Goal: Information Seeking & Learning: Learn about a topic

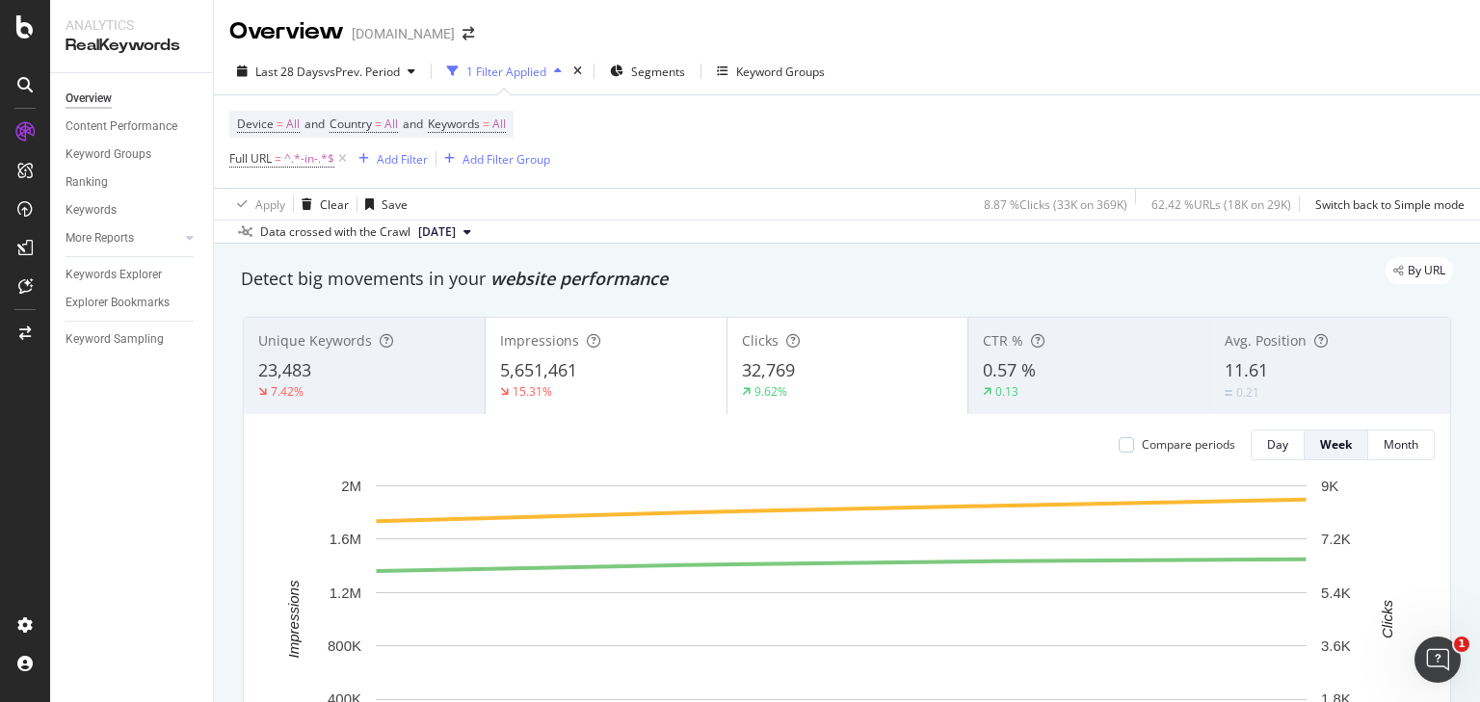
click at [675, 112] on div "Device = All and Country = All and Keywords = All Full URL = ^.*-in-.*$ Add Fil…" at bounding box center [846, 141] width 1235 height 93
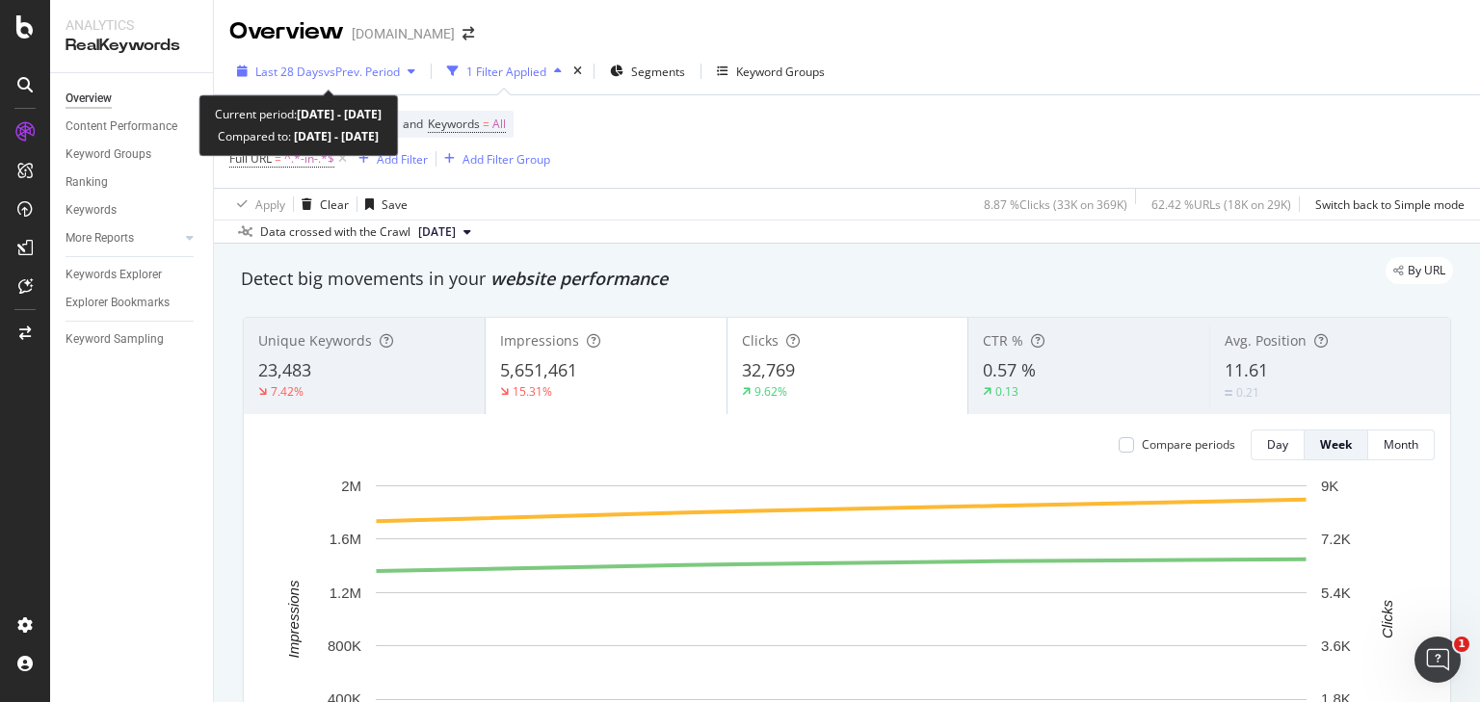
click at [369, 74] on span "vs Prev. Period" at bounding box center [362, 72] width 76 height 16
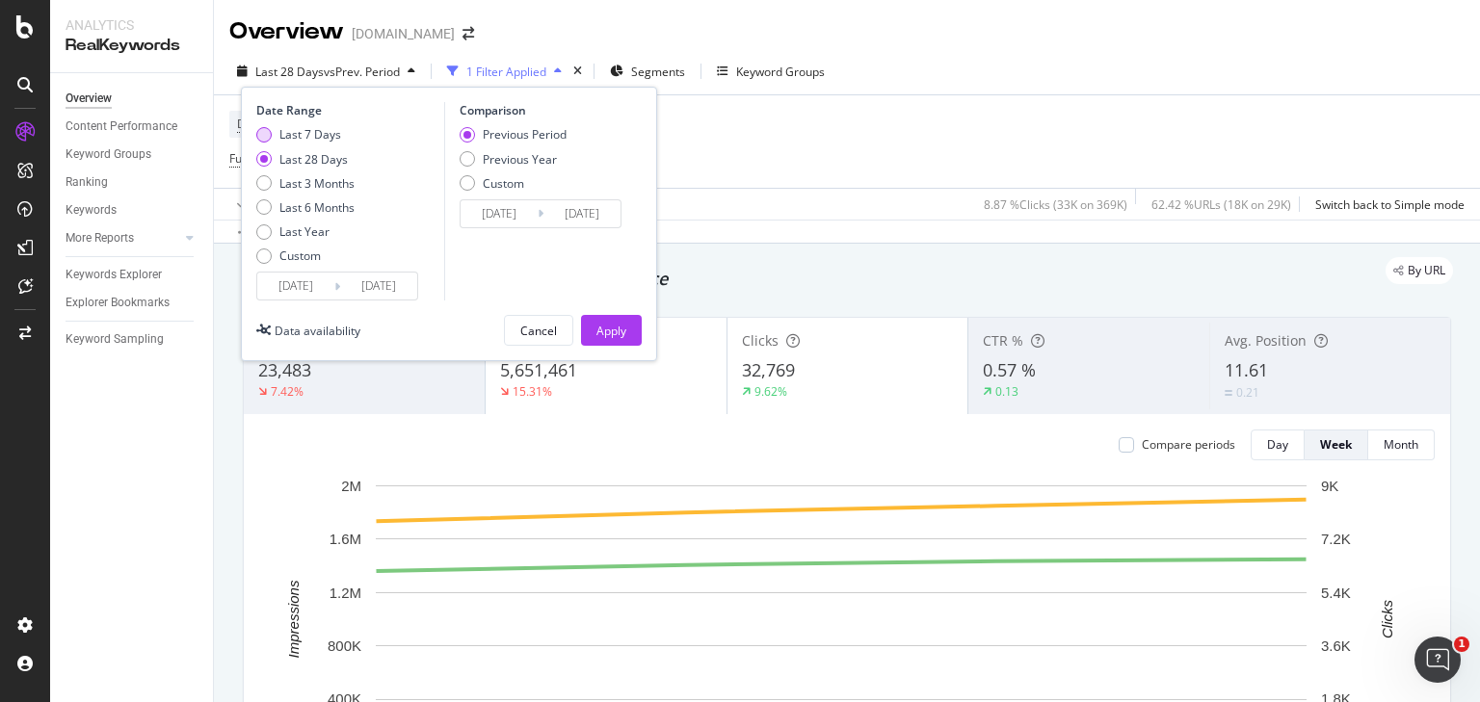
click at [276, 133] on div "Last 7 Days" at bounding box center [305, 134] width 98 height 16
type input "[DATE]"
click at [612, 133] on div "Apply" at bounding box center [611, 331] width 30 height 16
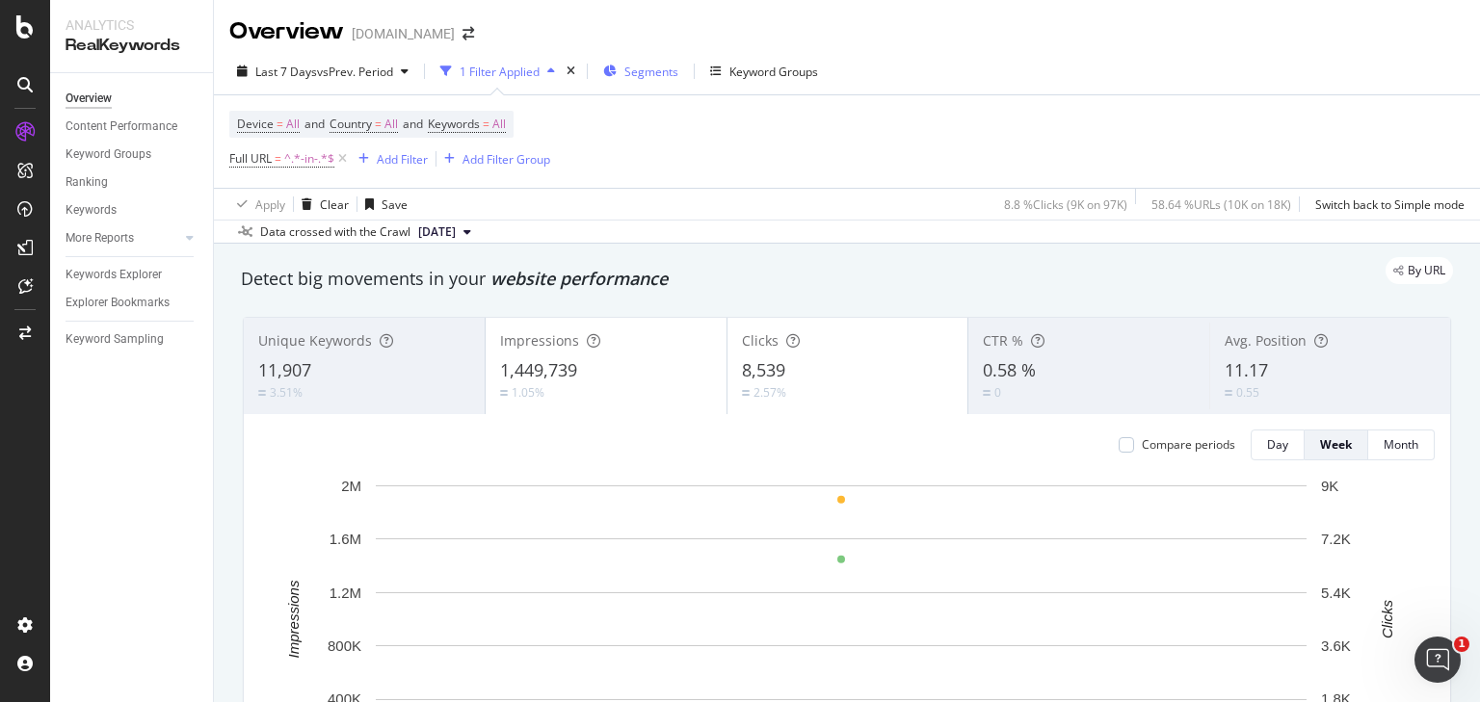
click at [610, 73] on icon "button" at bounding box center [609, 72] width 13 height 12
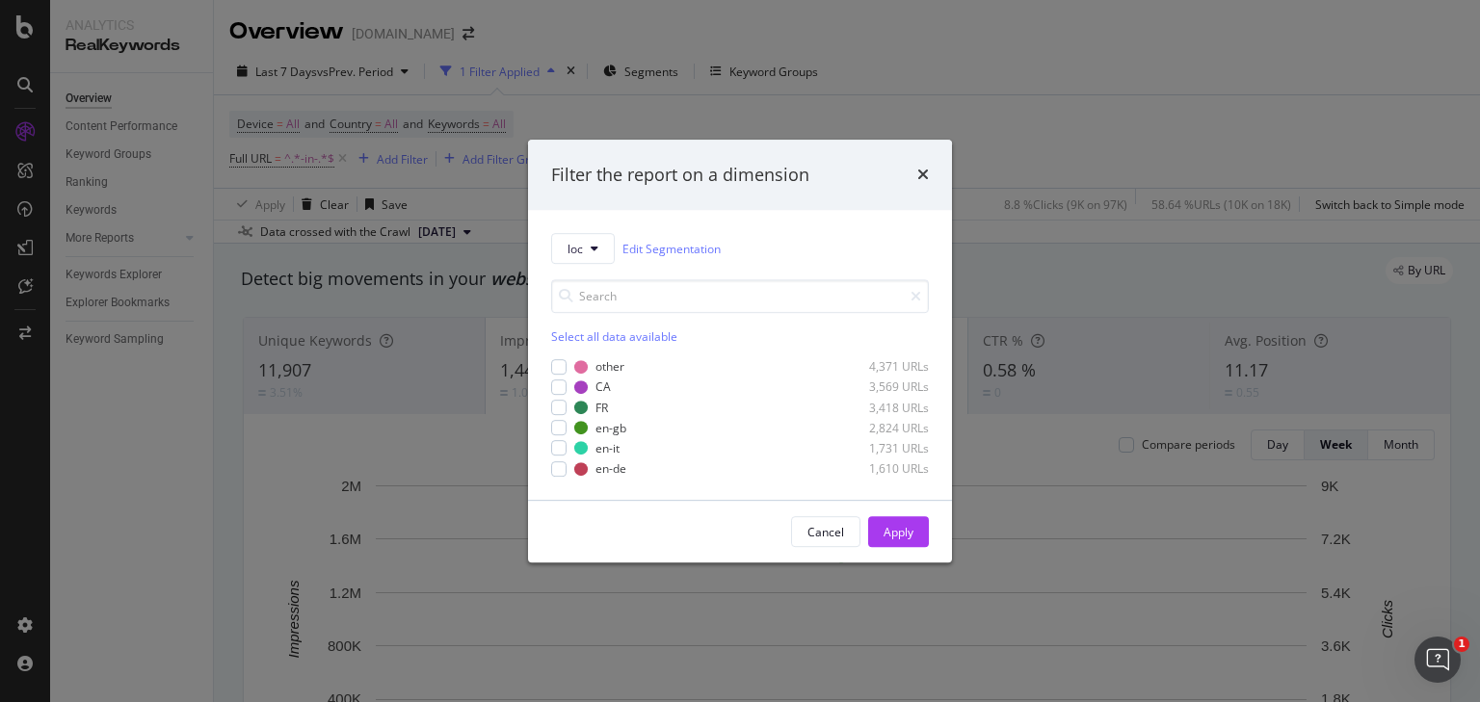
click at [675, 133] on div "Filter the report on a dimension loc Edit Segmentation Select all data availabl…" at bounding box center [740, 351] width 1480 height 702
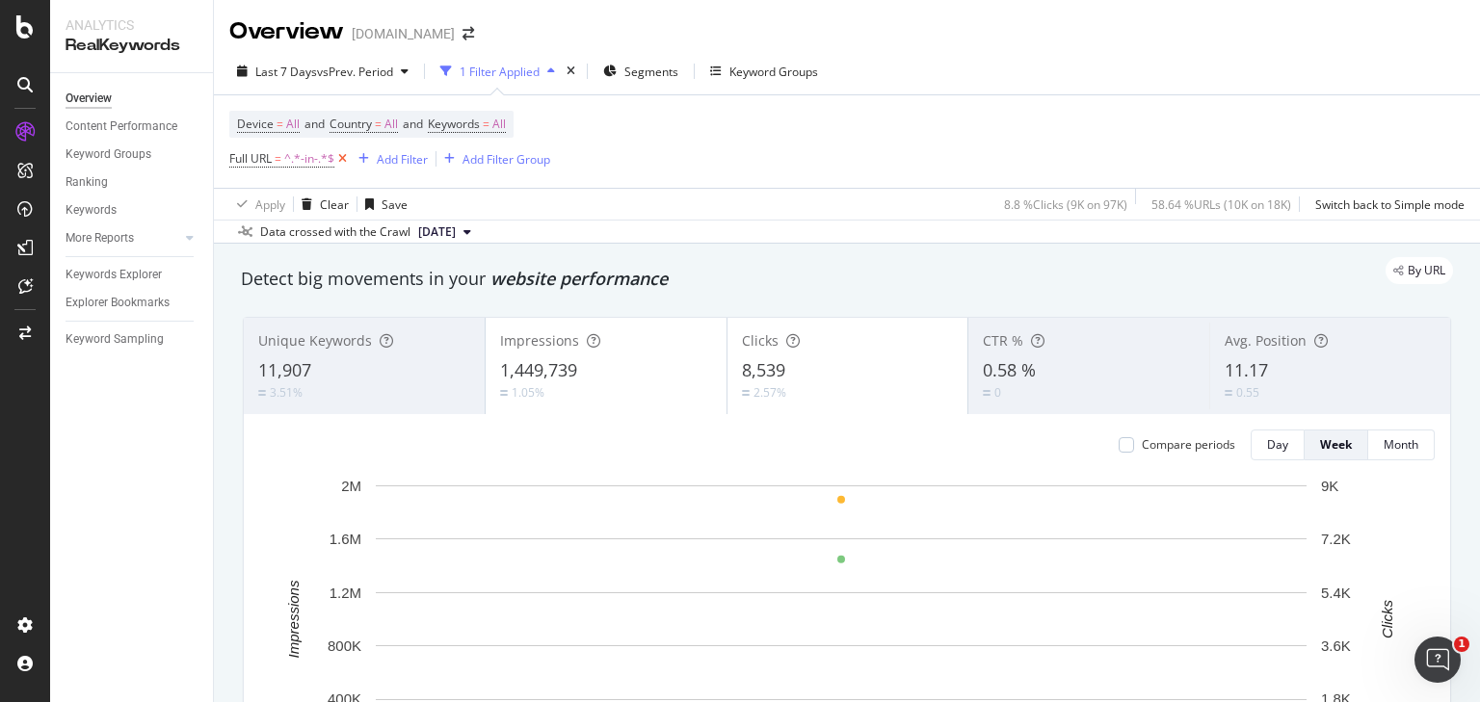
click at [339, 133] on icon at bounding box center [342, 158] width 16 height 19
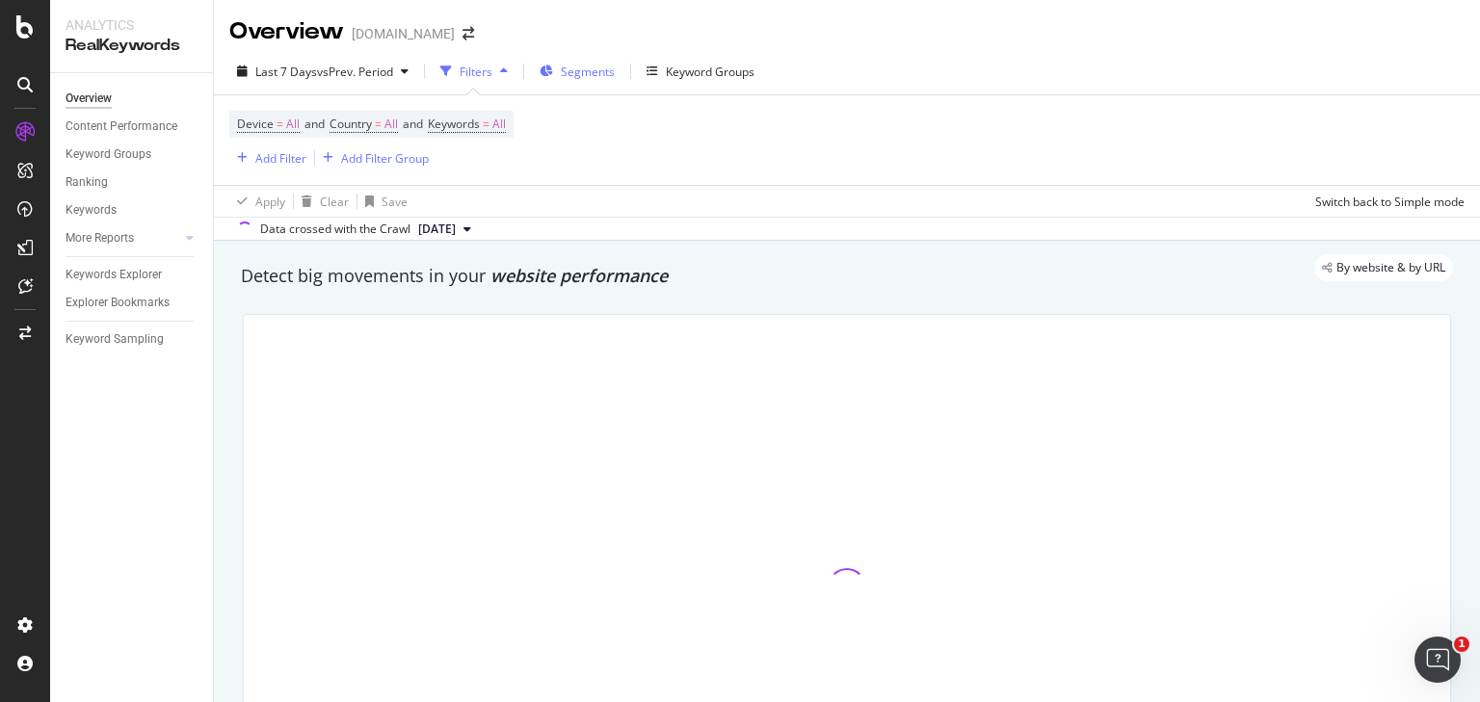
click at [601, 73] on span "Segments" at bounding box center [588, 72] width 54 height 16
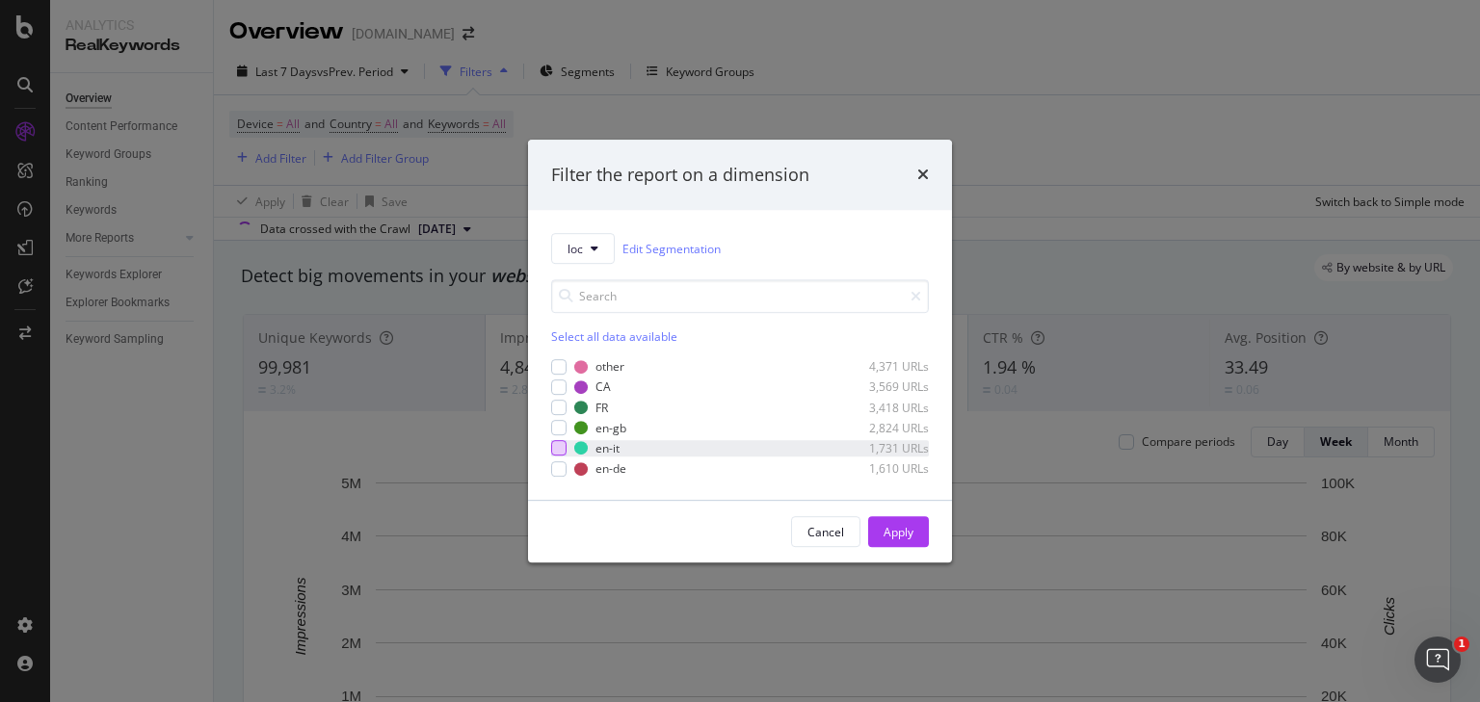
click at [560, 133] on div "modal" at bounding box center [558, 448] width 15 height 15
click at [675, 133] on div "Apply" at bounding box center [899, 531] width 30 height 29
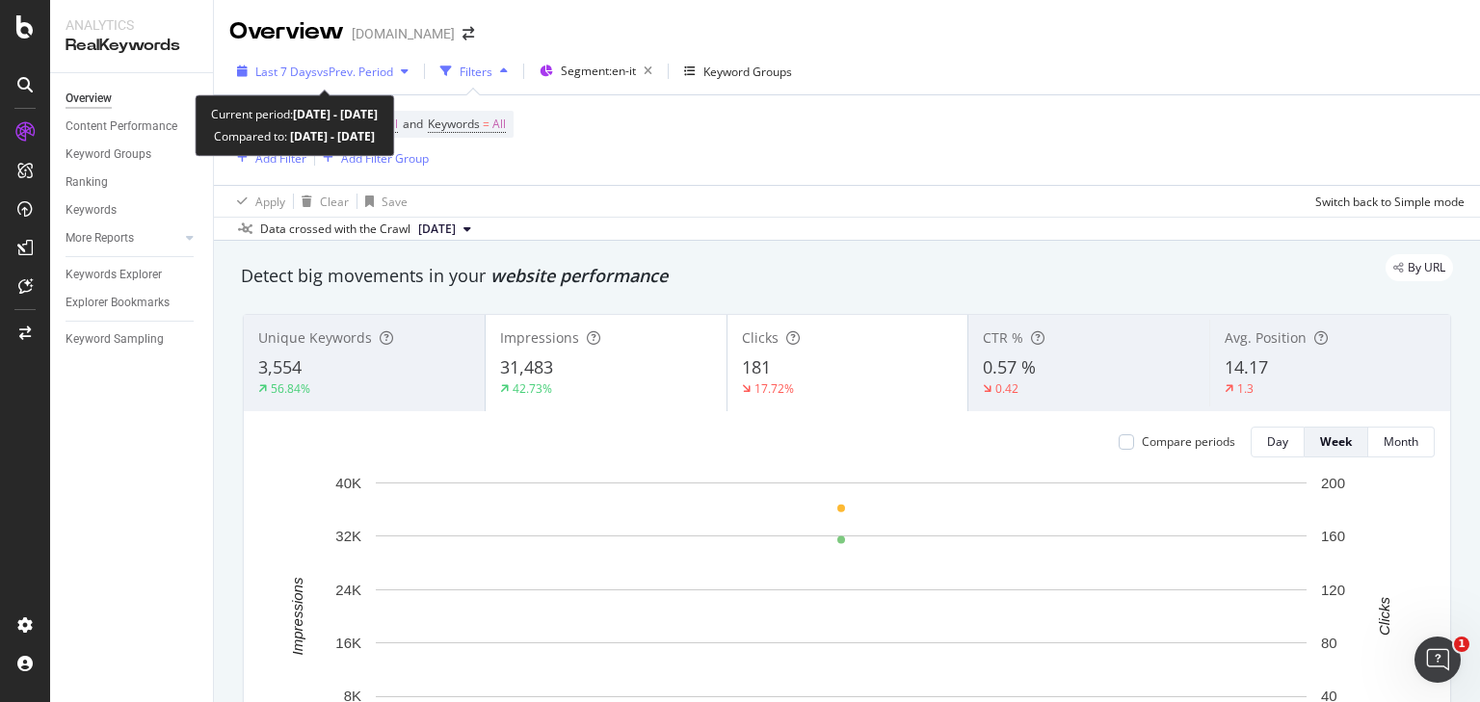
click at [393, 77] on span "vs Prev. Period" at bounding box center [355, 72] width 76 height 16
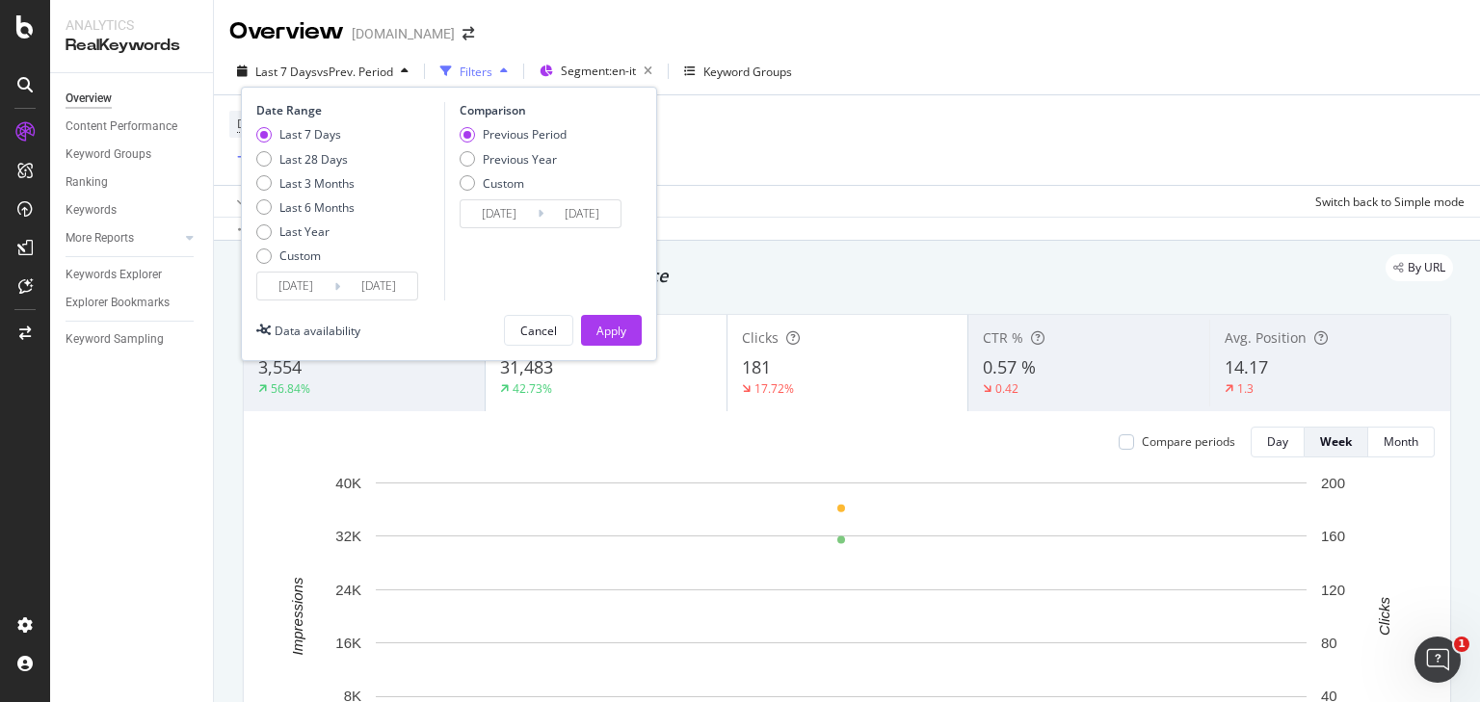
click at [63, 133] on div "Overview Content Performance Keyword Groups Ranking Keywords More Reports Count…" at bounding box center [131, 387] width 163 height 629
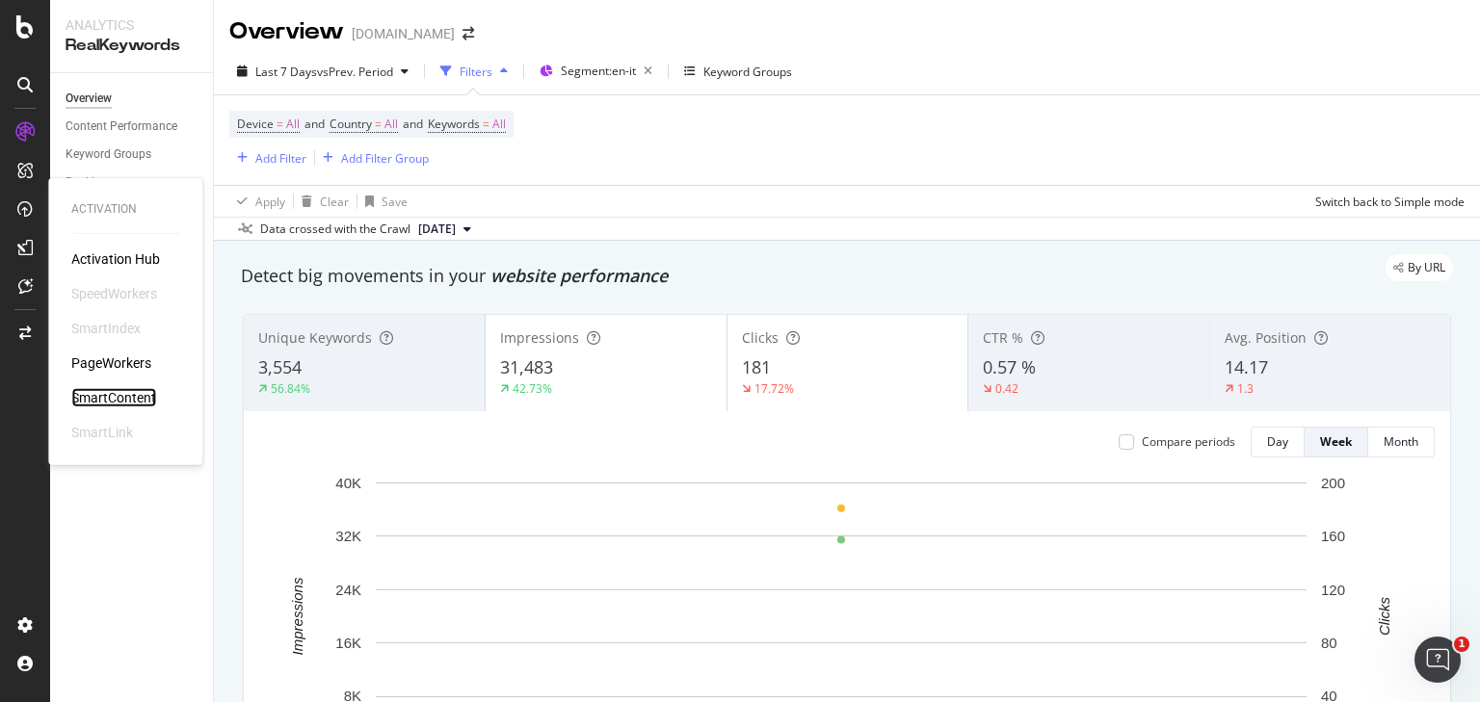
click at [139, 133] on div "SmartContent" at bounding box center [113, 397] width 85 height 19
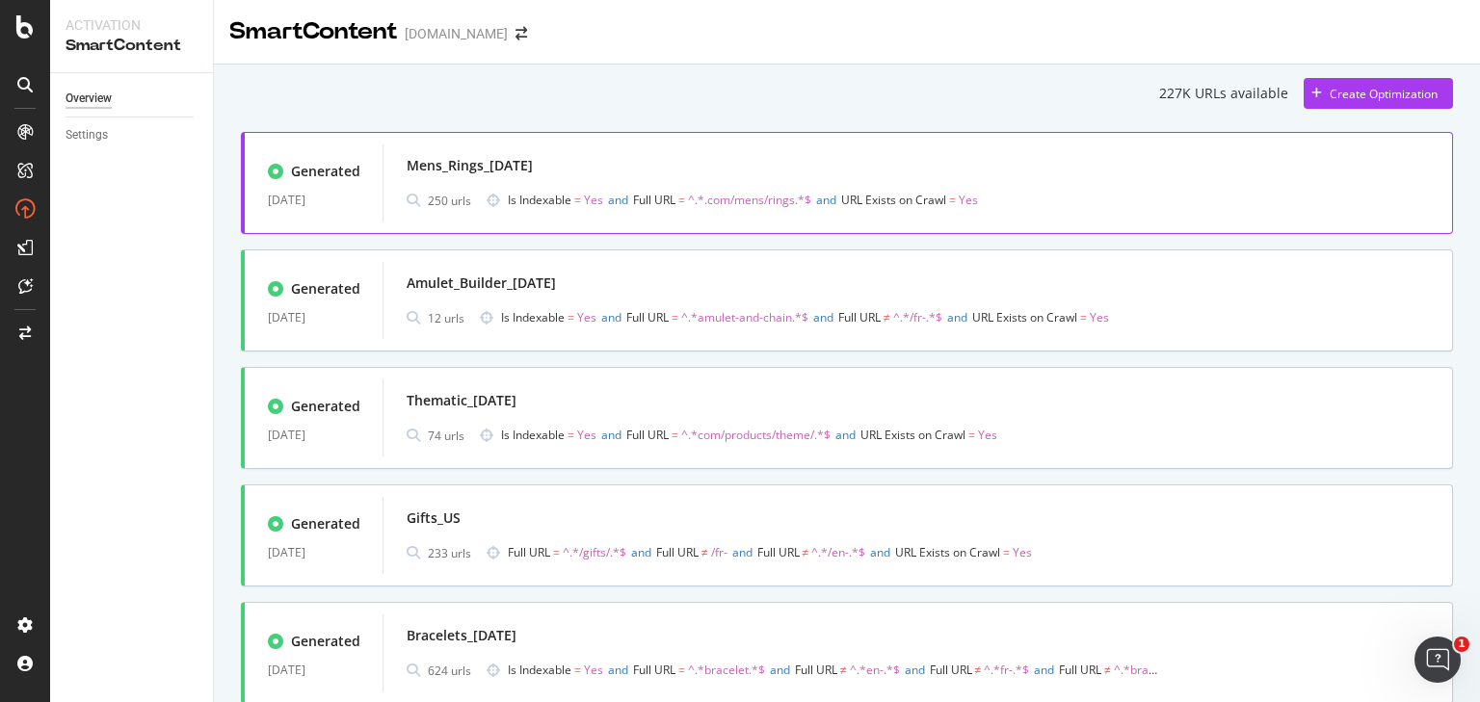
click at [675, 133] on div "Mens_Rings_11Aug25" at bounding box center [918, 165] width 1022 height 27
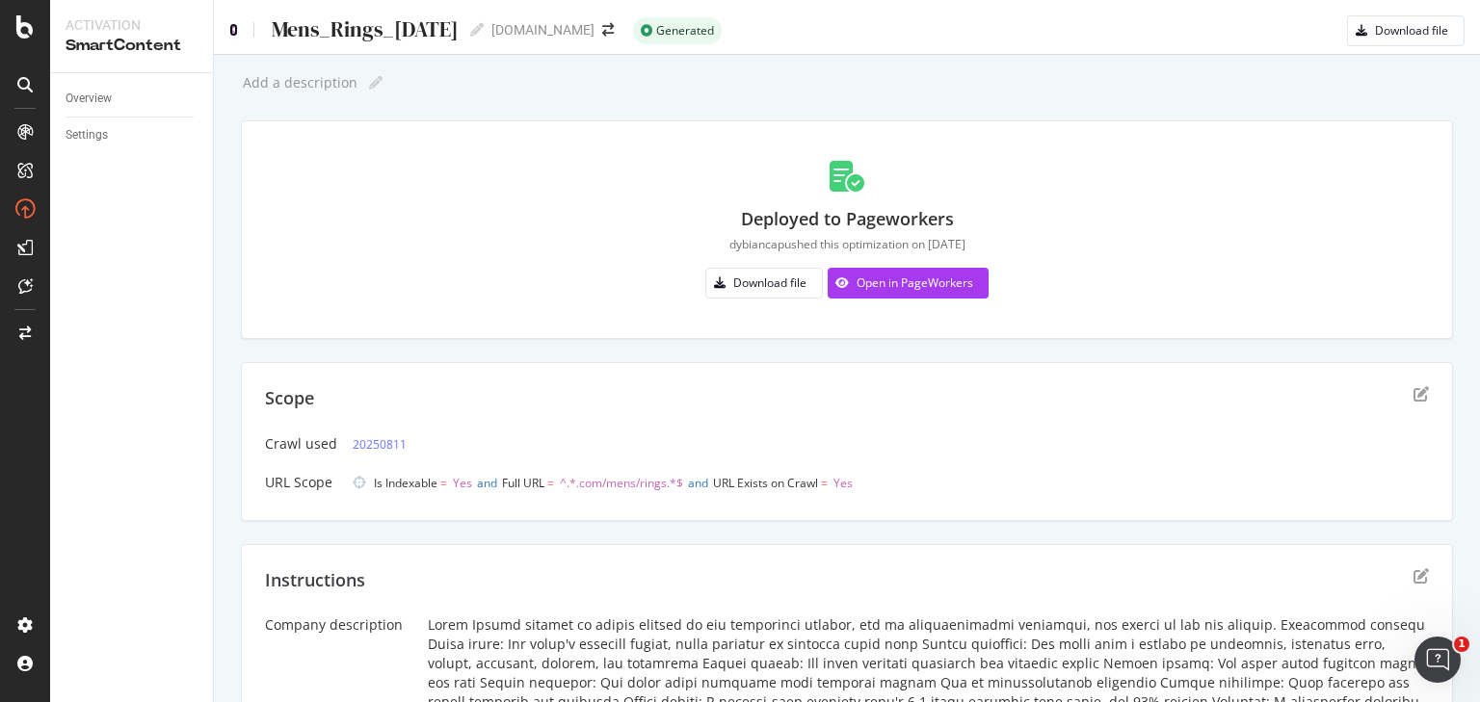
click at [232, 29] on icon at bounding box center [233, 29] width 9 height 13
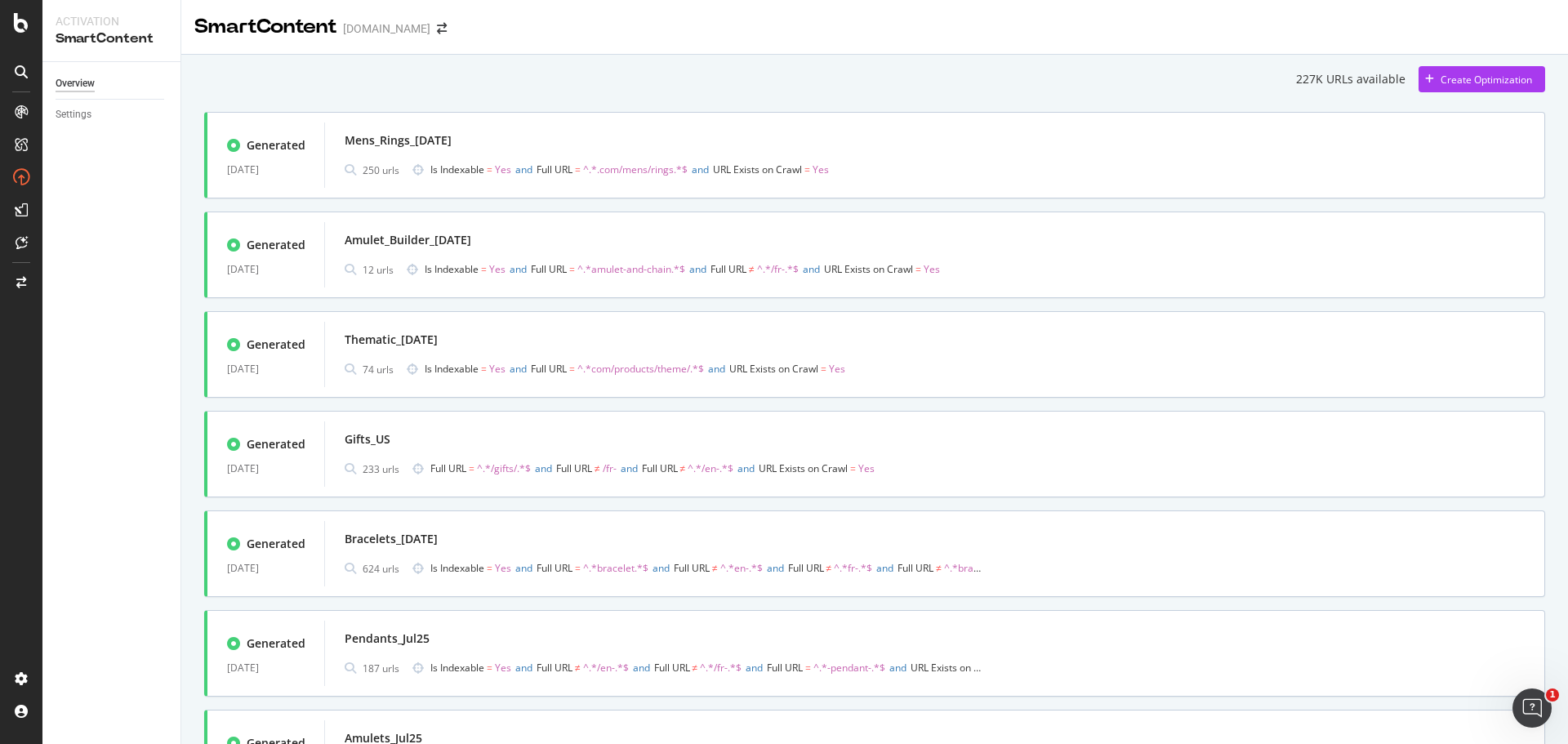
drag, startPoint x: 1143, startPoint y: 2, endPoint x: 986, endPoint y: 97, distance: 183.5
click at [572, 113] on span "Is Indexable = Yes and Full URL = ^.*.com/mens/rings.*$ and URL Exists on Crawl…" at bounding box center [706, 169] width 551 height 23
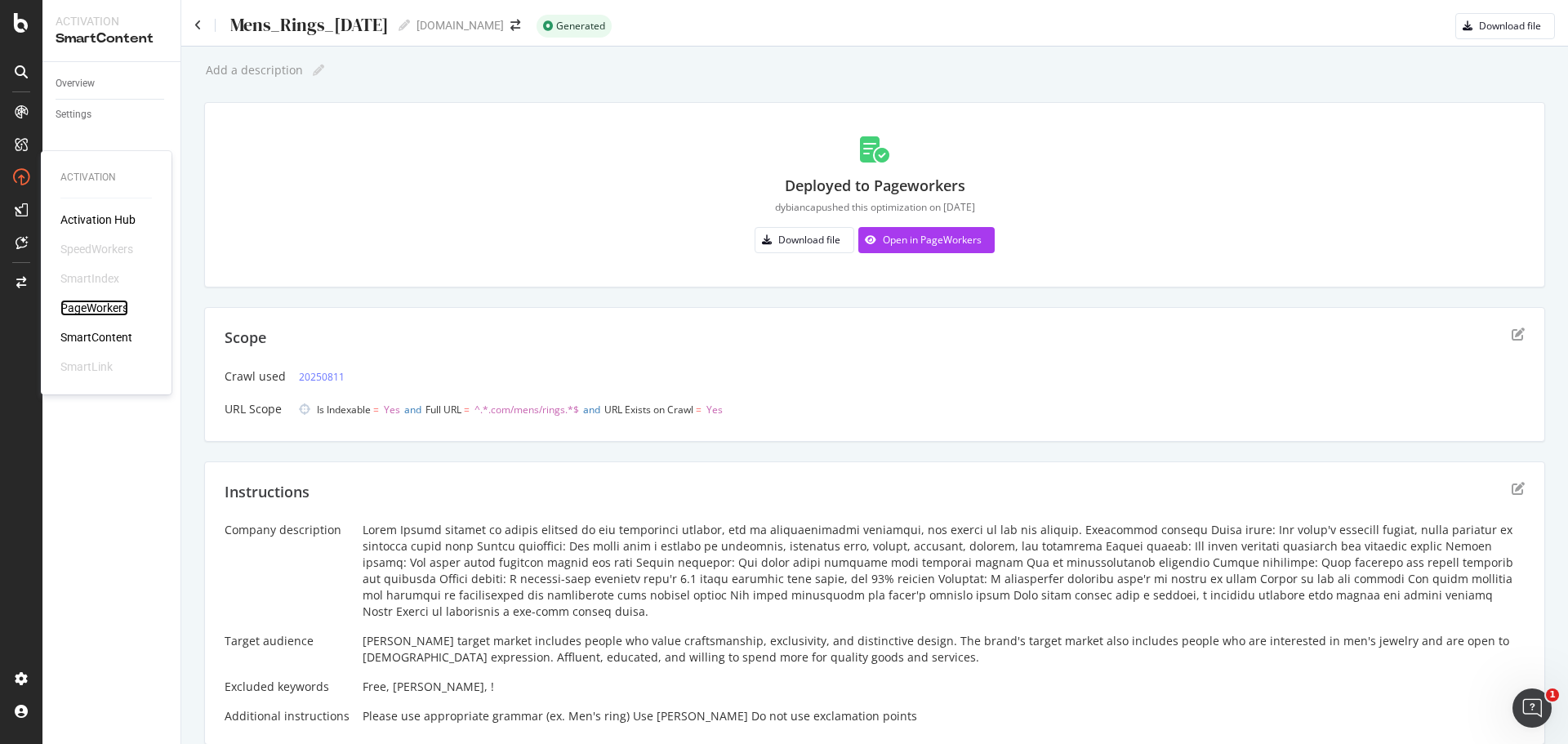
click at [108, 113] on div "PageWorkers" at bounding box center [94, 308] width 68 height 16
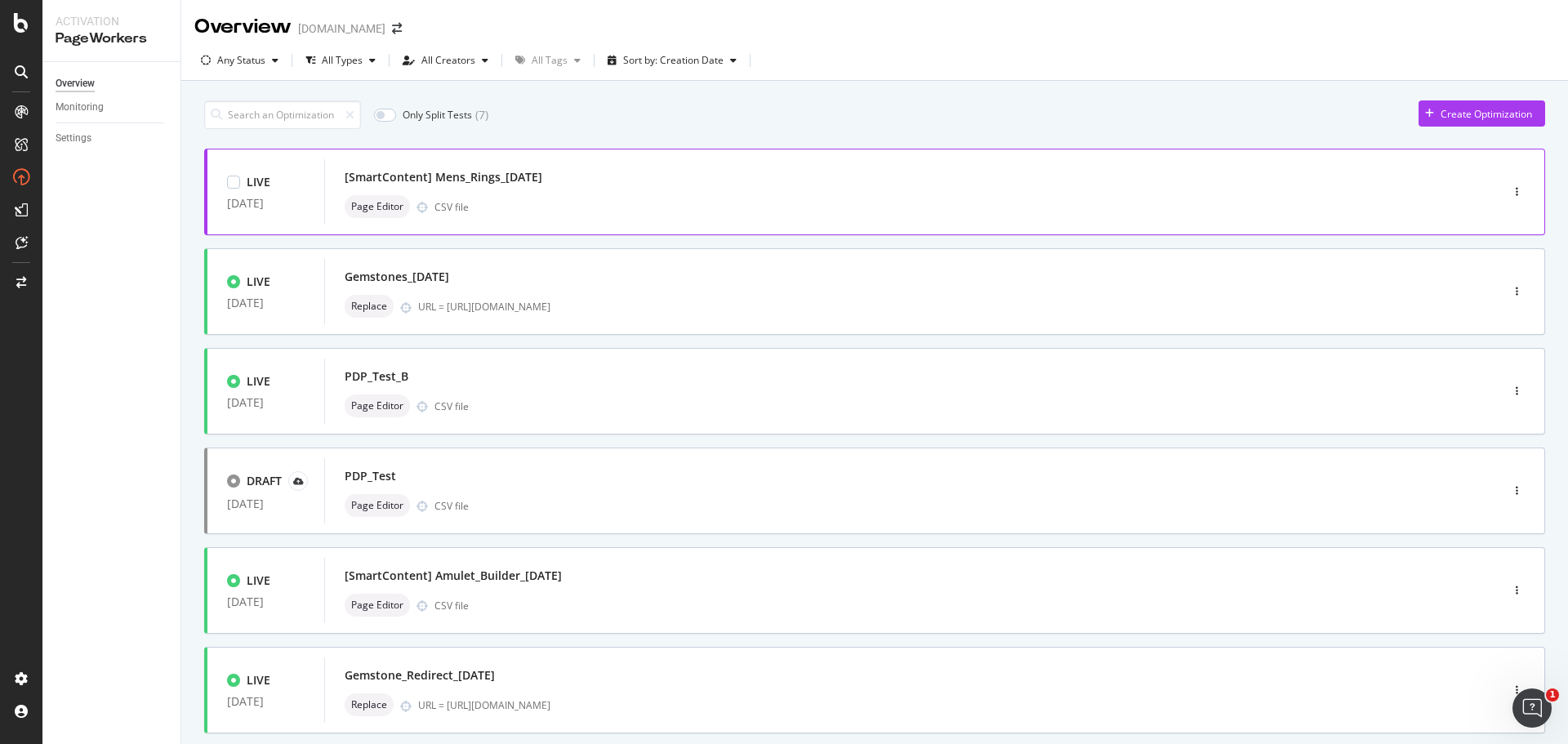
click at [572, 113] on div "[SmartContent] Mens_Rings_11Aug25" at bounding box center [888, 177] width 1087 height 23
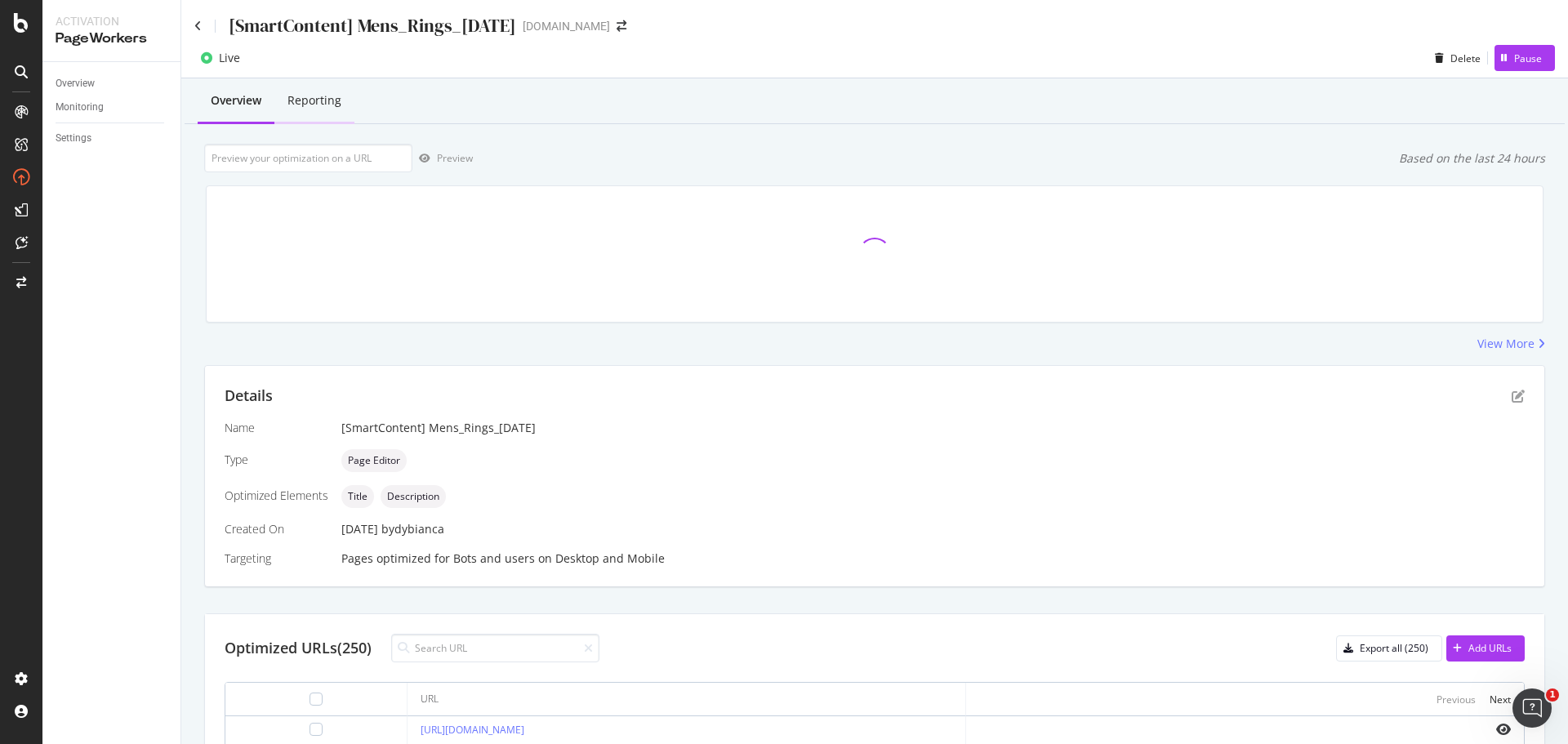
click at [330, 97] on div "Reporting" at bounding box center [314, 100] width 54 height 16
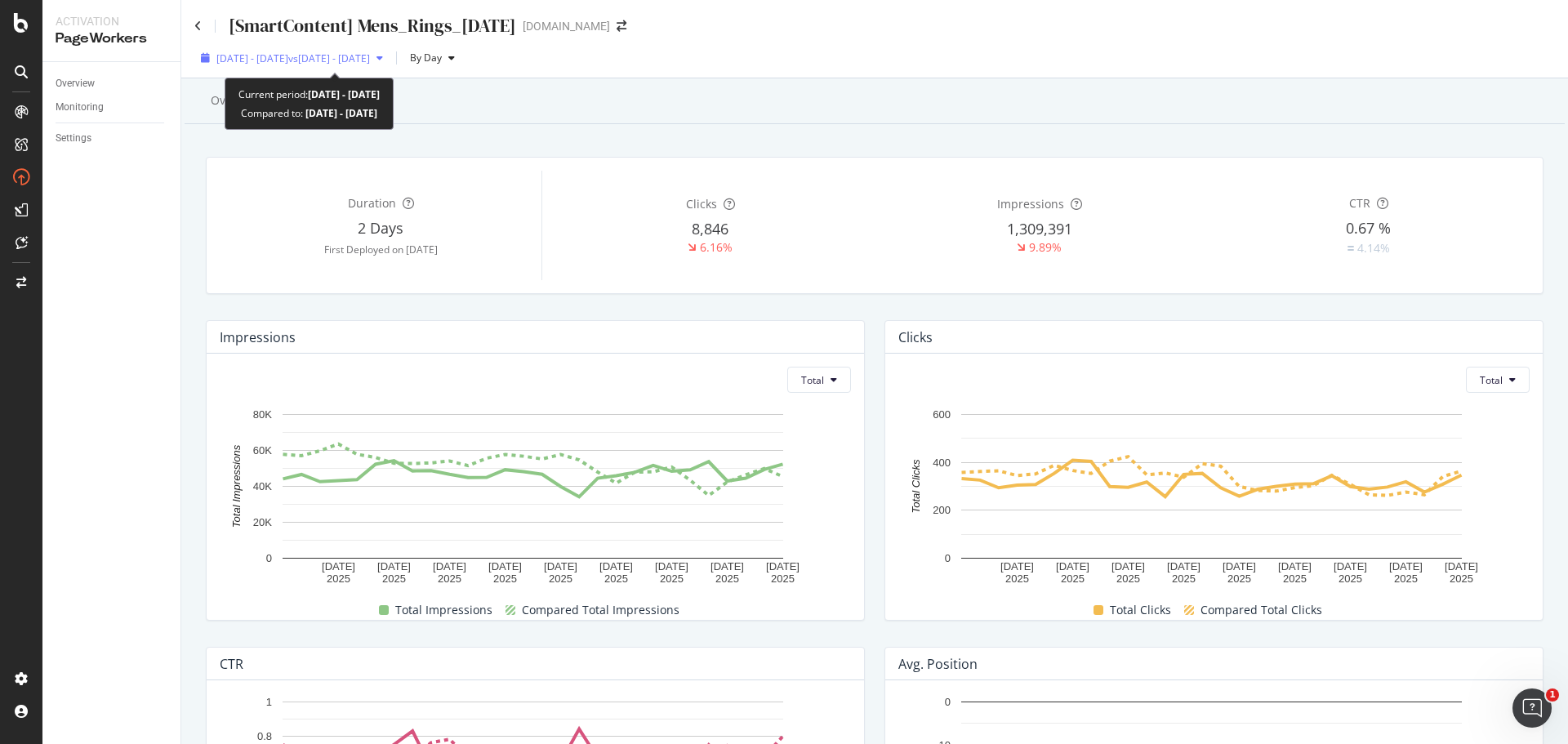
click at [279, 64] on span "2025 Jul. 14th - Aug. 10th" at bounding box center [252, 58] width 72 height 14
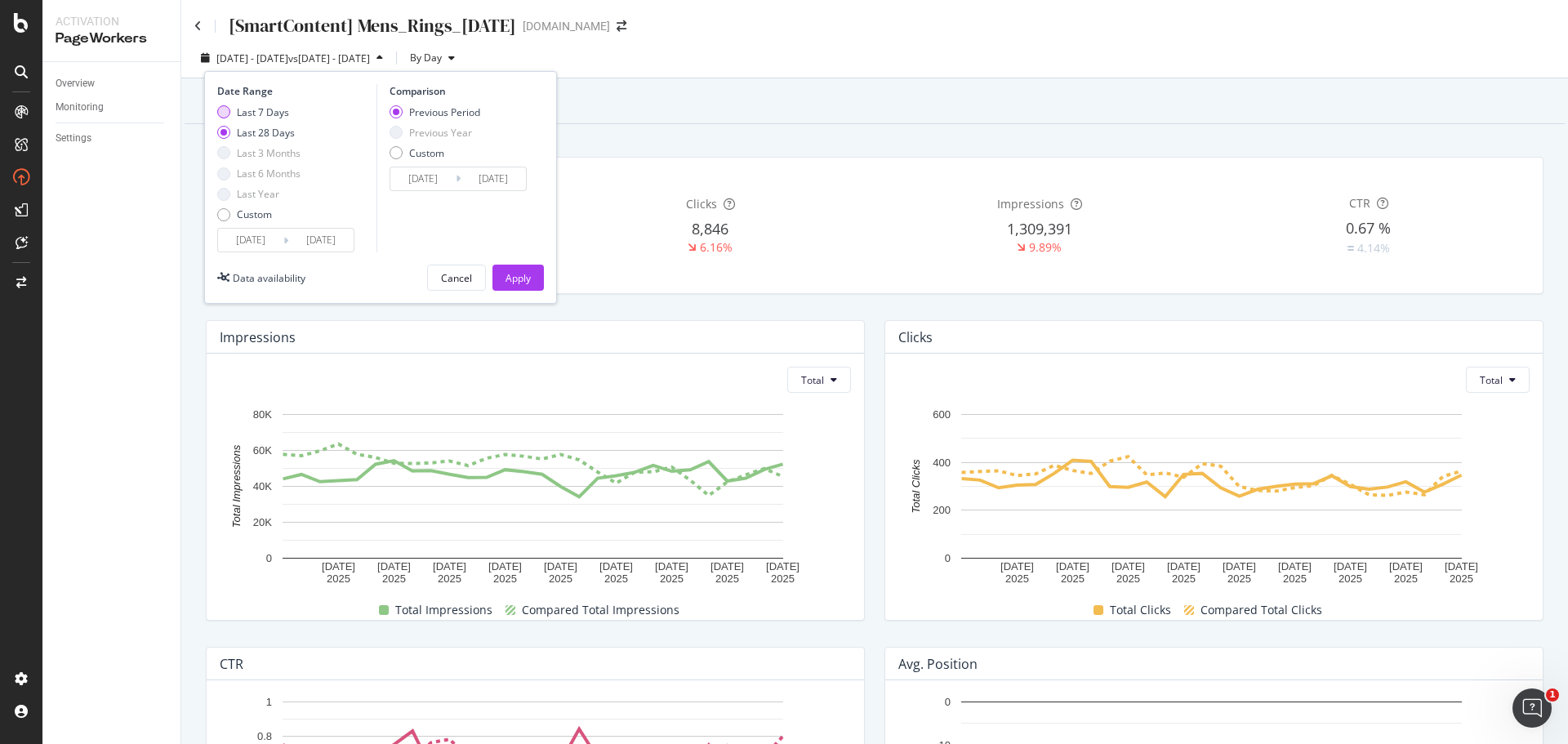
click at [224, 113] on div "Last 7 Days" at bounding box center [223, 111] width 13 height 13
type input "[DATE]"
type input "2025/07/28"
type input "2025/08/03"
click at [525, 113] on div "Apply" at bounding box center [518, 278] width 25 height 14
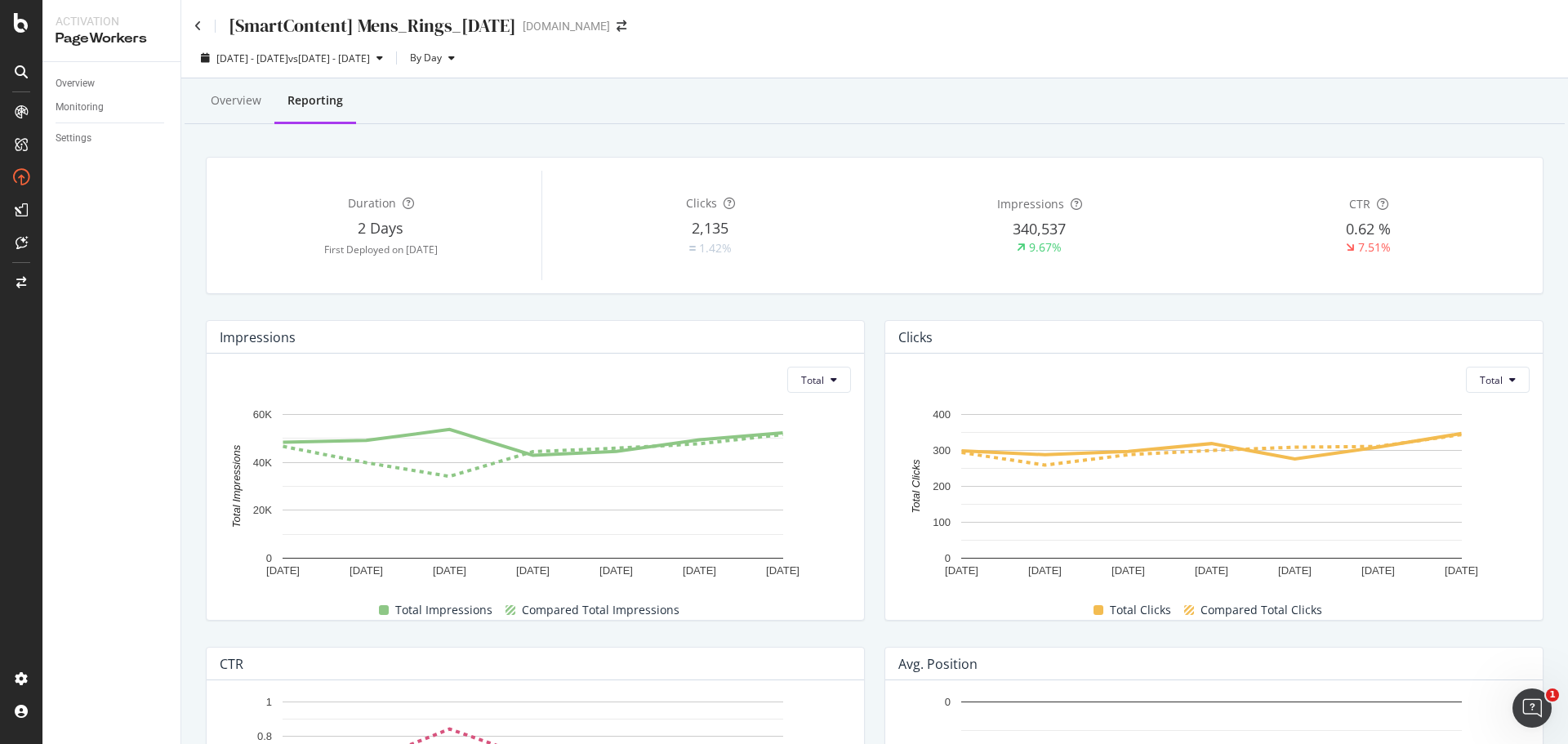
click at [572, 58] on div "2025 Aug. 4th - Aug. 10th vs 2025 Jul. 28th - Aug. 3rd By Day" at bounding box center [875, 61] width 1387 height 33
click at [218, 101] on div "Overview" at bounding box center [236, 100] width 51 height 16
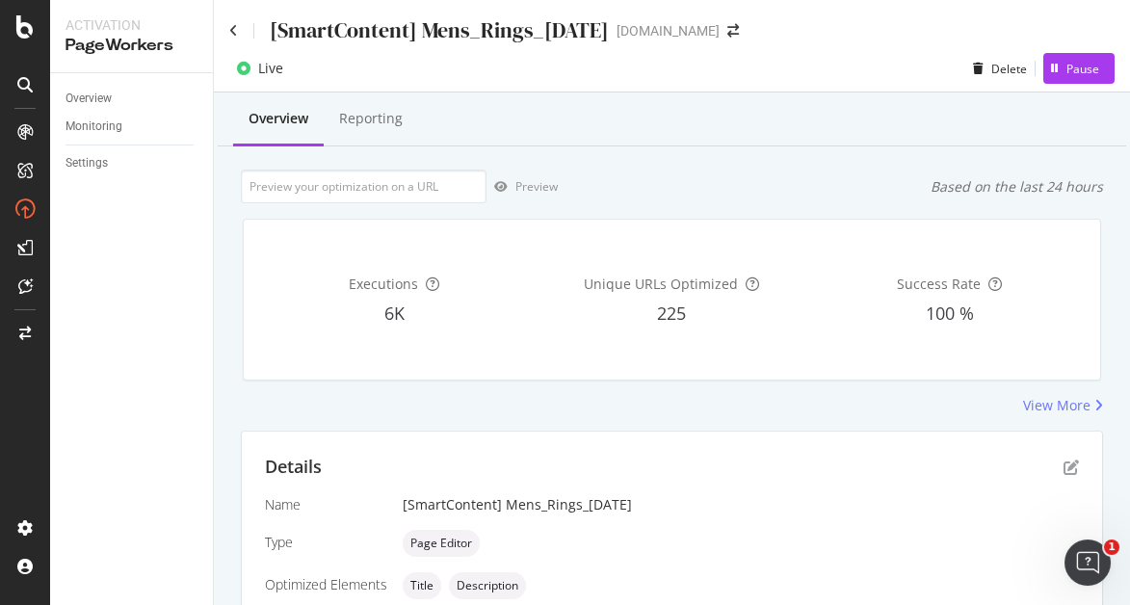
drag, startPoint x: 1020, startPoint y: 8, endPoint x: 642, endPoint y: 385, distance: 534.9
click at [642, 133] on div "Executions 6K Unique URLs Optimized 225 Success Rate 100 %" at bounding box center [672, 299] width 882 height 193
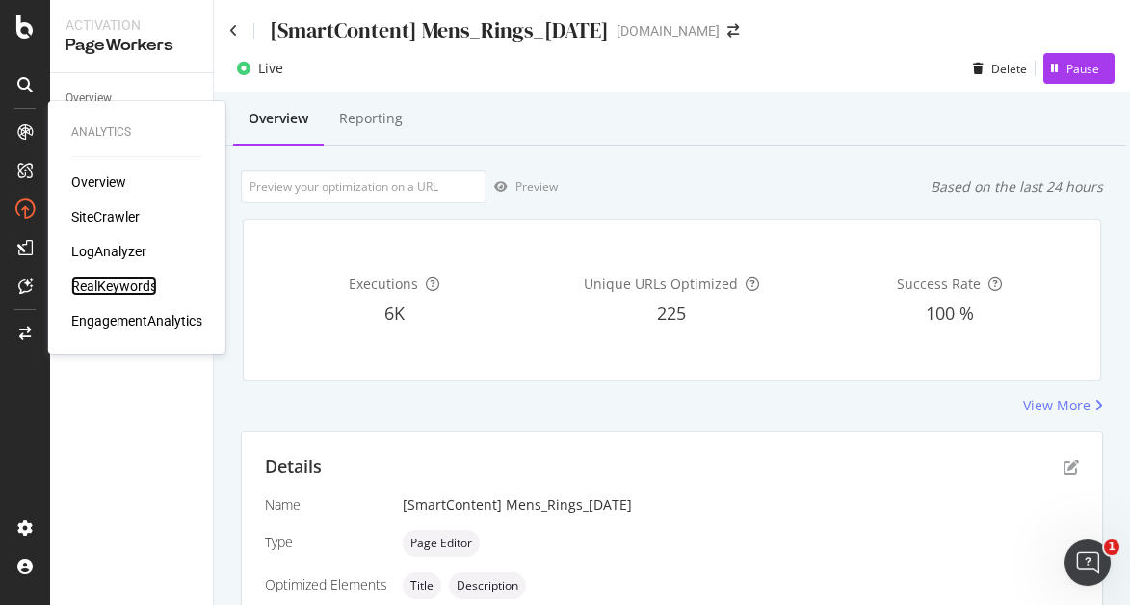
click at [111, 133] on div "RealKeywords" at bounding box center [114, 286] width 86 height 19
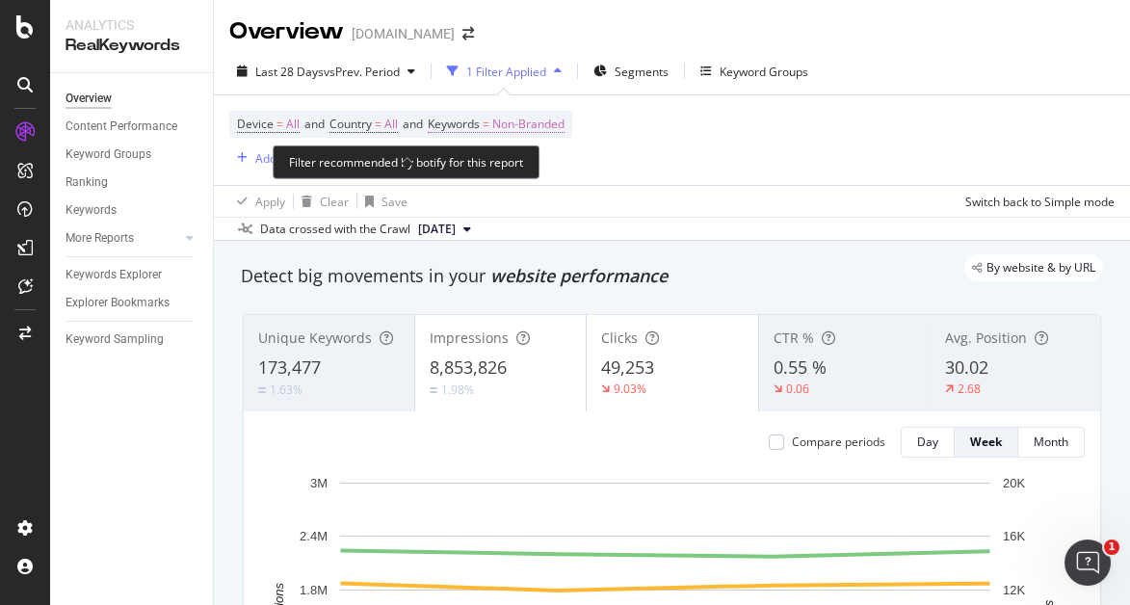
click at [551, 123] on span "Non-Branded" at bounding box center [528, 124] width 72 height 27
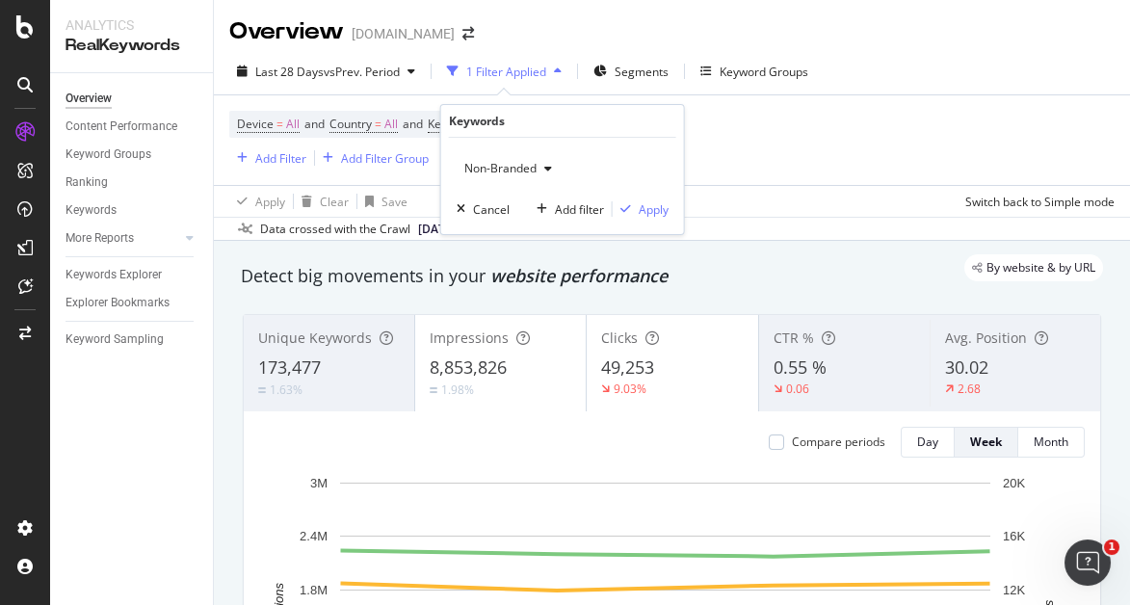
click at [534, 133] on span "Non-Branded" at bounding box center [497, 168] width 80 height 16
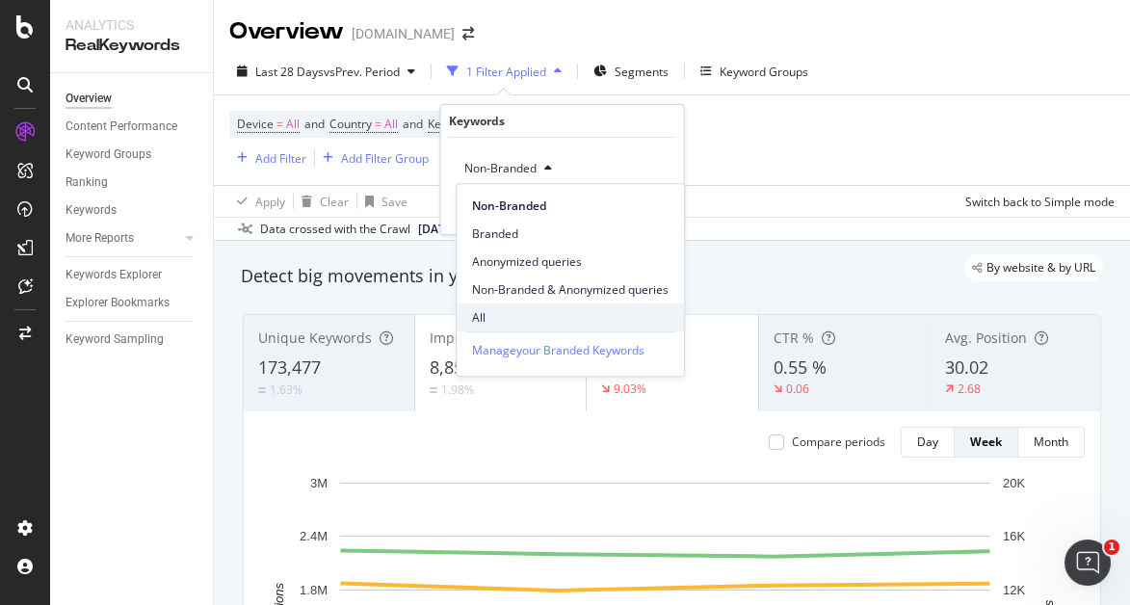
click at [511, 133] on span "All" at bounding box center [570, 317] width 197 height 17
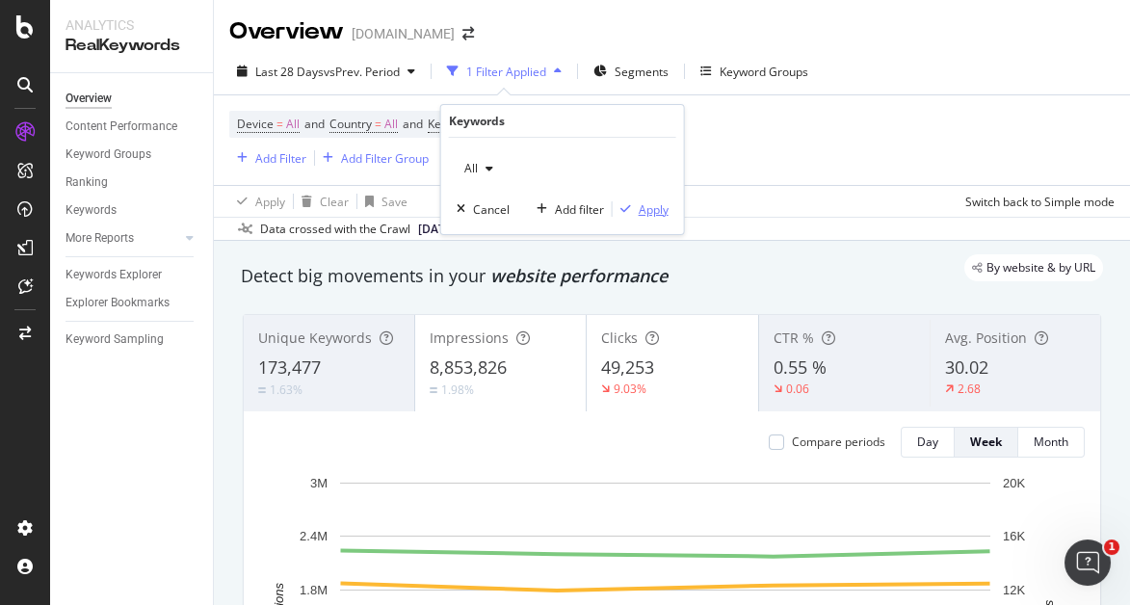
click at [664, 133] on div "Apply" at bounding box center [654, 209] width 30 height 16
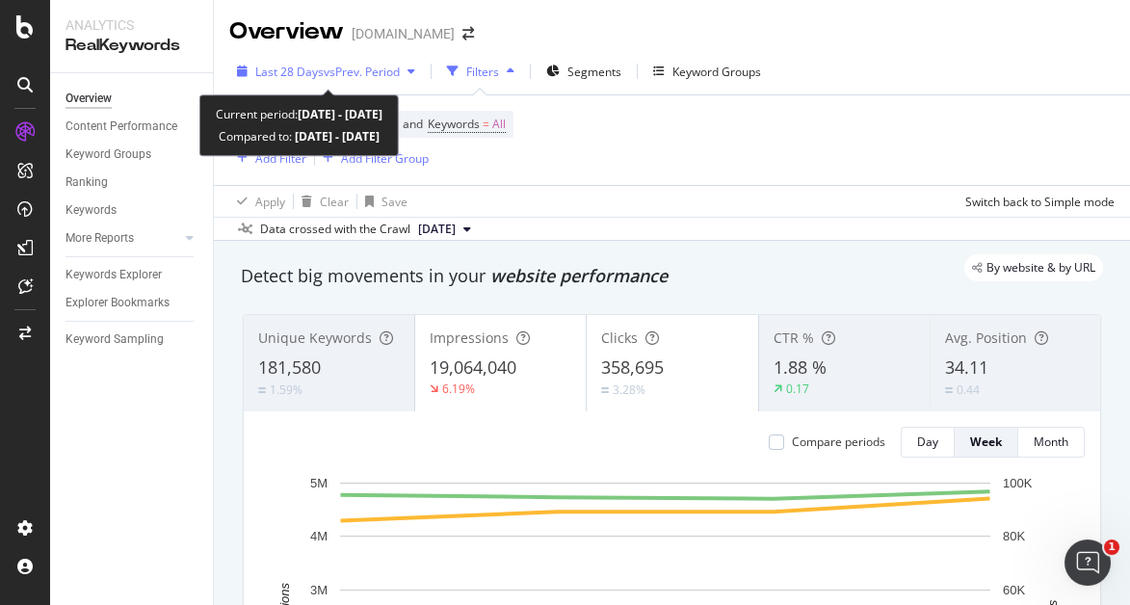
click at [399, 68] on span "vs Prev. Period" at bounding box center [362, 72] width 76 height 16
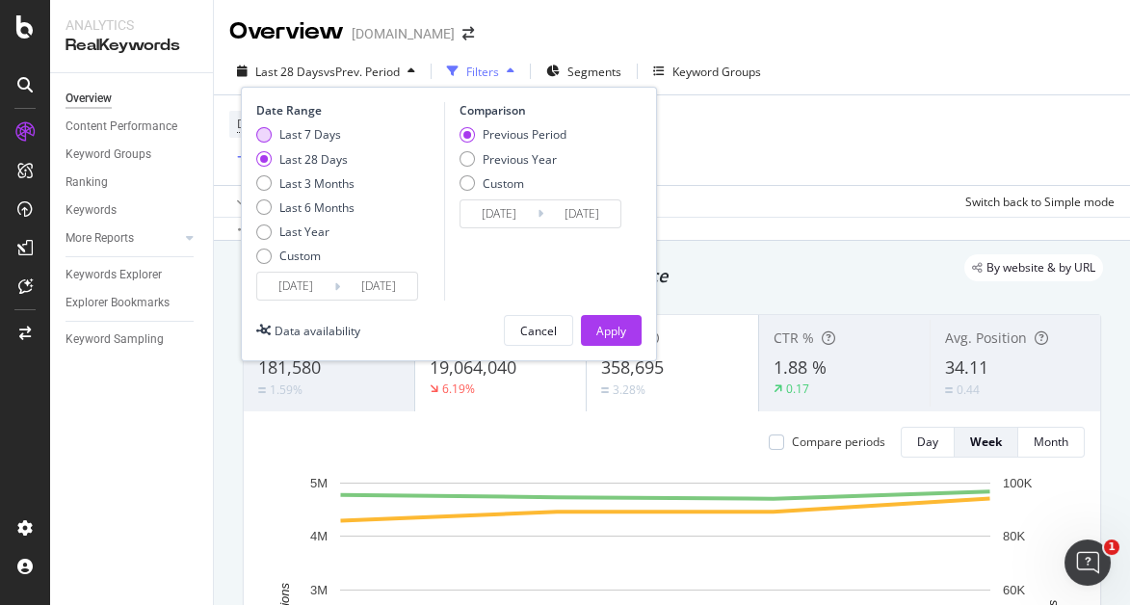
click at [266, 133] on div "Last 7 Days" at bounding box center [263, 134] width 15 height 15
type input "[DATE]"
type input "2025/07/28"
type input "2025/08/03"
click at [600, 133] on div "Apply" at bounding box center [611, 331] width 30 height 16
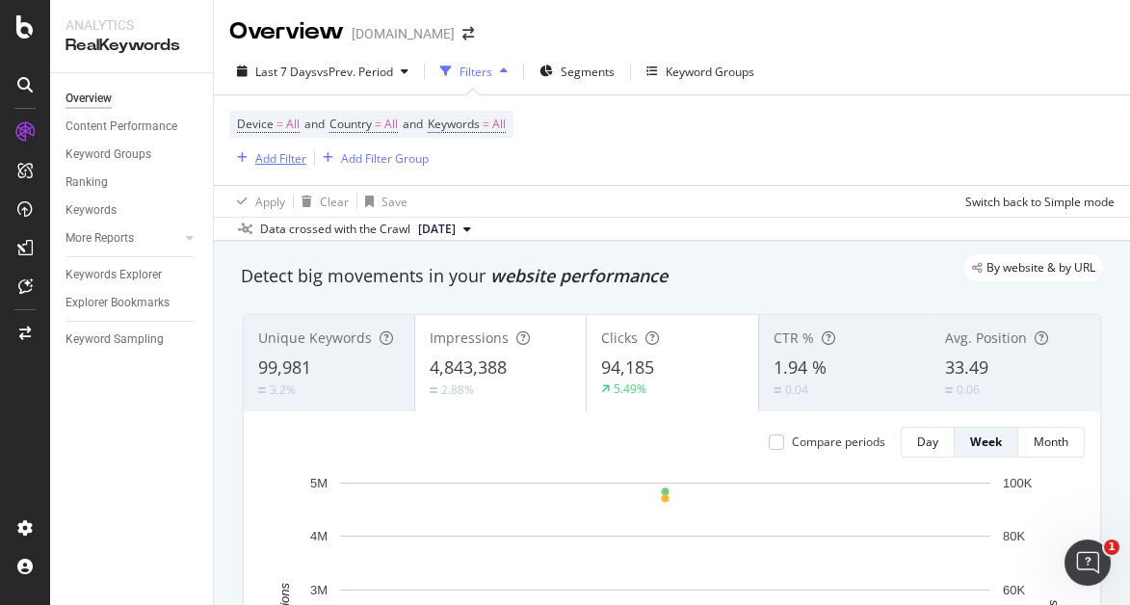
click at [285, 133] on div "Add Filter" at bounding box center [280, 158] width 51 height 16
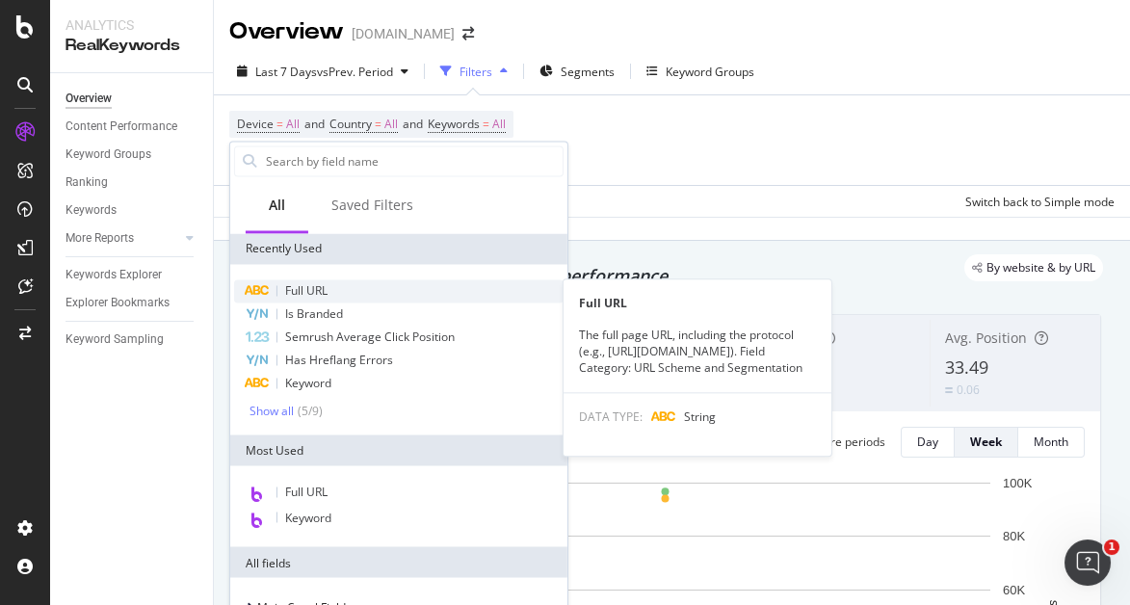
click at [409, 133] on div "Full URL" at bounding box center [399, 290] width 330 height 23
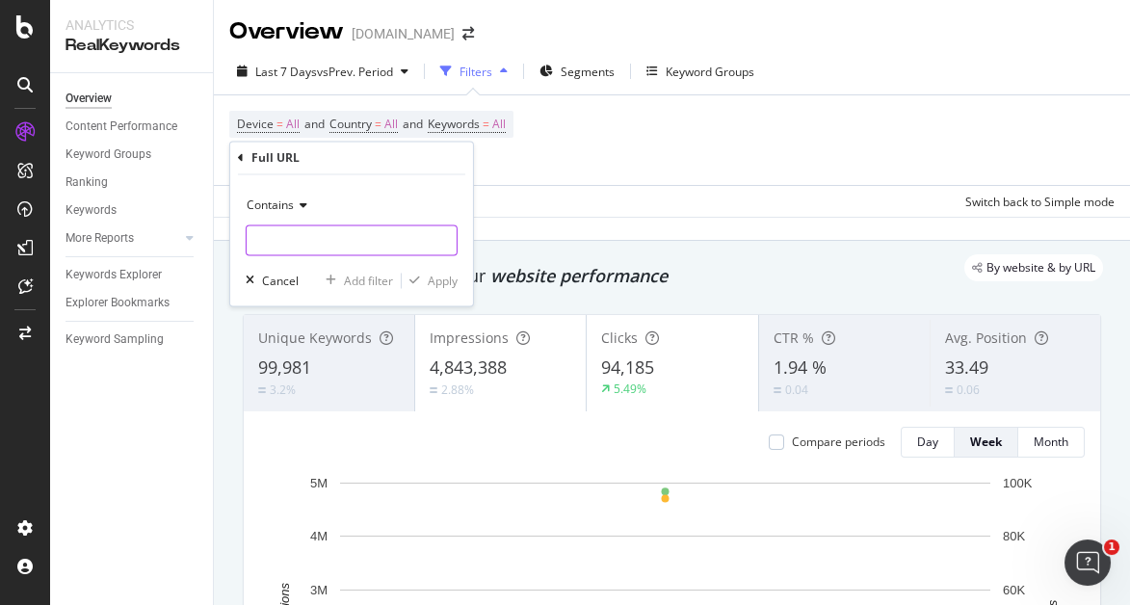
click at [292, 133] on input "text" at bounding box center [352, 240] width 210 height 31
type input "m"
type input "/men"
click at [439, 133] on div "Apply" at bounding box center [443, 281] width 30 height 16
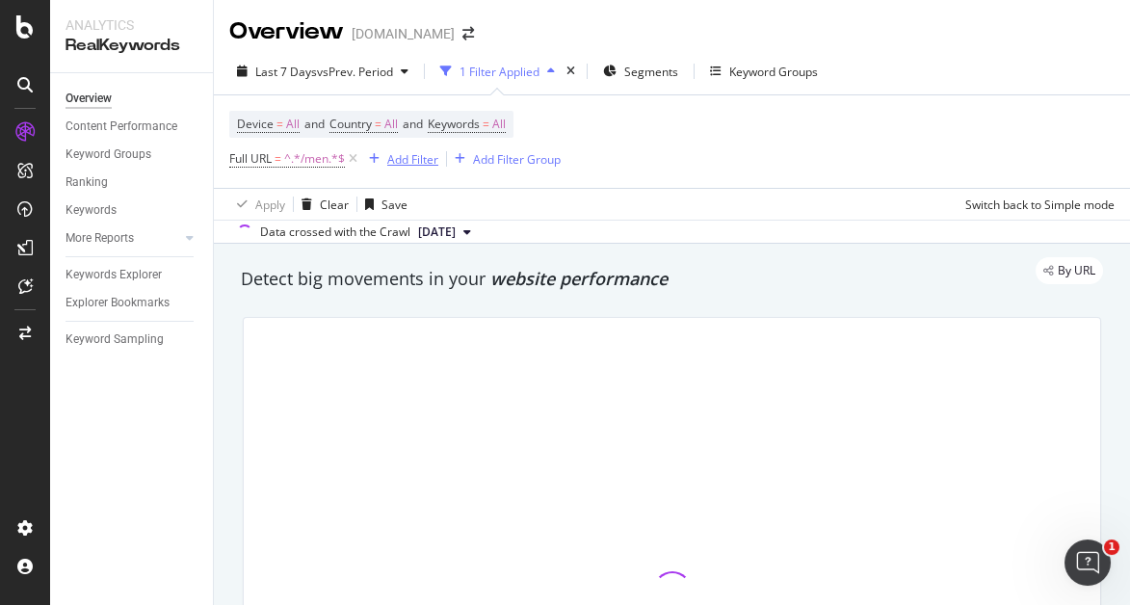
click at [415, 133] on button "Add Filter" at bounding box center [399, 158] width 77 height 23
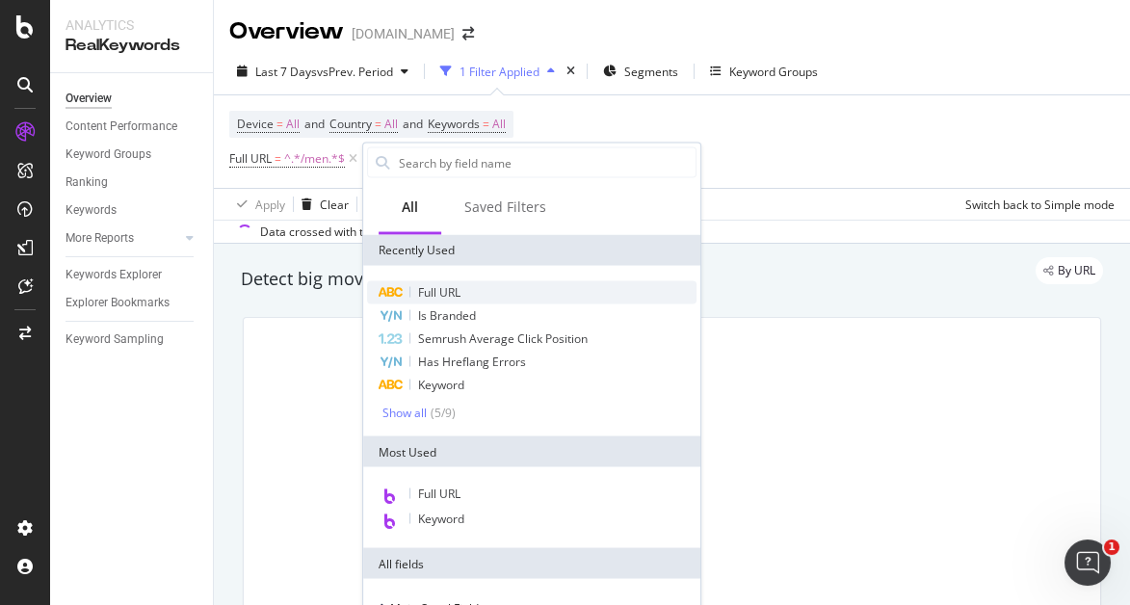
click at [452, 133] on span "Full URL" at bounding box center [439, 292] width 42 height 16
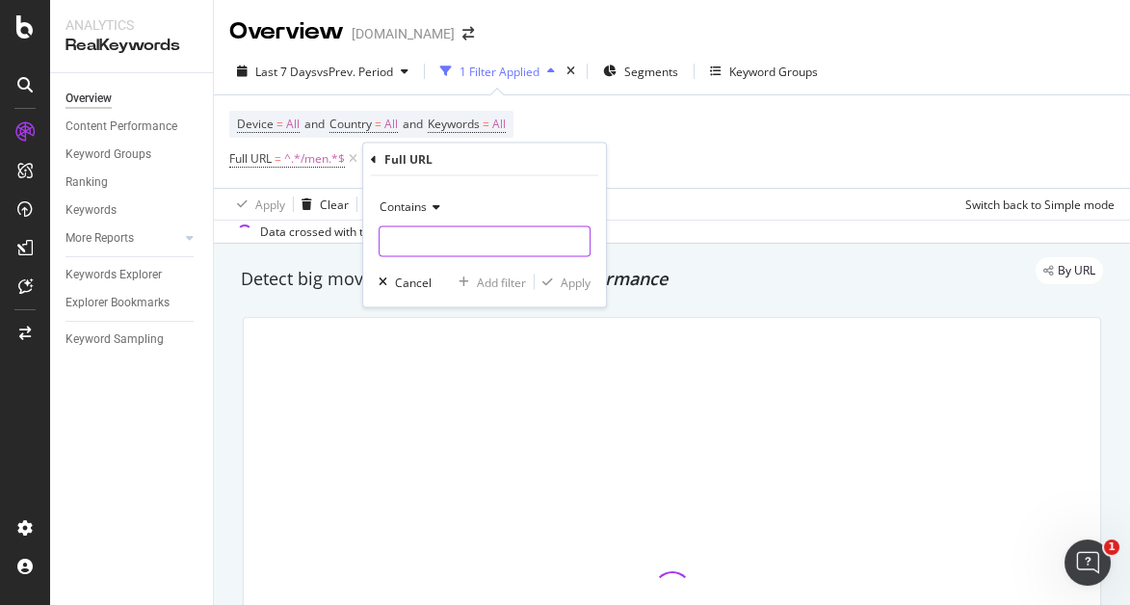
click at [436, 133] on input "text" at bounding box center [485, 241] width 210 height 31
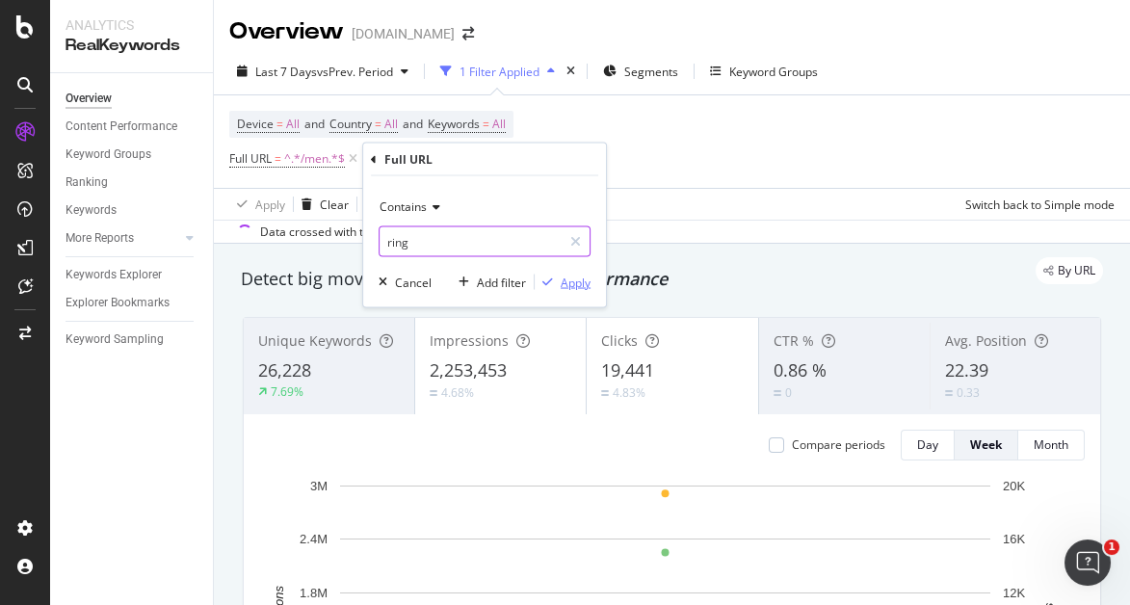
type input "ring"
click at [576, 133] on div "Apply" at bounding box center [576, 282] width 30 height 16
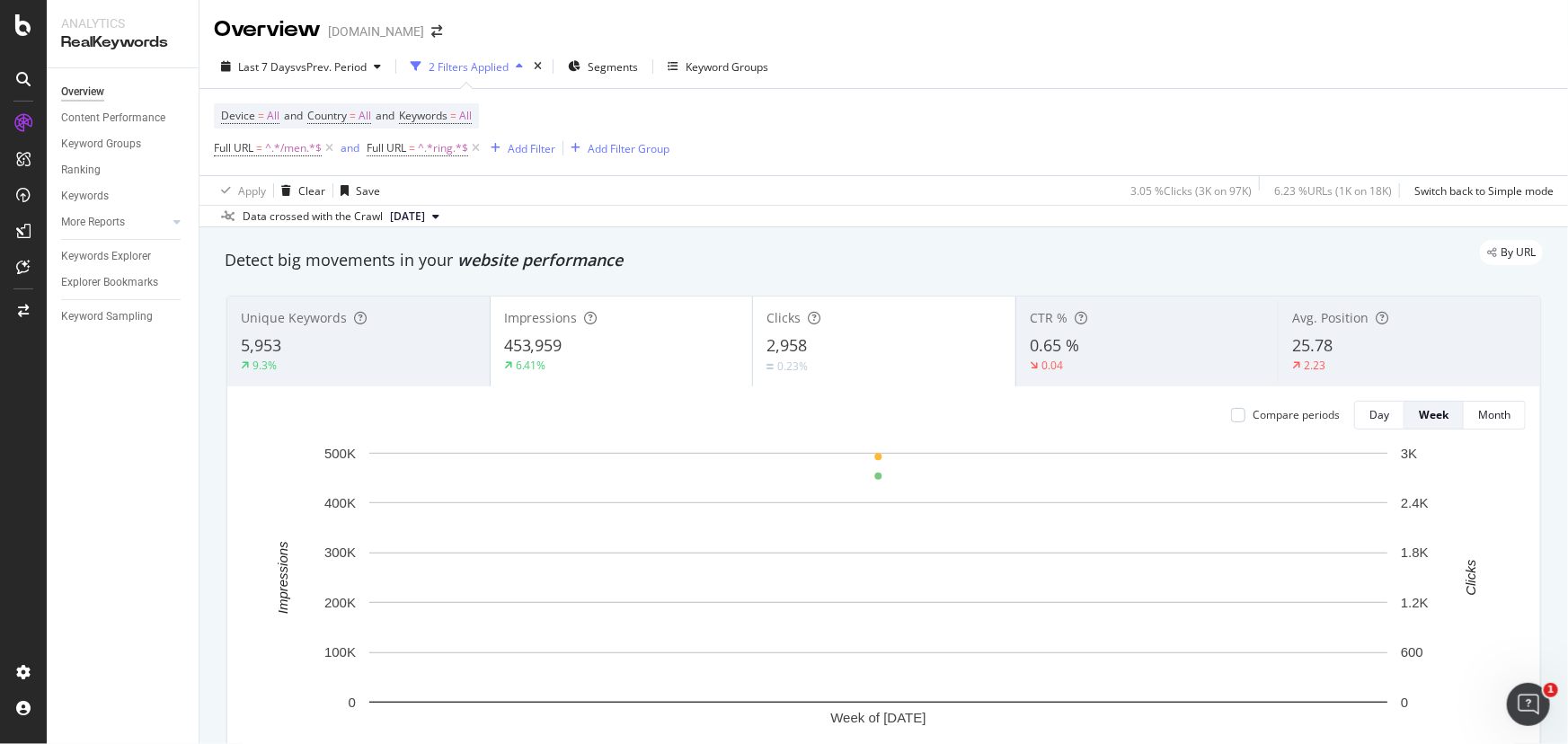
click at [351, 38] on div "[DOMAIN_NAME]" at bounding box center [376, 31] width 96 height 18
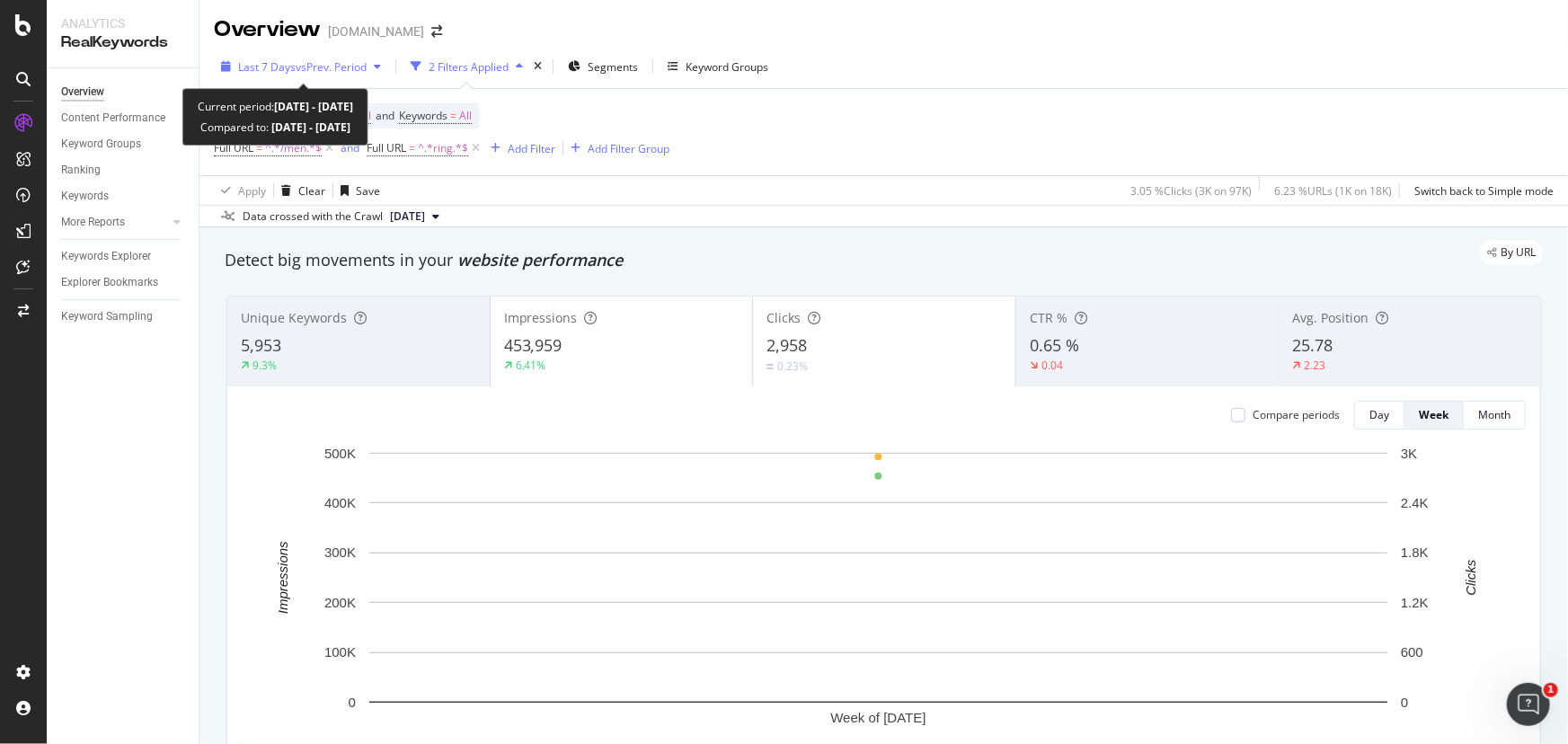
click at [313, 62] on span "vs Prev. Period" at bounding box center [331, 67] width 71 height 15
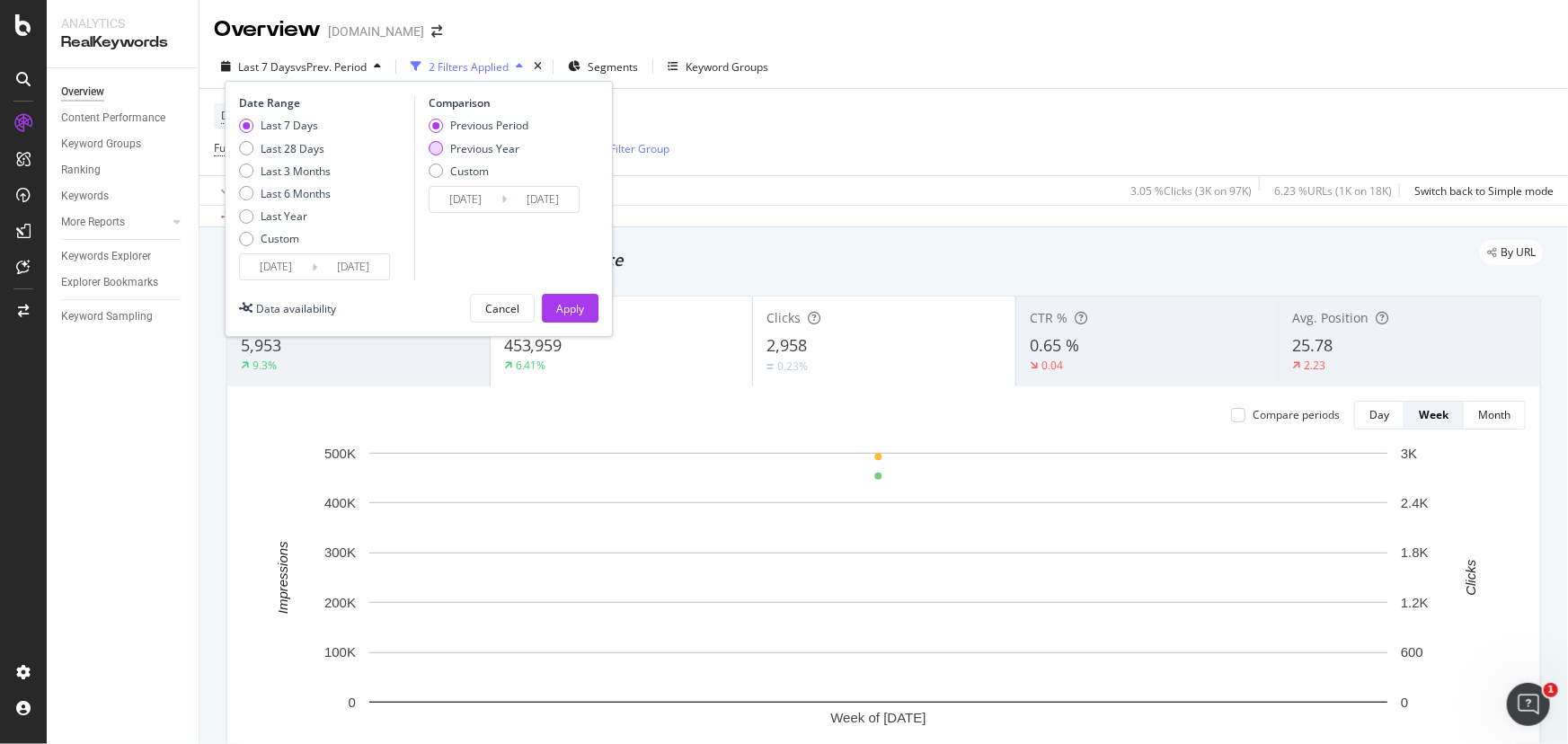
click at [446, 124] on div "Previous Year" at bounding box center [479, 148] width 100 height 15
type input "[DATE]"
click at [555, 124] on button "Apply" at bounding box center [570, 308] width 57 height 29
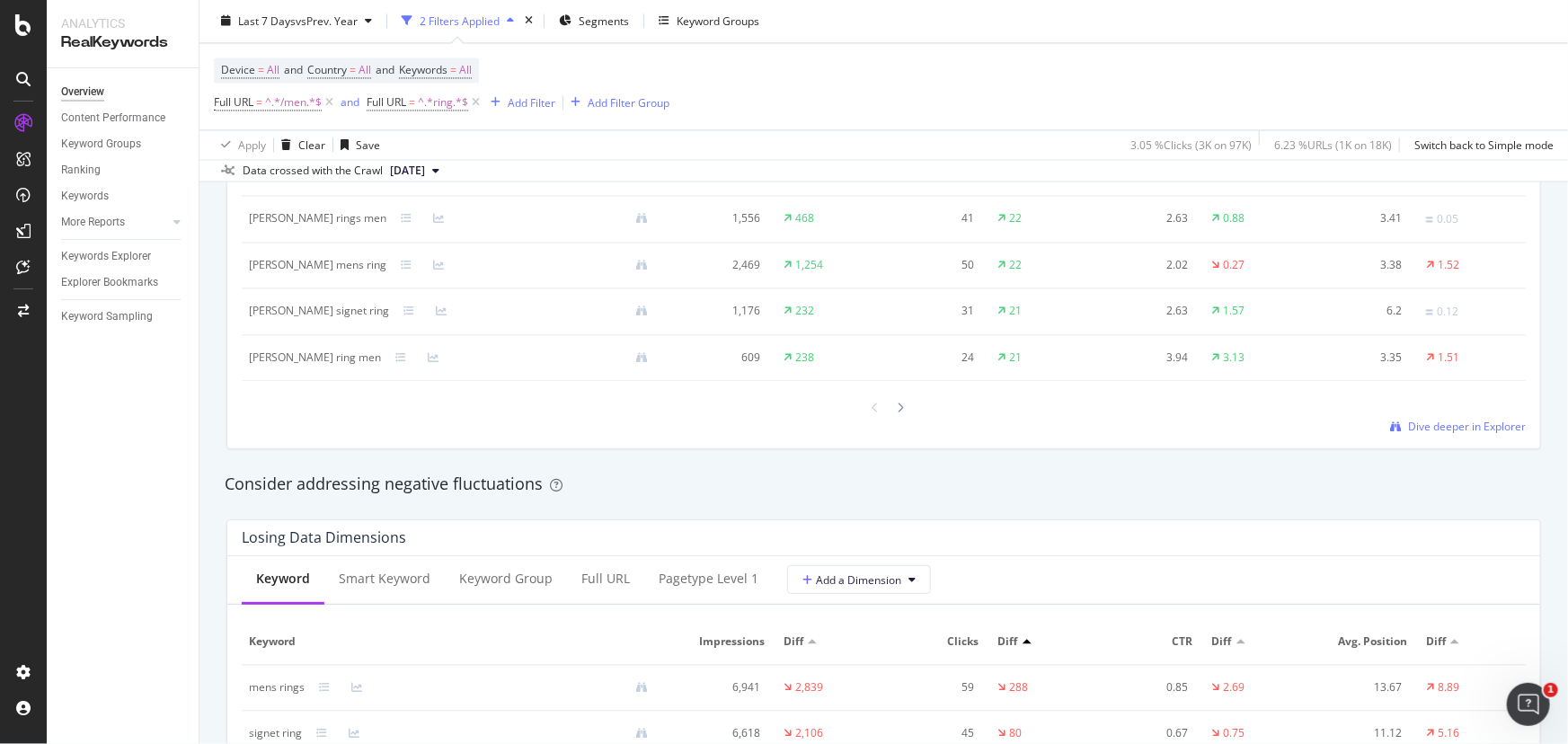
scroll to position [1966, 0]
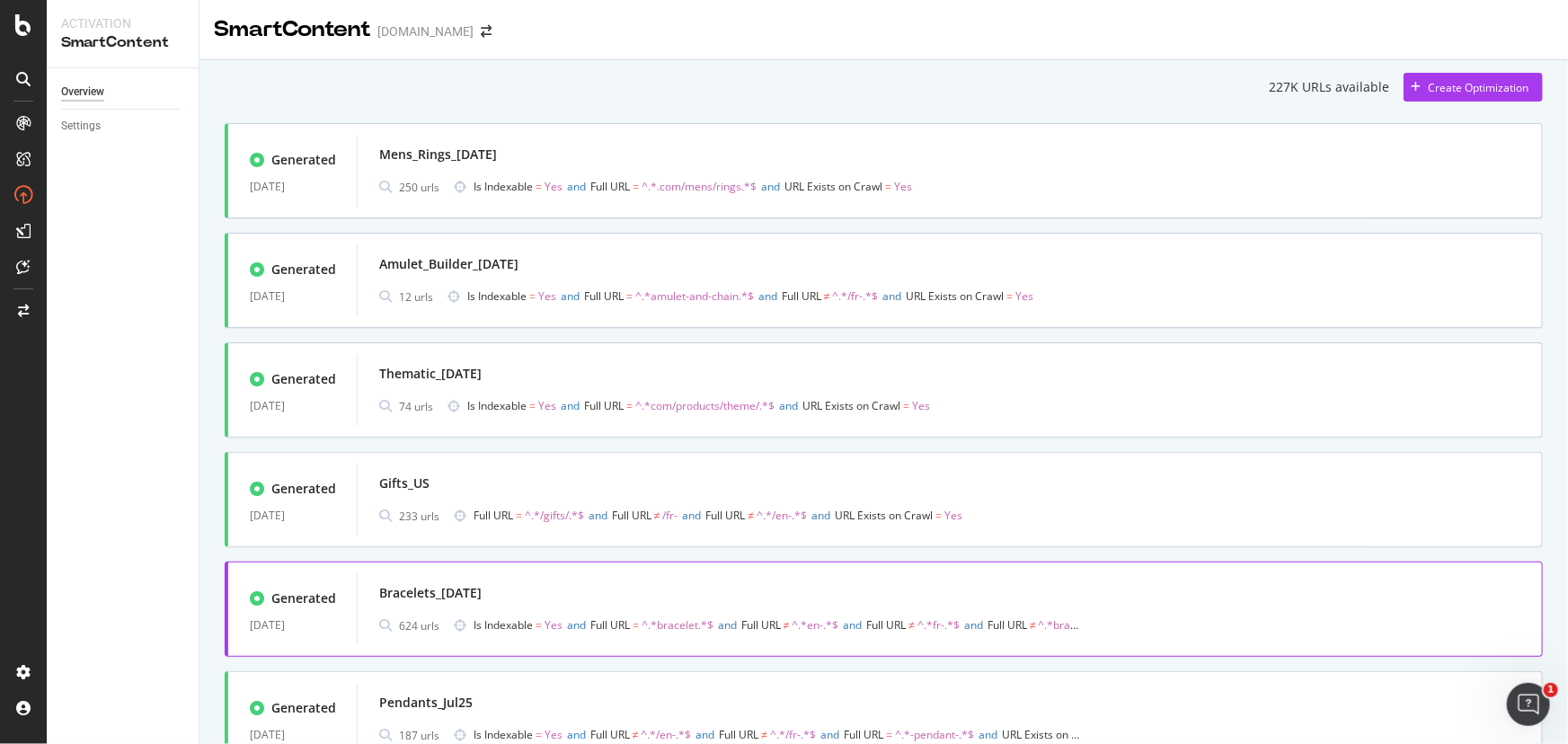
click at [620, 655] on div "Generated 23 Jul. 2025 Bracelets_23Jul25 624 urls Is Indexable = Yes and Full U…" at bounding box center [884, 609] width 1319 height 95
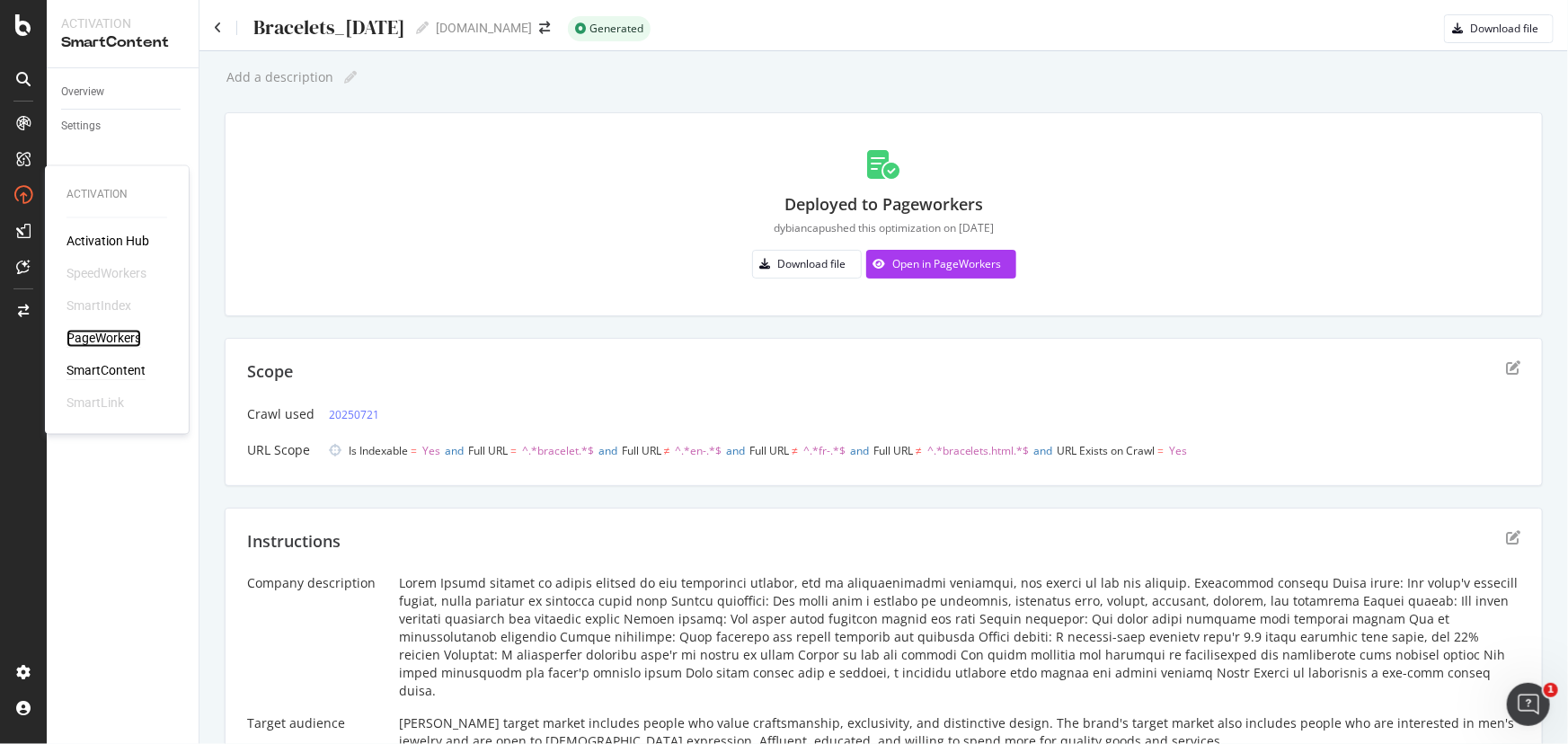
click at [130, 341] on div "PageWorkers" at bounding box center [104, 338] width 75 height 18
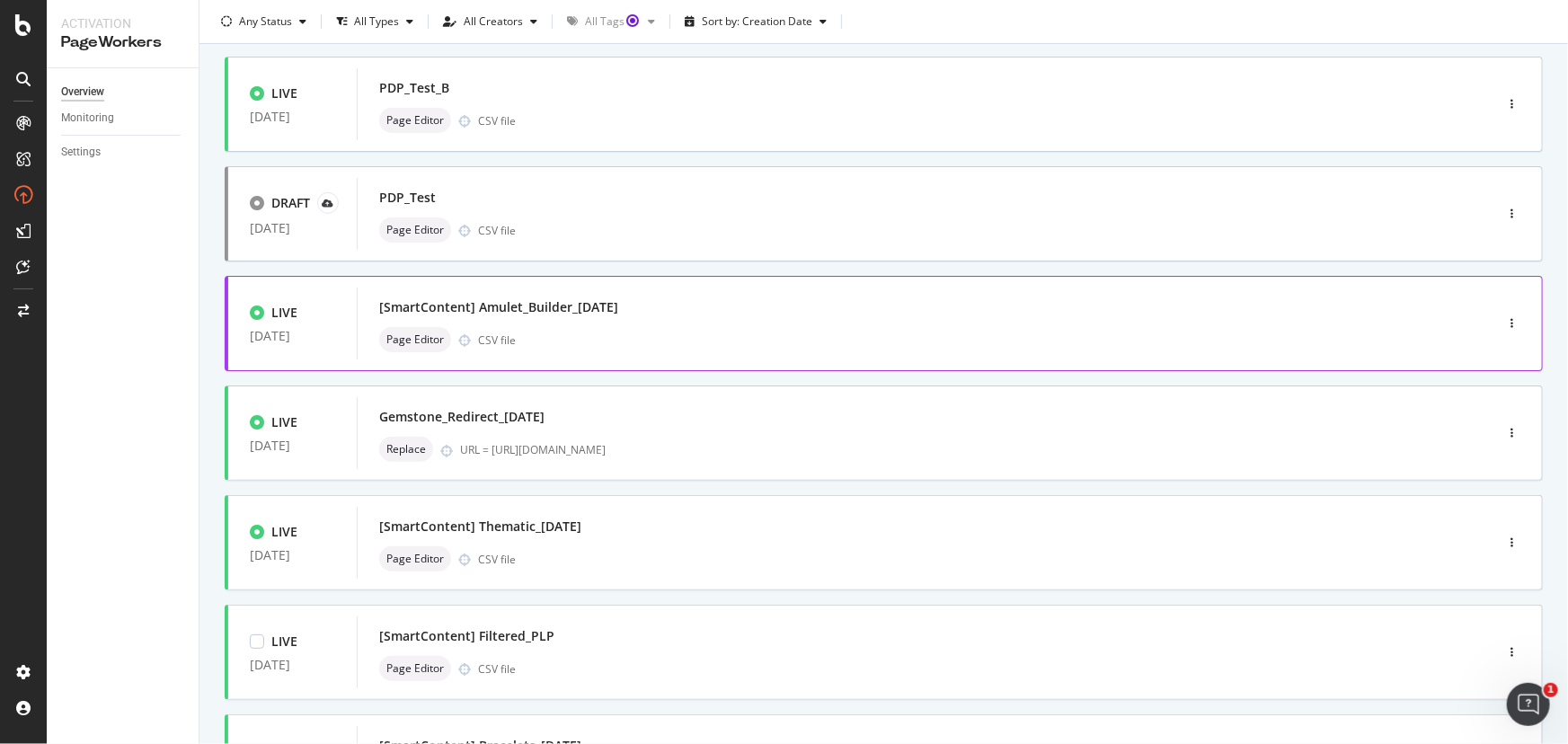
scroll to position [489, 0]
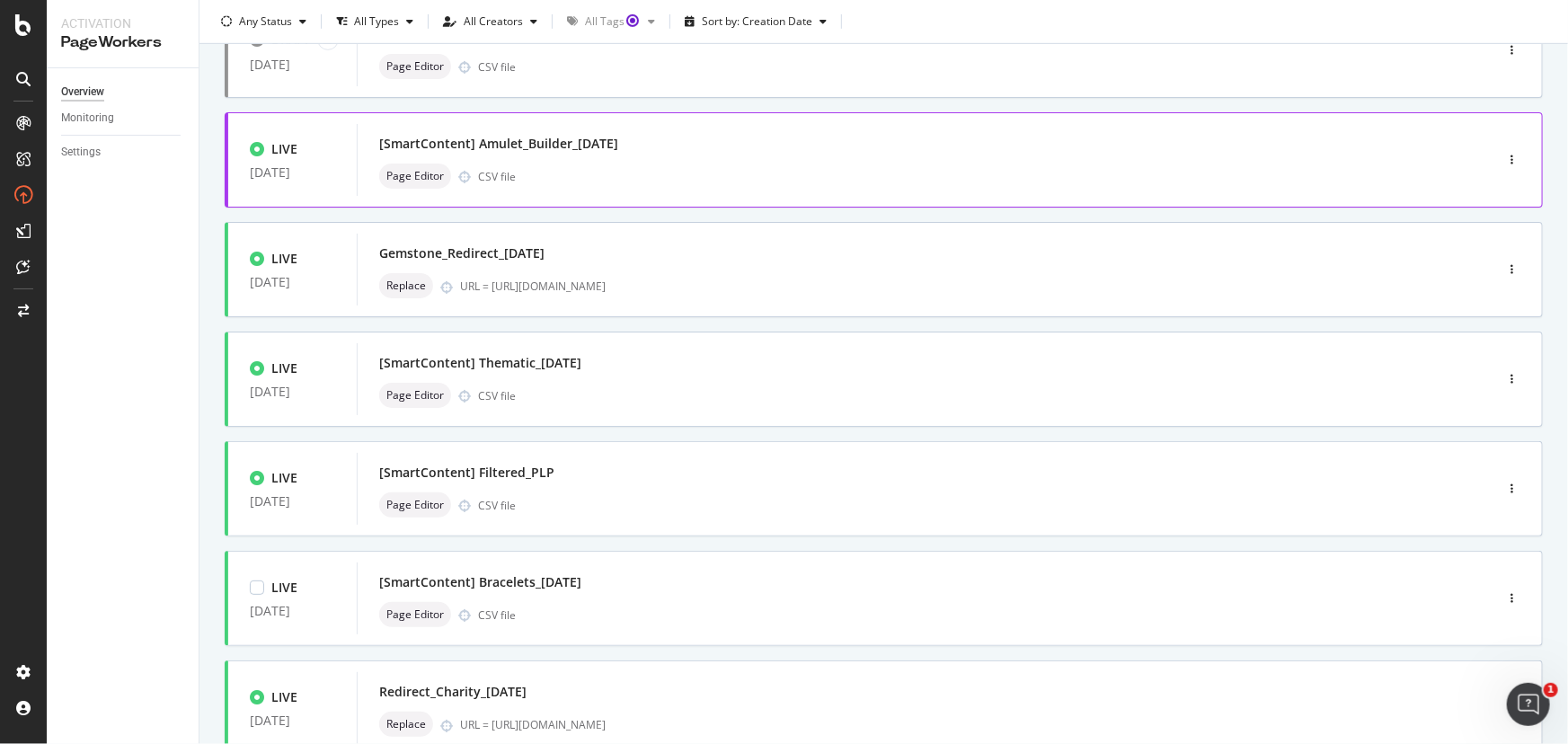
click at [736, 617] on div "Page Editor CSV file" at bounding box center [898, 614] width 1038 height 25
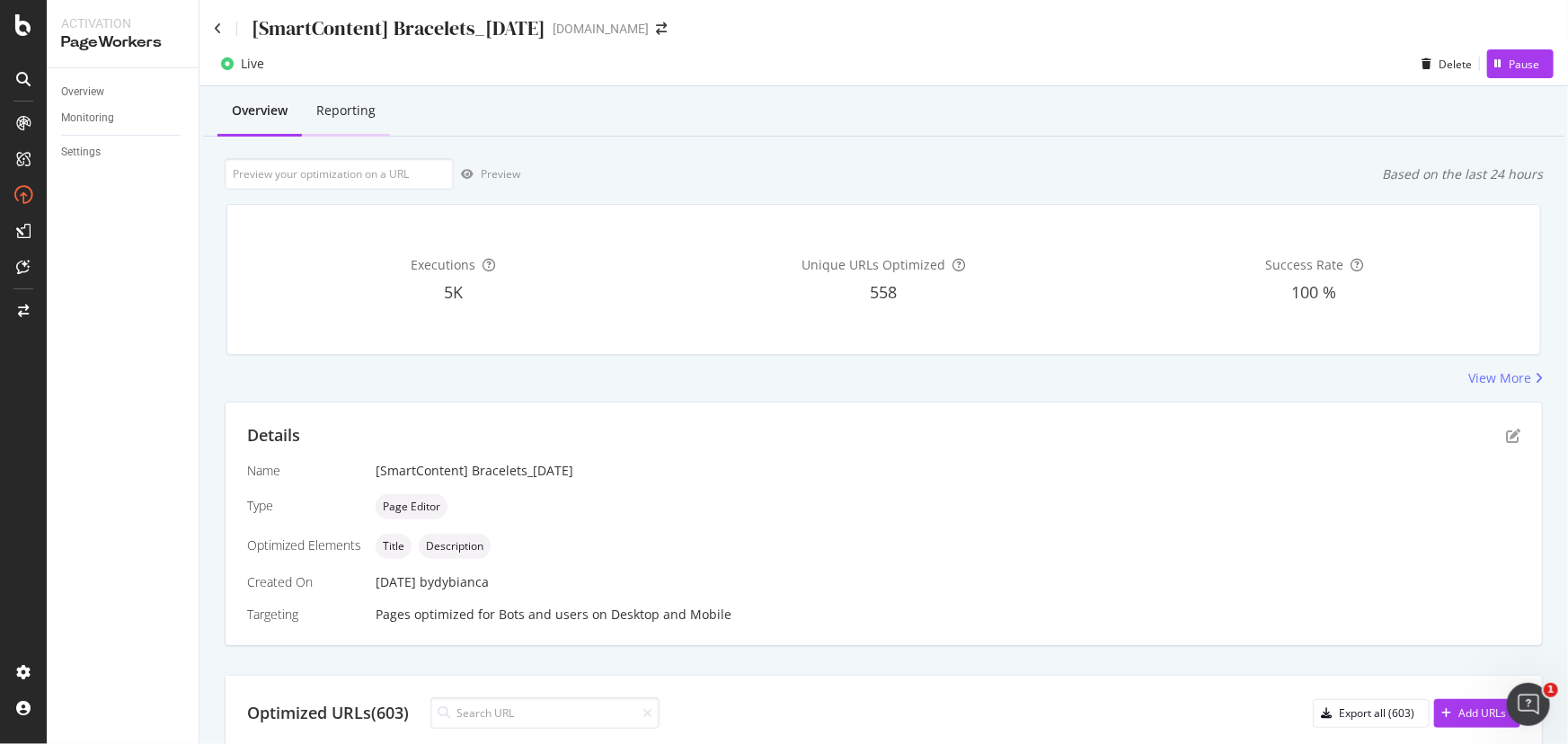
click at [370, 117] on div "Reporting" at bounding box center [346, 110] width 60 height 18
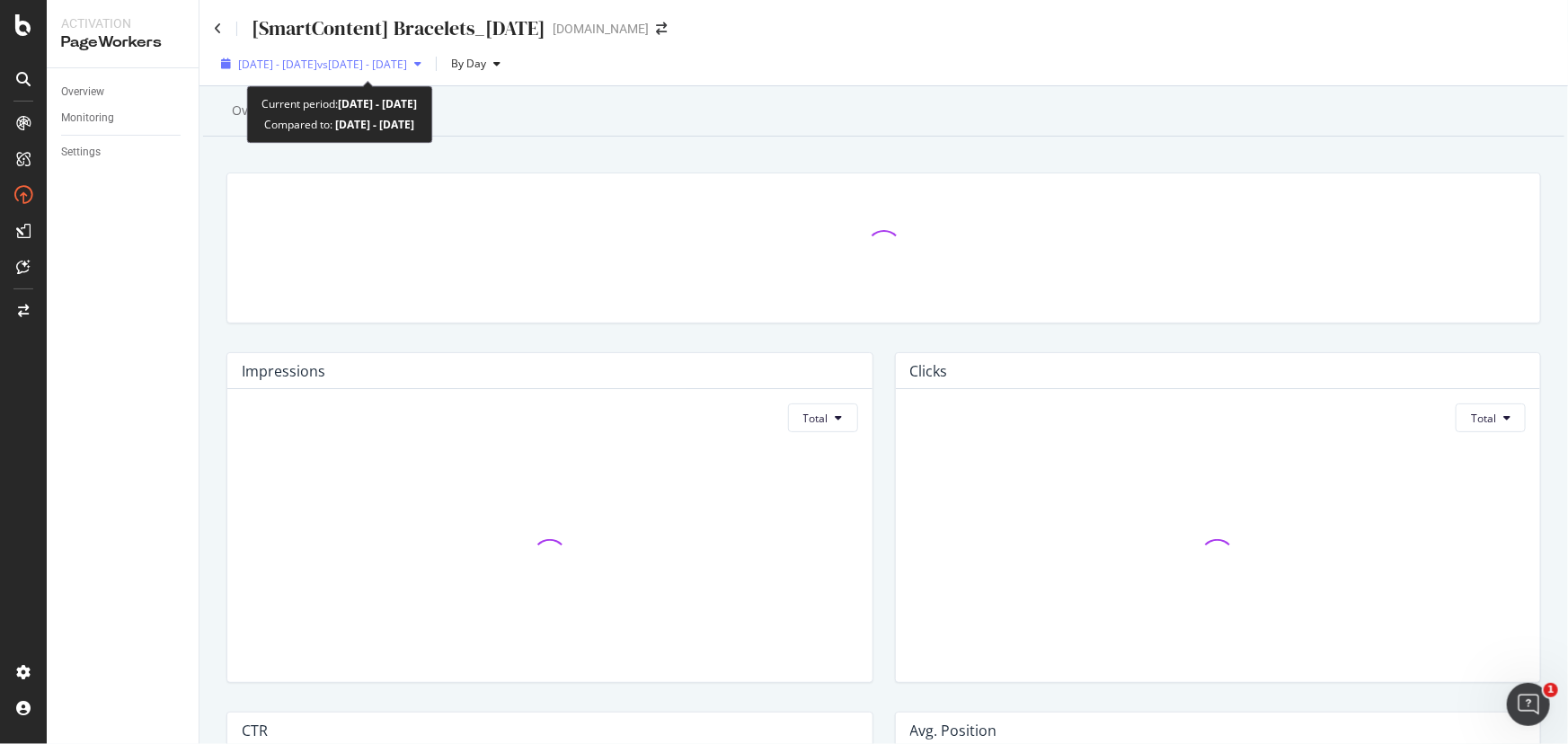
click at [408, 57] on span "vs 2025 Jun. 16th - Jul. 13th" at bounding box center [362, 64] width 90 height 15
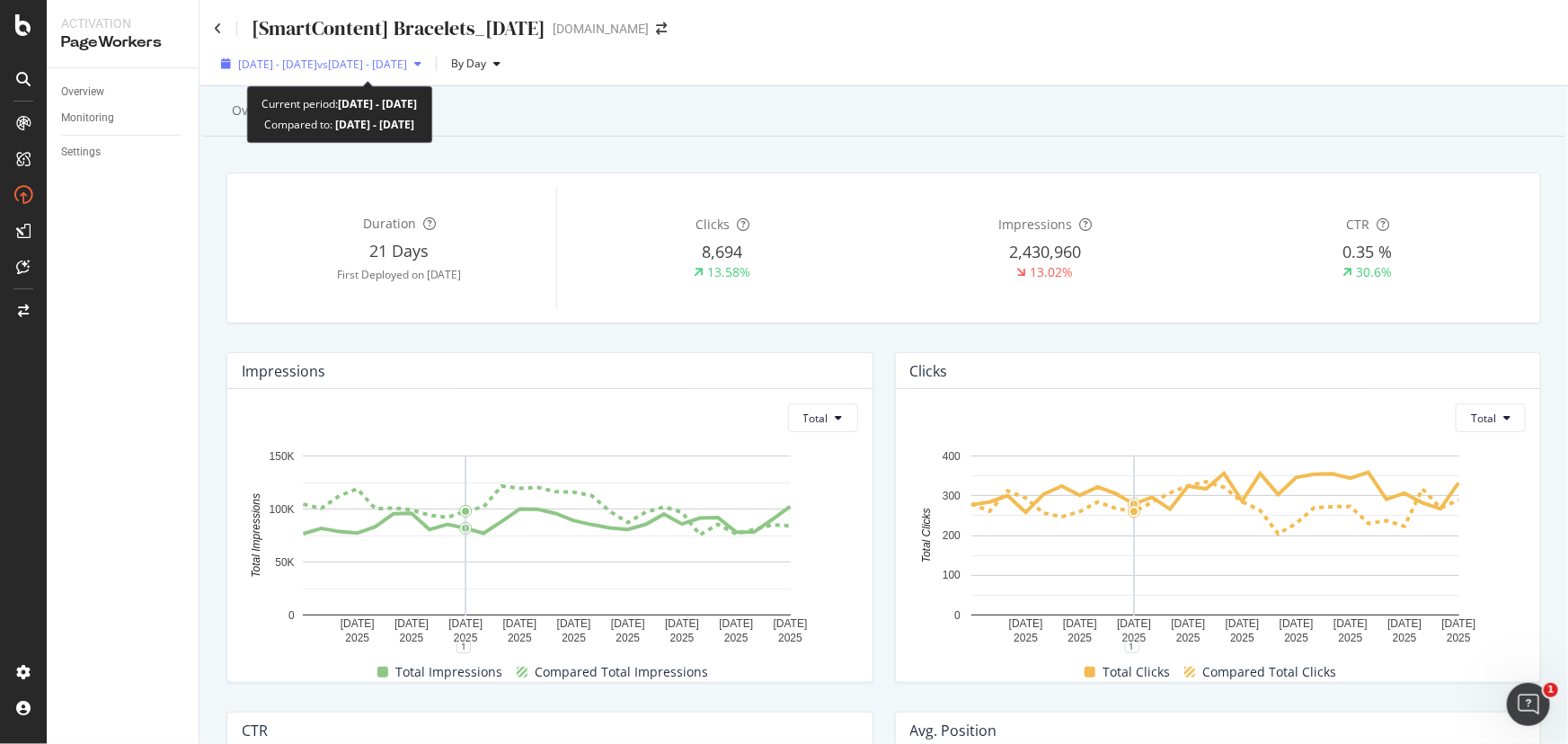
click at [317, 65] on span "2025 Jul. 14th - Aug. 10th" at bounding box center [277, 64] width 79 height 15
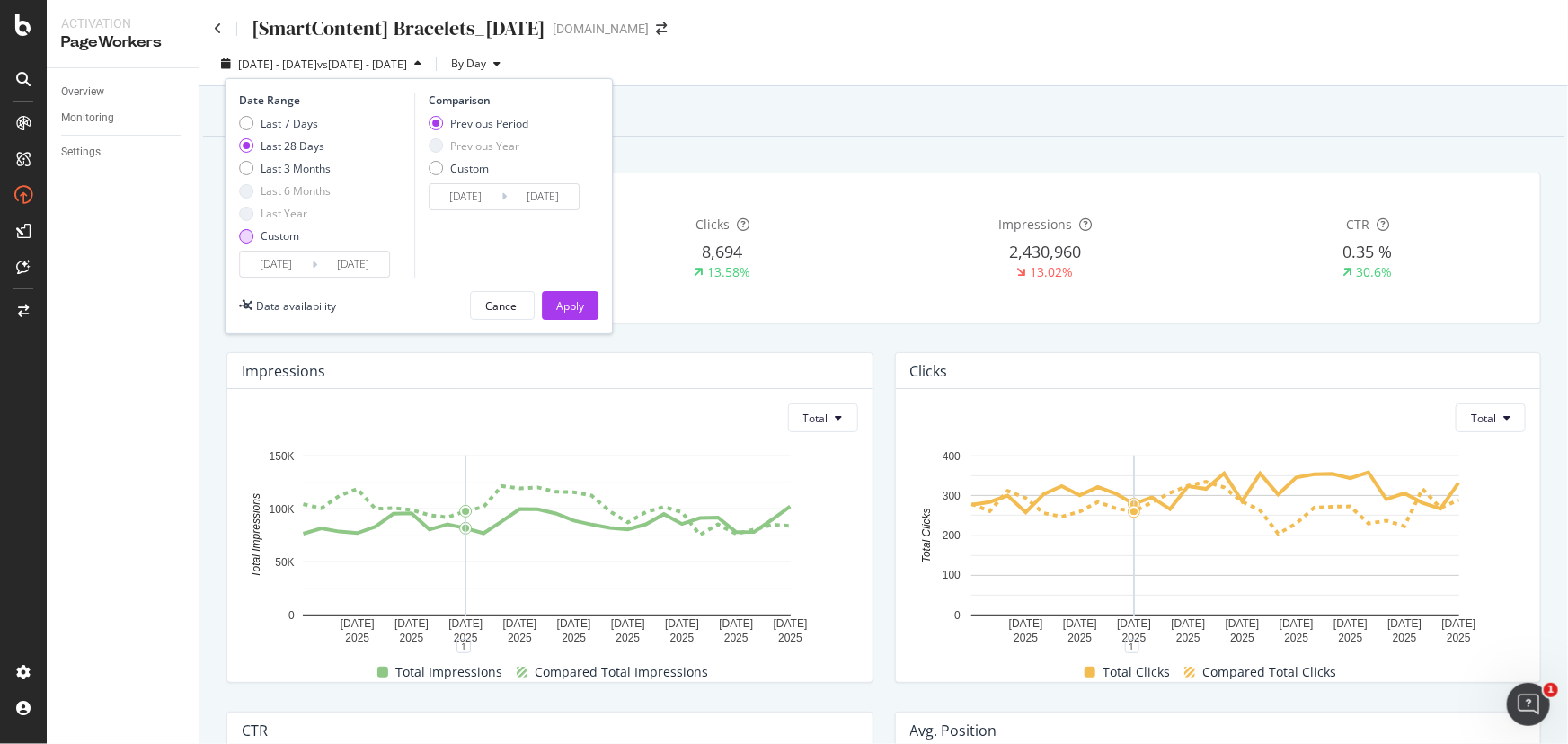
click at [253, 235] on div "Custom" at bounding box center [245, 236] width 14 height 14
click at [284, 250] on div "Last 7 Days Last 28 Days Last 3 Months Last 6 Months Last Year Custom" at bounding box center [284, 184] width 91 height 136
click at [284, 264] on input "2025/07/14" at bounding box center [275, 264] width 72 height 25
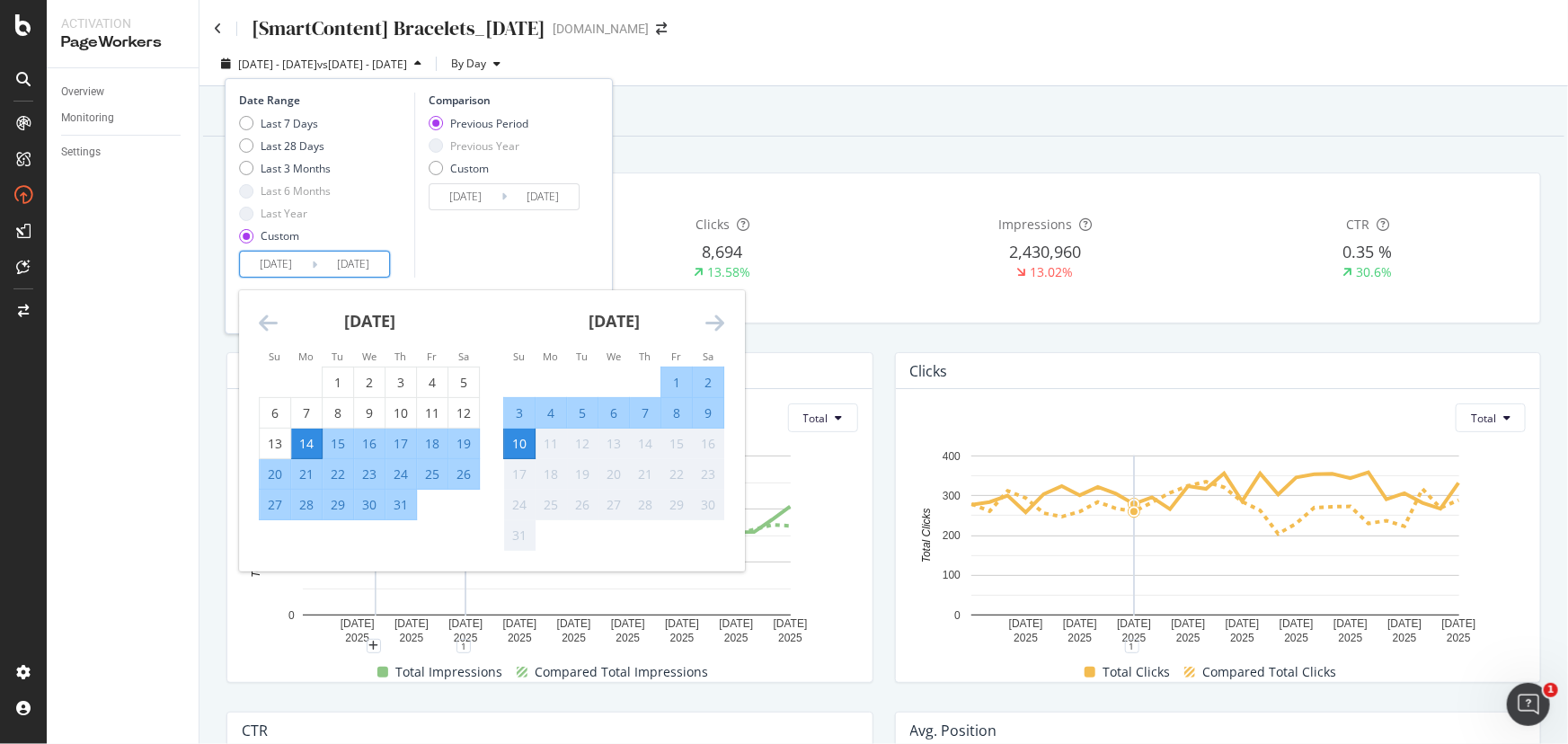
click at [374, 480] on div "23" at bounding box center [369, 474] width 31 height 18
type input "2025/07/23"
type input "2025/07/04"
type input "2025/07/22"
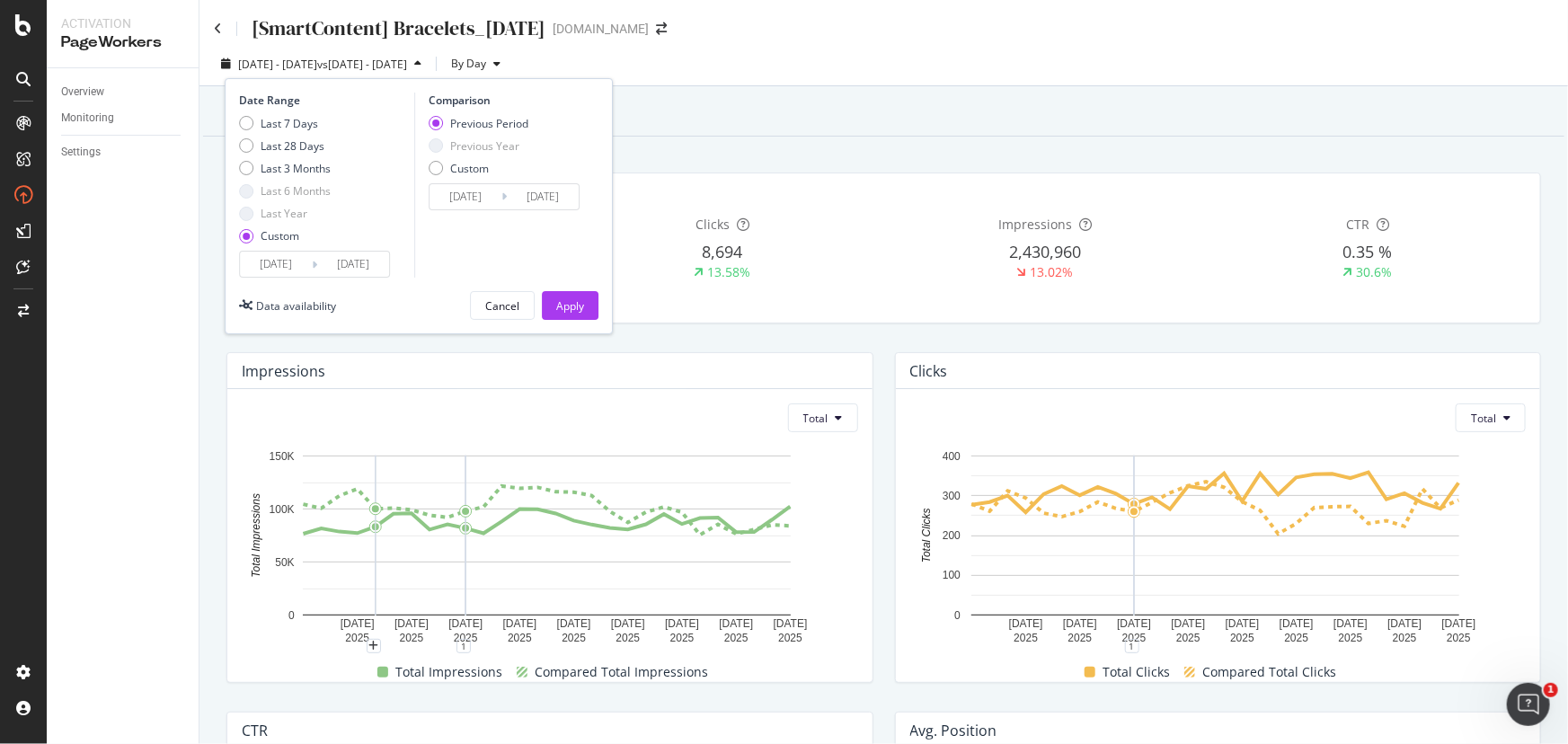
click at [507, 252] on div "Comparison Previous Period Previous Year Custom 2025/07/04 Navigate forward to …" at bounding box center [499, 185] width 171 height 186
click at [577, 296] on div "Apply" at bounding box center [570, 305] width 28 height 27
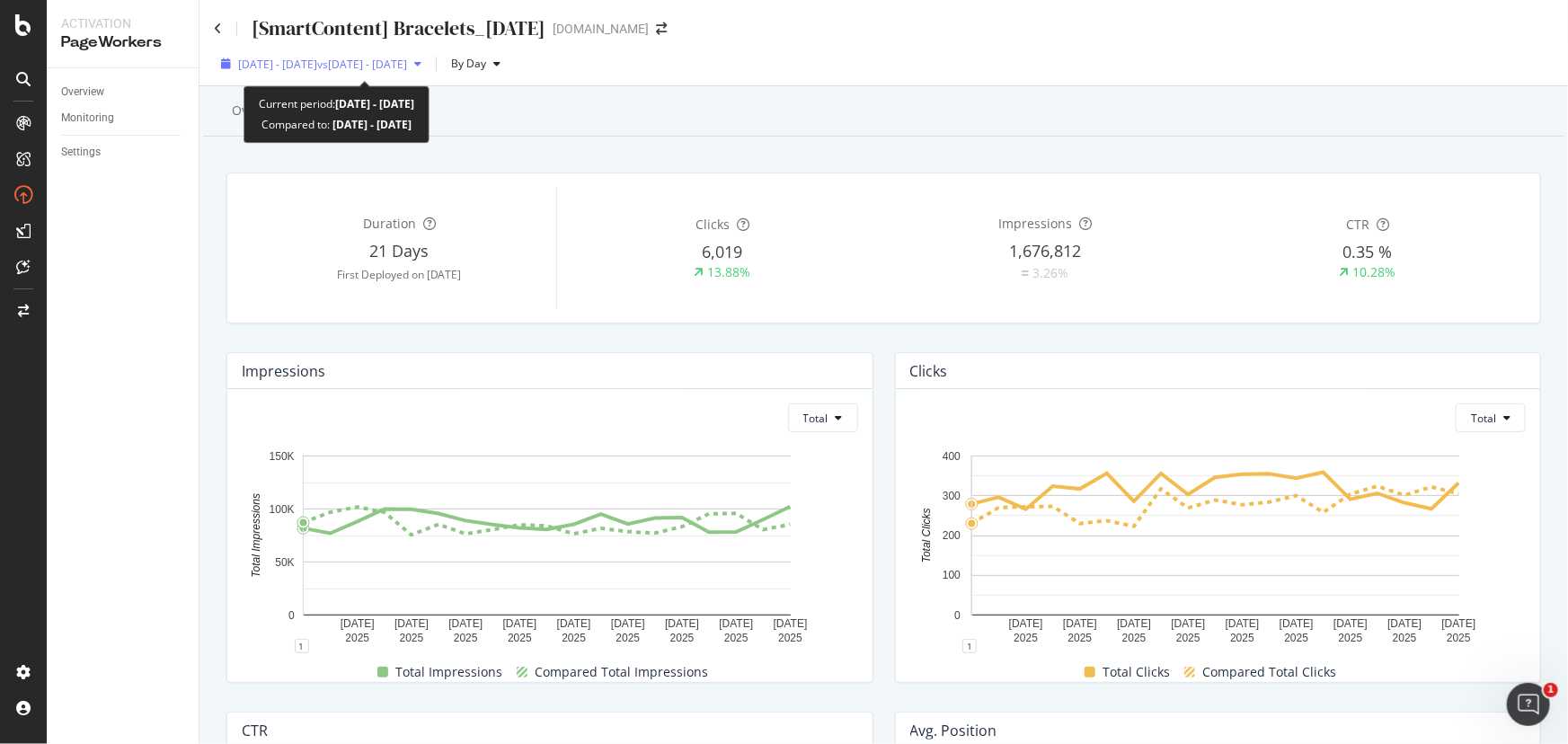
click at [408, 62] on span "vs 2025 Jul. 4th - Jul. 22nd" at bounding box center [362, 64] width 90 height 15
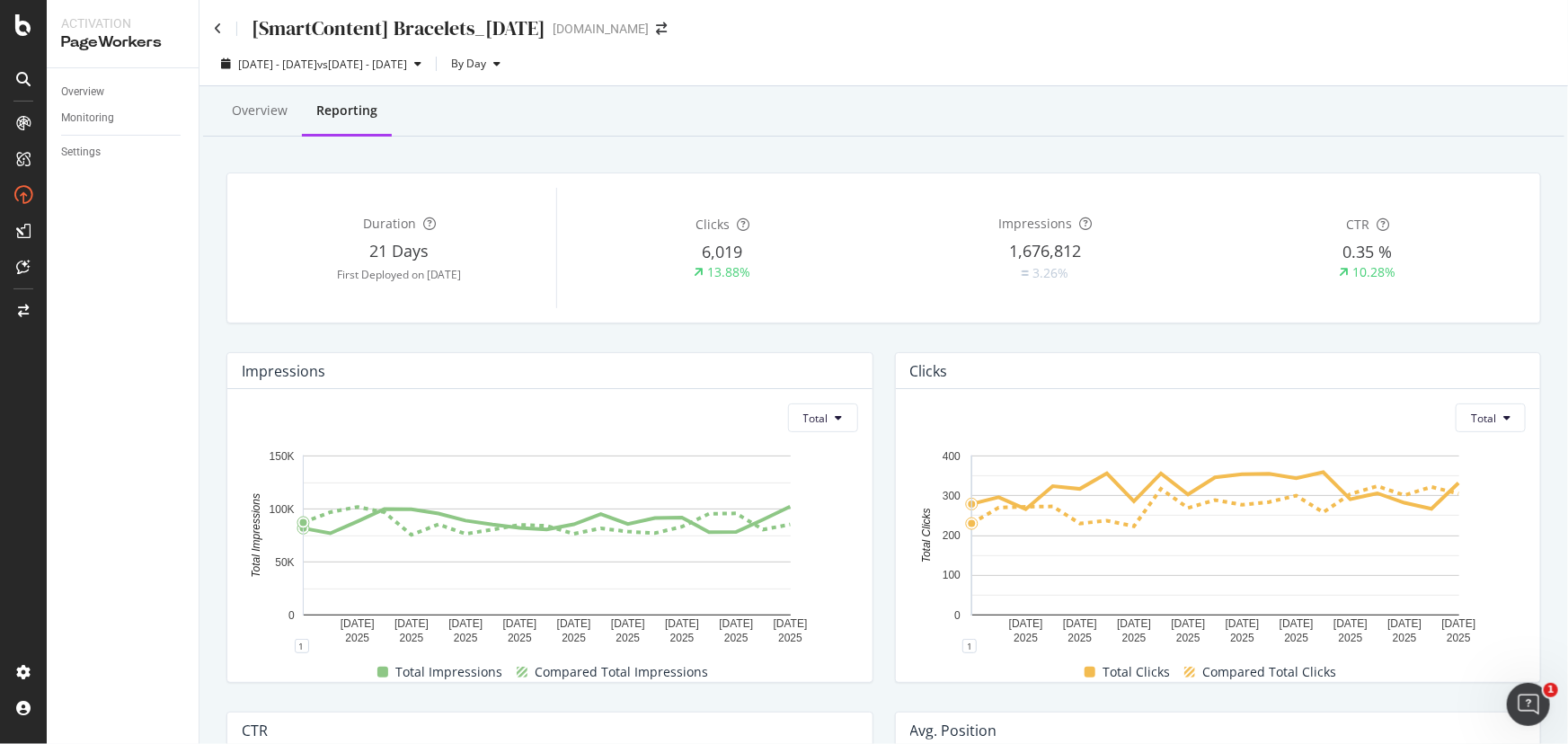
click at [918, 107] on div "Overview Reporting" at bounding box center [884, 112] width 1362 height 48
click at [1280, 175] on div "Duration 21 Days First Deployed on 2025 Jul. 23rd Clicks 6,019 13.88% Impressio…" at bounding box center [884, 248] width 1313 height 149
drag, startPoint x: 1076, startPoint y: 159, endPoint x: 1061, endPoint y: 156, distance: 15.3
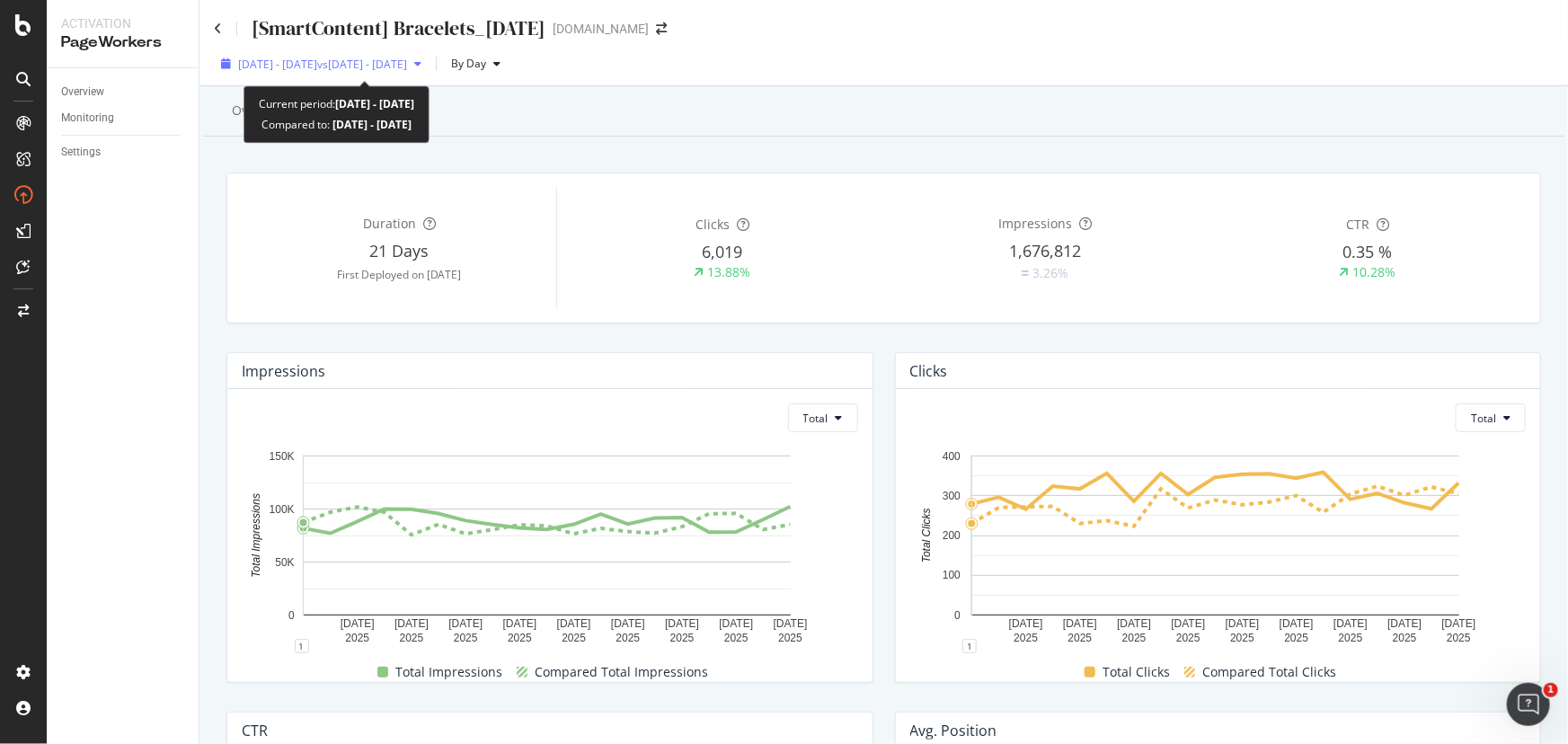
click at [287, 62] on span "2025 Jul. 23rd - Aug. 10th" at bounding box center [277, 64] width 79 height 15
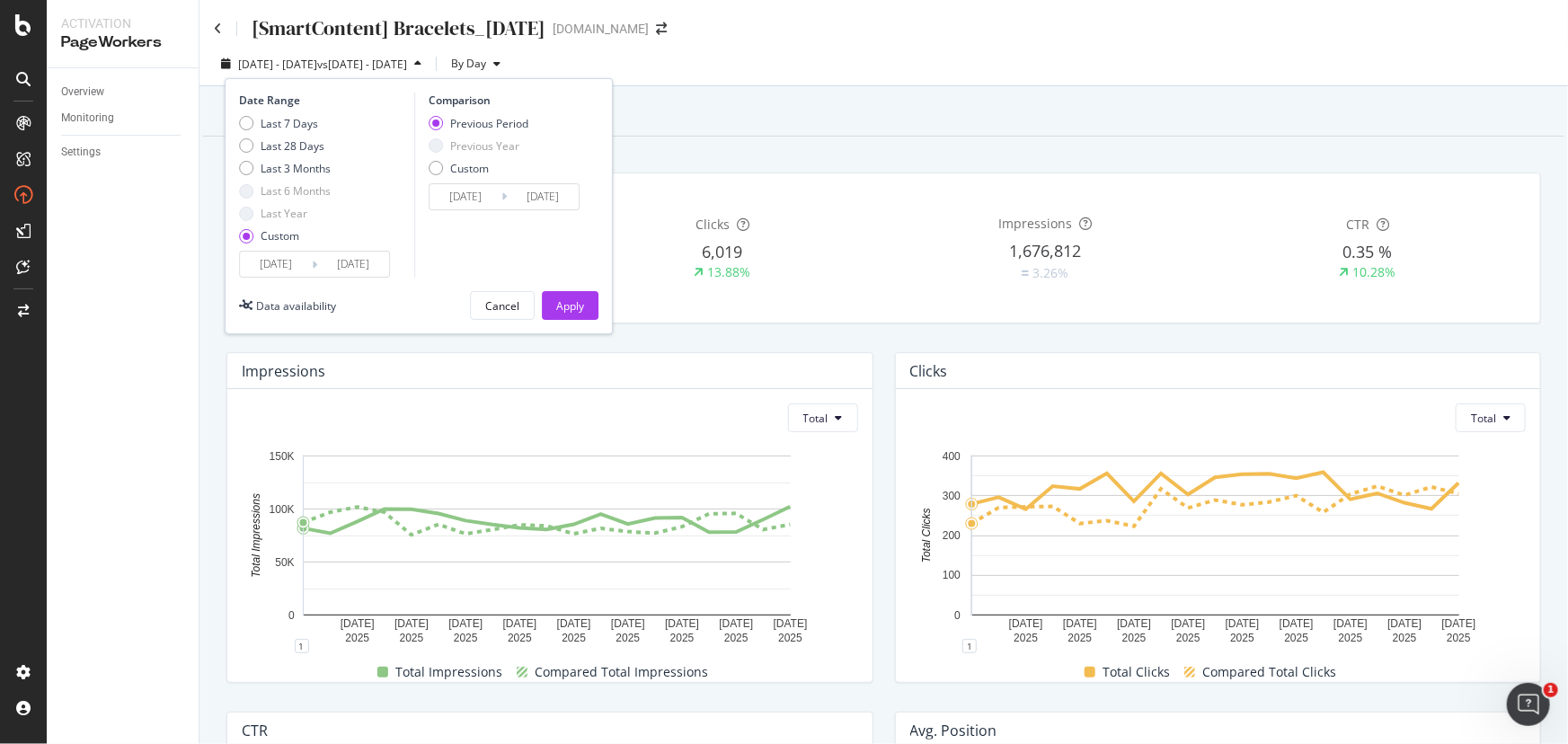
click at [264, 260] on input "2025/07/23" at bounding box center [275, 264] width 72 height 25
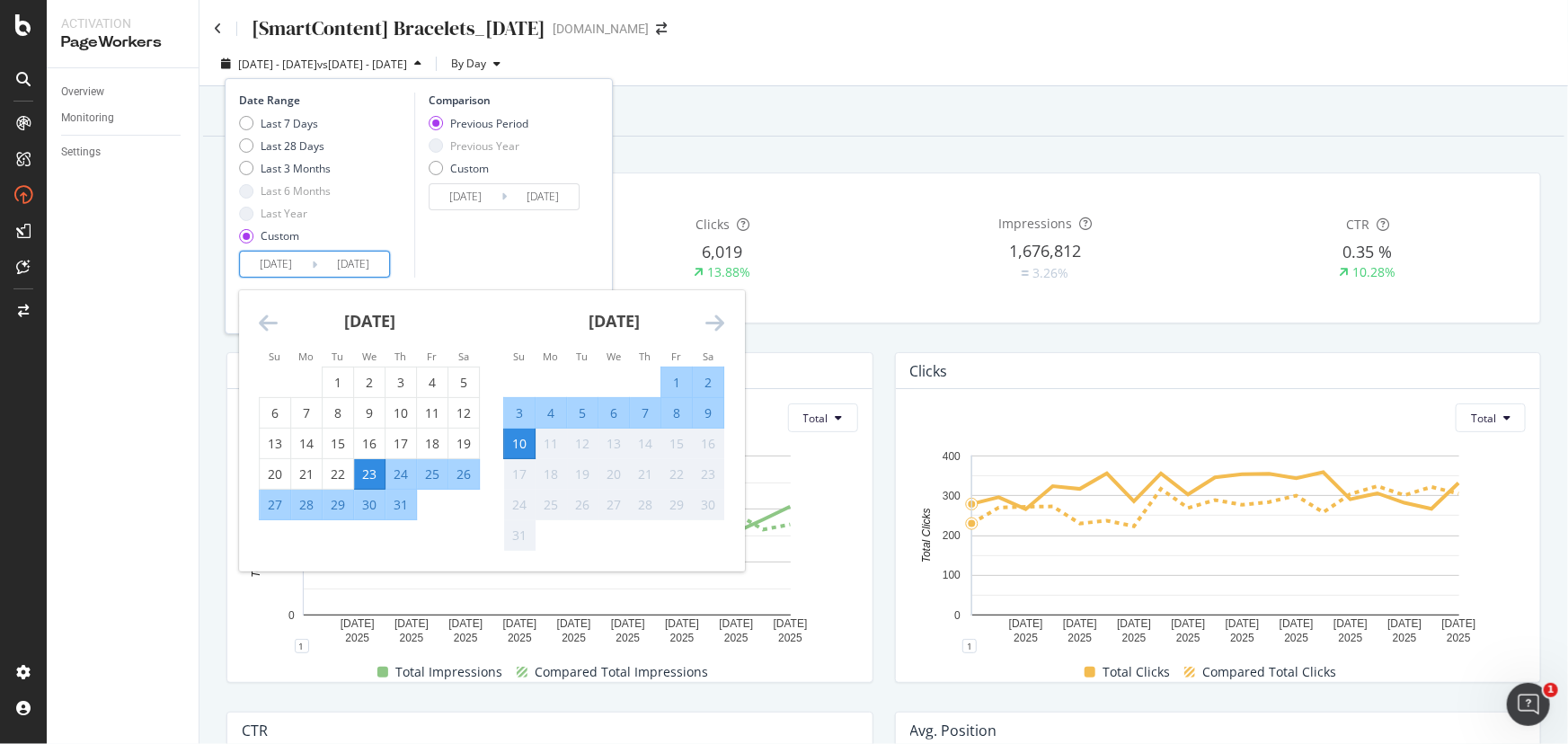
click at [268, 329] on icon "Move backward to switch to the previous month." at bounding box center [269, 322] width 19 height 21
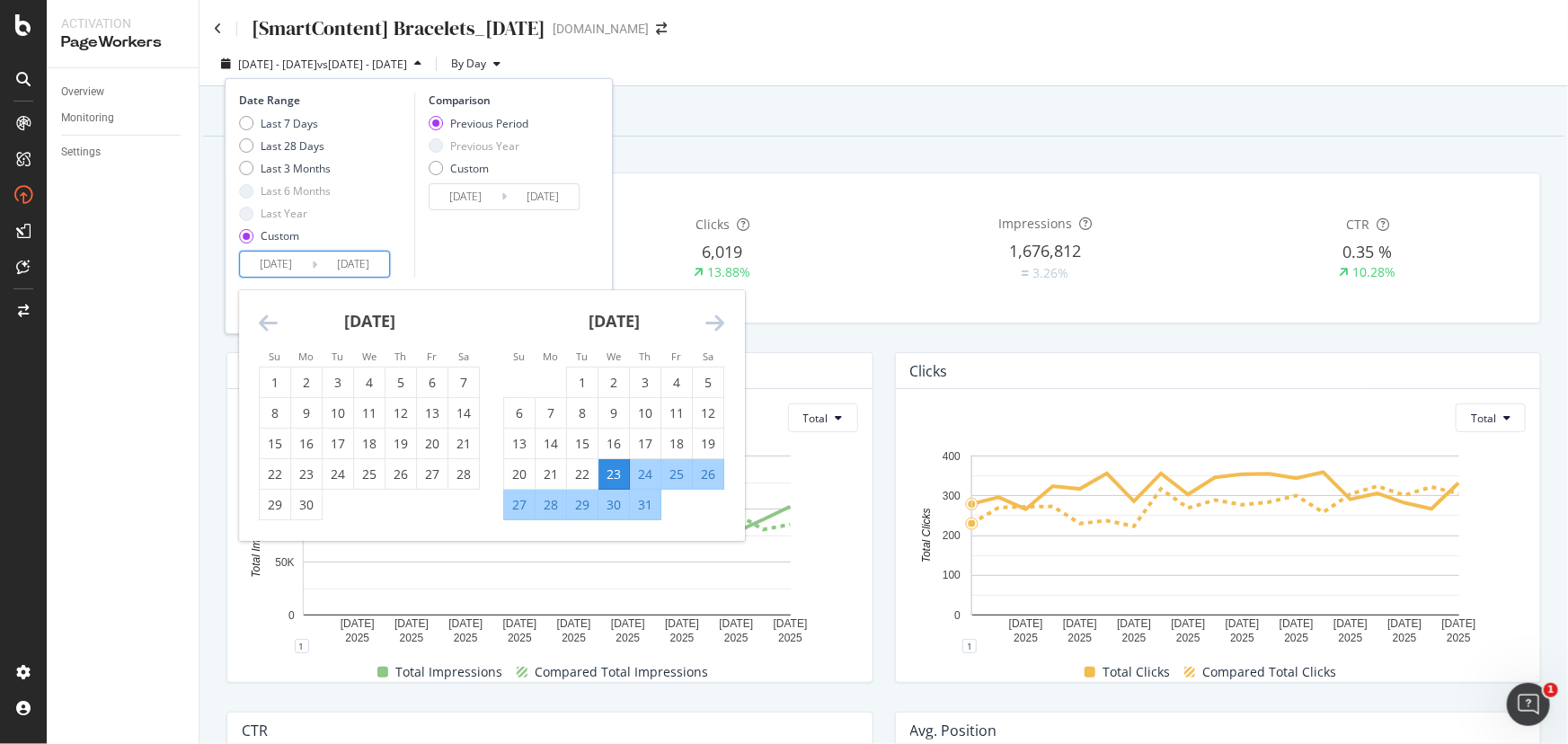
click at [269, 322] on icon "Move backward to switch to the previous month." at bounding box center [269, 322] width 19 height 21
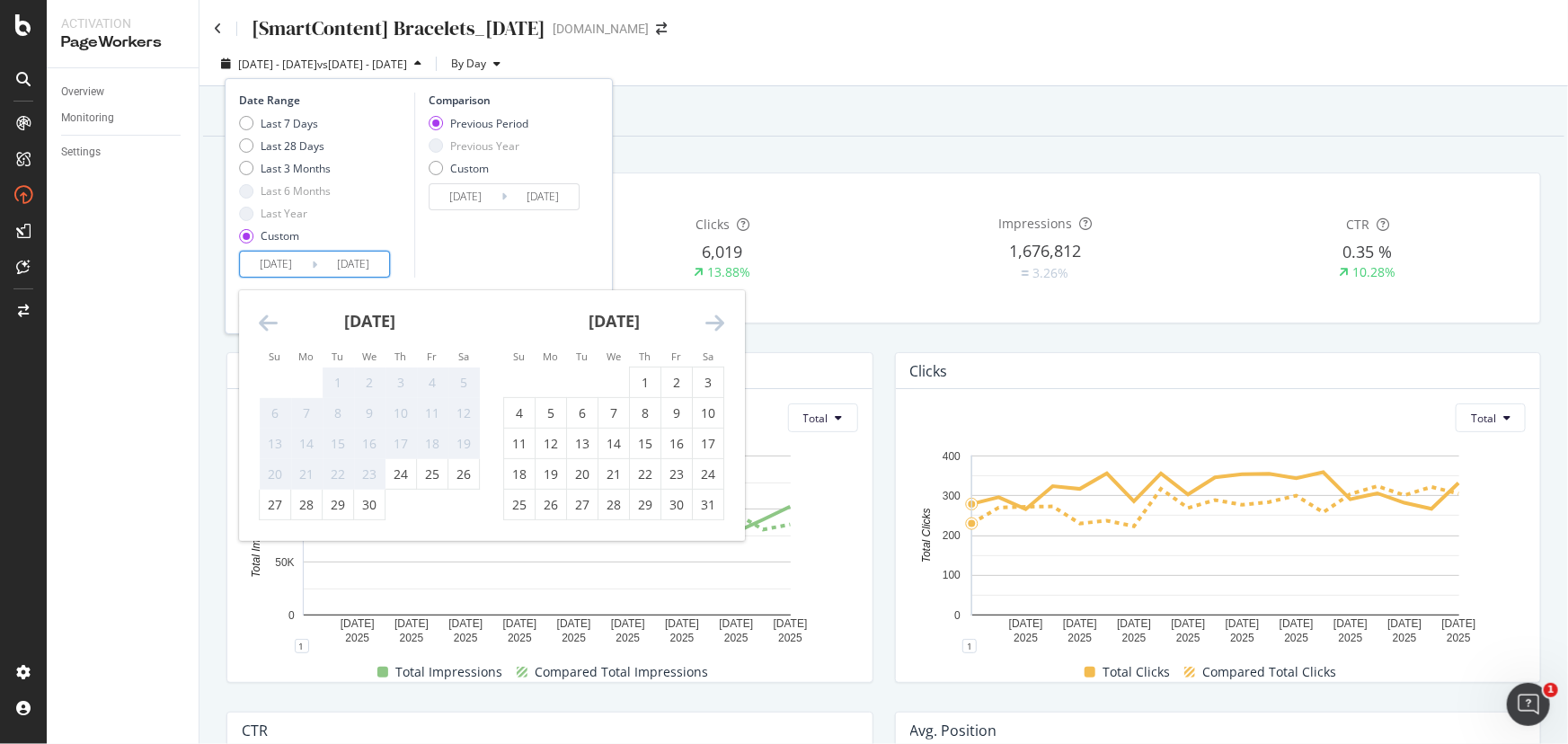
click at [710, 324] on icon "Move forward to switch to the next month." at bounding box center [715, 322] width 19 height 21
click at [253, 309] on div "May 2025 1 2 3 4 5 6 7 8 9 10 11 12 13 14 15 16 17 18 19 20 21 22 23 24 25 26 2…" at bounding box center [369, 405] width 244 height 230
click at [260, 318] on icon "Move backward to switch to the previous month." at bounding box center [269, 322] width 19 height 21
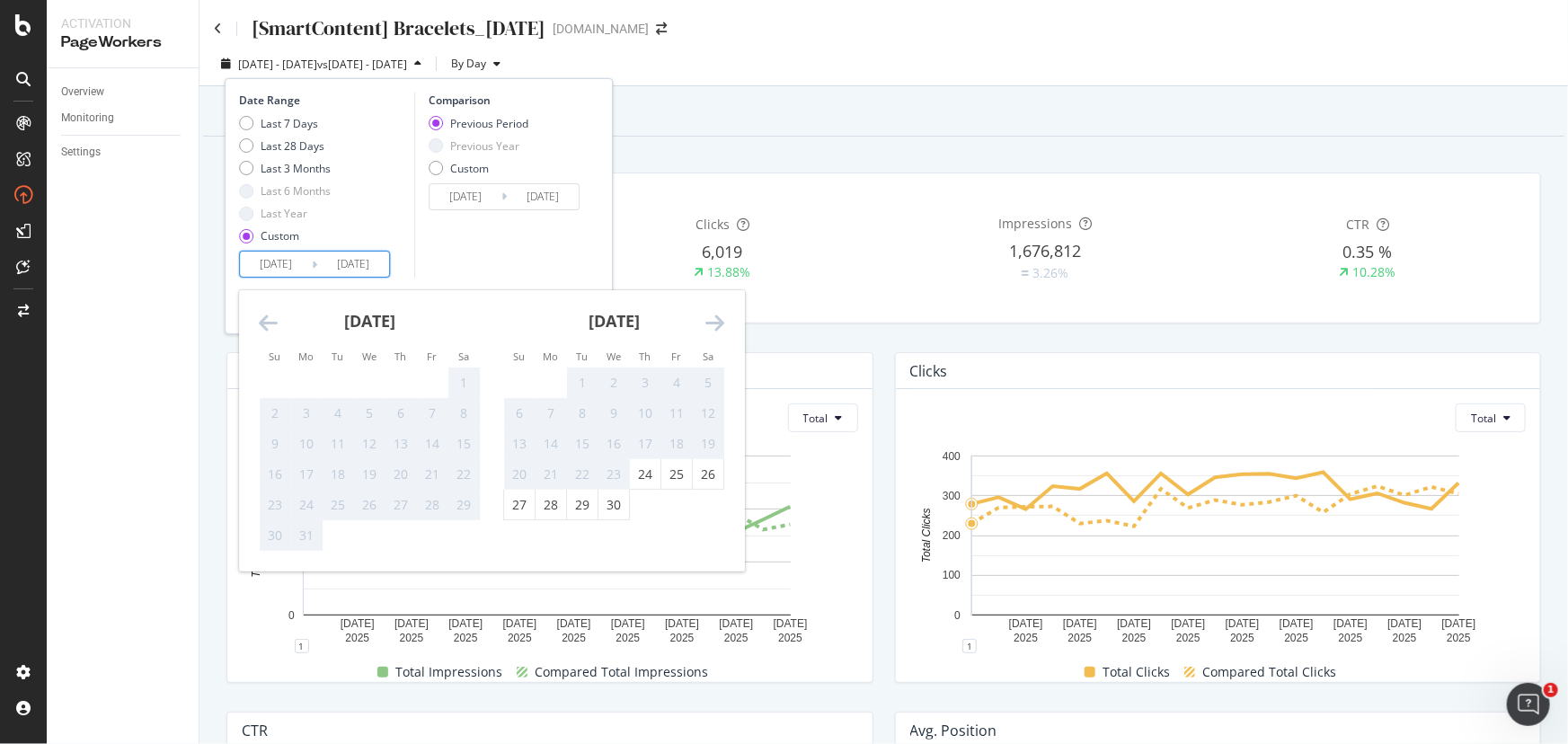
click at [260, 318] on icon "Move backward to switch to the previous month." at bounding box center [269, 322] width 19 height 21
click at [898, 60] on div "2025 Jul. 23rd - Aug. 10th vs 2025 Jul. 4th - Jul. 22nd By Day Date Range Last …" at bounding box center [884, 67] width 1369 height 36
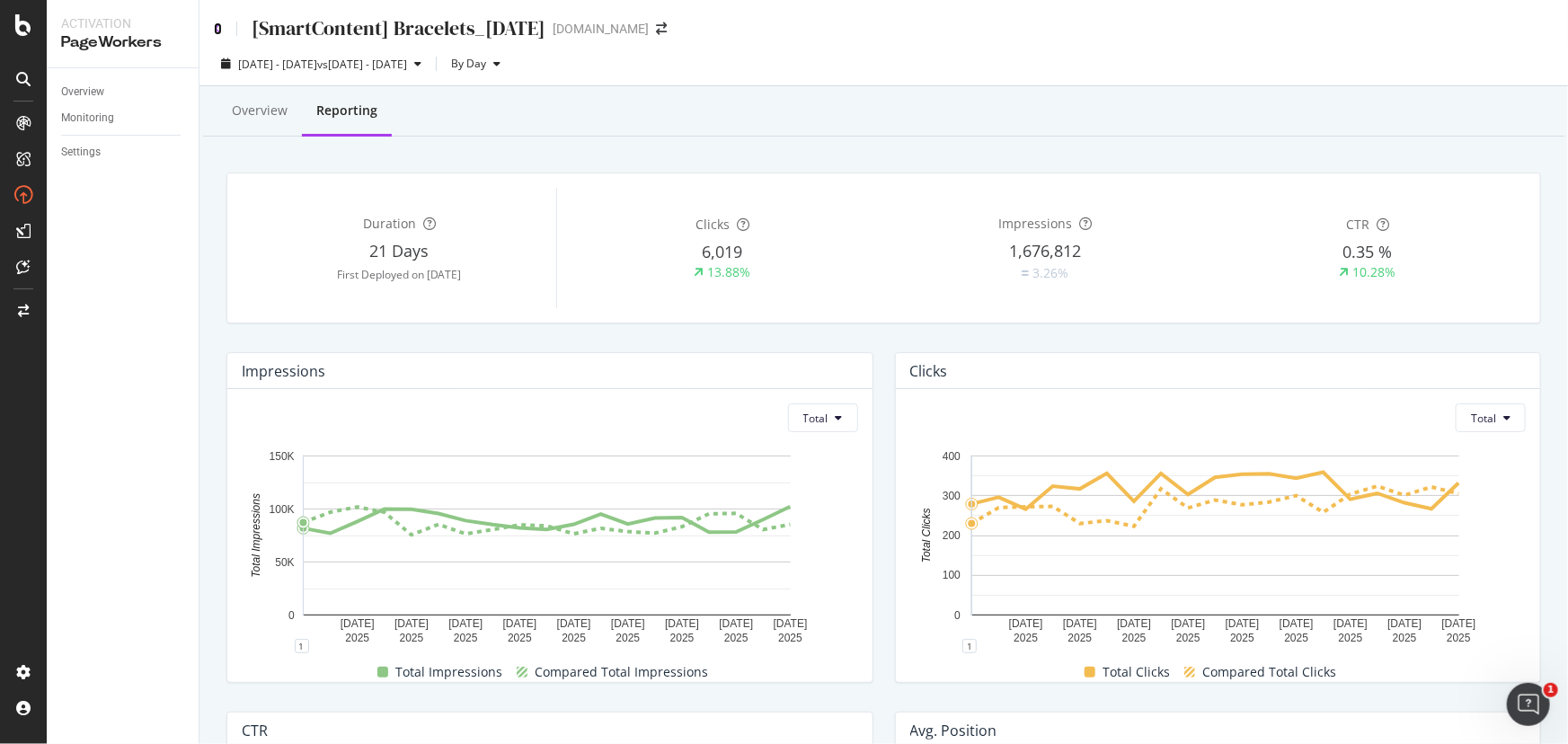
click at [219, 34] on icon at bounding box center [217, 28] width 8 height 12
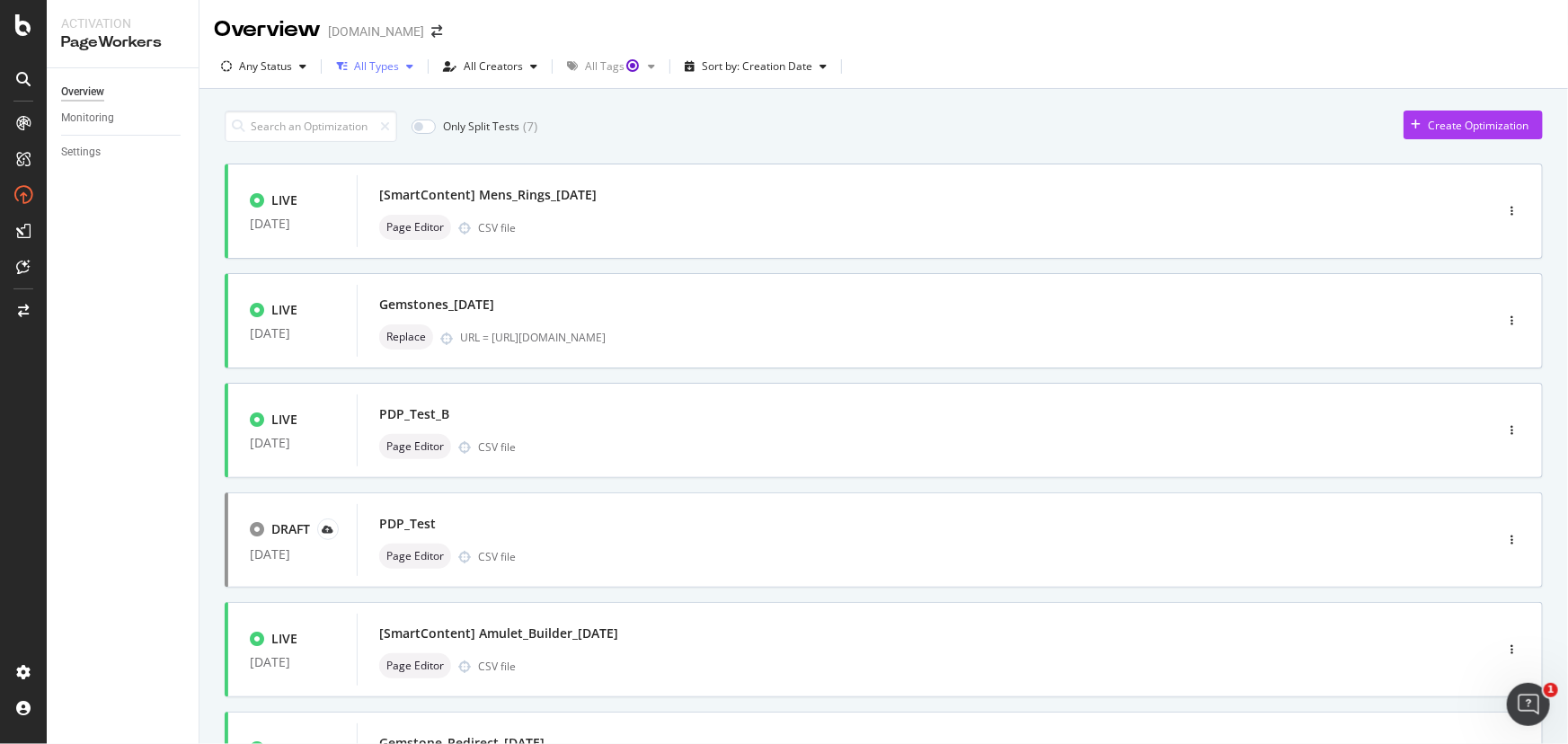
click at [382, 65] on div "All Types" at bounding box center [377, 67] width 45 height 11
click at [742, 113] on div "Only Split Tests ( 7 ) Create Optimization" at bounding box center [884, 127] width 1319 height 32
click at [287, 62] on div "Any Status" at bounding box center [265, 67] width 53 height 11
click at [243, 131] on div at bounding box center [236, 133] width 14 height 14
click at [726, 129] on div "Only Split Tests ( 6 ) Create Optimization" at bounding box center [884, 127] width 1319 height 32
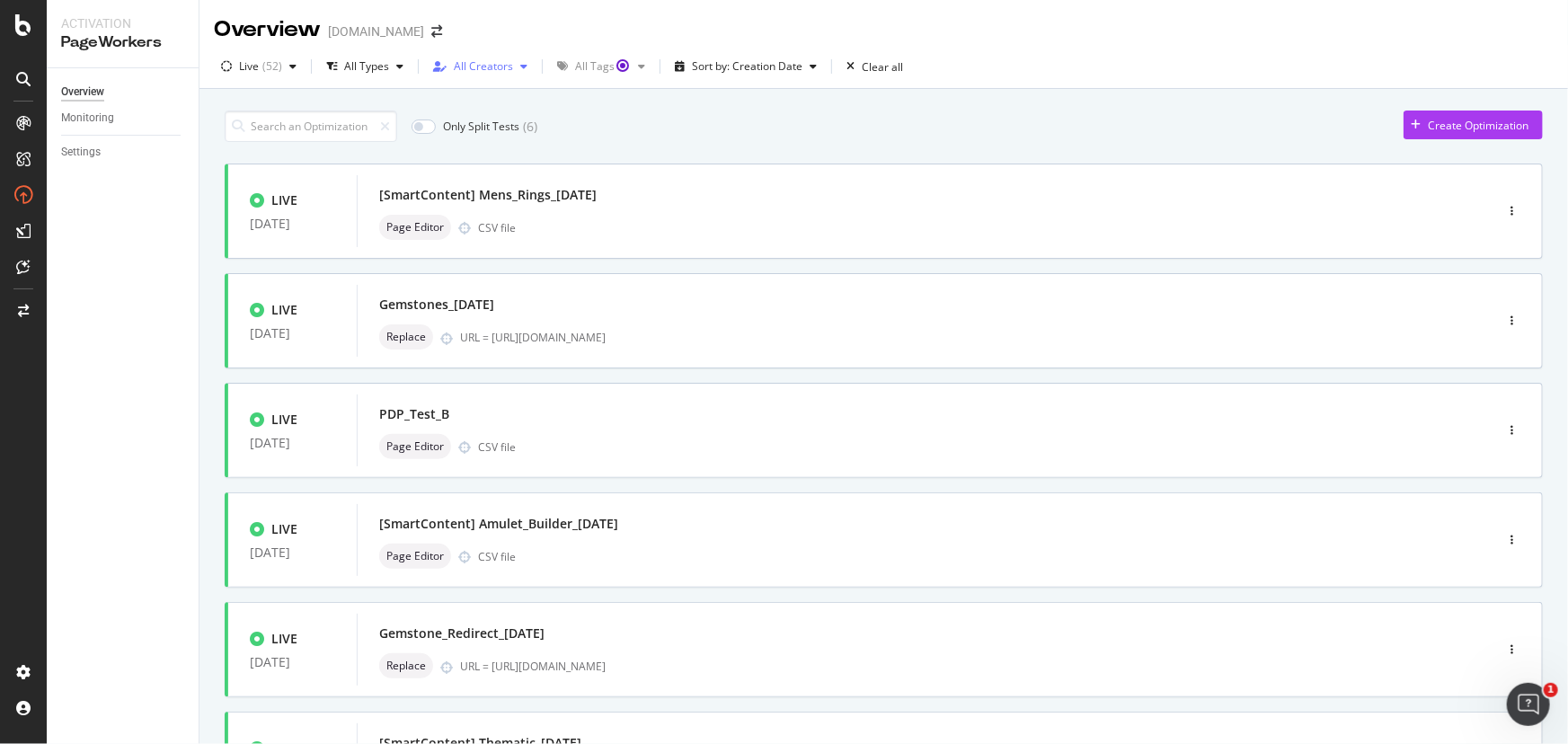
click at [506, 68] on div "All Creators" at bounding box center [484, 67] width 60 height 11
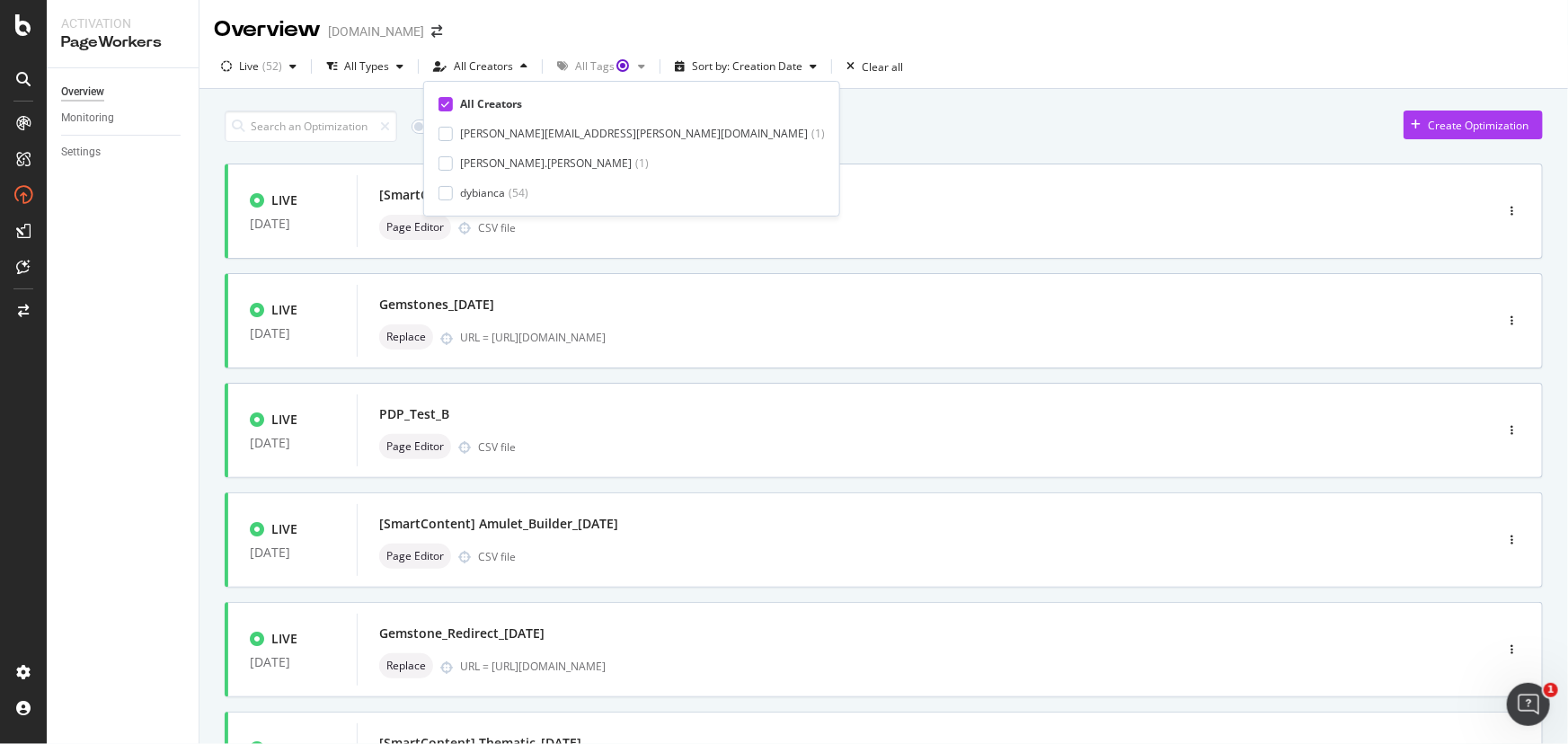
click at [872, 115] on div "Only Split Tests ( 6 ) Create Optimization" at bounding box center [884, 127] width 1319 height 32
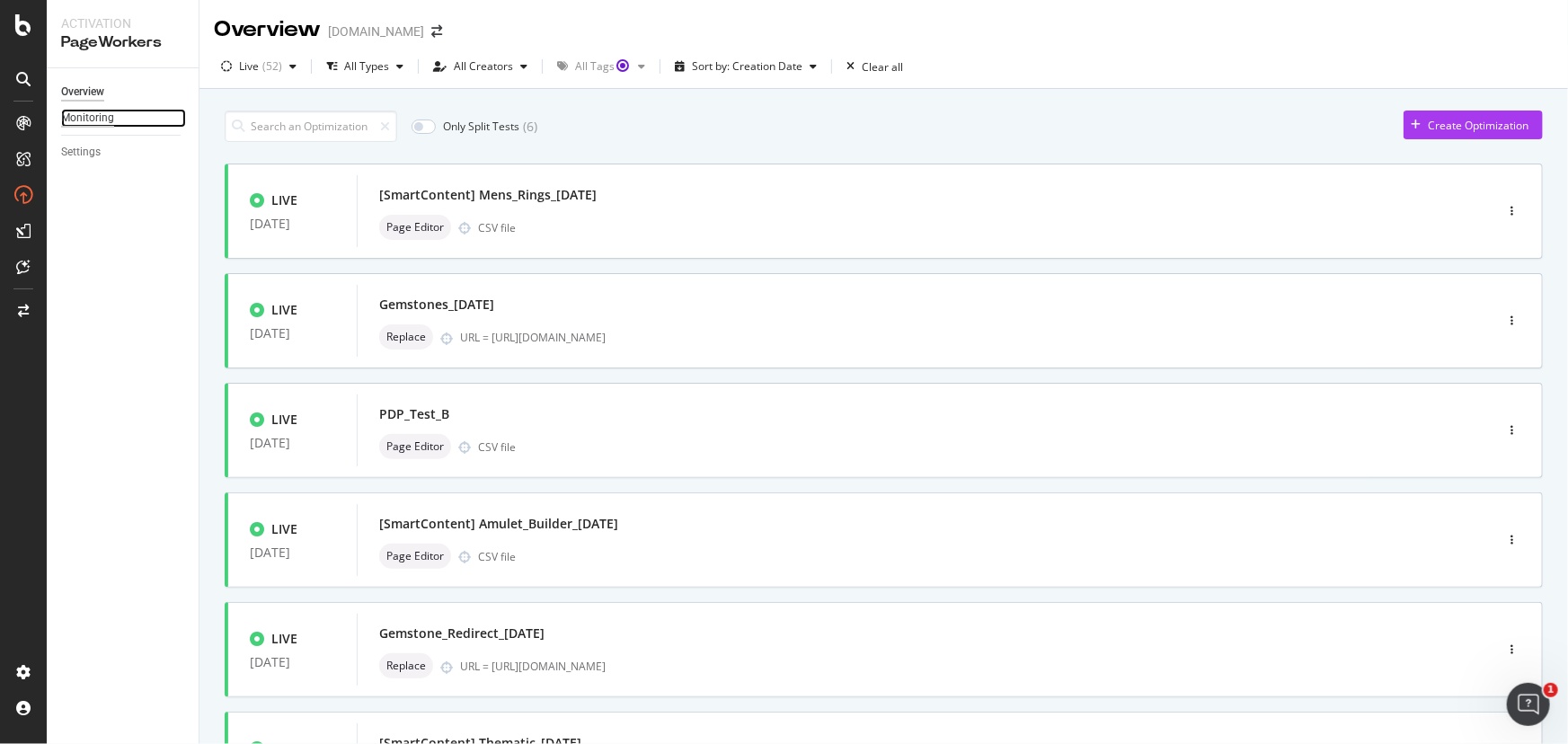
click at [86, 111] on div "Monitoring" at bounding box center [88, 118] width 53 height 19
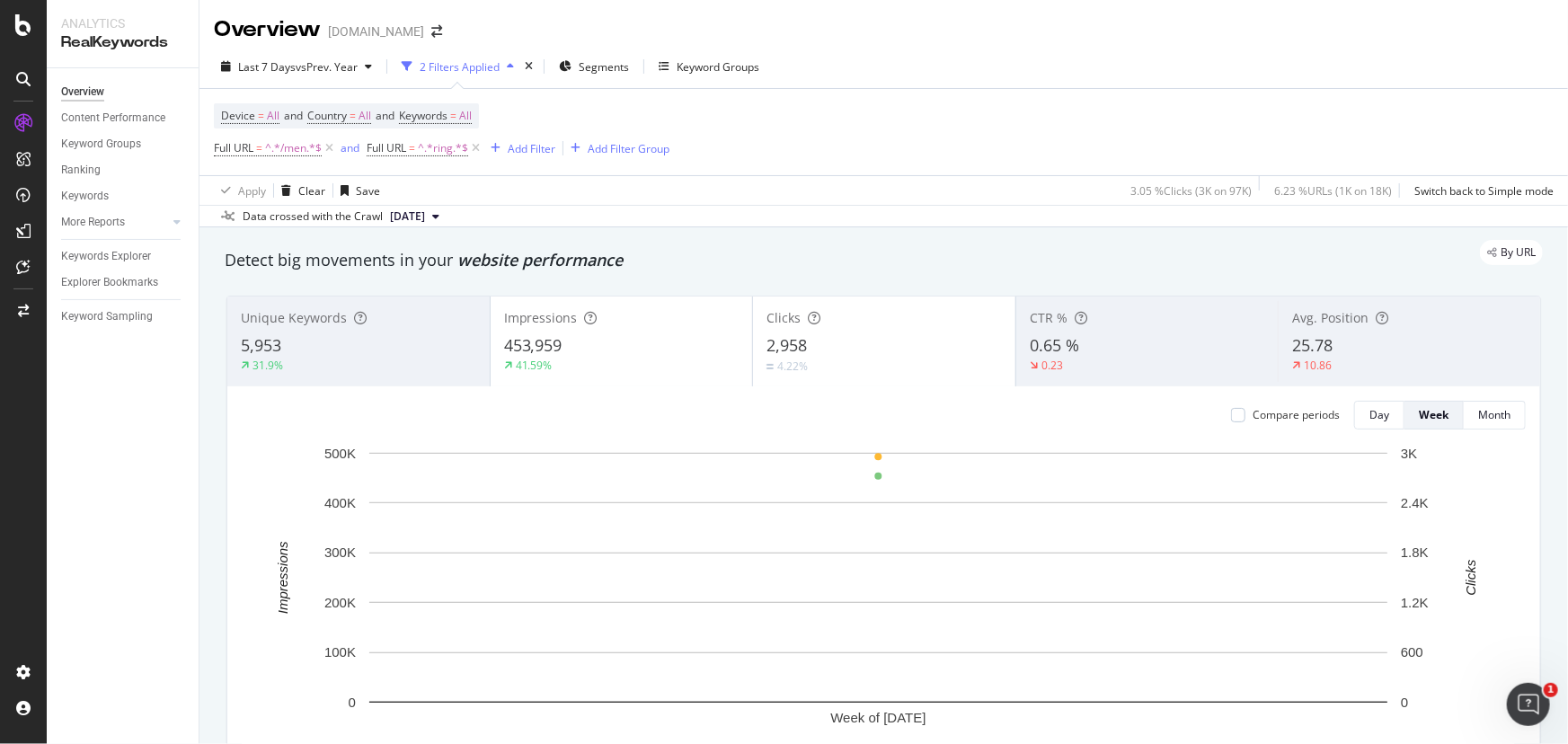
scroll to position [1966, 0]
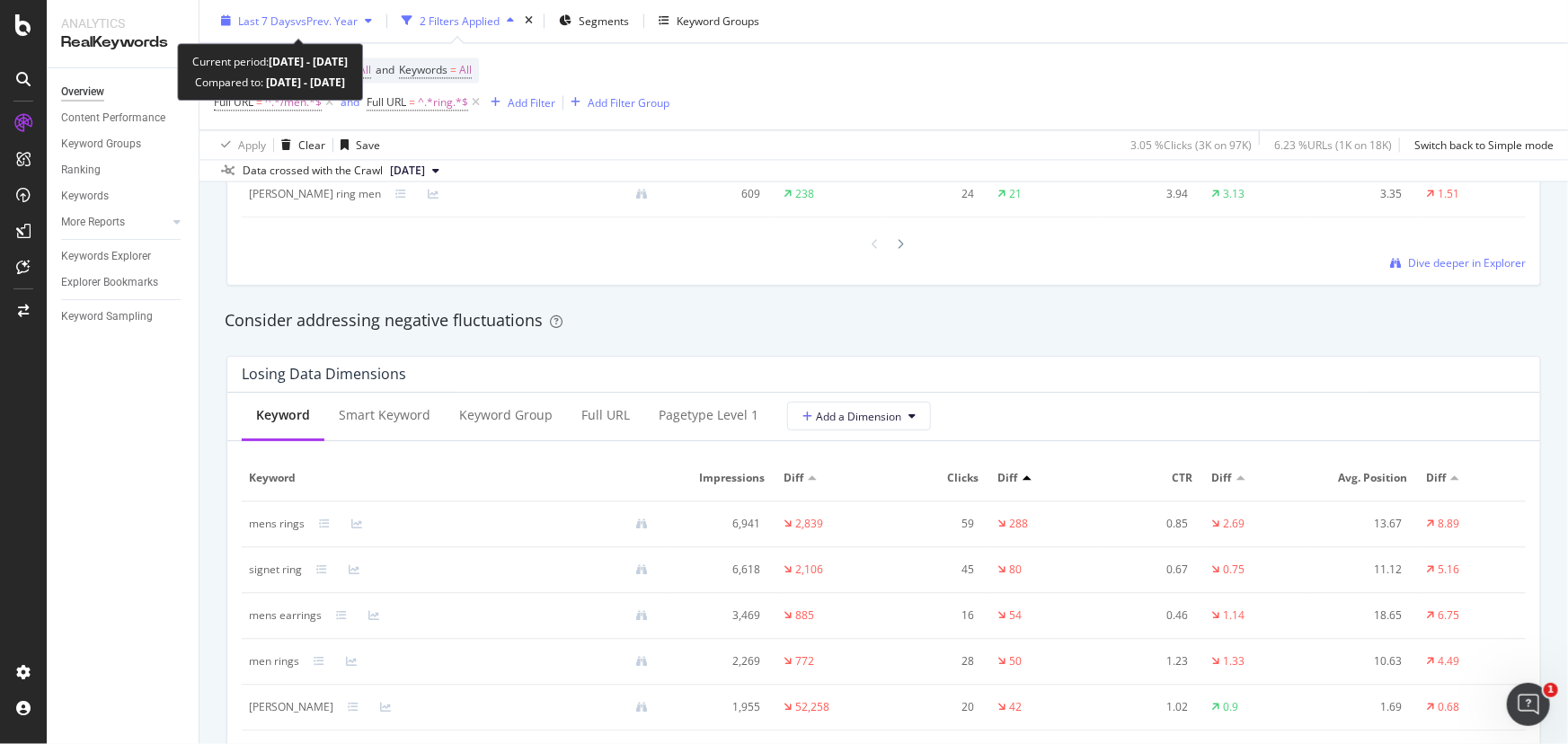
click at [279, 13] on span "Last 7 Days" at bounding box center [267, 21] width 58 height 15
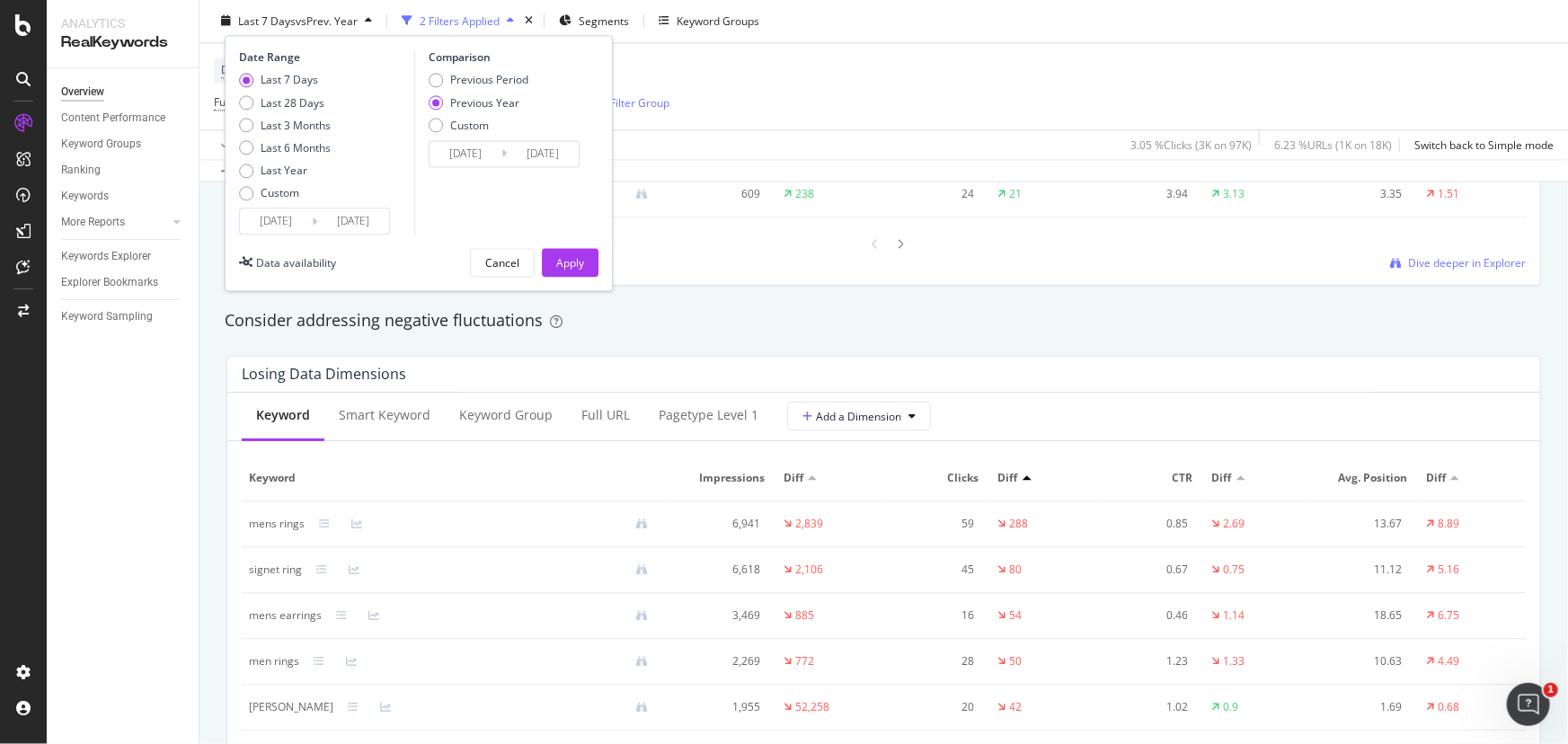
click at [251, 220] on input "[DATE]" at bounding box center [275, 222] width 72 height 25
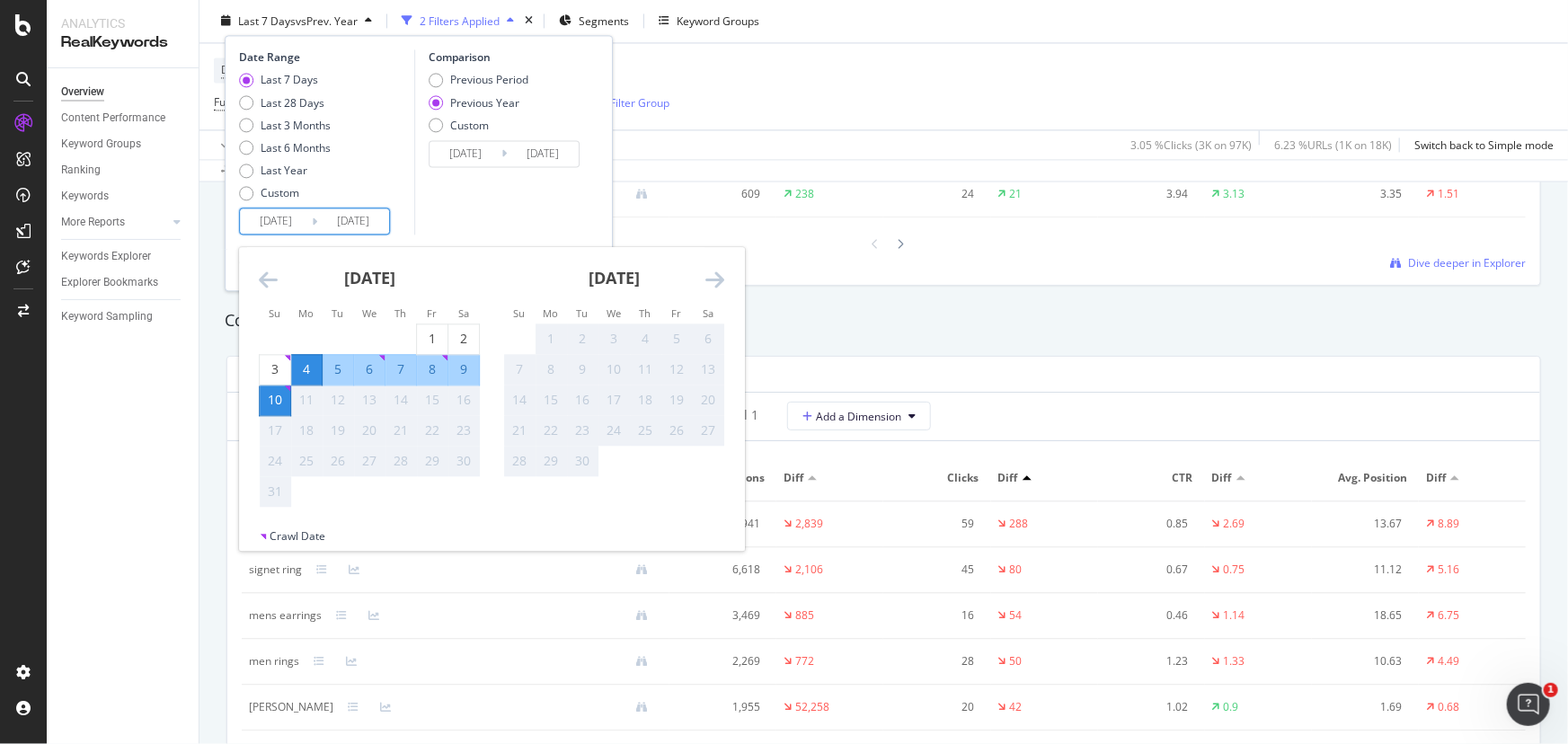
click at [278, 271] on icon "Move backward to switch to the previous month." at bounding box center [269, 280] width 19 height 21
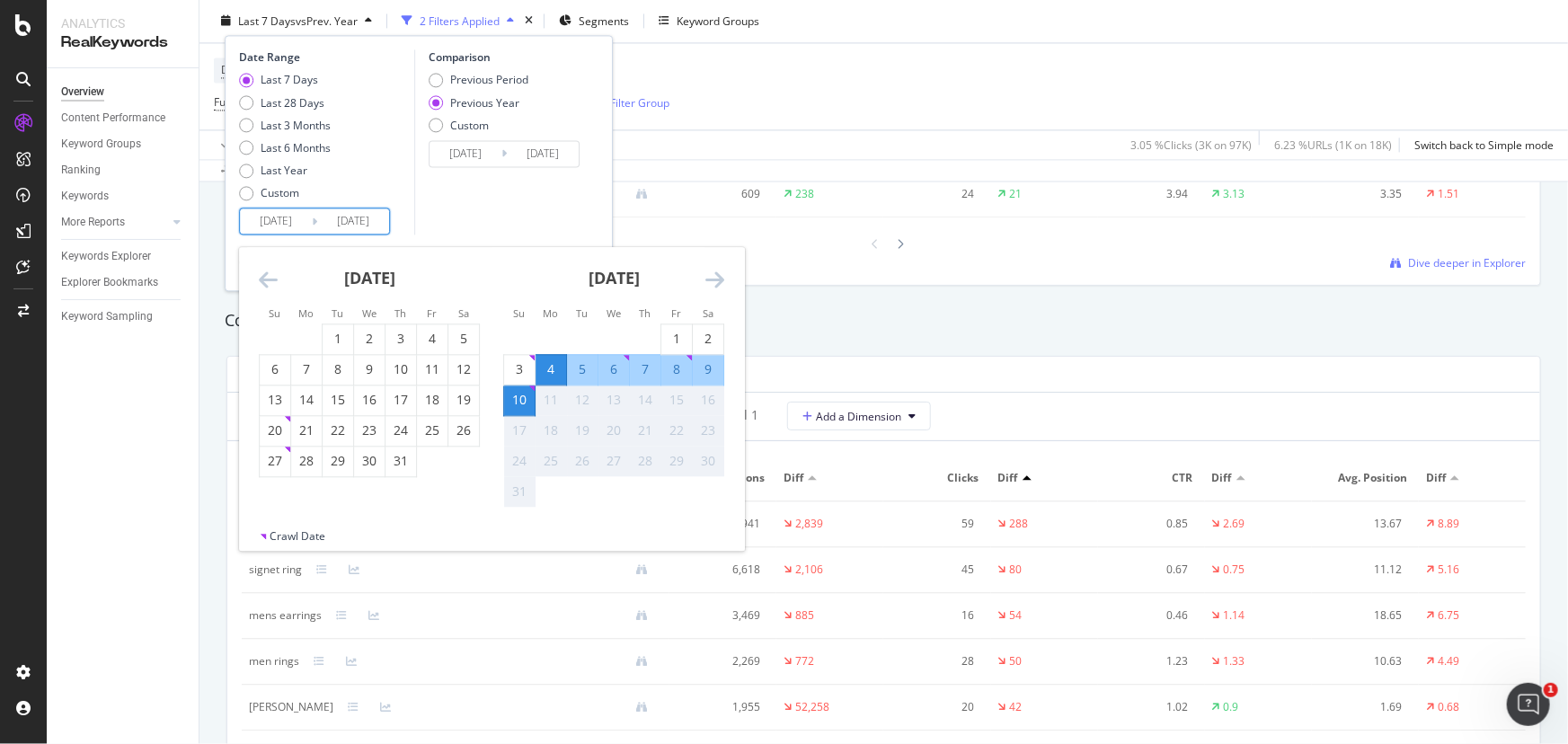
click at [278, 271] on icon "Move backward to switch to the previous month." at bounding box center [269, 280] width 19 height 21
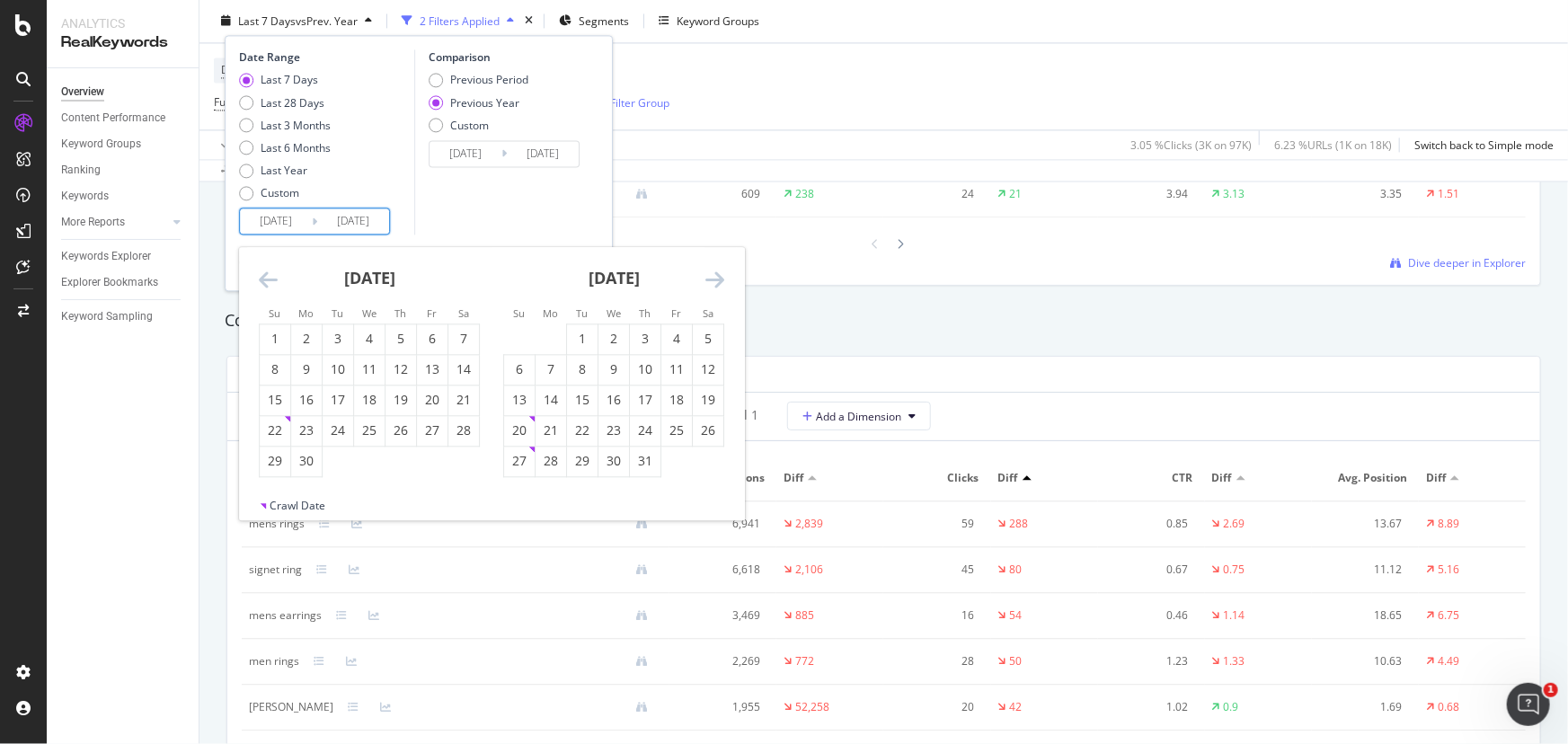
click at [278, 271] on icon "Move backward to switch to the previous month." at bounding box center [269, 280] width 19 height 21
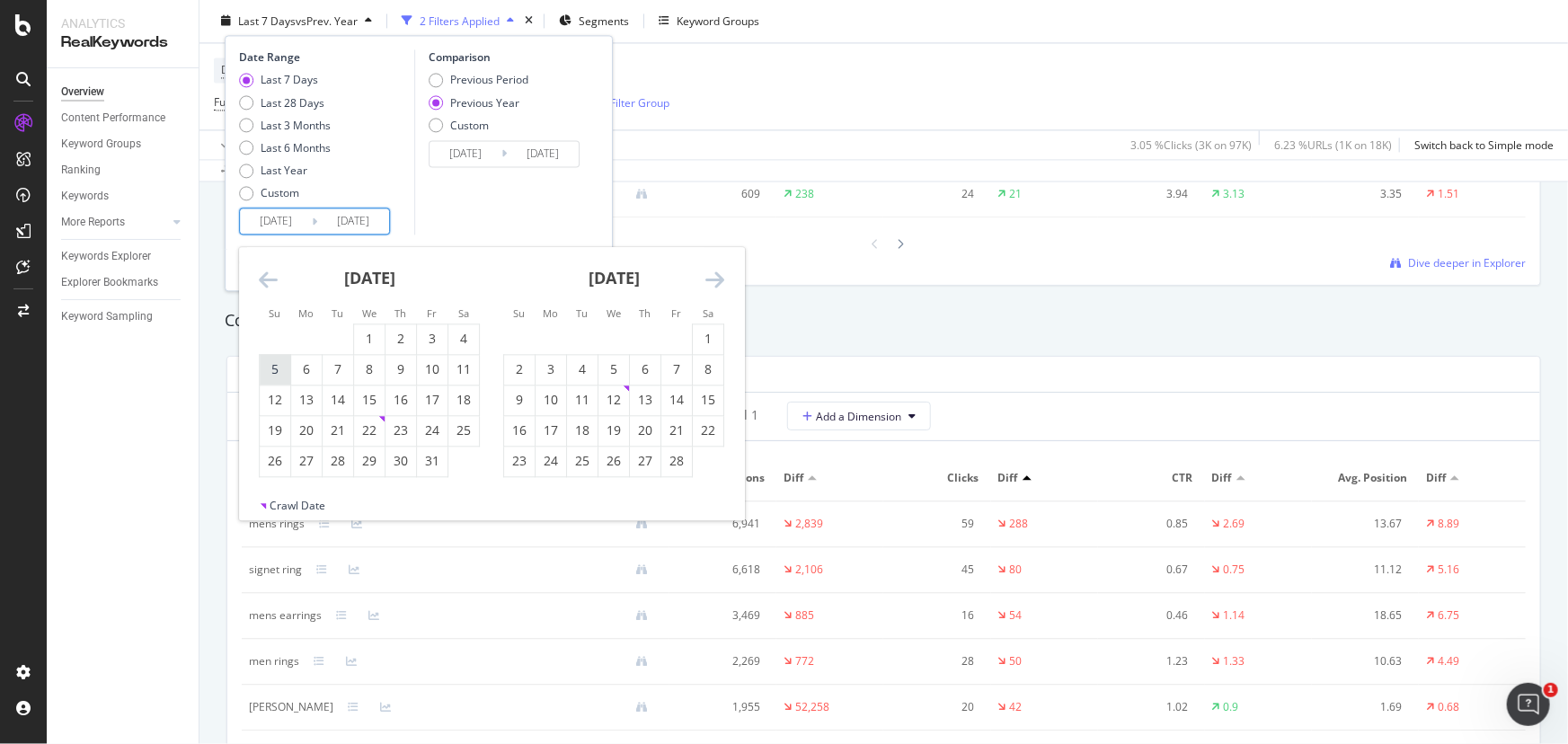
click at [282, 367] on div "5" at bounding box center [274, 369] width 31 height 18
type input "[DATE]"
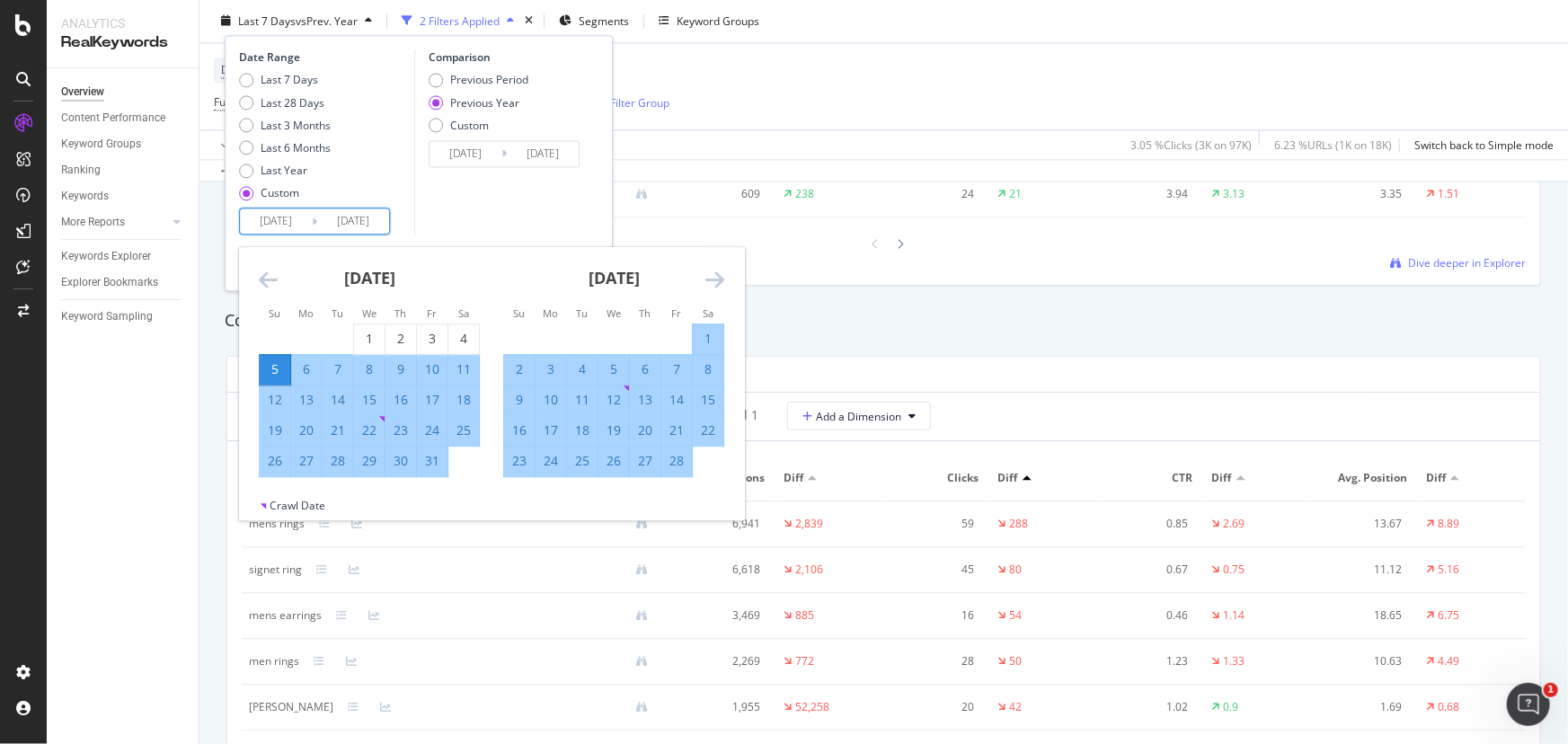
click at [719, 275] on icon "Move forward to switch to the next month." at bounding box center [715, 280] width 19 height 21
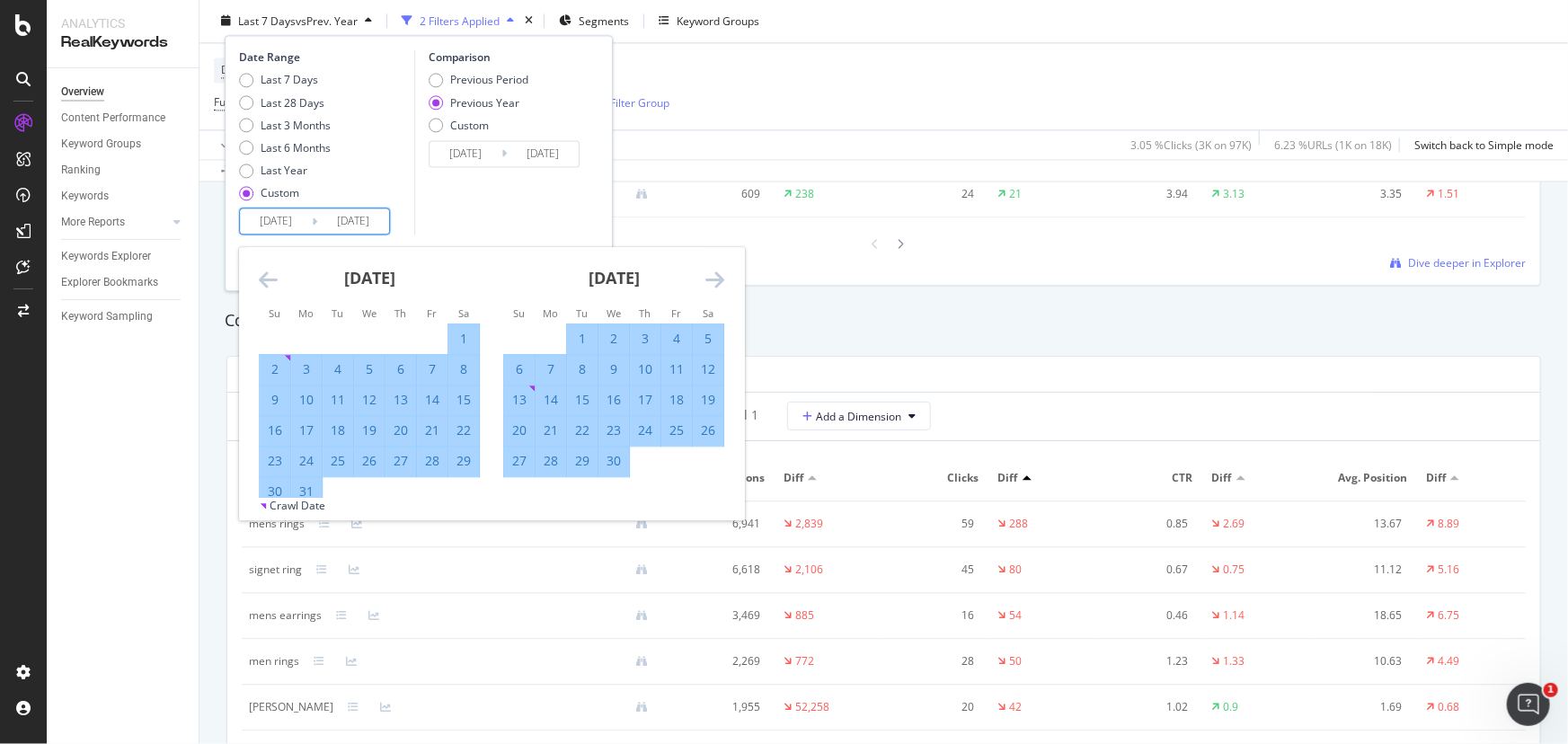
click at [719, 275] on icon "Move forward to switch to the next month." at bounding box center [715, 280] width 19 height 21
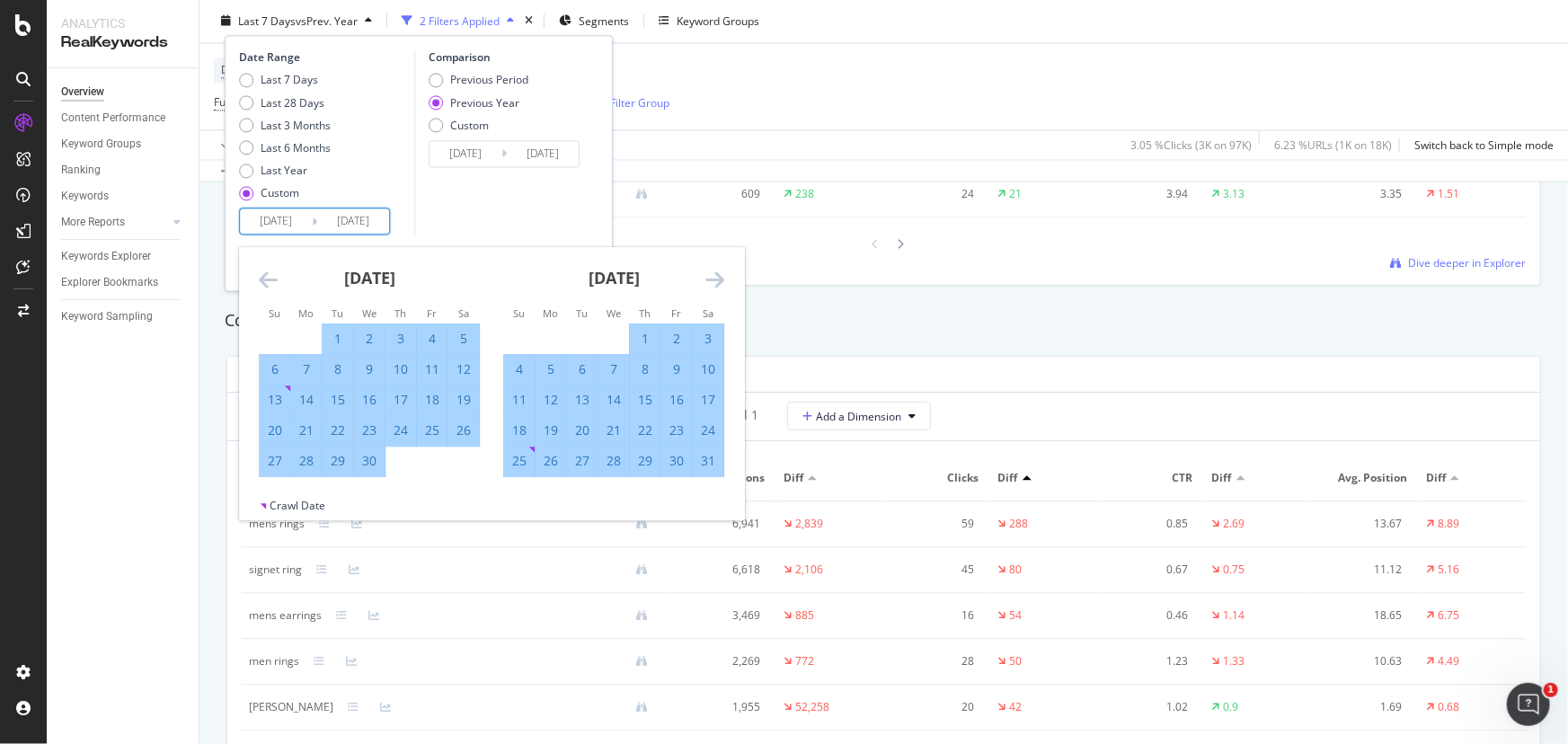
click at [719, 275] on icon "Move forward to switch to the next month." at bounding box center [715, 280] width 19 height 21
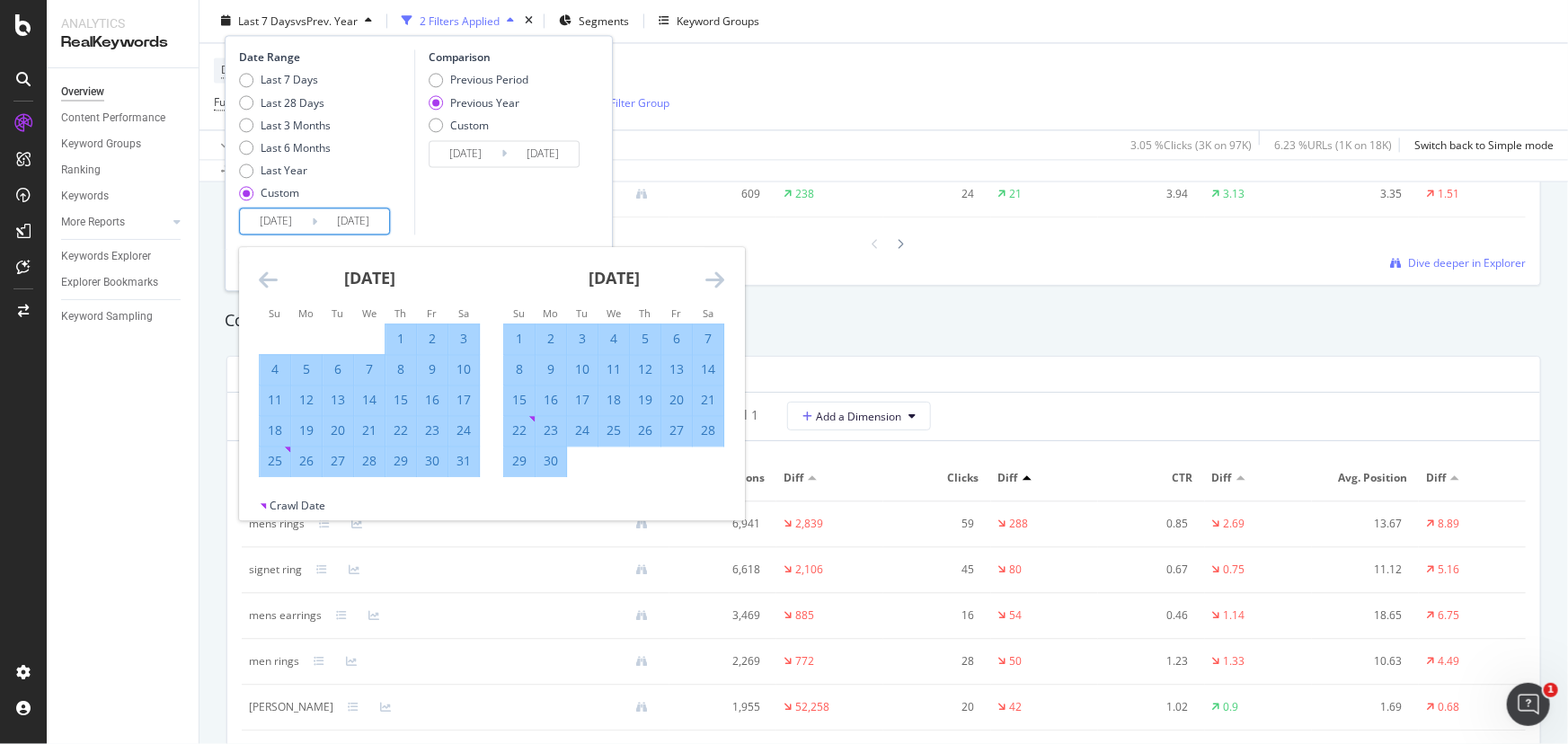
click at [719, 275] on icon "Move forward to switch to the next month." at bounding box center [715, 280] width 19 height 21
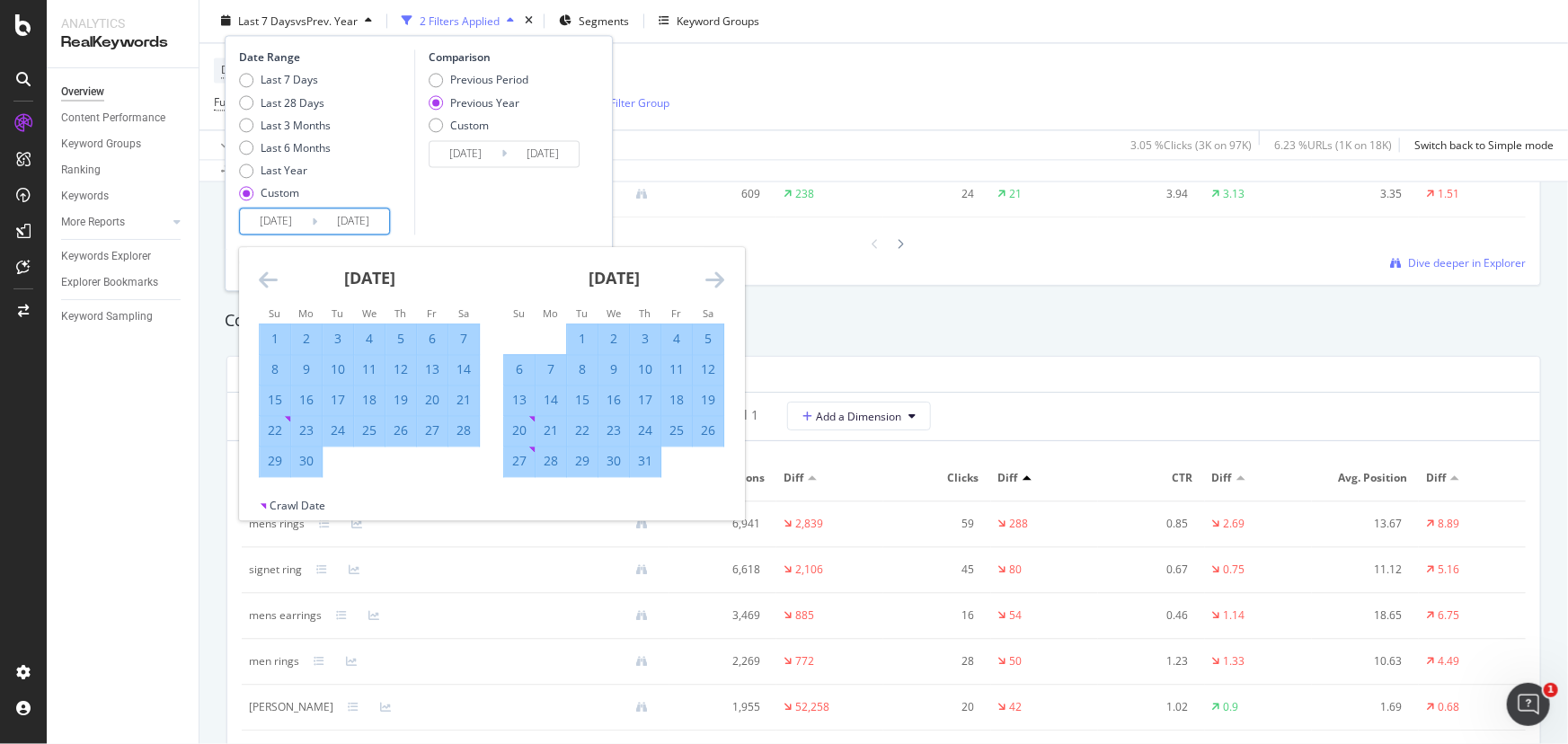
click at [719, 275] on icon "Move forward to switch to the next month." at bounding box center [715, 280] width 19 height 21
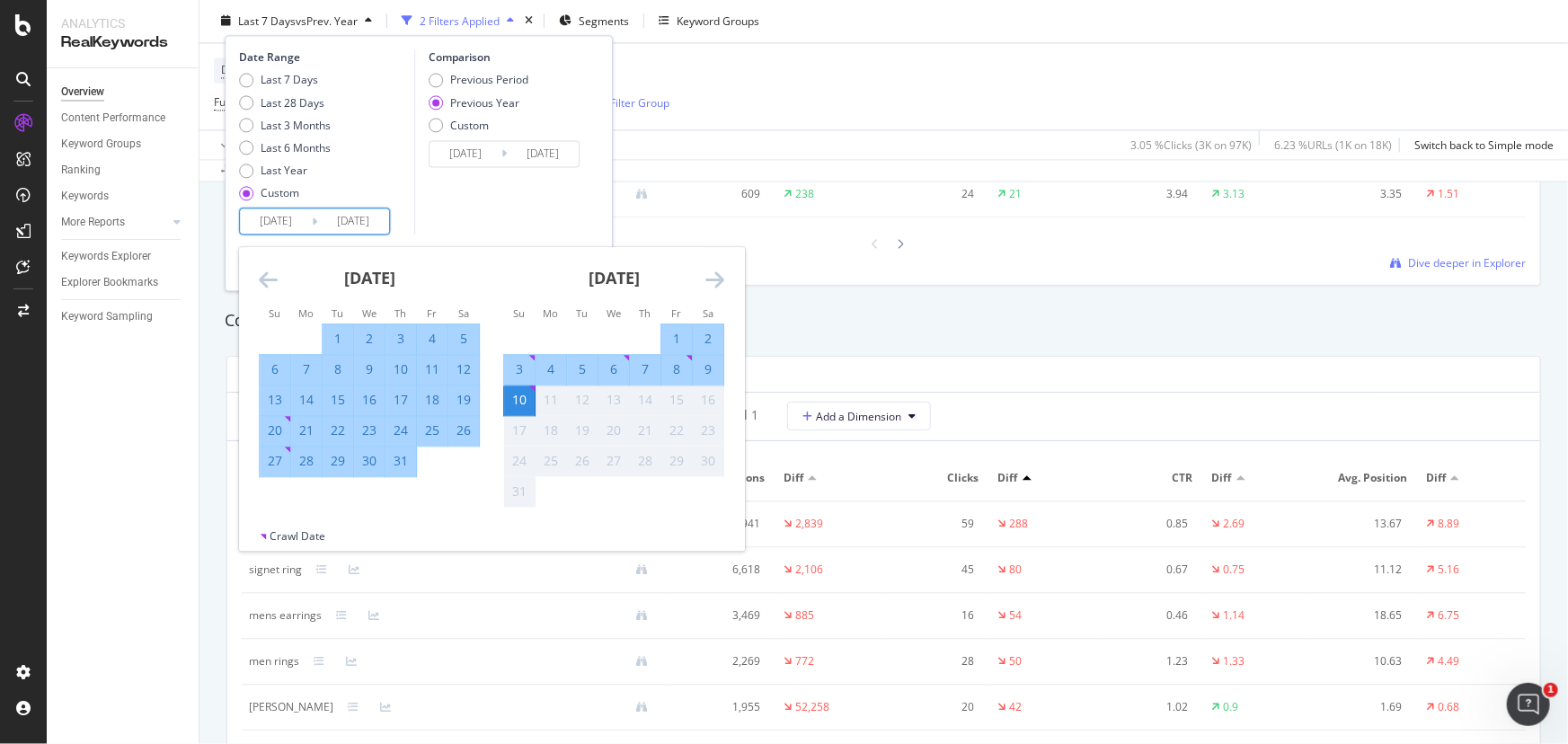
click at [719, 275] on icon "Move forward to switch to the next month." at bounding box center [715, 280] width 19 height 21
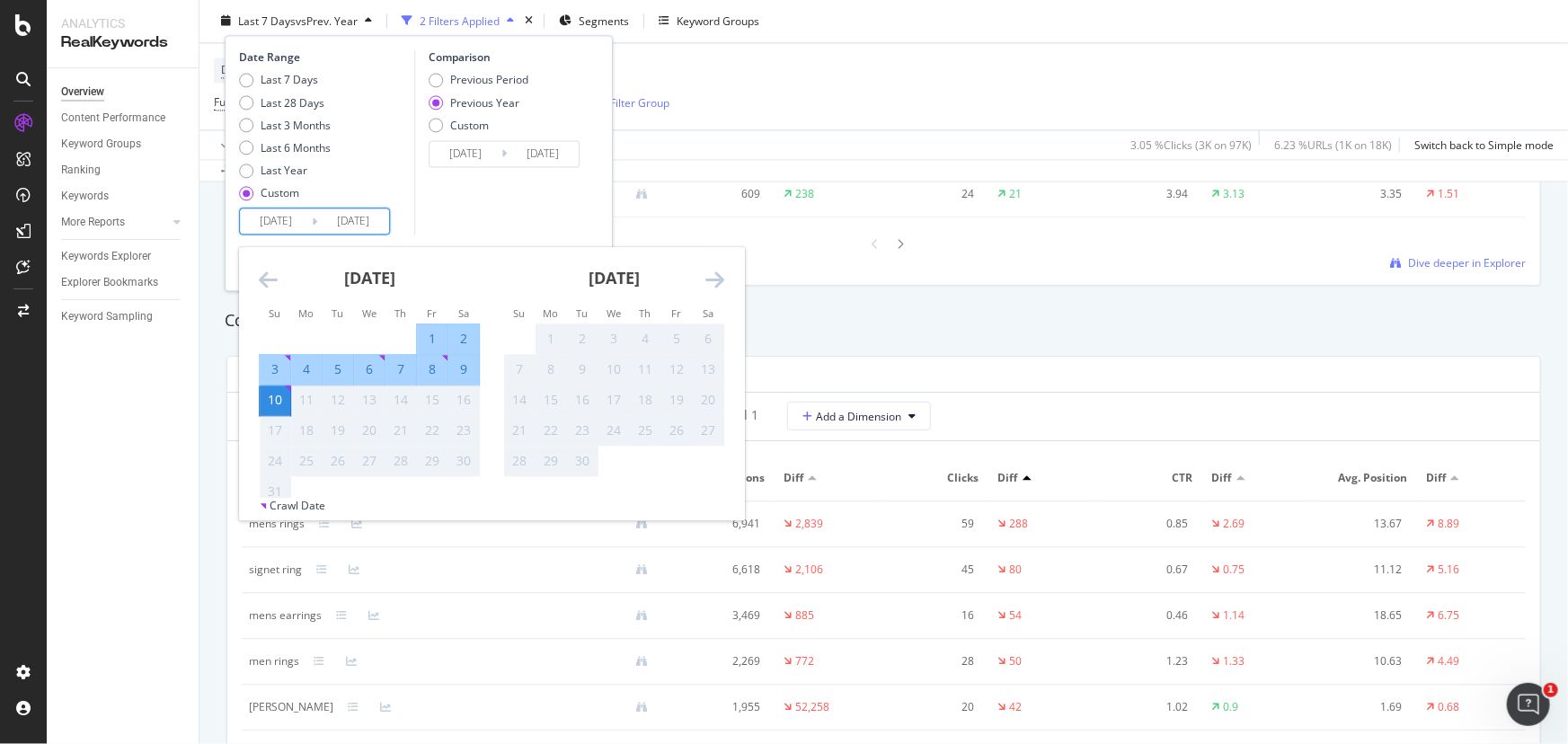
click at [268, 284] on icon "Move backward to switch to the previous month." at bounding box center [269, 280] width 19 height 21
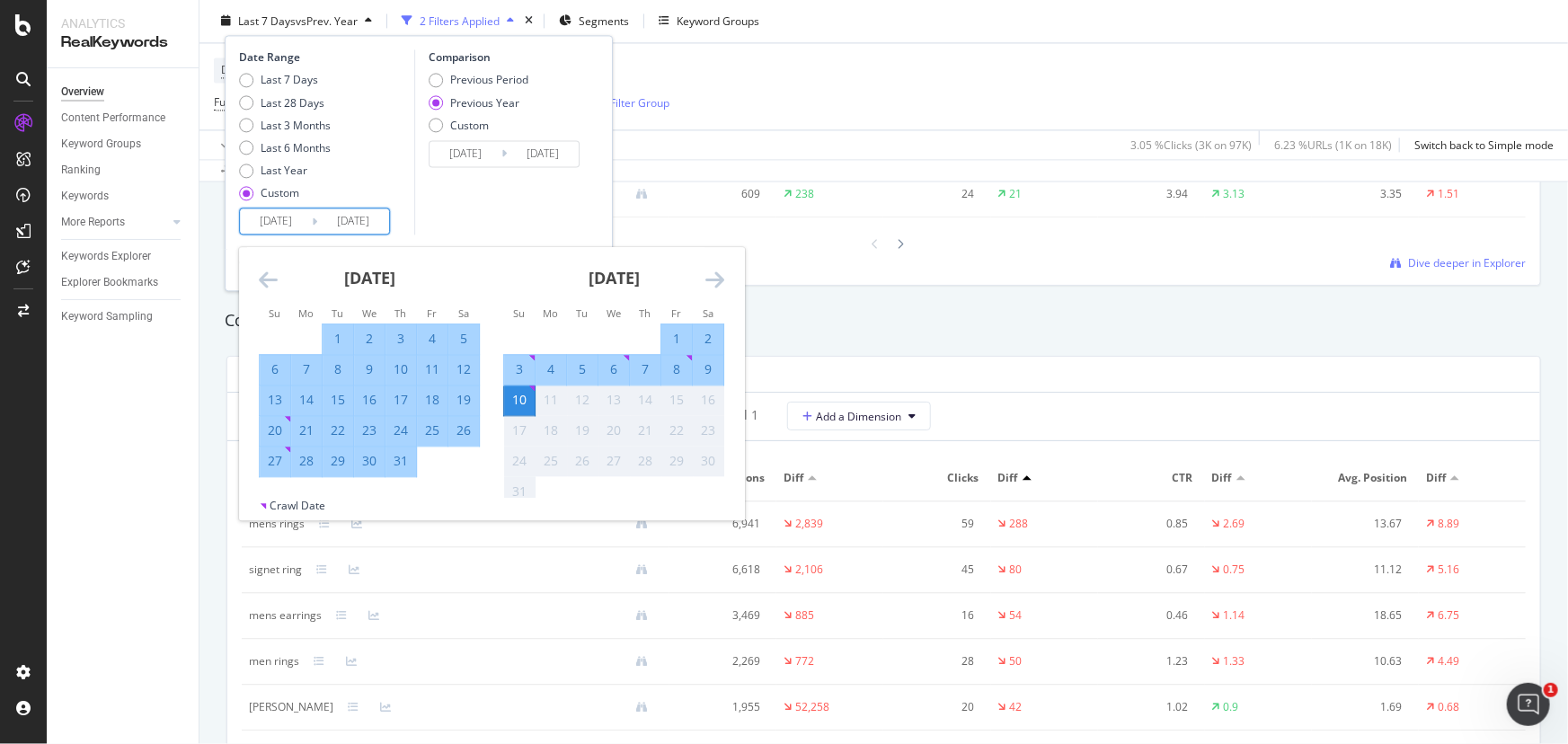
click at [714, 340] on div "2" at bounding box center [708, 339] width 31 height 18
type input "[DATE]"
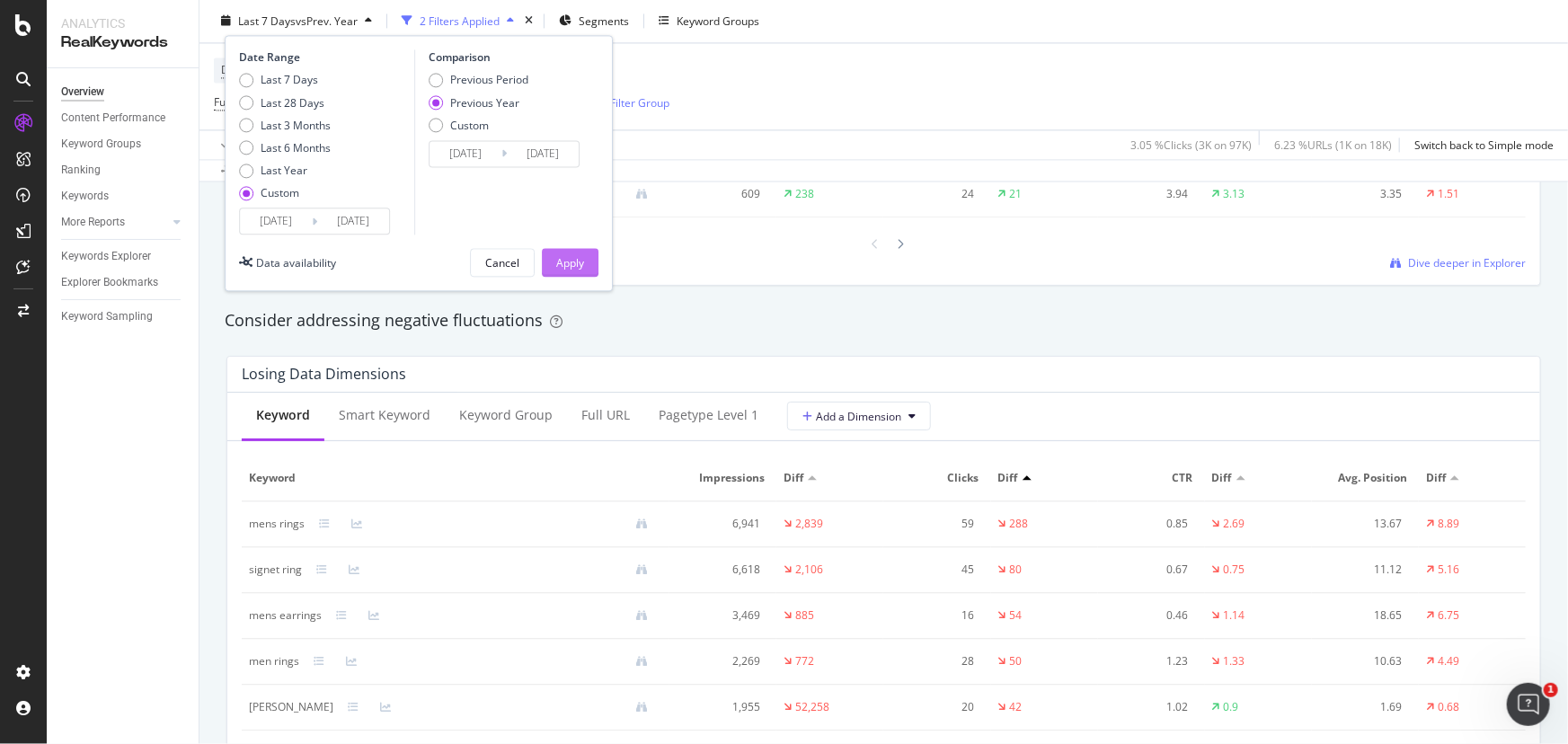
click at [588, 269] on button "Apply" at bounding box center [570, 263] width 57 height 29
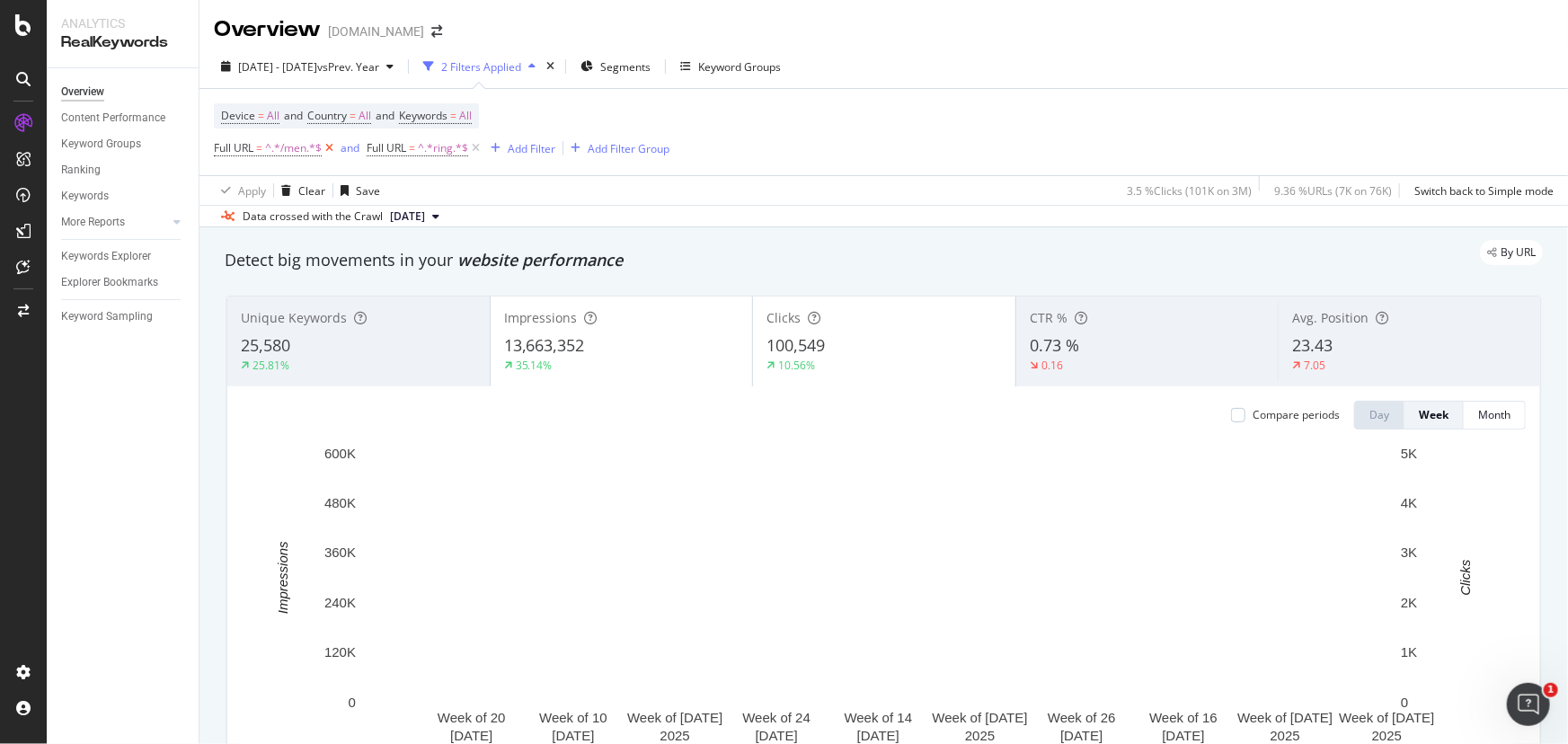
click at [325, 148] on icon at bounding box center [329, 147] width 15 height 18
click at [320, 147] on icon at bounding box center [323, 147] width 15 height 18
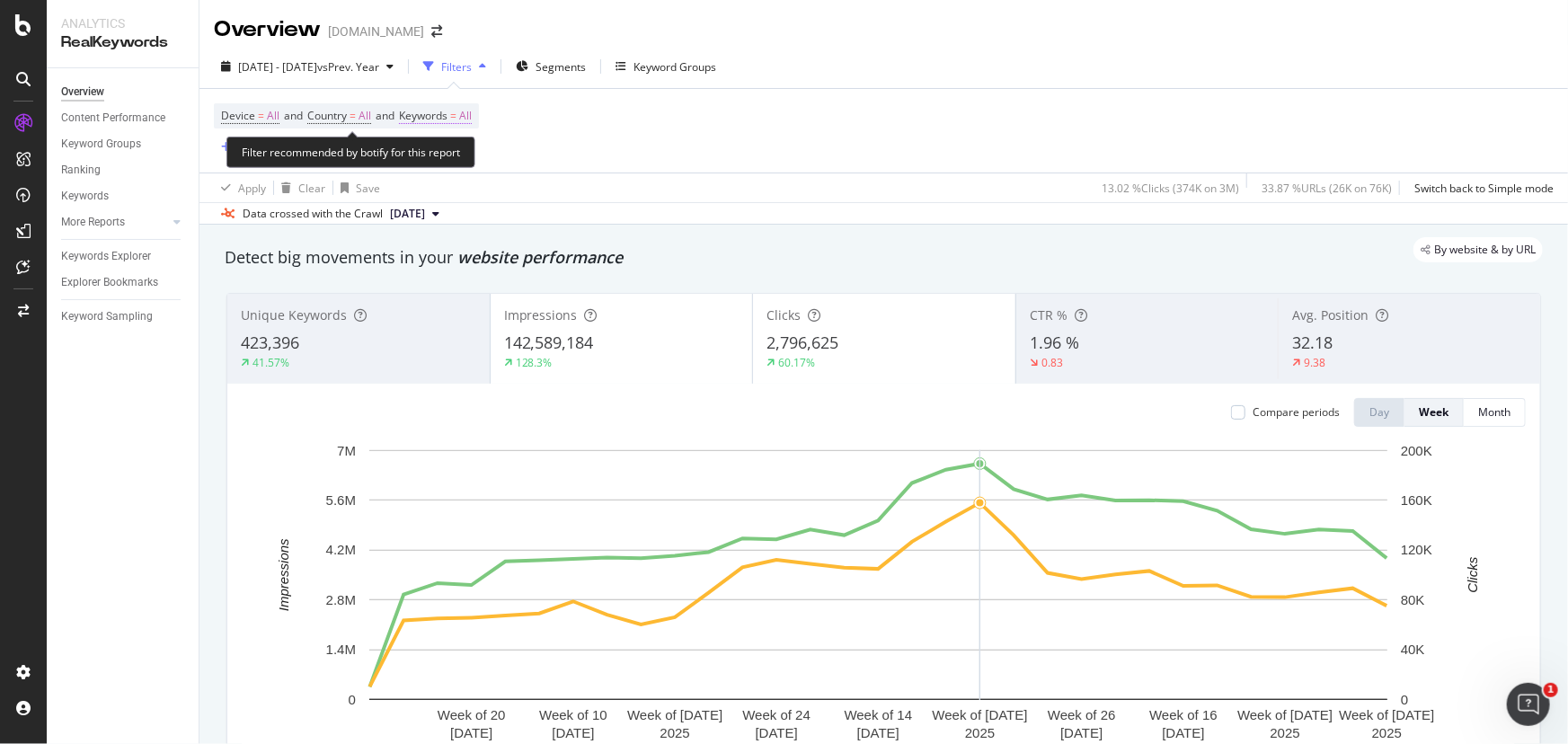
click at [468, 116] on span "Keywords = All" at bounding box center [436, 116] width 73 height 16
click at [454, 161] on icon "button" at bounding box center [456, 158] width 7 height 11
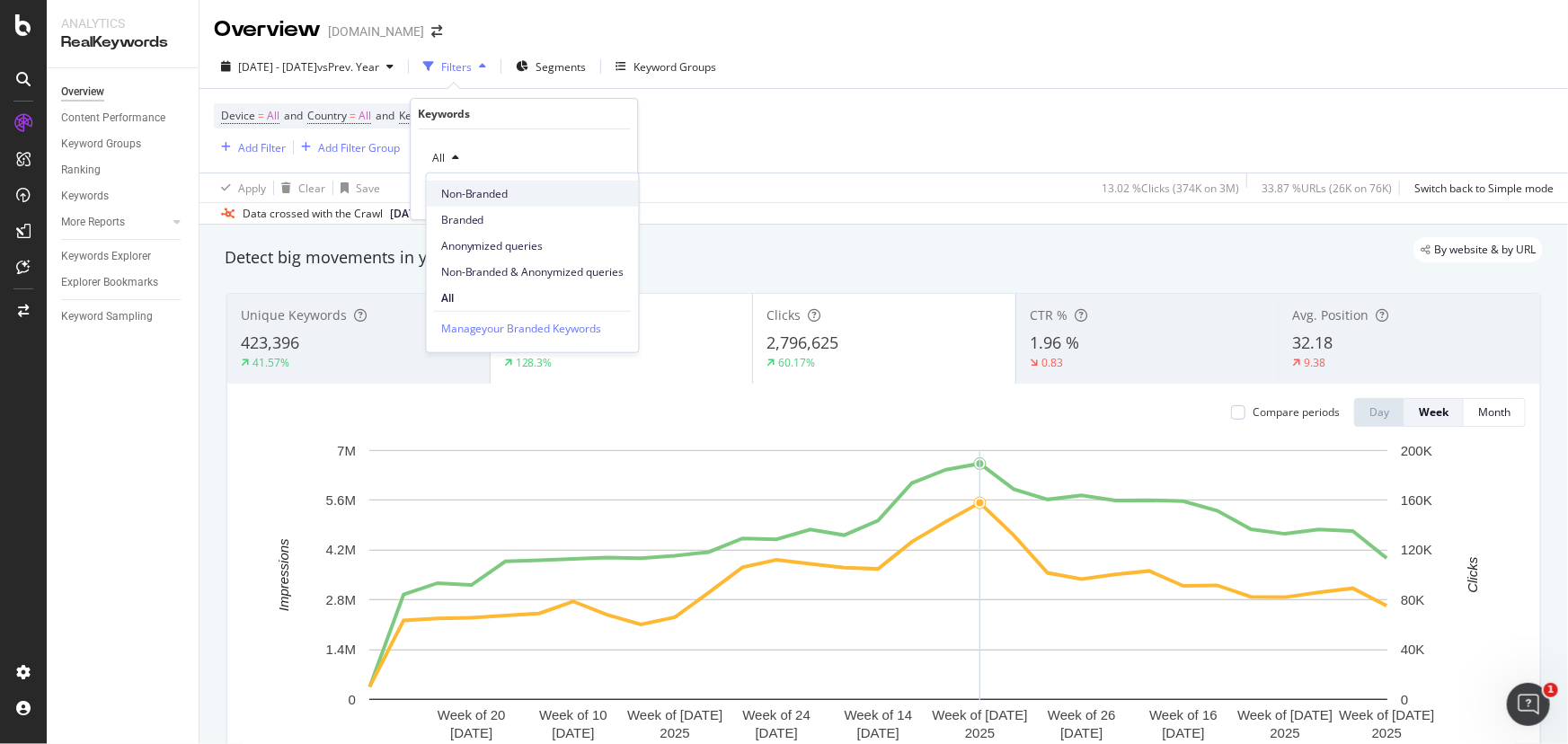
click at [459, 193] on span "Non-Branded" at bounding box center [533, 193] width 184 height 16
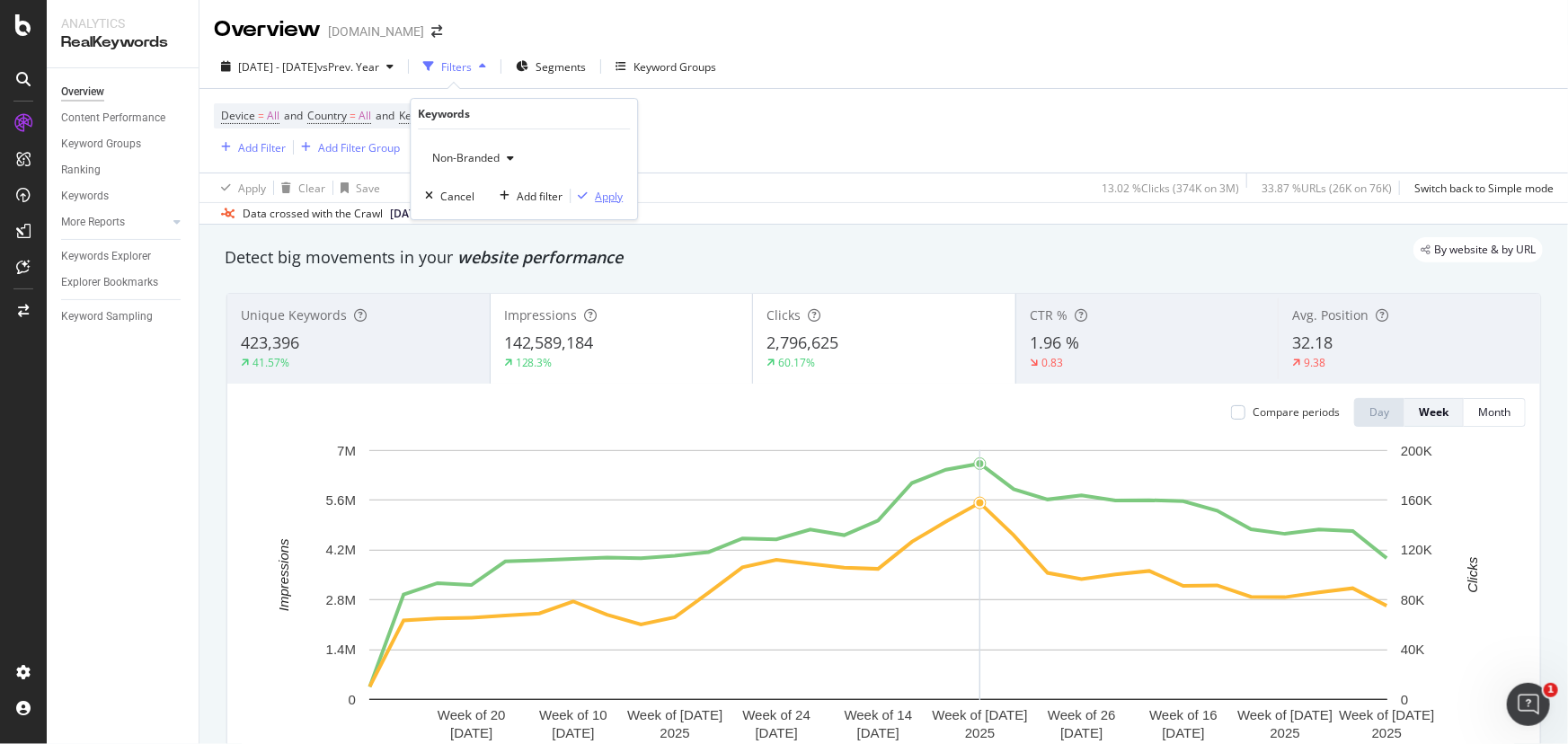
click at [606, 196] on div "Apply" at bounding box center [609, 196] width 28 height 15
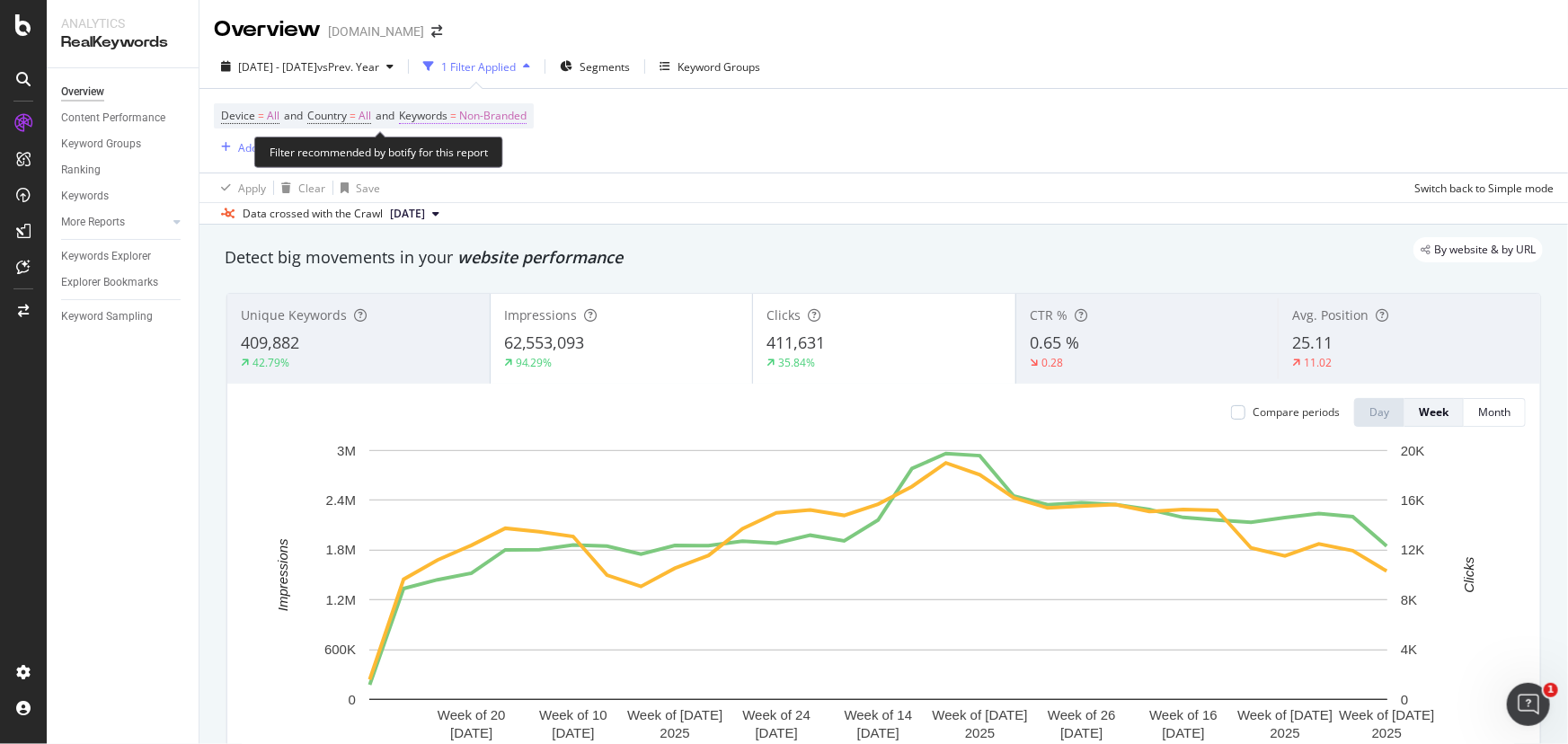
click at [497, 117] on span "Non-Branded" at bounding box center [493, 116] width 67 height 25
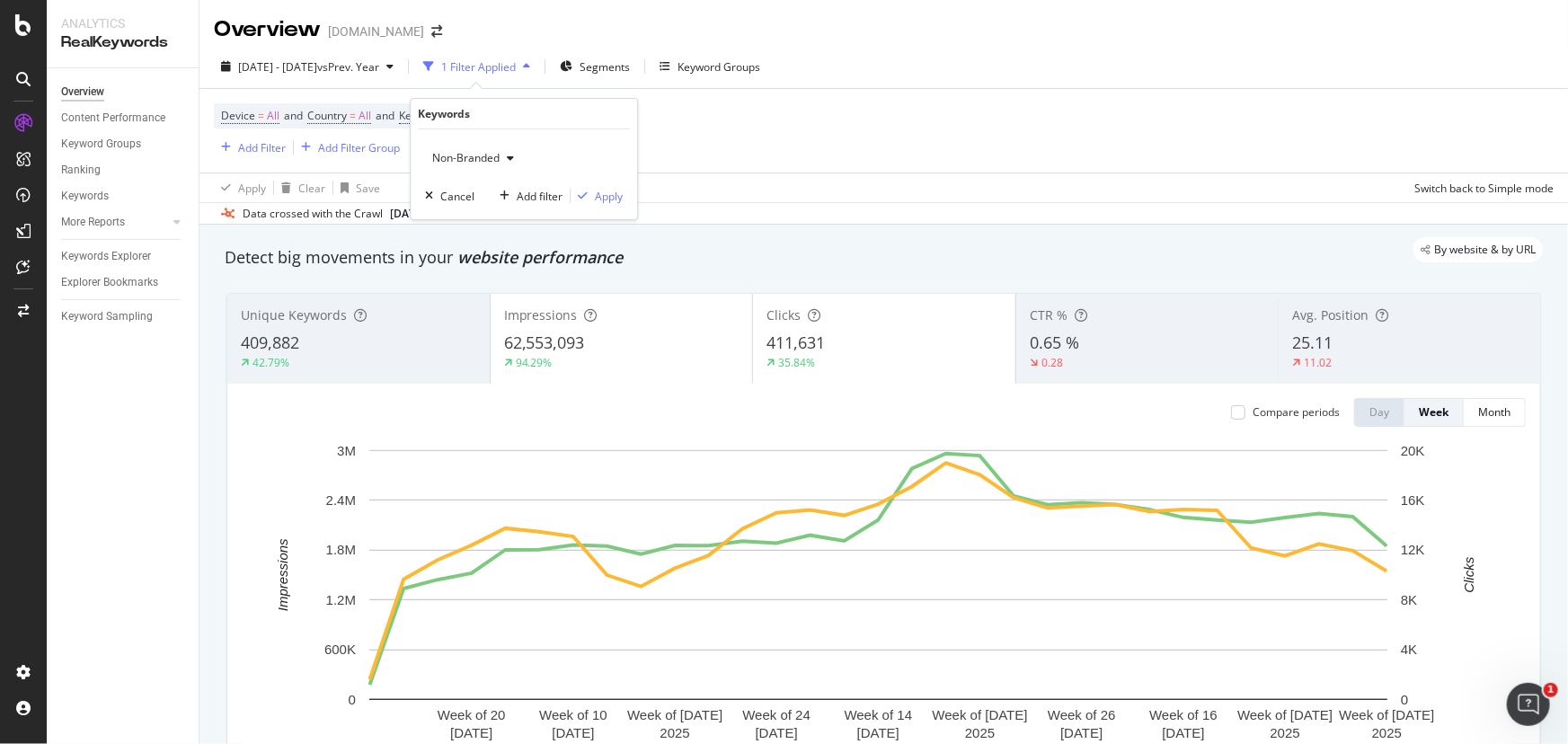
click at [673, 136] on div "Device = All and Country = All and Keywords = Non-Branded Add Filter Add Filter…" at bounding box center [883, 131] width 1340 height 84
click at [246, 146] on div "Add Filter" at bounding box center [261, 147] width 48 height 15
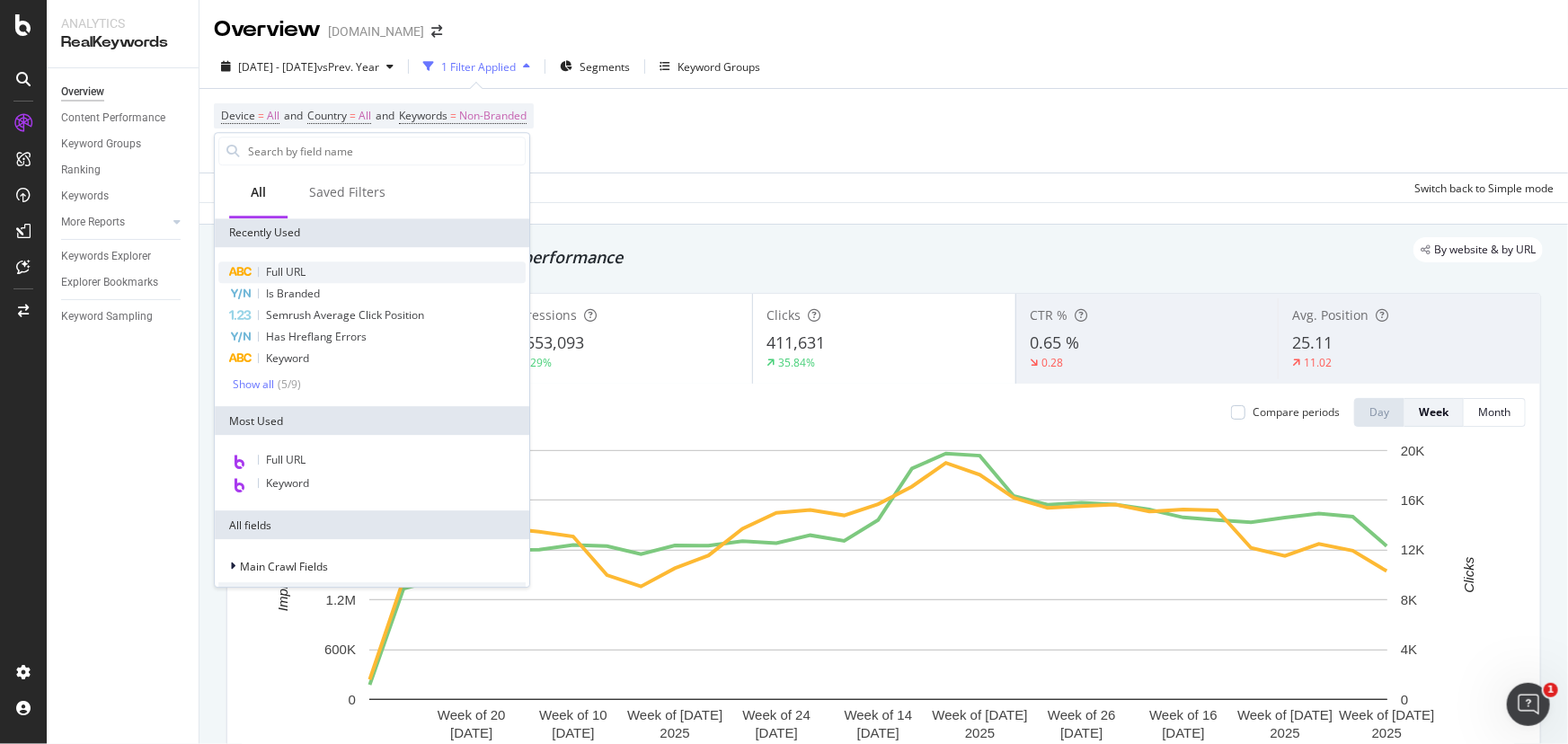
click at [310, 280] on div "Full URL" at bounding box center [372, 271] width 308 height 21
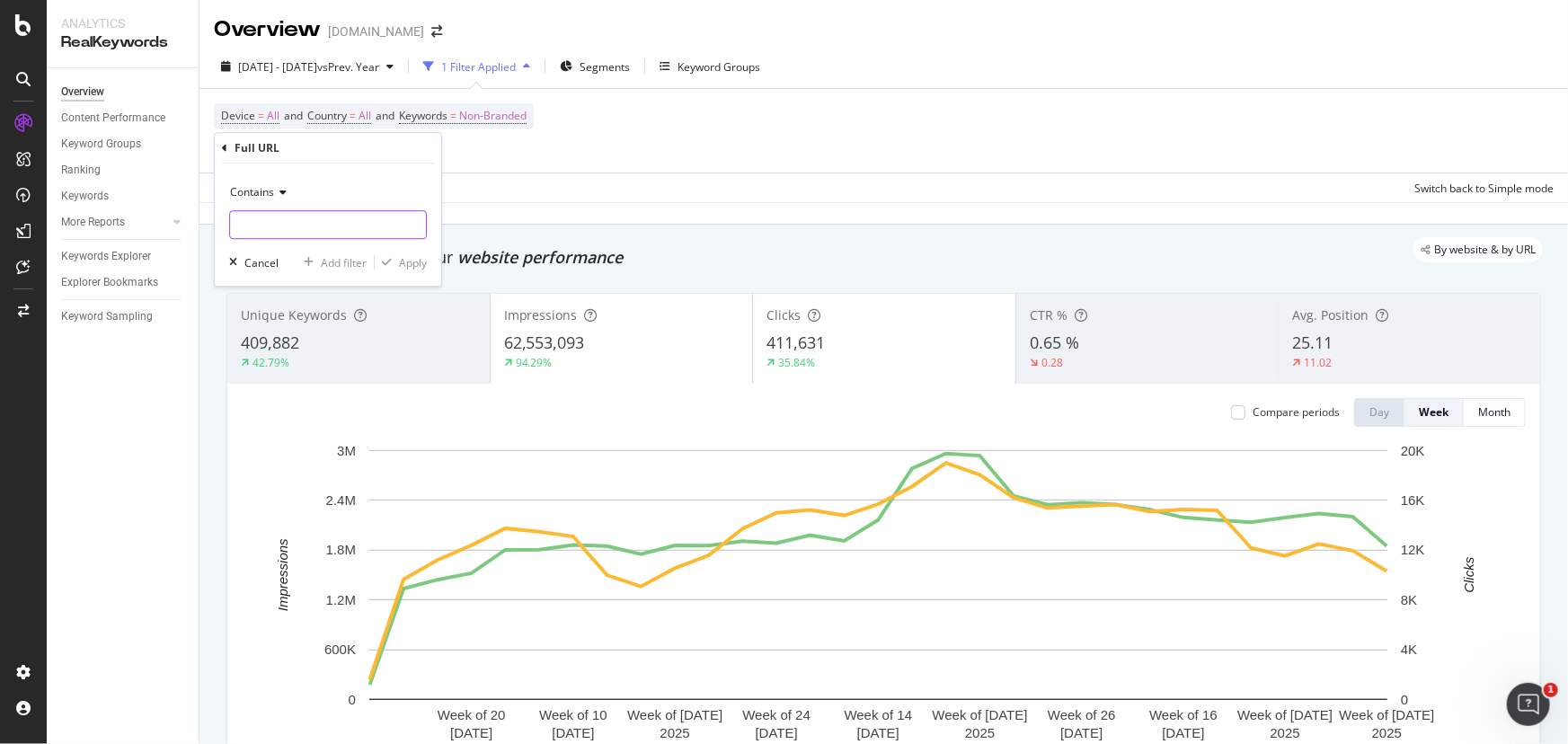
click at [365, 230] on input "text" at bounding box center [328, 224] width 196 height 29
type input "collection"
click at [404, 267] on div "Apply" at bounding box center [413, 263] width 28 height 15
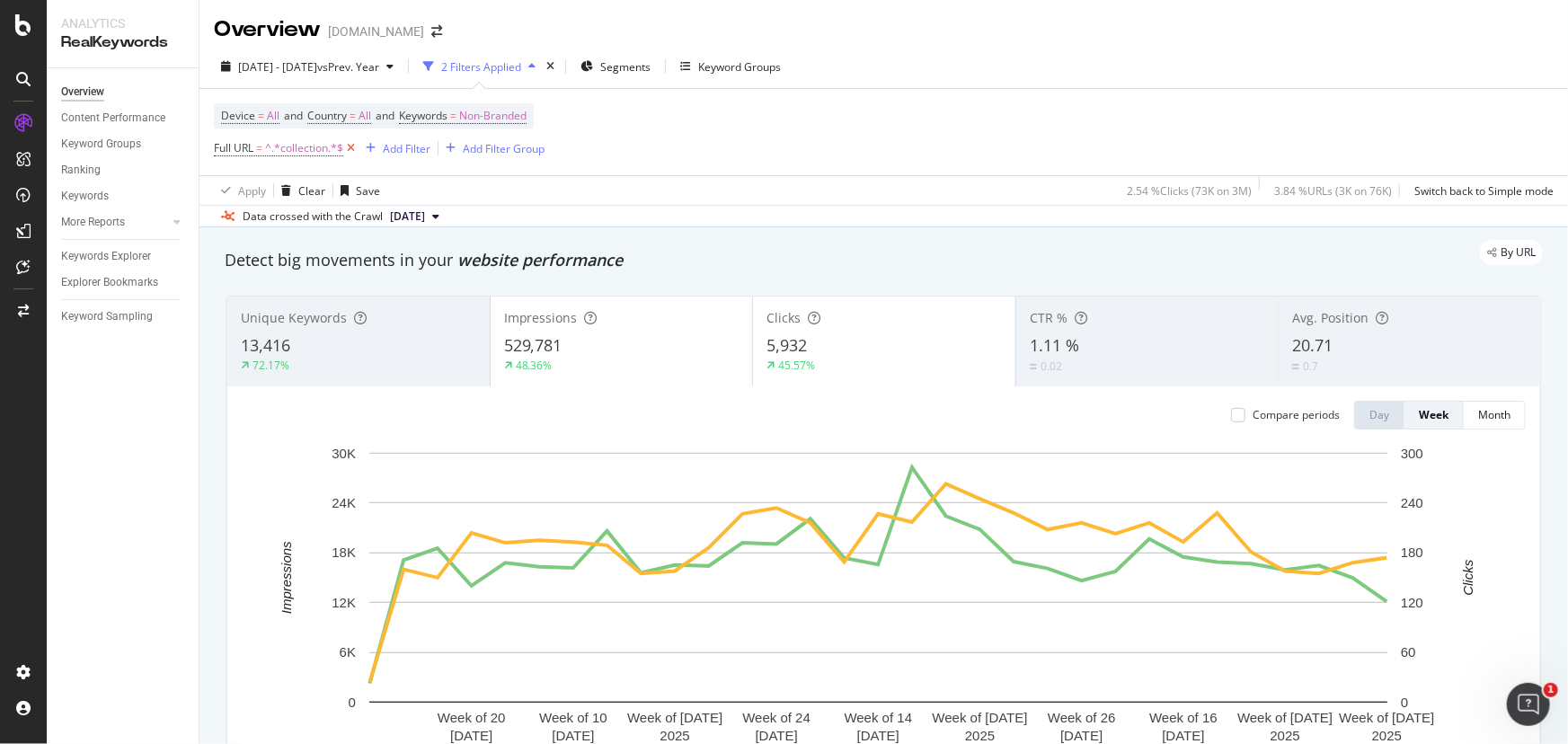
click at [349, 144] on icon at bounding box center [351, 147] width 15 height 18
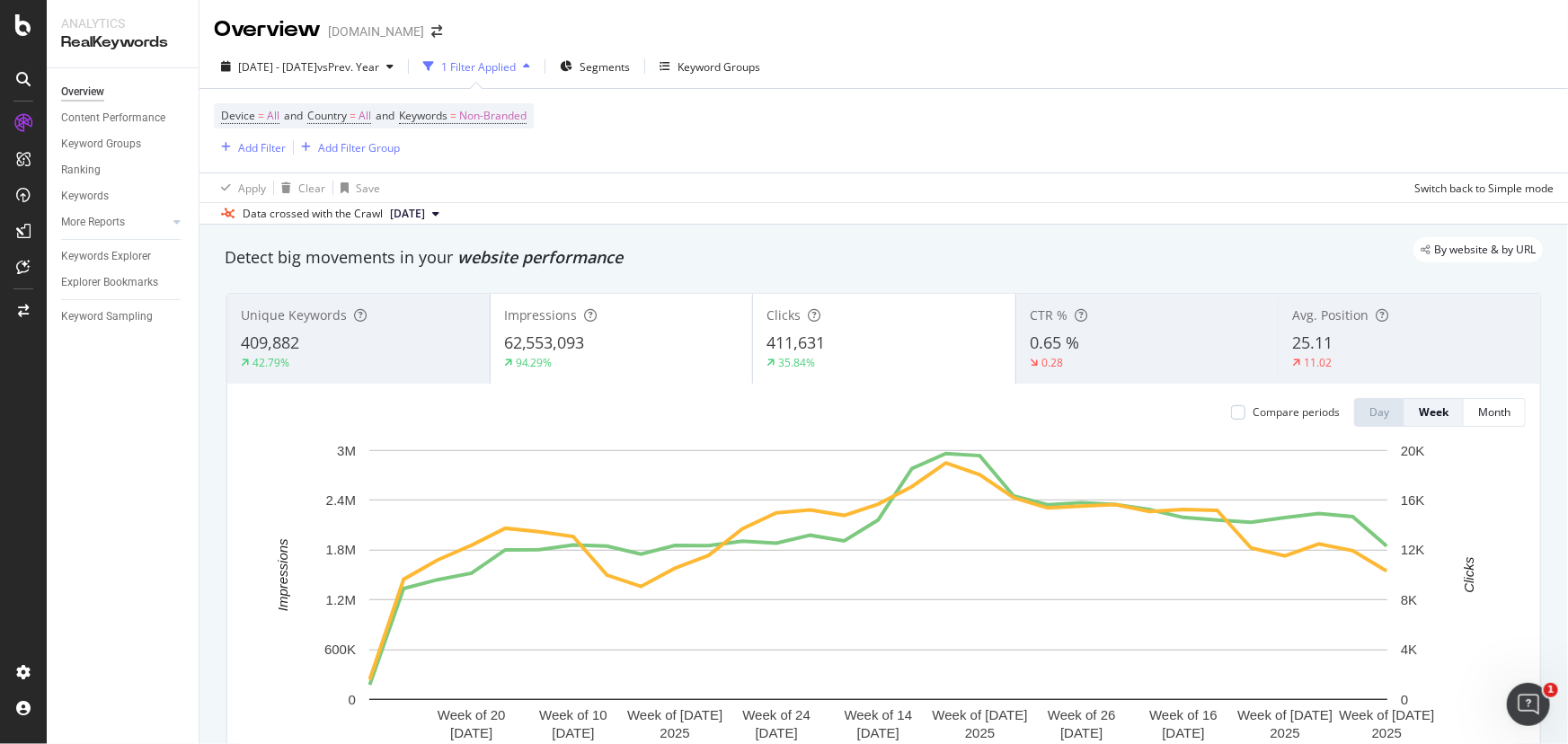
click at [531, 58] on div "1 Filter Applied" at bounding box center [477, 66] width 121 height 27
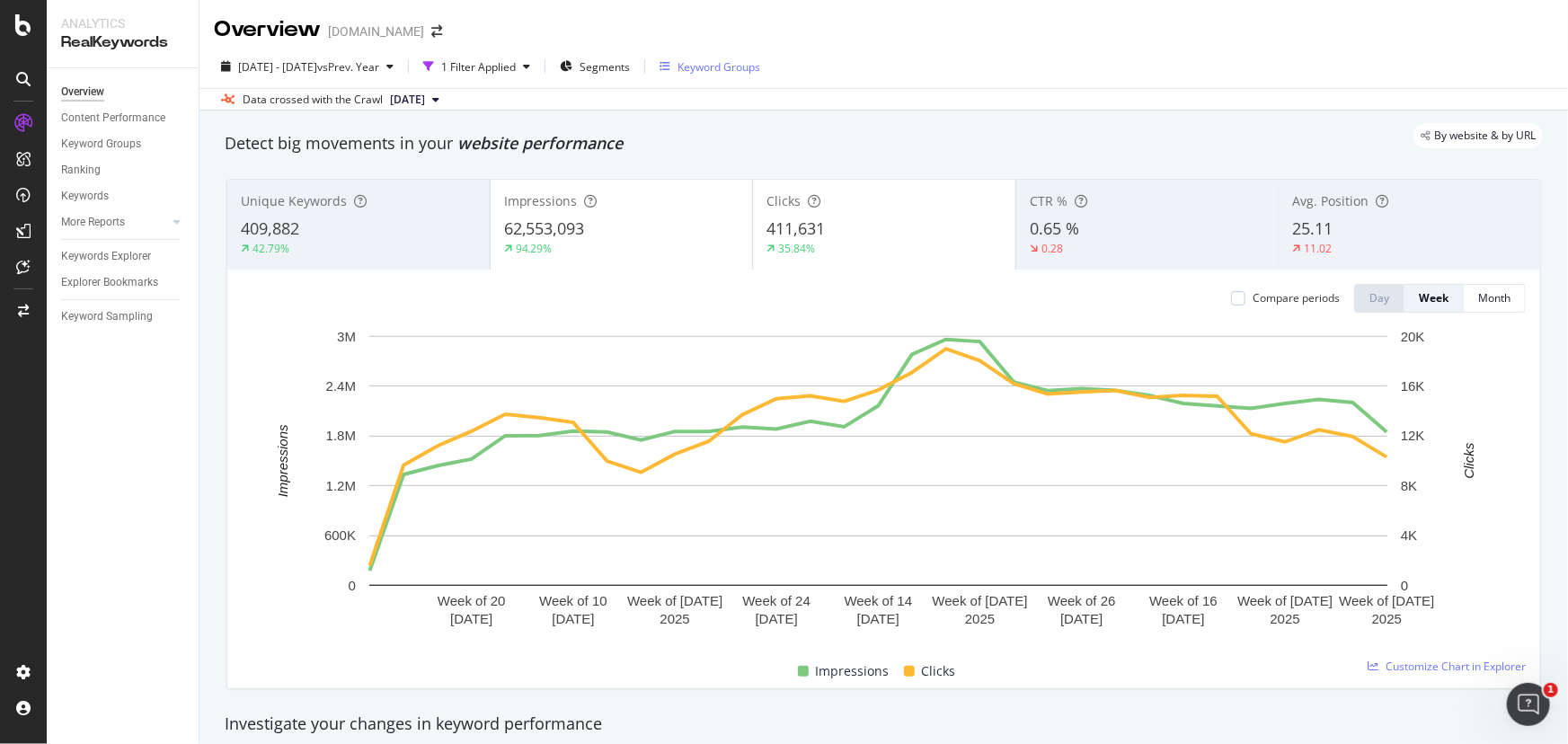
click at [760, 60] on div "Keyword Groups" at bounding box center [719, 67] width 83 height 15
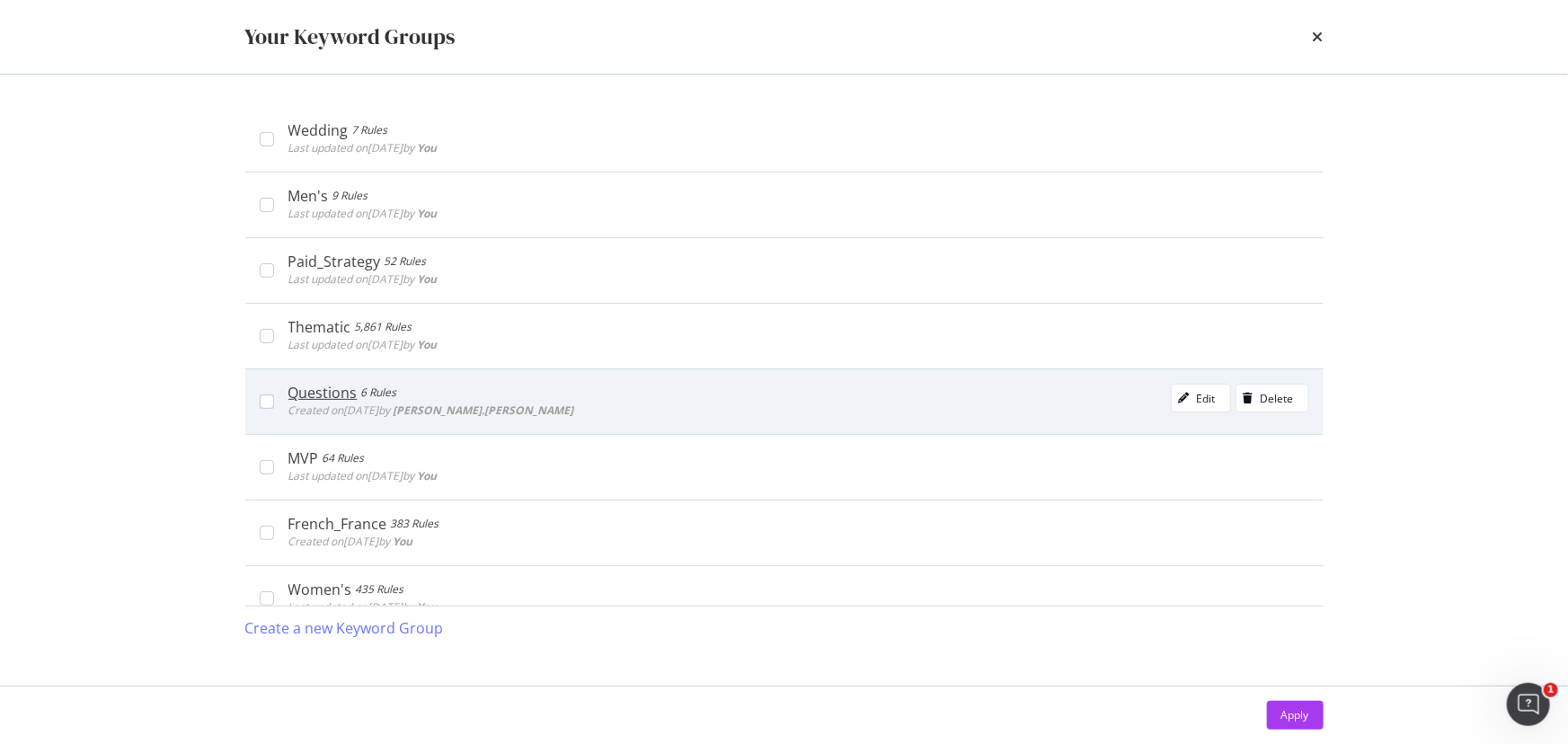
scroll to position [389, 0]
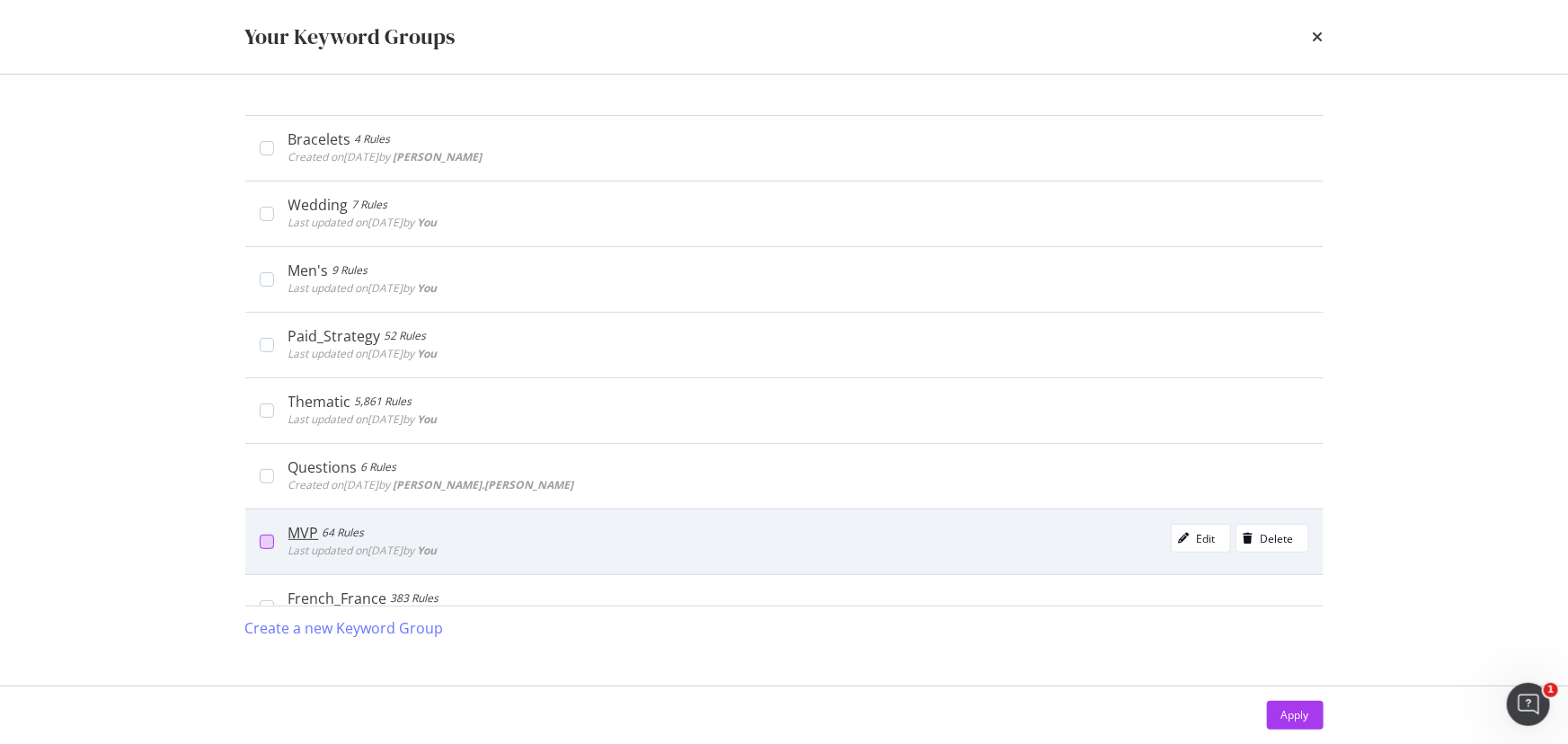
click at [269, 545] on div "modal" at bounding box center [266, 541] width 14 height 14
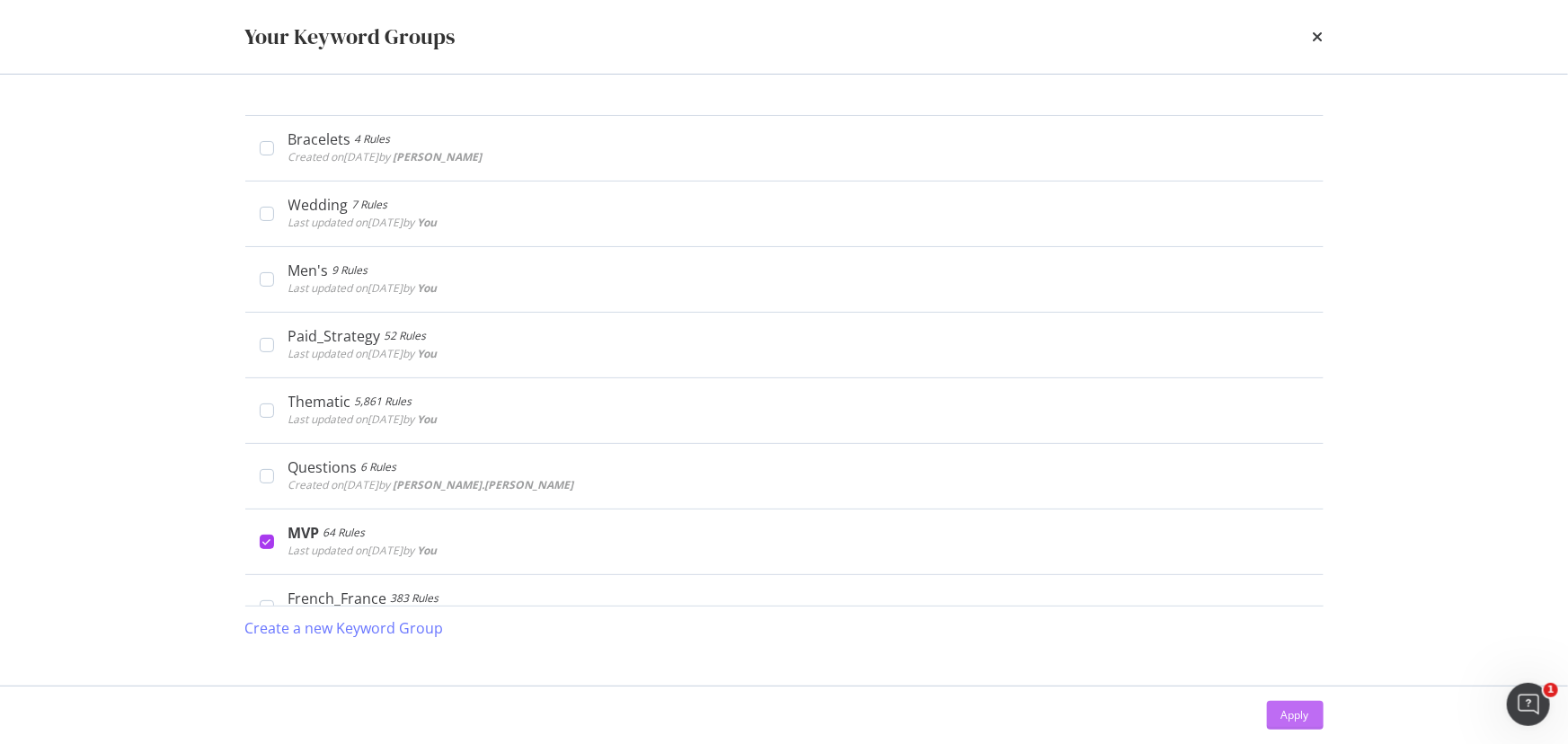
click at [1321, 713] on button "Apply" at bounding box center [1296, 715] width 57 height 29
click at [1321, 713] on div "Investigate your changes in keyword performance" at bounding box center [884, 723] width 1319 height 23
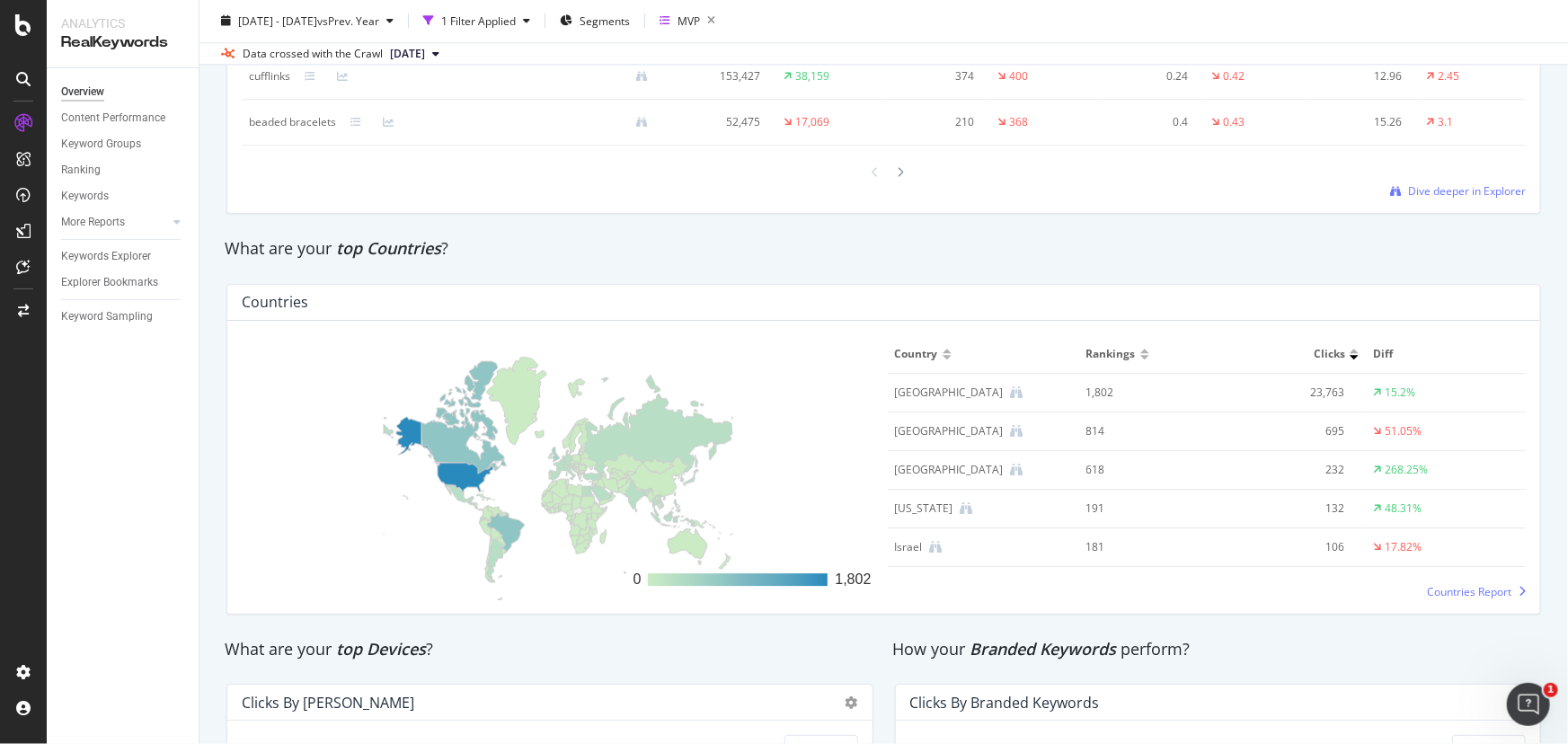
scroll to position [2439, 0]
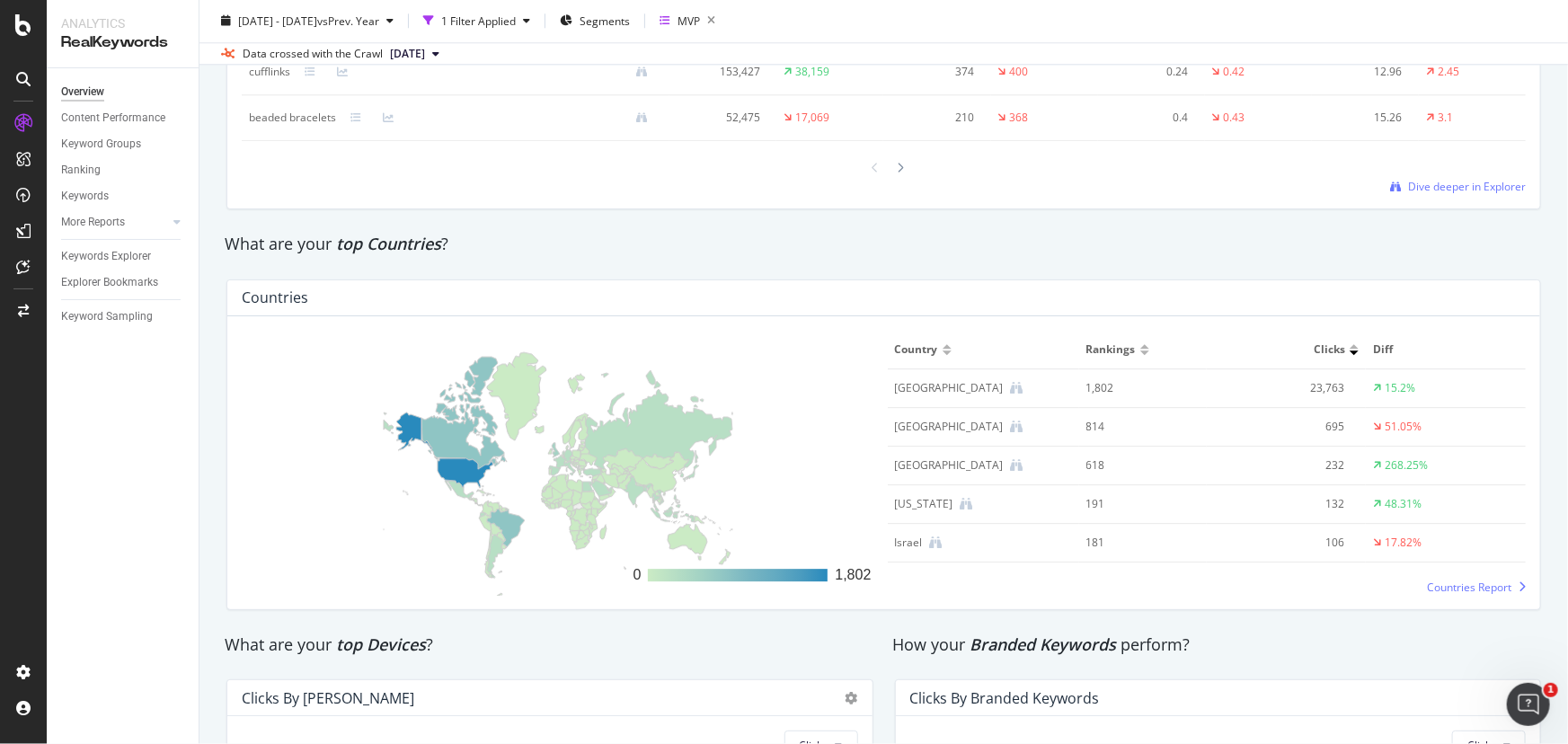
drag, startPoint x: 1547, startPoint y: 553, endPoint x: 1537, endPoint y: 469, distance: 84.6
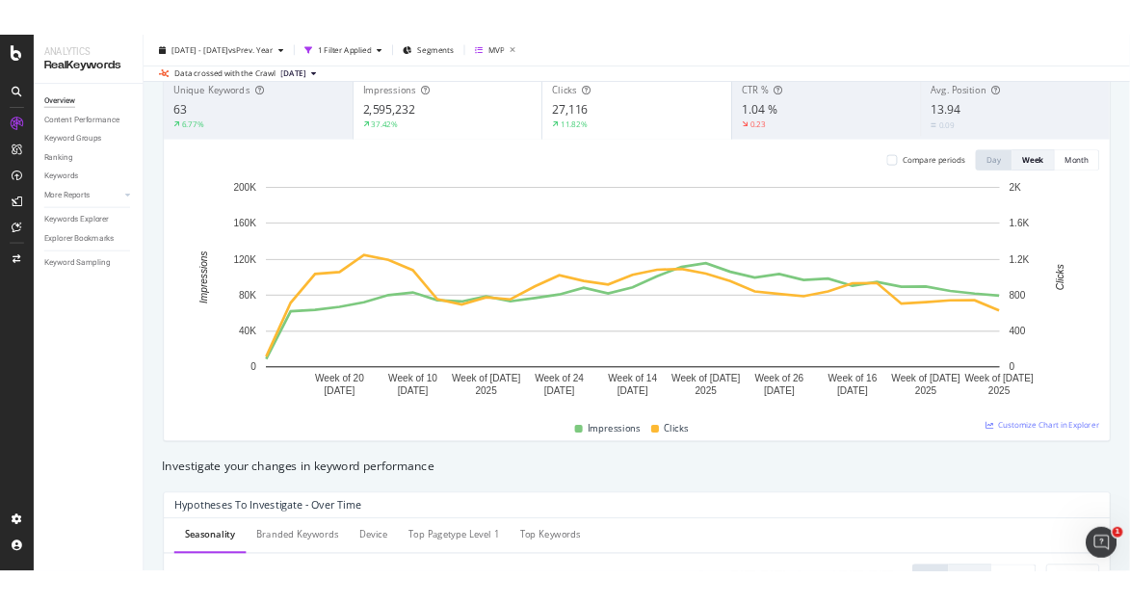
scroll to position [0, 0]
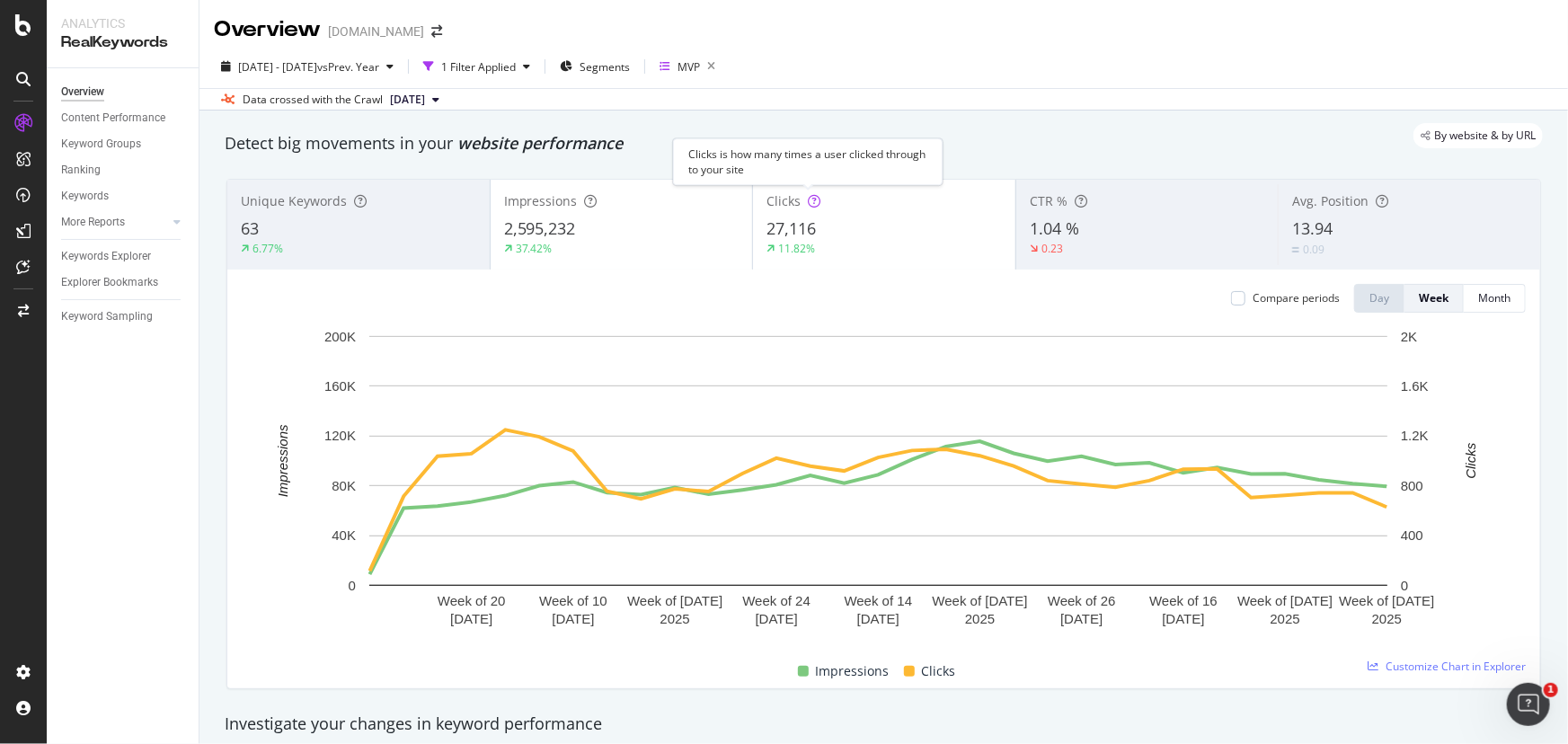
click at [808, 201] on icon at bounding box center [813, 200] width 12 height 12
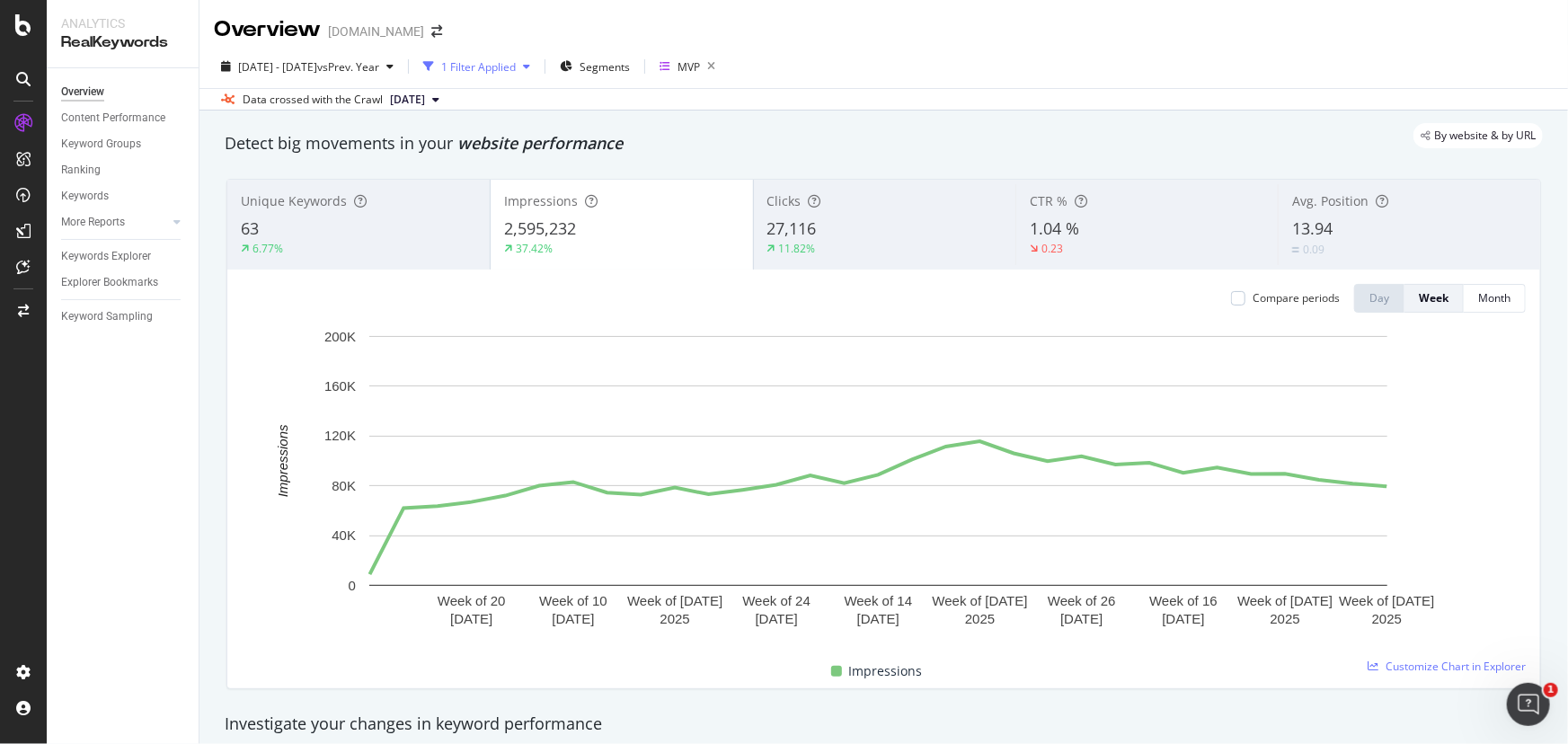
click at [515, 66] on div "1 Filter Applied" at bounding box center [479, 67] width 75 height 15
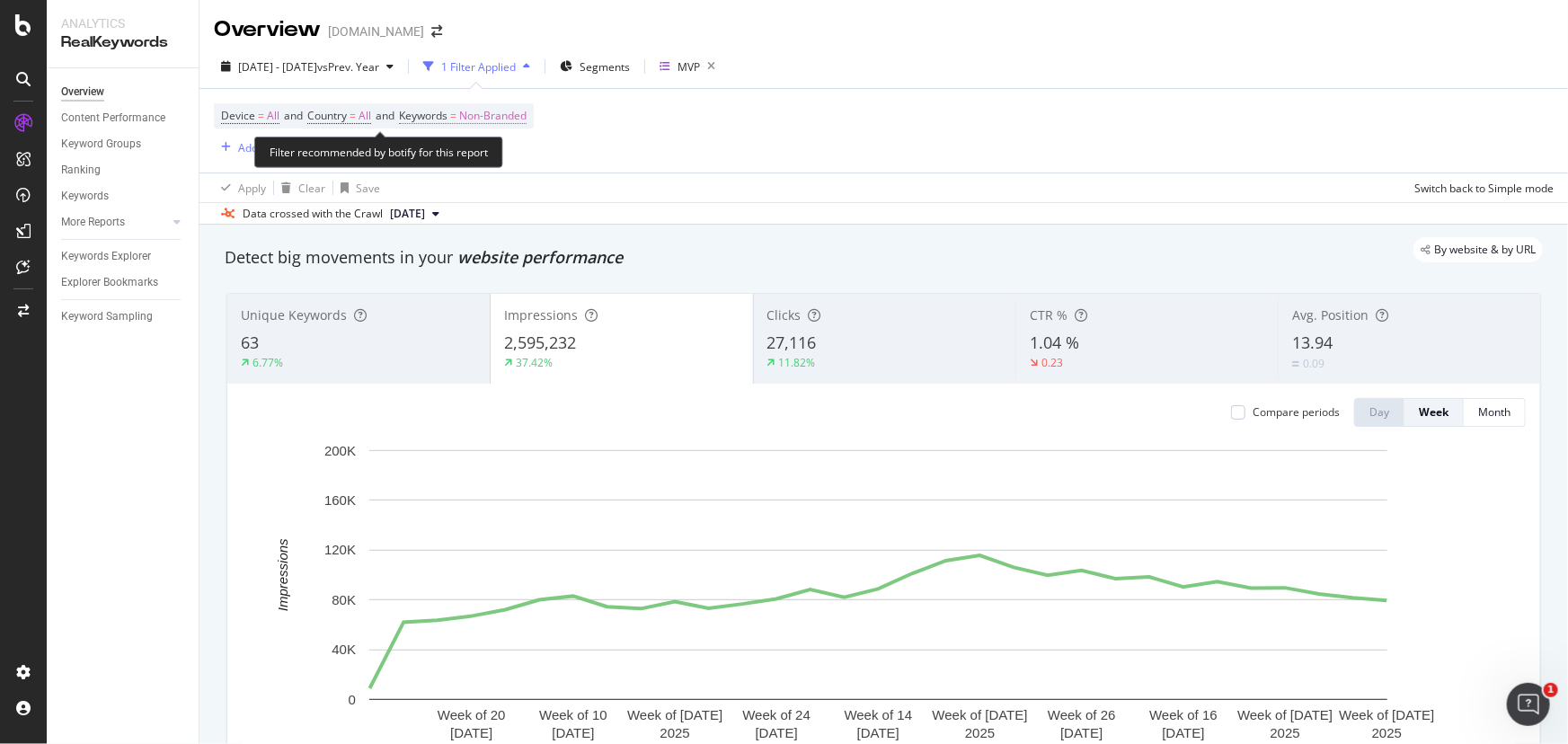
click at [512, 115] on span "Non-Branded" at bounding box center [493, 116] width 67 height 25
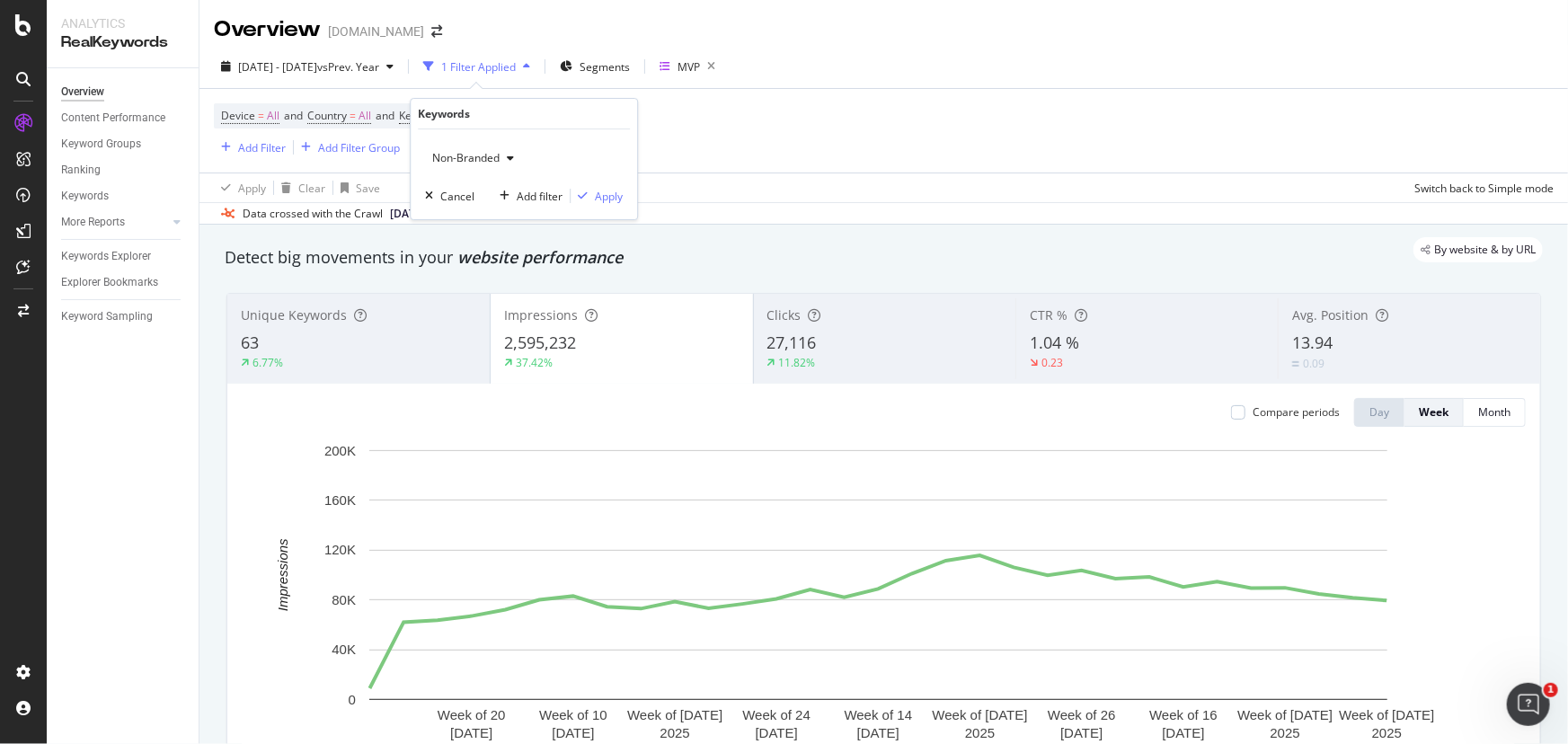
click at [476, 158] on span "Non-Branded" at bounding box center [463, 158] width 75 height 15
click at [823, 189] on div "Apply Clear Save Switch back to Simple mode" at bounding box center [884, 187] width 1369 height 30
click at [723, 62] on icon "button" at bounding box center [712, 66] width 22 height 25
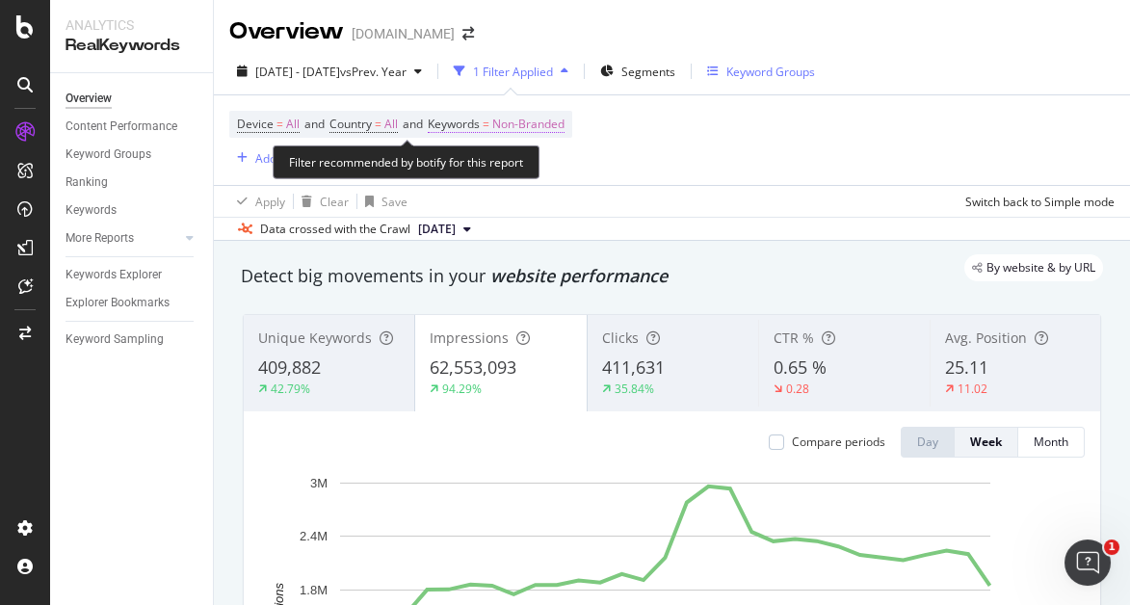
click at [557, 120] on span "Non-Branded" at bounding box center [528, 124] width 72 height 27
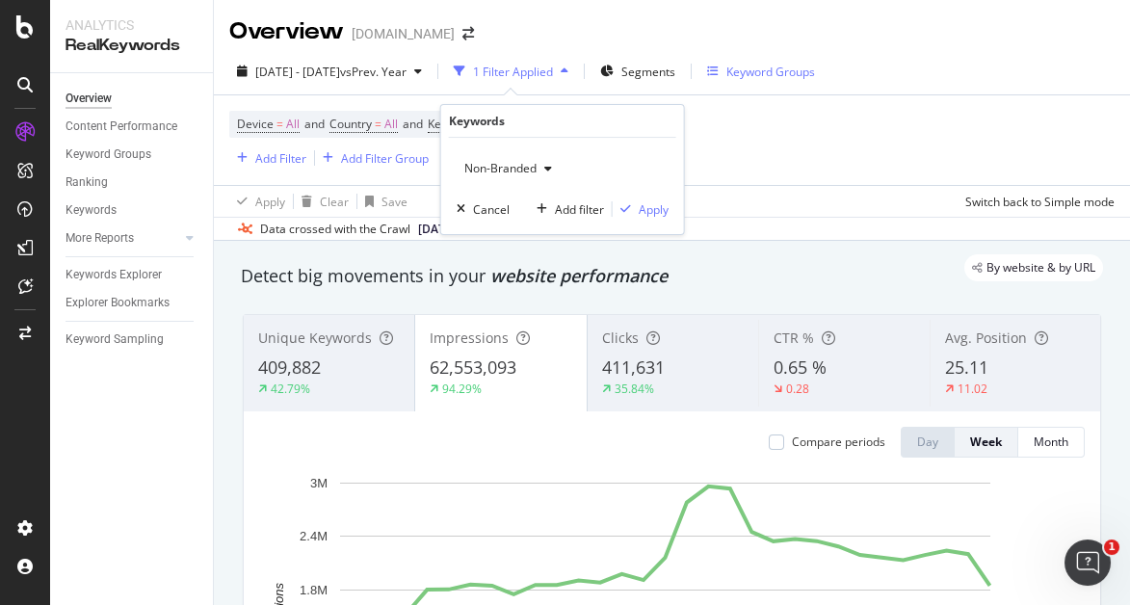
click at [529, 167] on span "Non-Branded" at bounding box center [497, 168] width 80 height 16
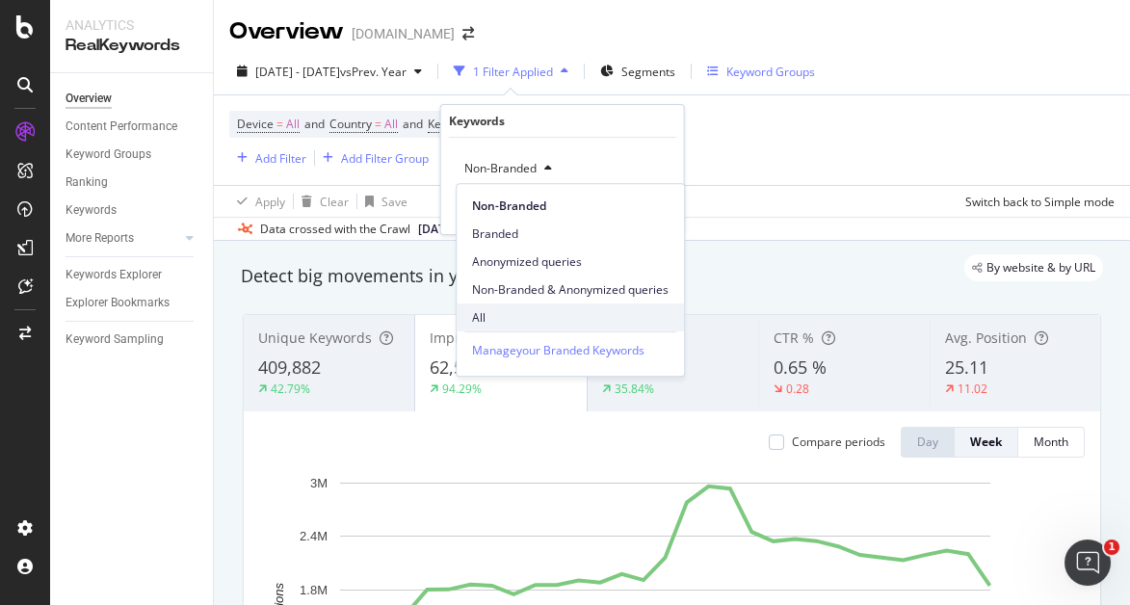
click at [520, 311] on span "All" at bounding box center [570, 317] width 197 height 17
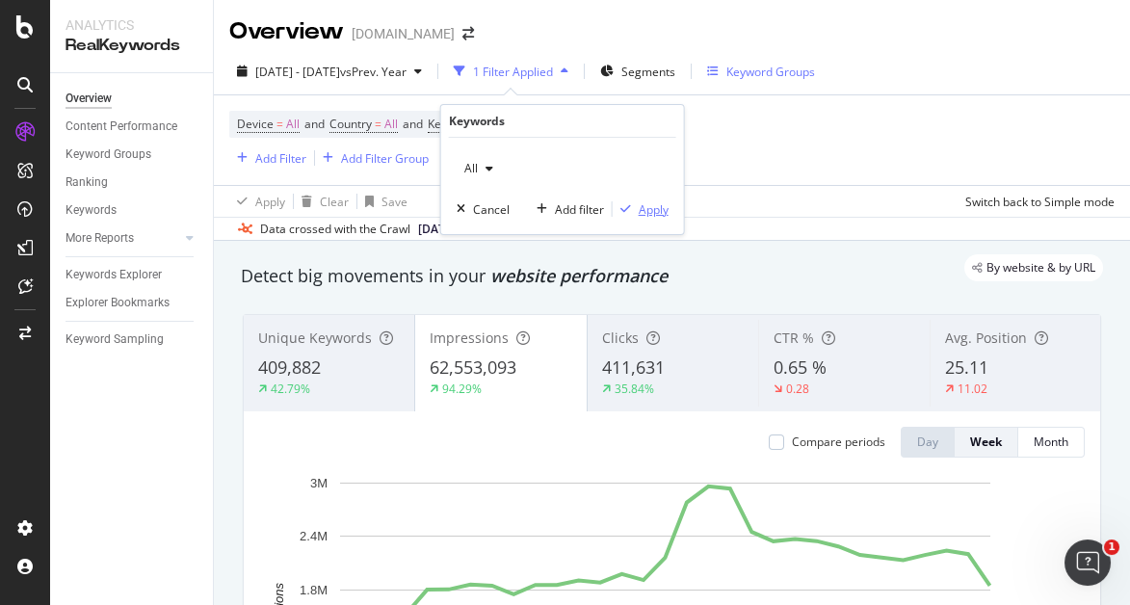
click at [639, 203] on div "Apply" at bounding box center [654, 209] width 30 height 16
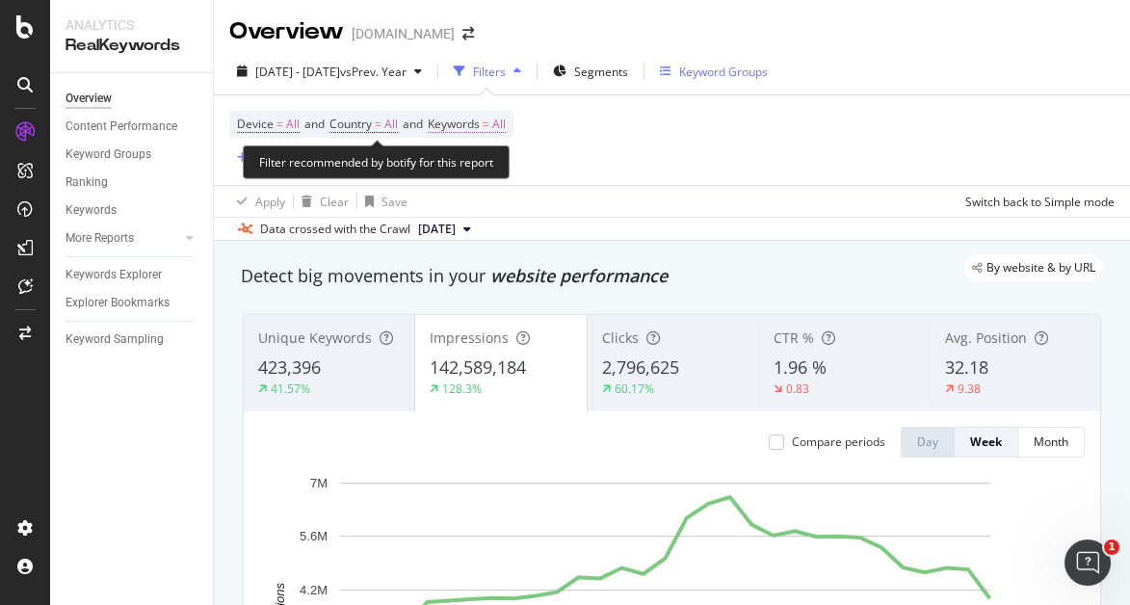
click at [504, 125] on span "All" at bounding box center [498, 124] width 13 height 27
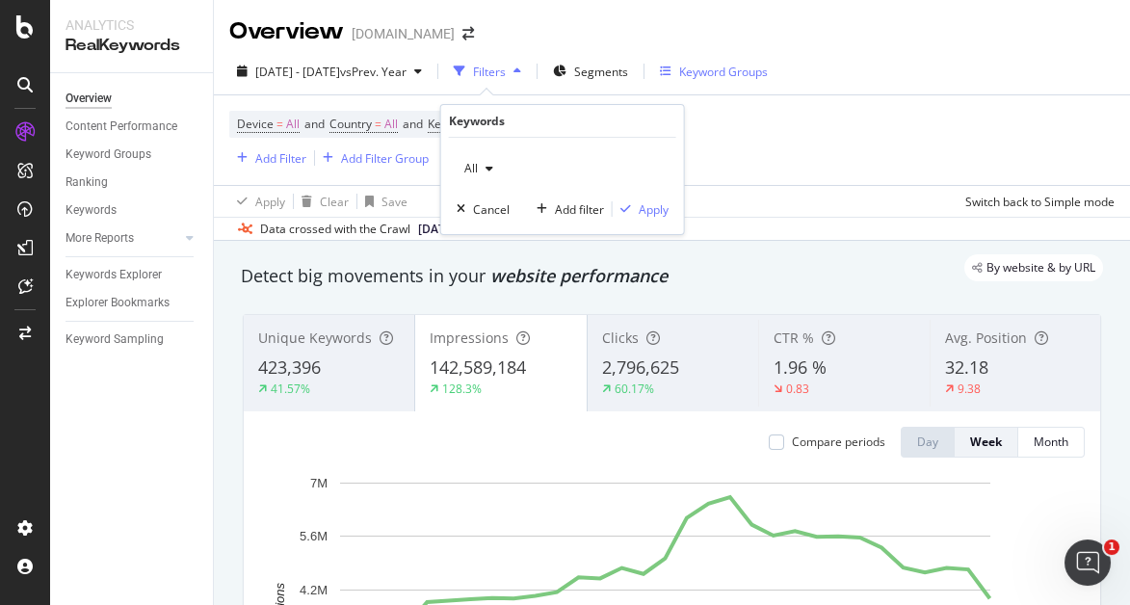
click at [490, 171] on icon "button" at bounding box center [490, 169] width 8 height 12
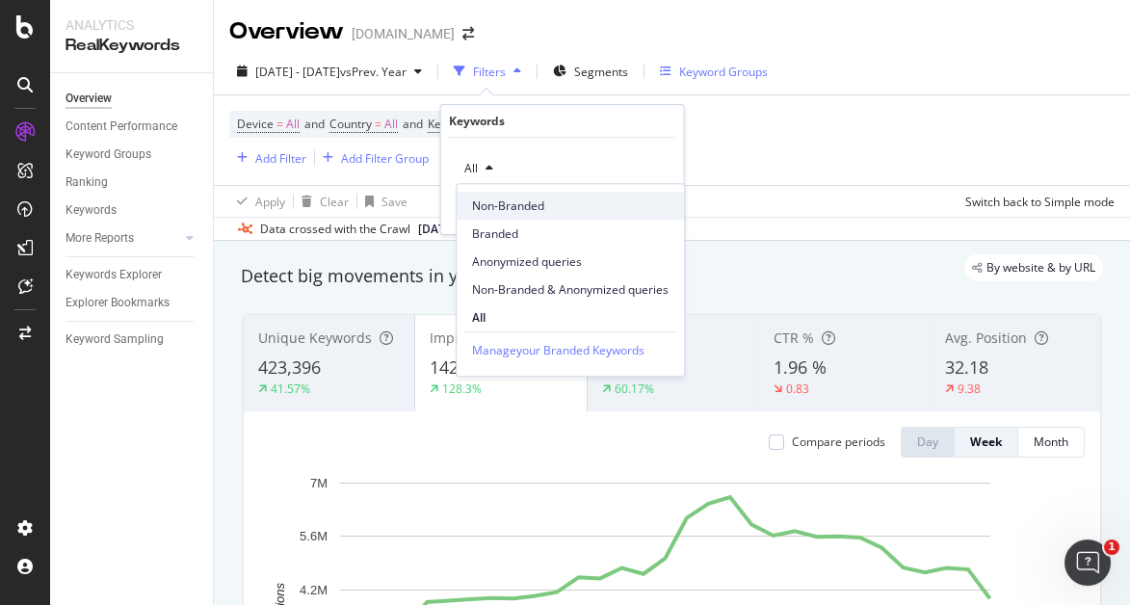
click at [504, 208] on span "Non-Branded" at bounding box center [570, 206] width 197 height 17
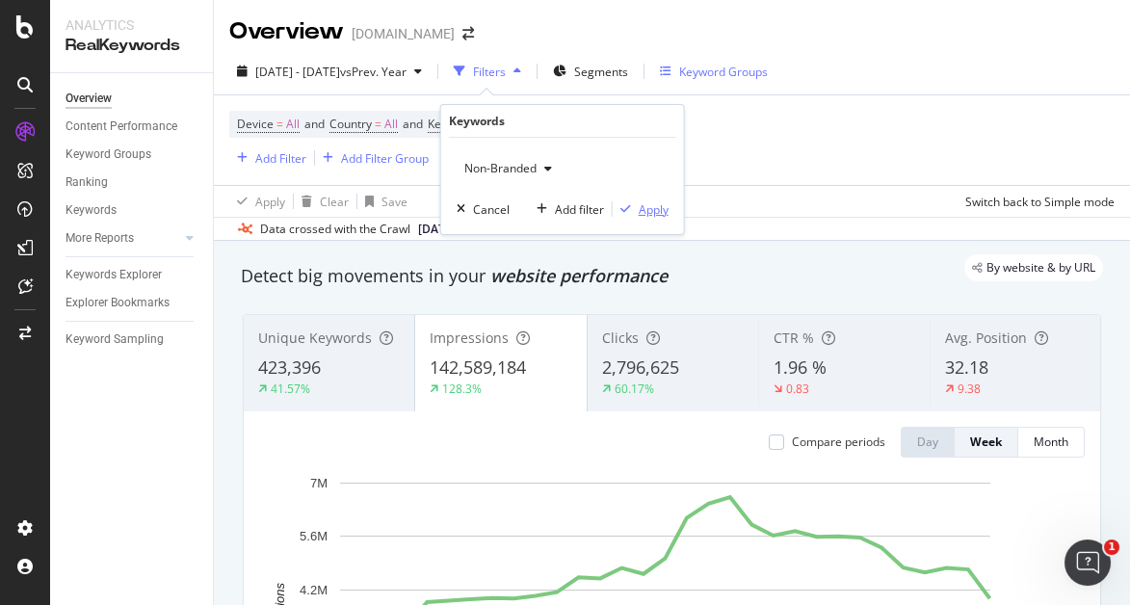
click at [645, 213] on div "Apply" at bounding box center [654, 209] width 30 height 16
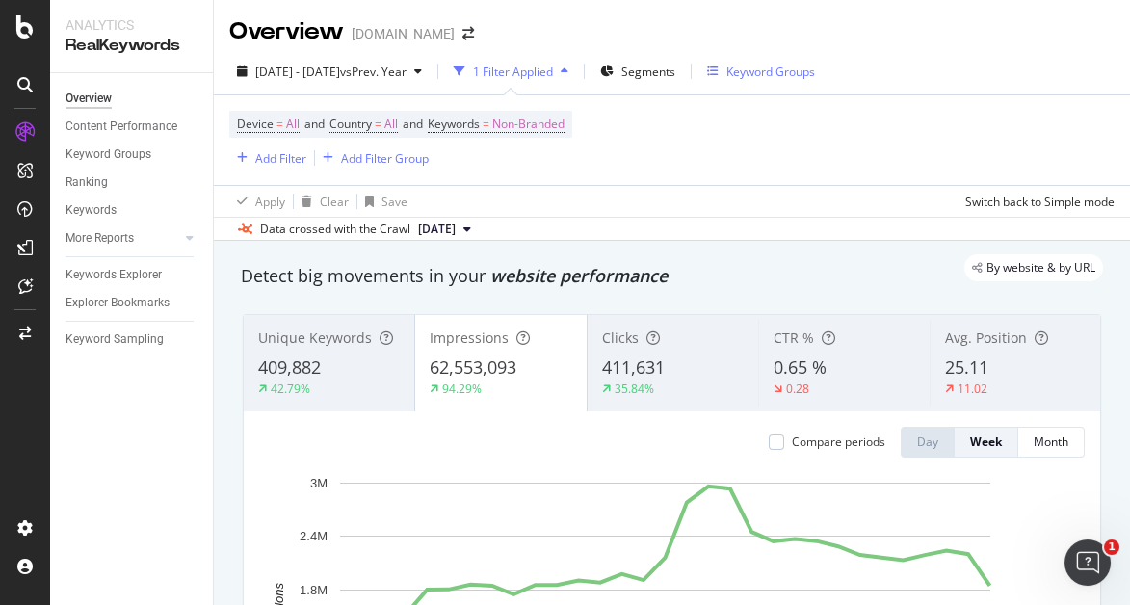
click at [699, 165] on div "Device = All and Country = All and Keywords = Non-Branded Add Filter Add Filter…" at bounding box center [672, 140] width 886 height 90
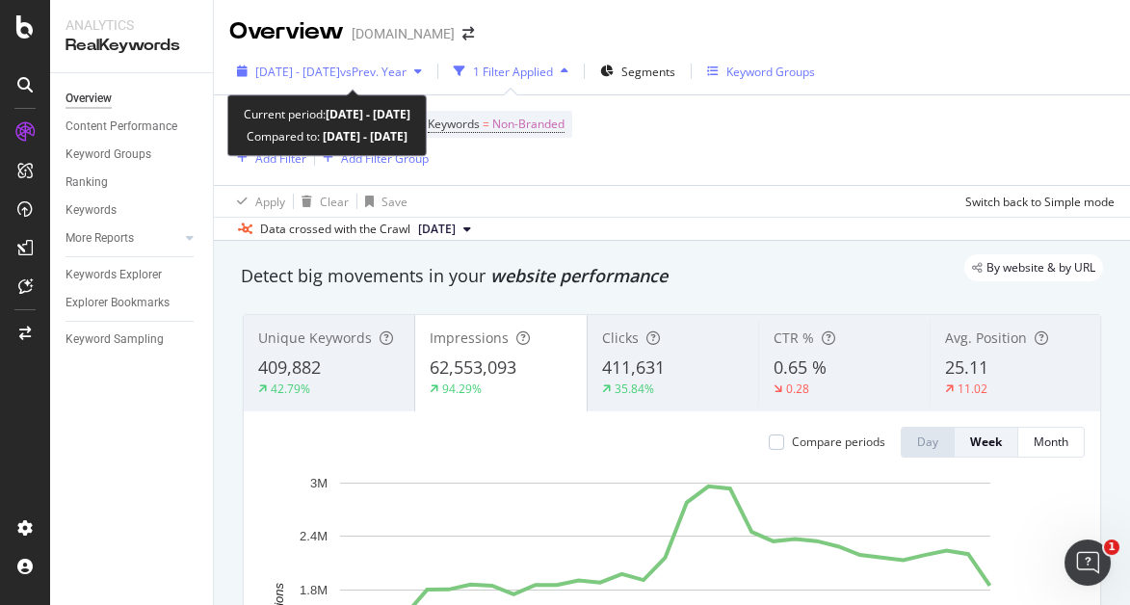
click at [422, 66] on icon "button" at bounding box center [418, 72] width 8 height 12
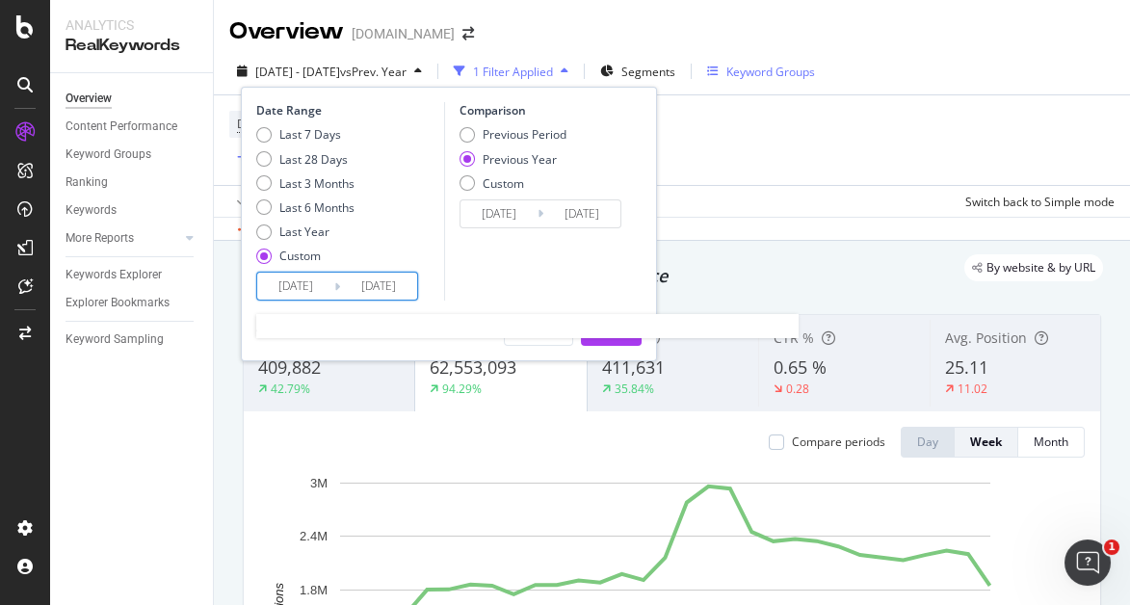
click at [366, 278] on input "[DATE]" at bounding box center [378, 286] width 77 height 27
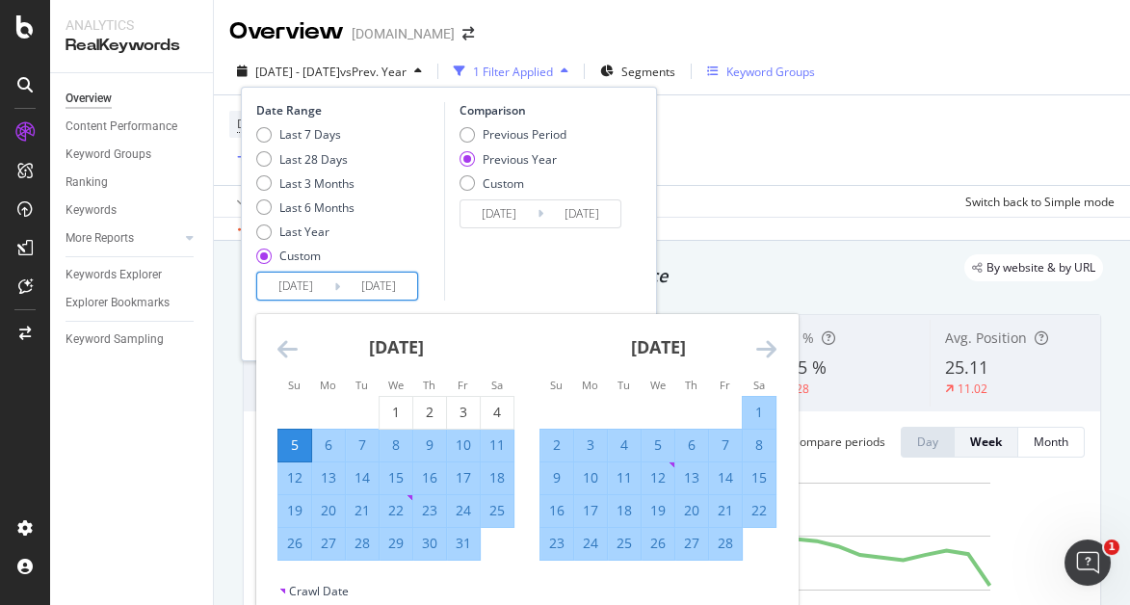
click at [761, 339] on icon "Move forward to switch to the next month." at bounding box center [766, 348] width 20 height 23
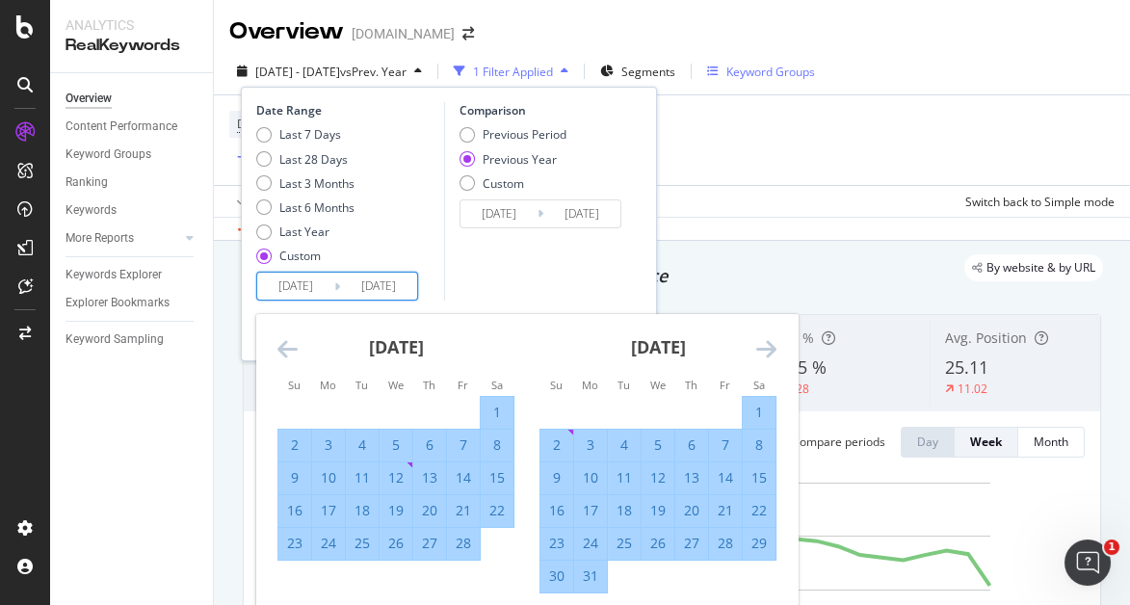
click at [761, 339] on icon "Move forward to switch to the next month." at bounding box center [766, 348] width 20 height 23
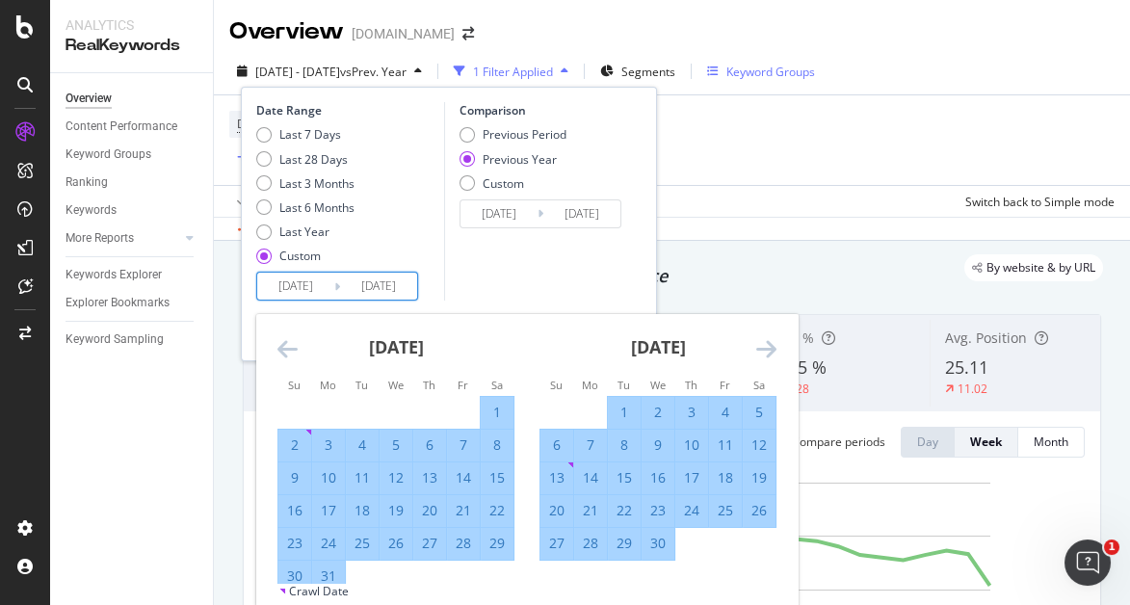
click at [761, 413] on div "5" at bounding box center [759, 412] width 33 height 19
type input "[DATE]"
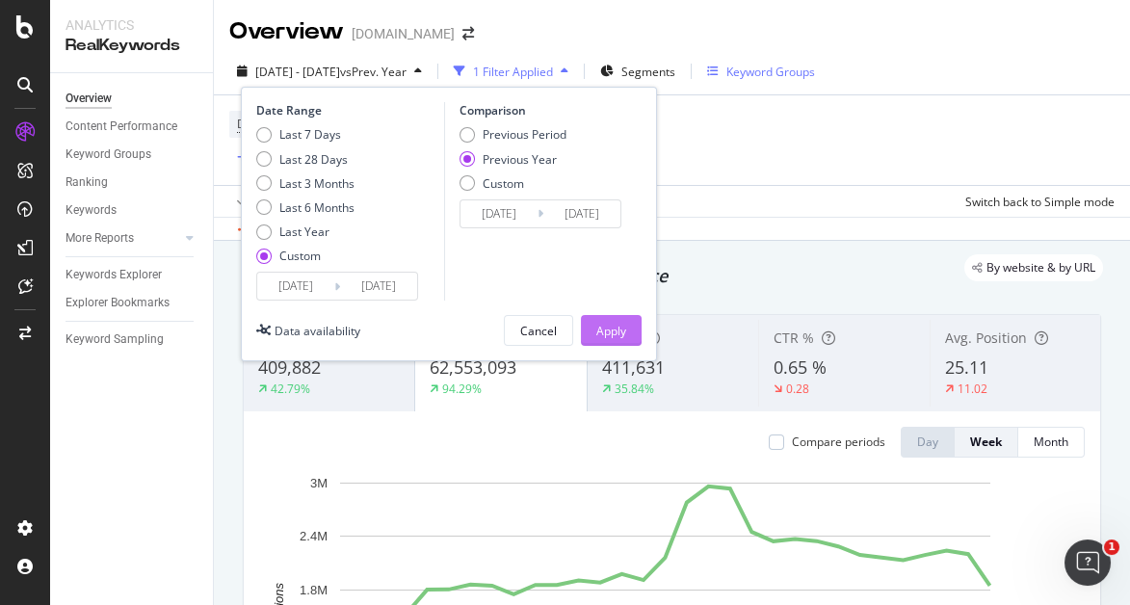
click at [625, 326] on div "Apply" at bounding box center [611, 331] width 30 height 16
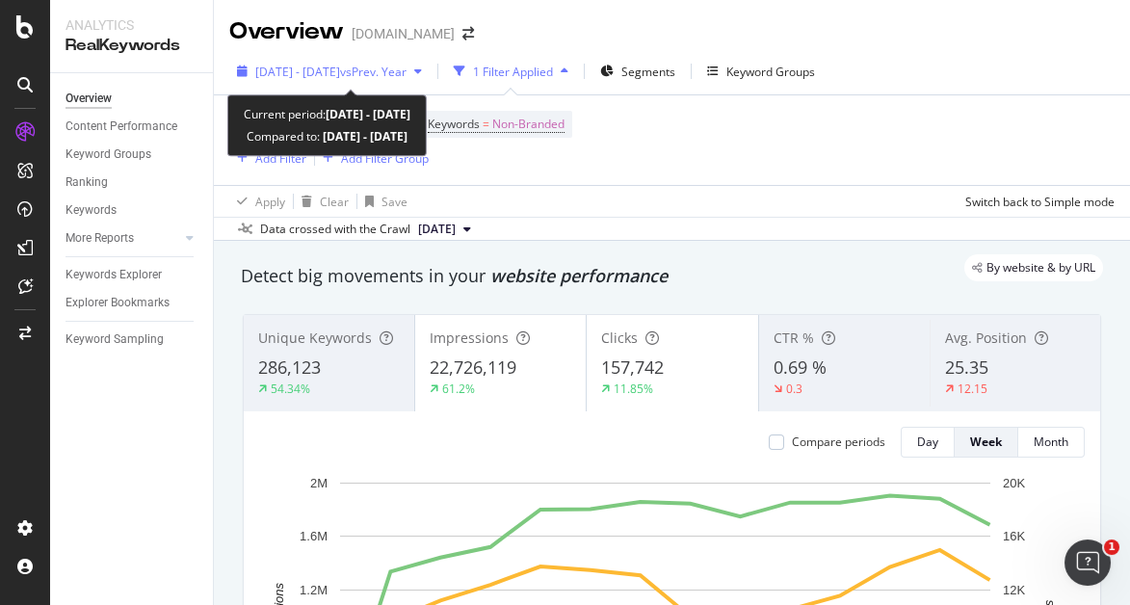
click at [340, 74] on span "[DATE] - [DATE]" at bounding box center [297, 72] width 85 height 16
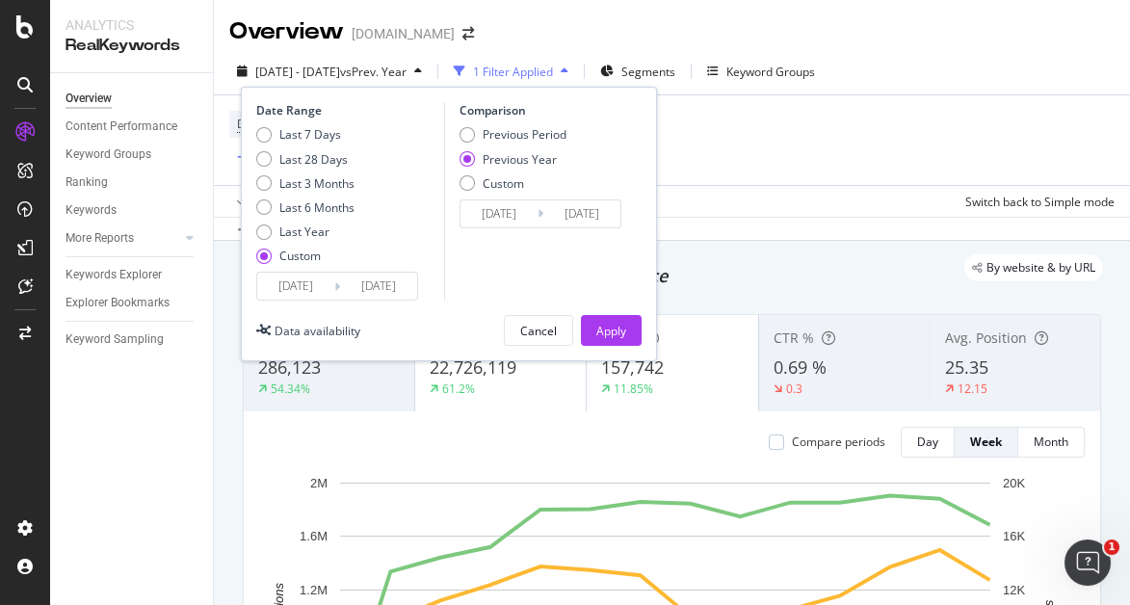
click at [284, 279] on input "[DATE]" at bounding box center [295, 286] width 77 height 27
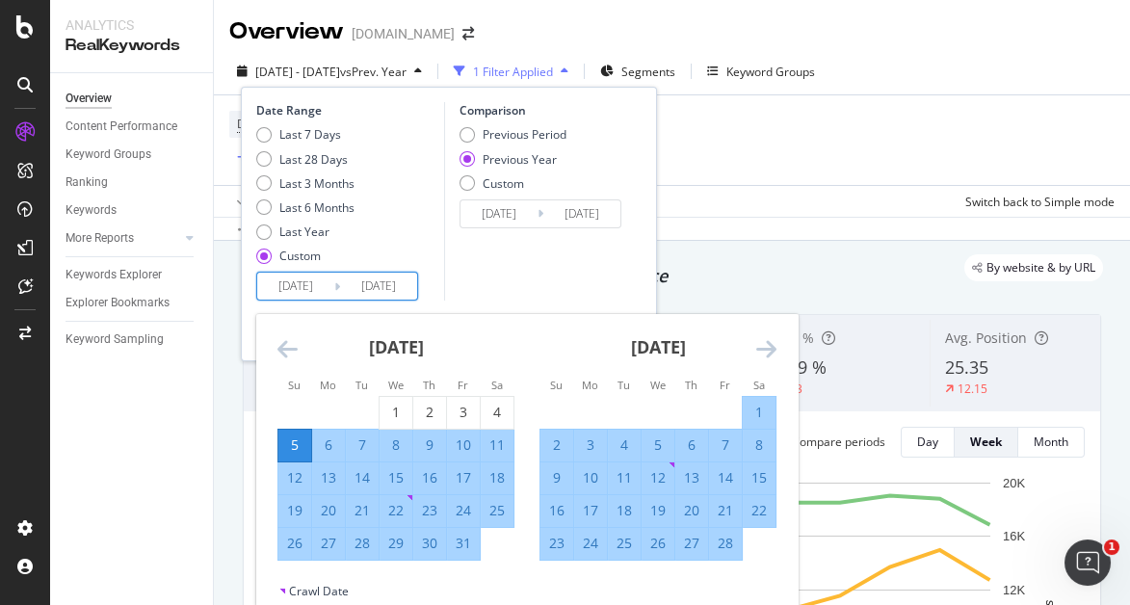
click at [762, 338] on icon "Move forward to switch to the next month." at bounding box center [766, 348] width 20 height 23
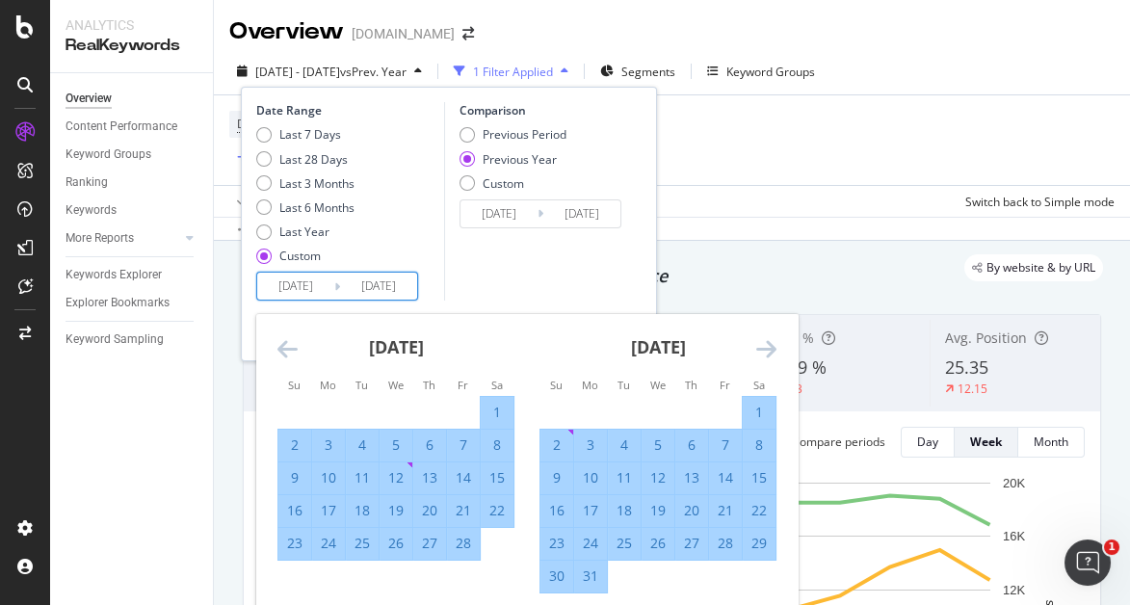
click at [762, 338] on icon "Move forward to switch to the next month." at bounding box center [766, 348] width 20 height 23
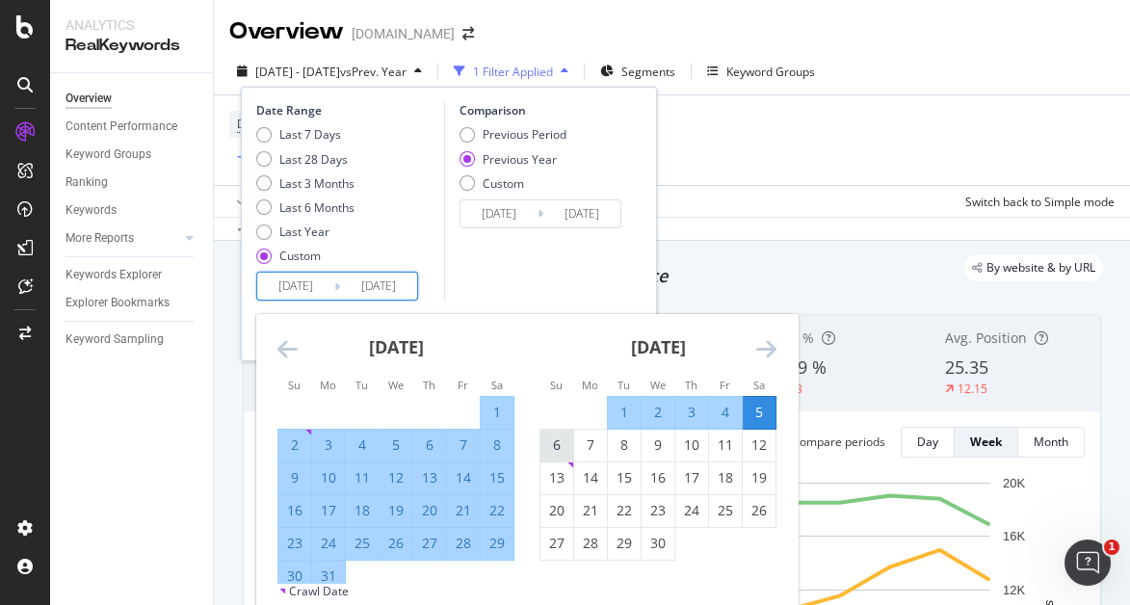
click at [564, 437] on div "6" at bounding box center [557, 445] width 33 height 19
type input "[DATE]"
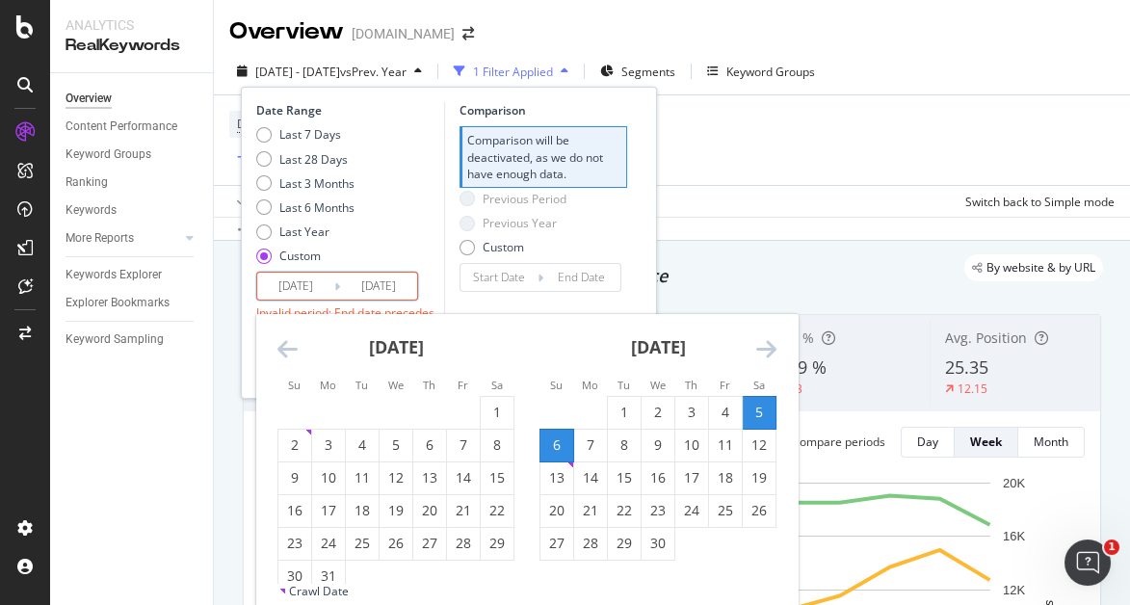
click at [755, 344] on div "[DATE]" at bounding box center [658, 355] width 237 height 82
click at [768, 344] on icon "Move forward to switch to the next month." at bounding box center [766, 348] width 20 height 23
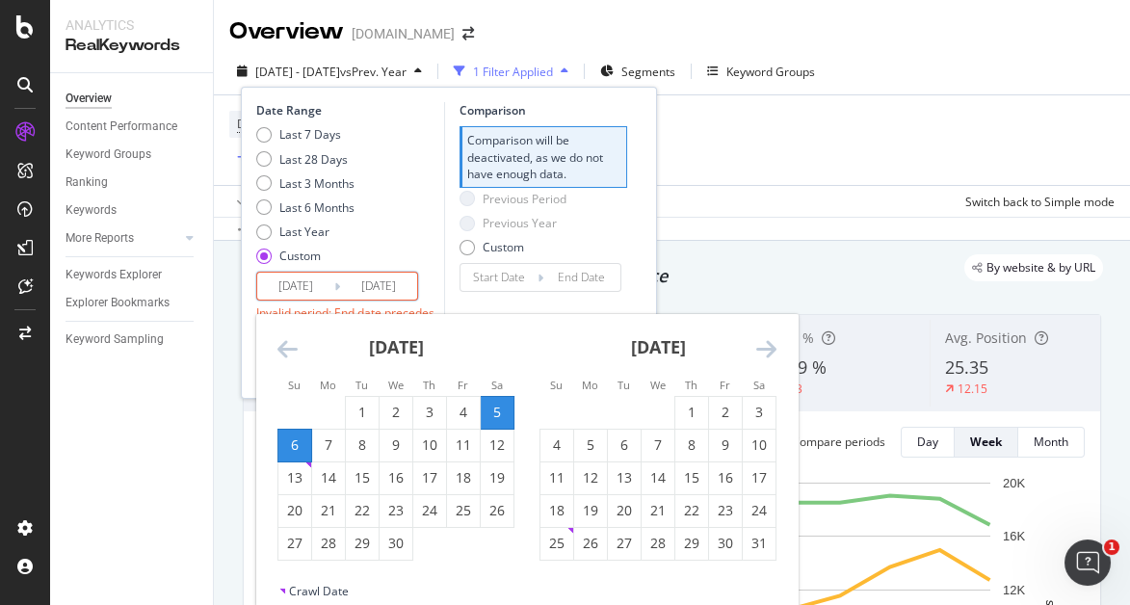
click at [768, 344] on icon "Move forward to switch to the next month." at bounding box center [766, 348] width 20 height 23
click at [755, 398] on div "5" at bounding box center [759, 413] width 33 height 32
type input "[DATE]"
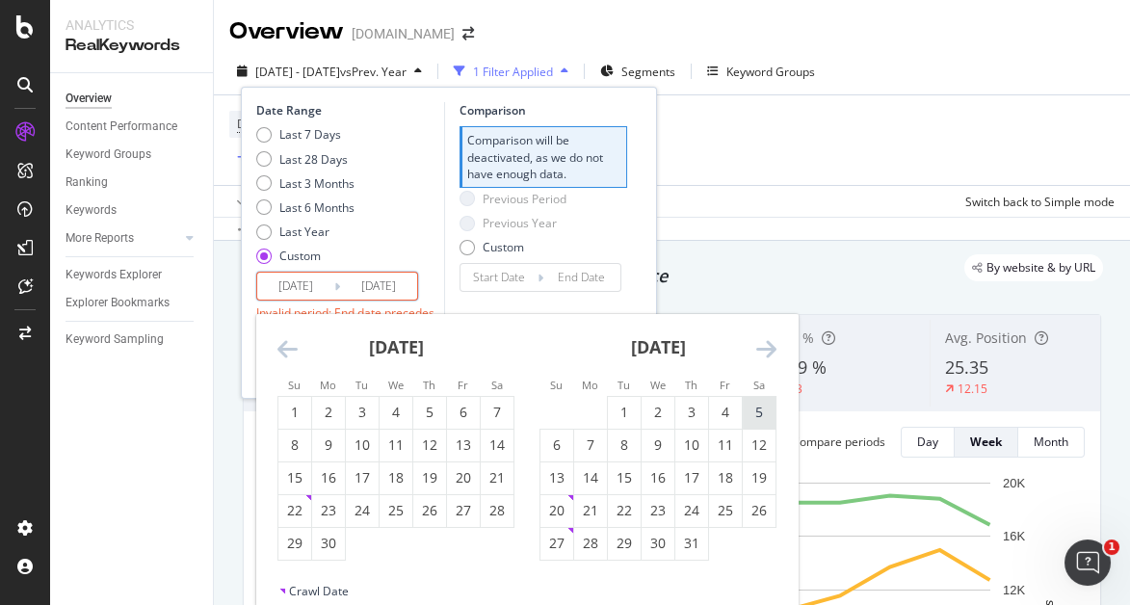
type input "[DATE]"
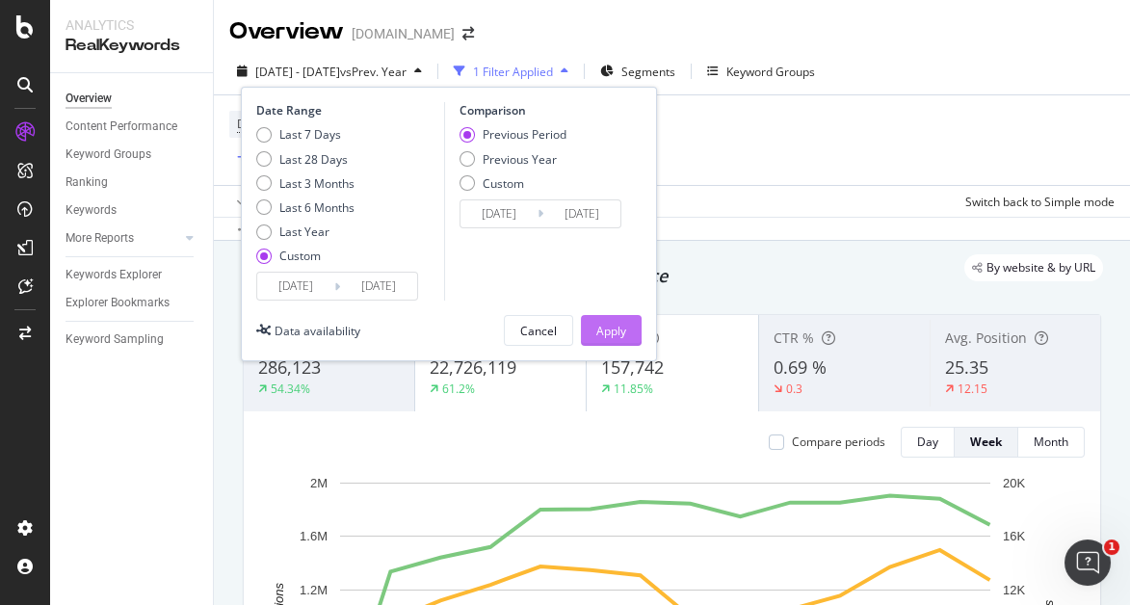
click at [629, 321] on button "Apply" at bounding box center [611, 330] width 61 height 31
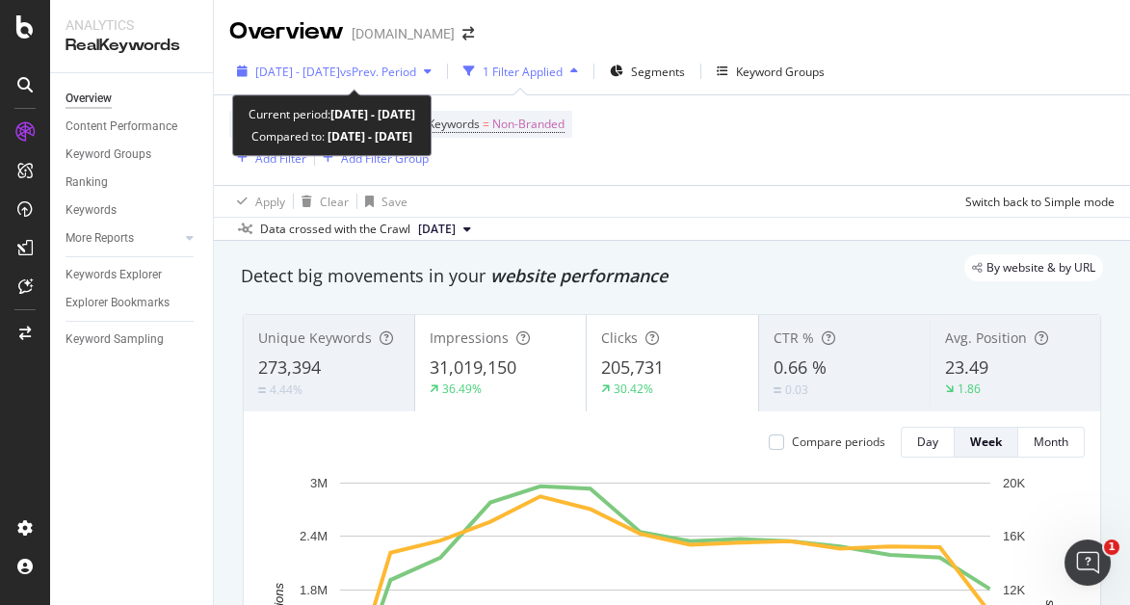
click at [439, 59] on div "[DATE] - [DATE] vs Prev. Period" at bounding box center [334, 71] width 210 height 29
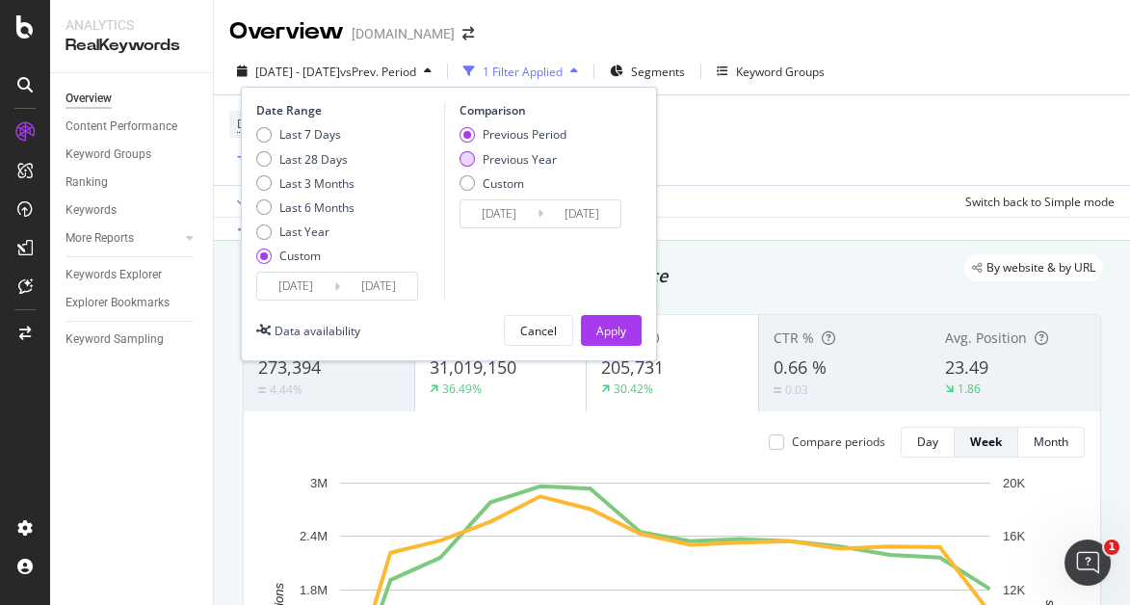
click at [469, 155] on div "Previous Year" at bounding box center [467, 158] width 15 height 15
type input "[DATE]"
click at [628, 319] on button "Apply" at bounding box center [611, 330] width 61 height 31
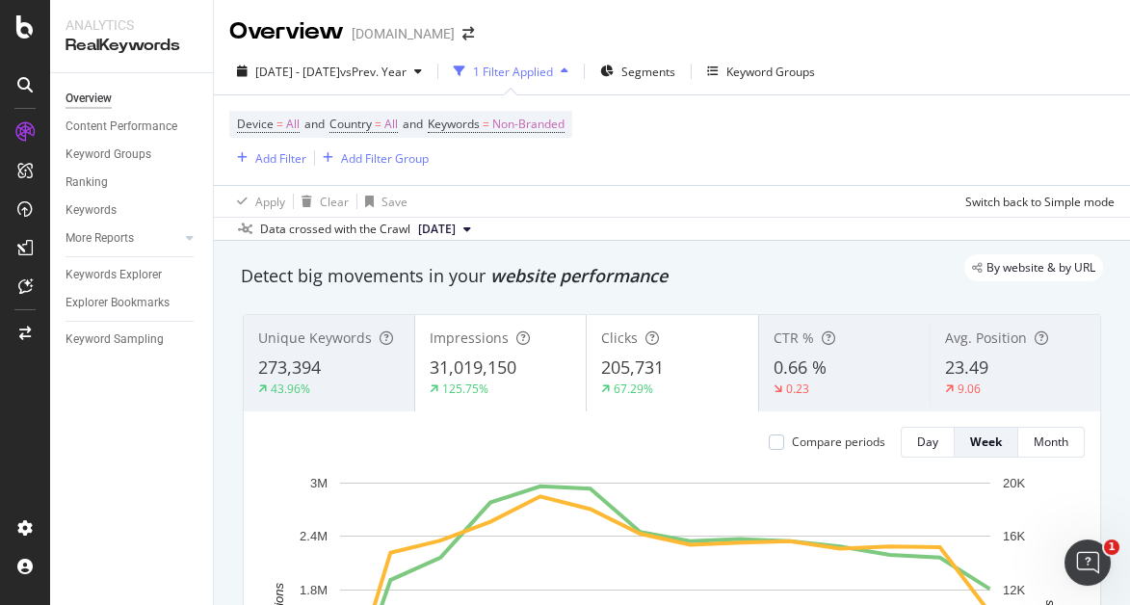
drag, startPoint x: 949, startPoint y: 103, endPoint x: 852, endPoint y: 100, distance: 97.4
click at [951, 103] on div "Device = All and Country = All and Keywords = Non-Branded Add Filter Add Filter…" at bounding box center [672, 140] width 886 height 90
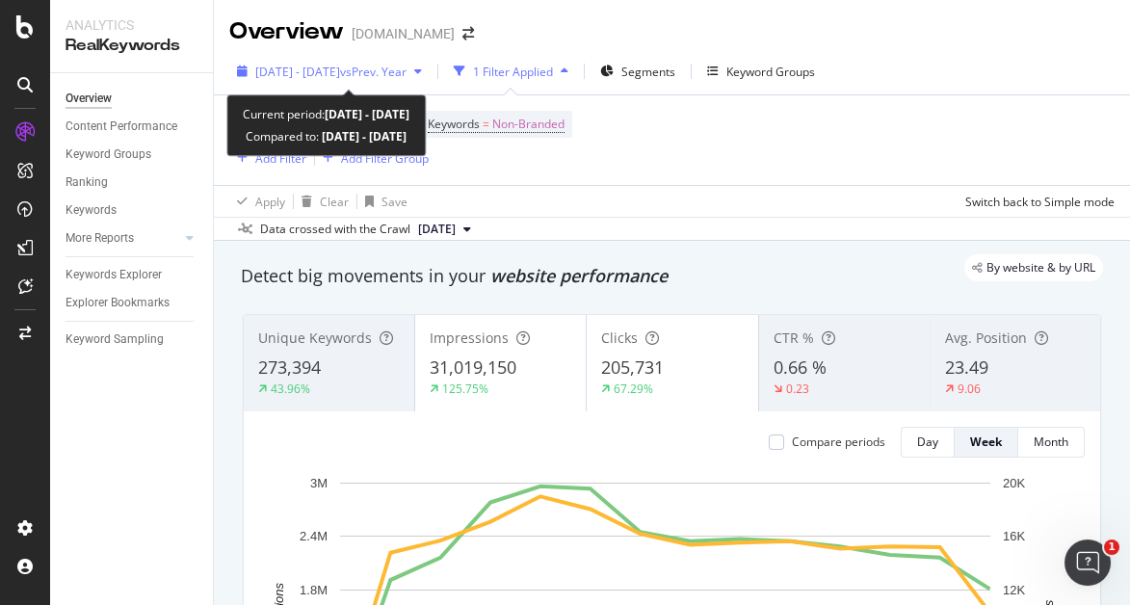
click at [326, 68] on span "[DATE] - [DATE]" at bounding box center [297, 72] width 85 height 16
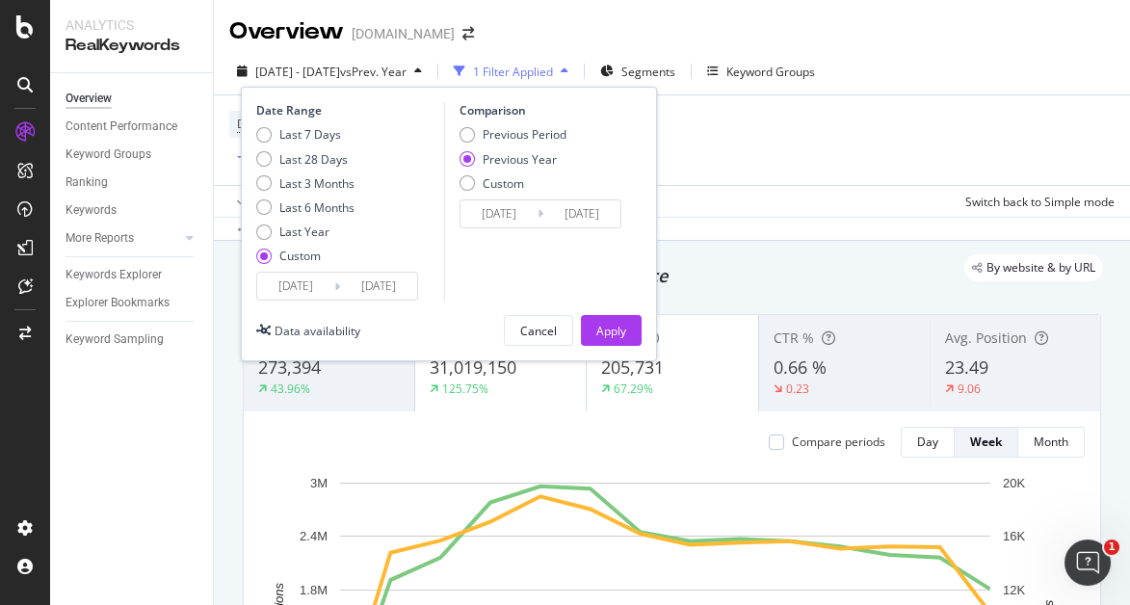
click at [303, 280] on input "[DATE]" at bounding box center [295, 286] width 77 height 27
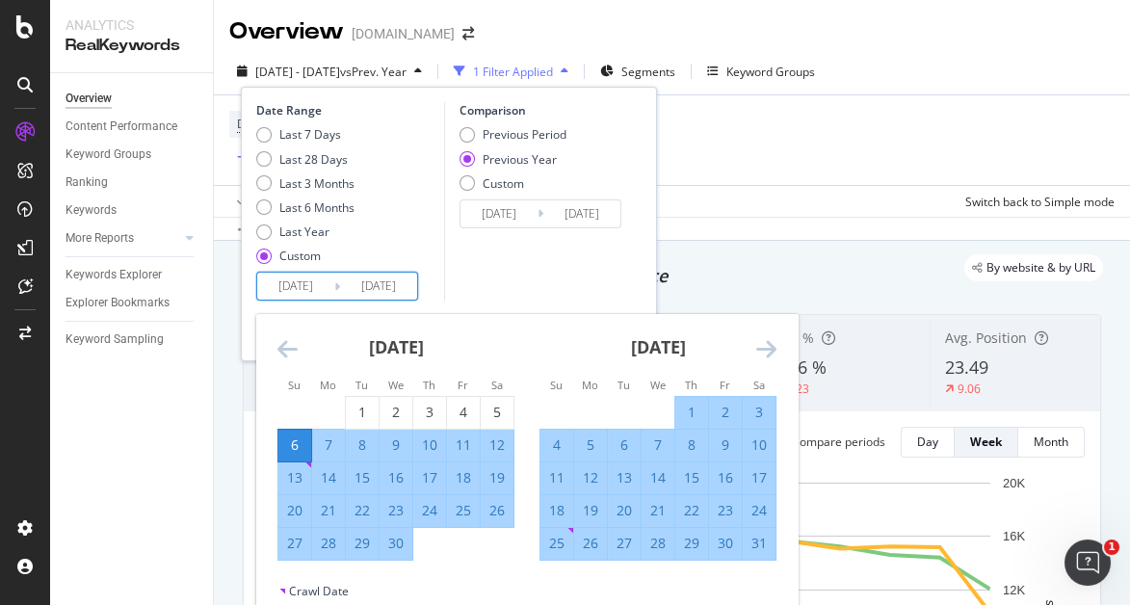
click at [281, 349] on icon "Move backward to switch to the previous month." at bounding box center [288, 348] width 20 height 23
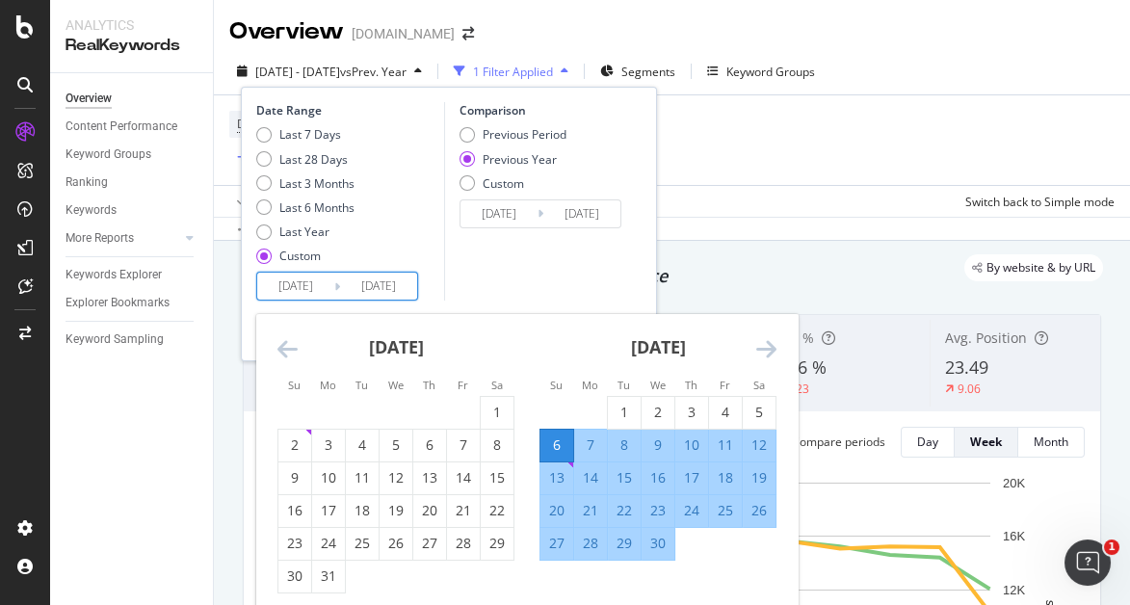
click at [281, 349] on icon "Move backward to switch to the previous month." at bounding box center [288, 348] width 20 height 23
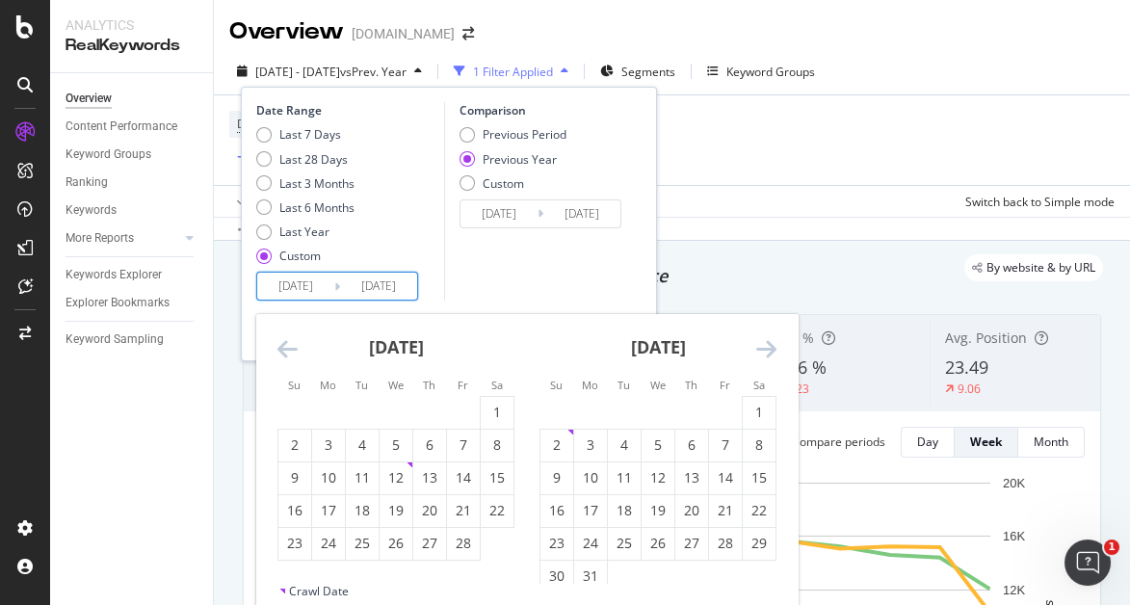
click at [281, 349] on icon "Move backward to switch to the previous month." at bounding box center [288, 348] width 20 height 23
click at [294, 441] on div "5" at bounding box center [294, 445] width 33 height 19
type input "[DATE]"
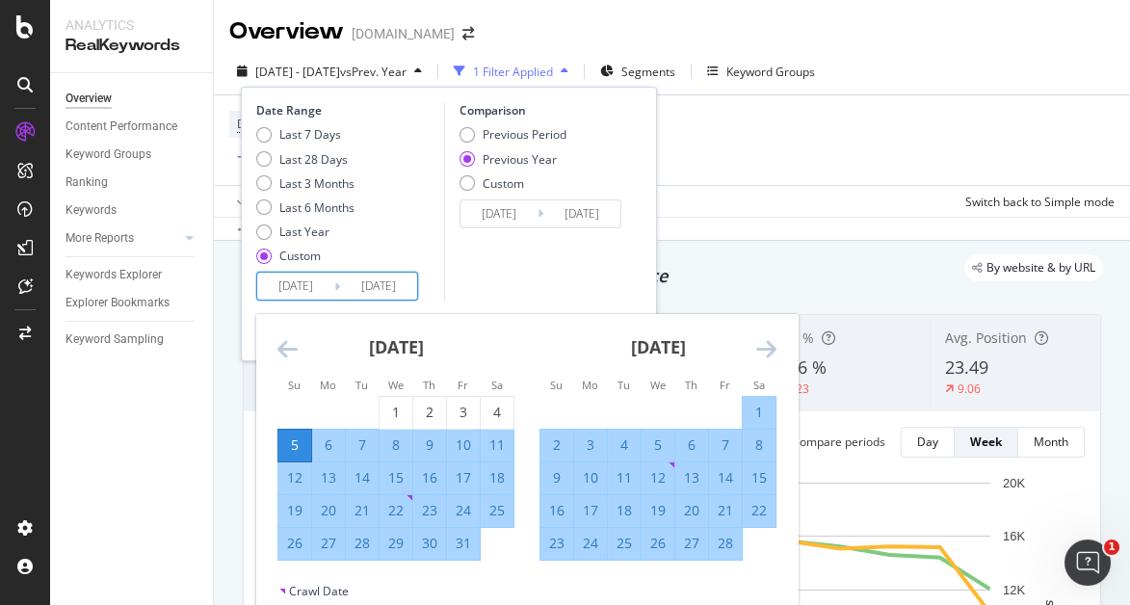
click at [752, 347] on div "[DATE]" at bounding box center [658, 355] width 237 height 82
click at [756, 347] on icon "Move forward to switch to the next month." at bounding box center [766, 348] width 20 height 23
click at [766, 348] on icon "Move forward to switch to the next month." at bounding box center [766, 348] width 20 height 23
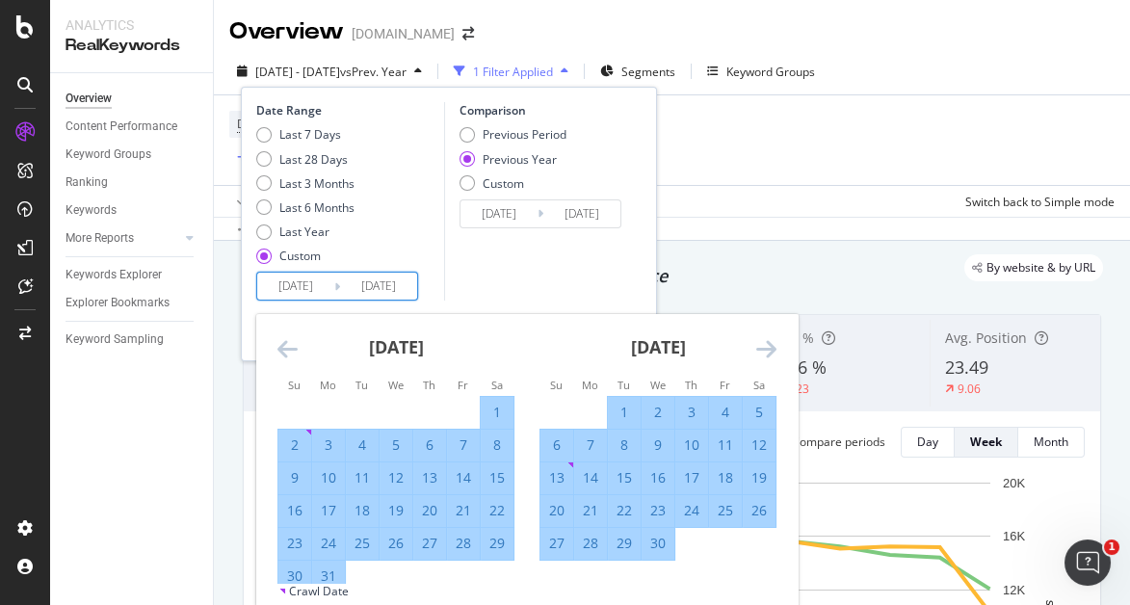
click at [766, 348] on icon "Move forward to switch to the next month." at bounding box center [766, 348] width 20 height 23
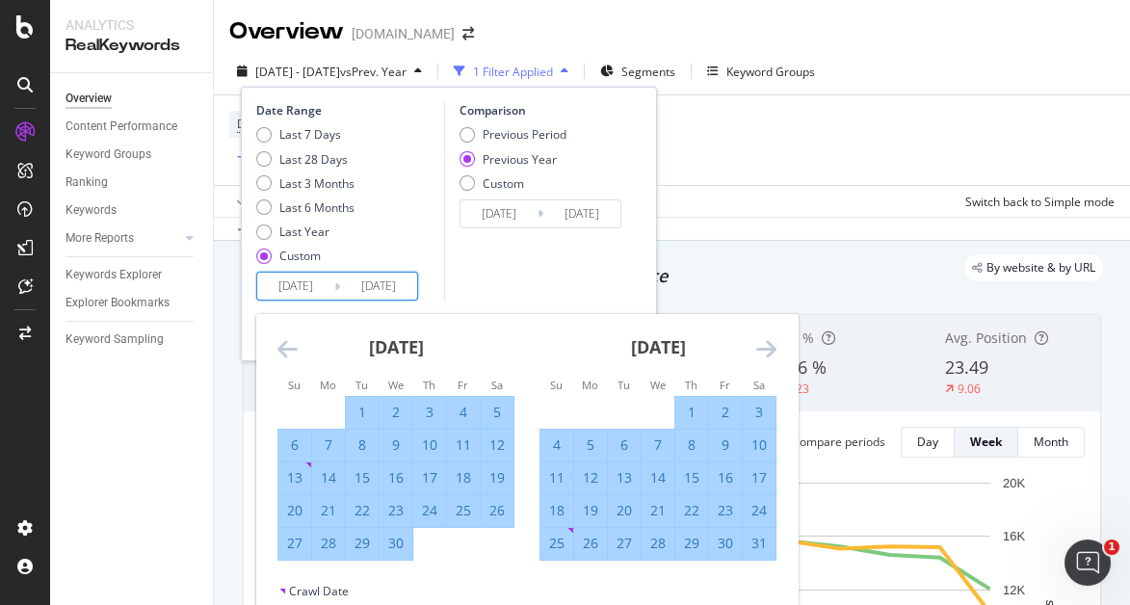
click at [502, 410] on div "5" at bounding box center [497, 412] width 33 height 19
type input "[DATE]"
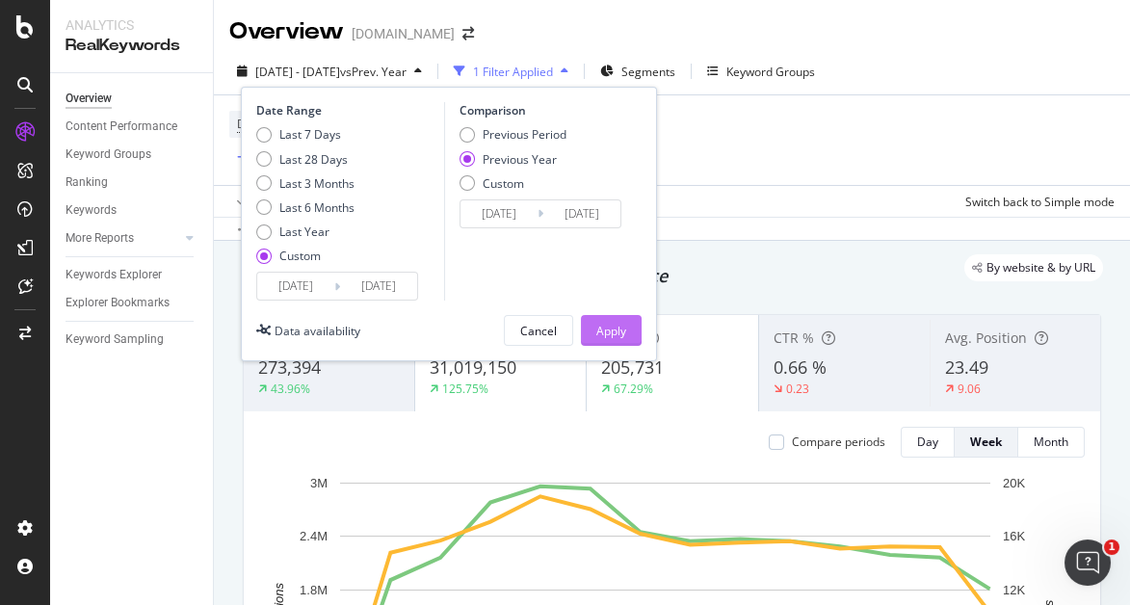
click at [611, 326] on div "Apply" at bounding box center [611, 331] width 30 height 16
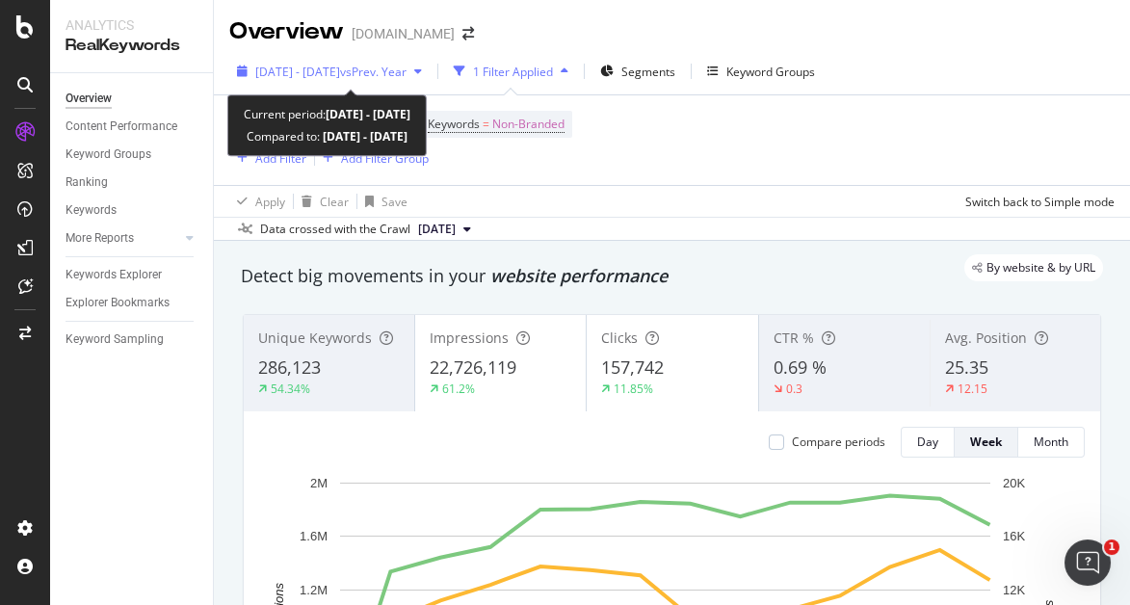
click at [407, 71] on span "vs Prev. Year" at bounding box center [373, 72] width 66 height 16
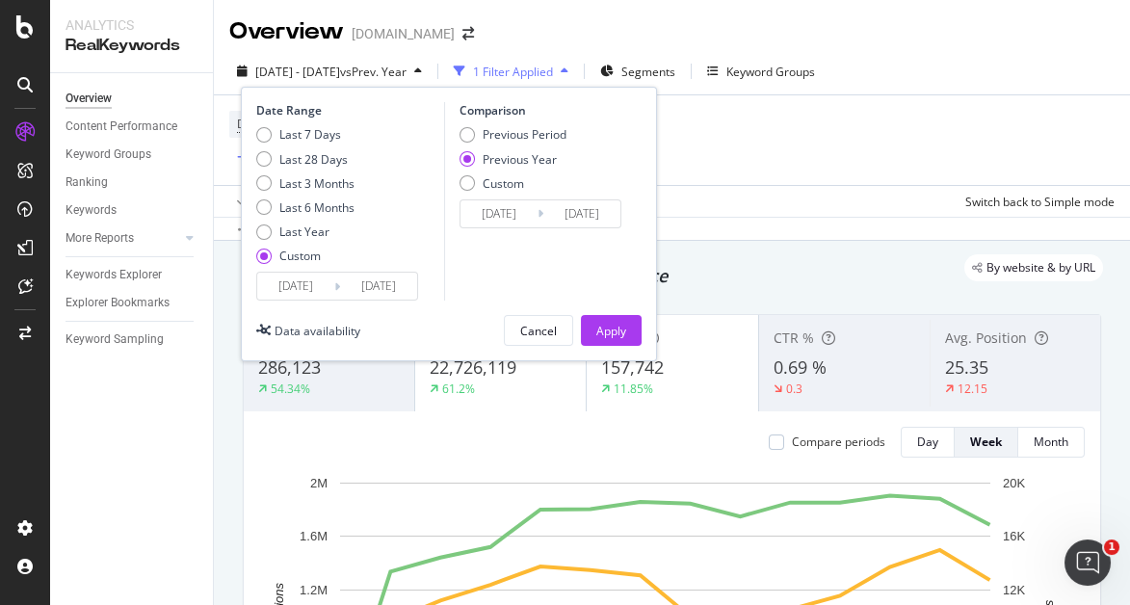
click at [386, 278] on input "[DATE]" at bounding box center [378, 286] width 77 height 27
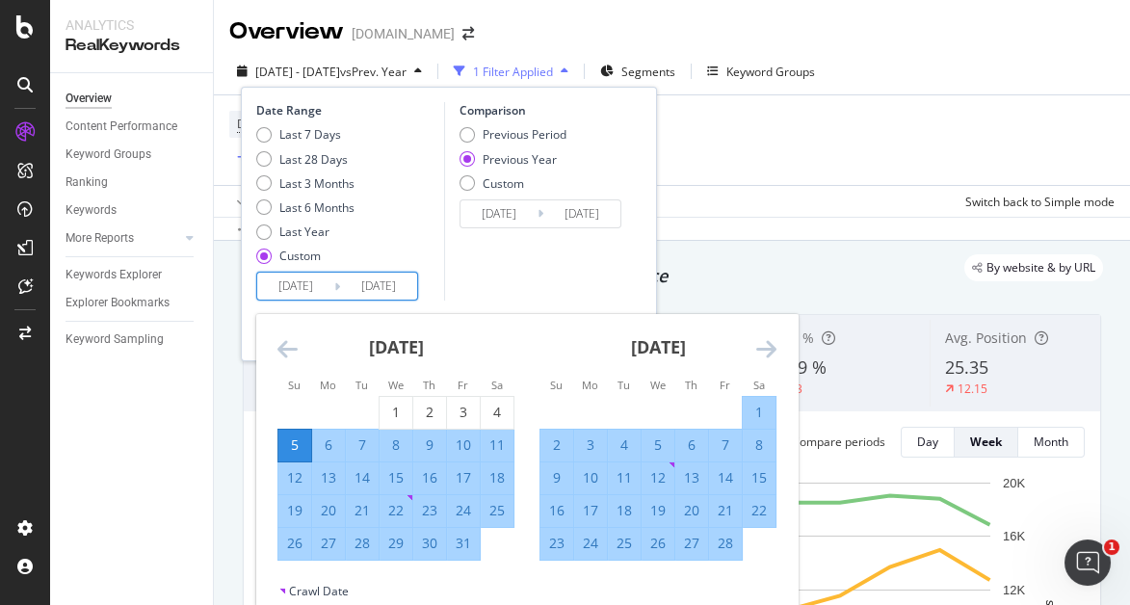
click at [760, 341] on icon "Move forward to switch to the next month." at bounding box center [766, 348] width 20 height 23
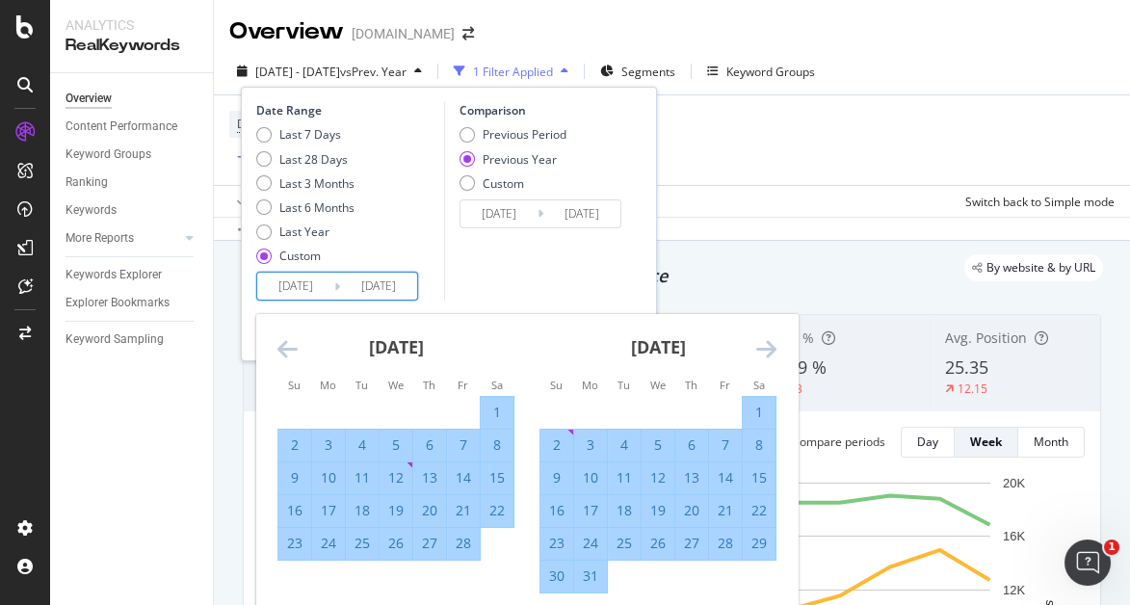
click at [759, 341] on icon "Move forward to switch to the next month." at bounding box center [766, 348] width 20 height 23
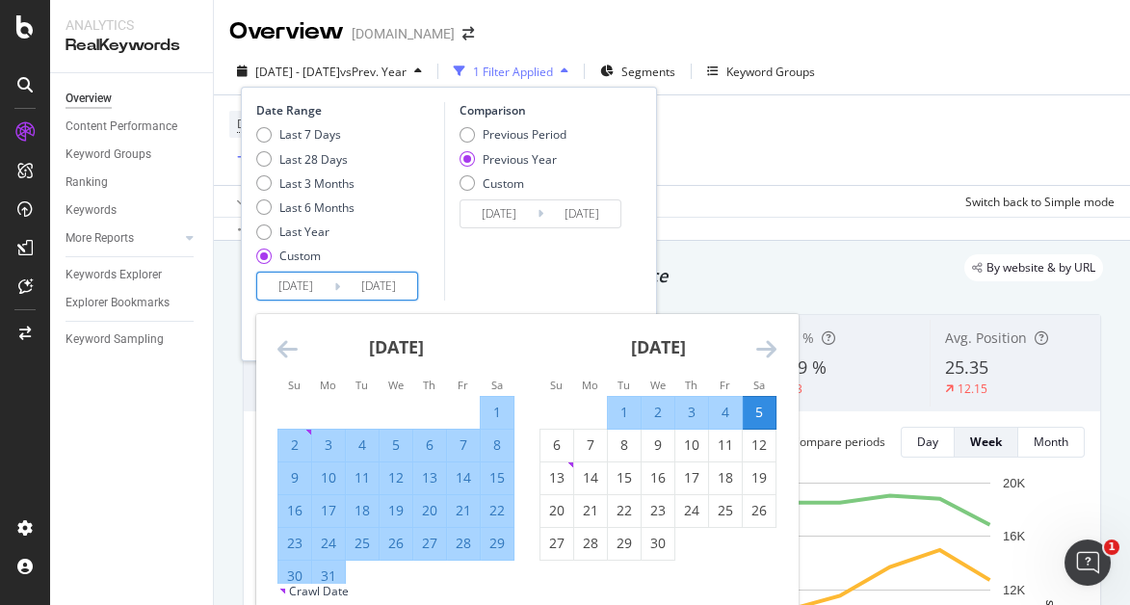
click at [759, 341] on icon "Move forward to switch to the next month." at bounding box center [766, 348] width 20 height 23
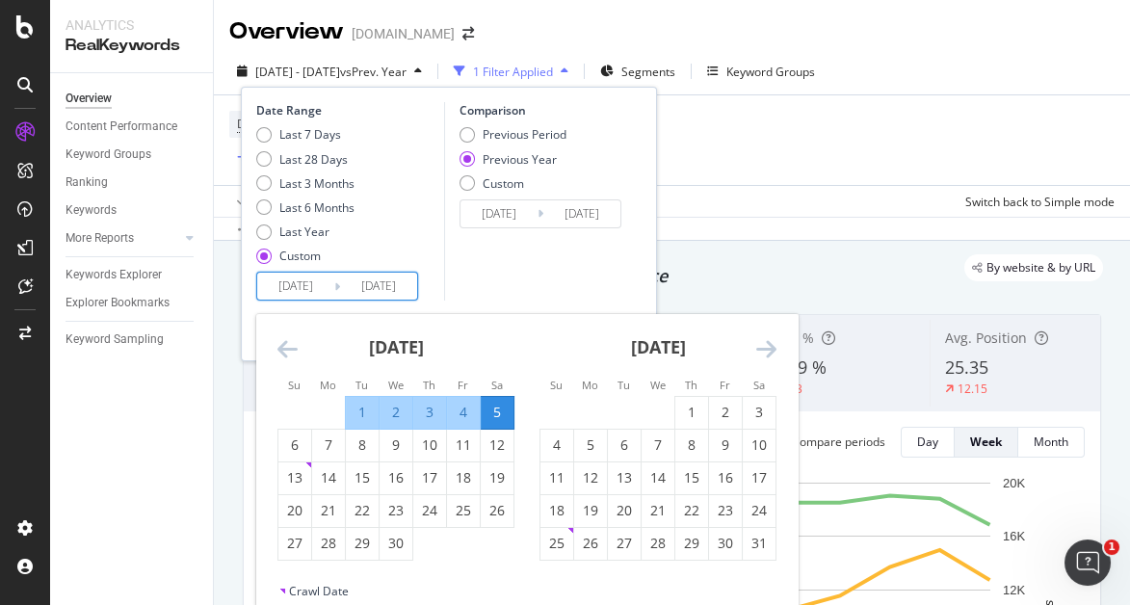
click at [759, 341] on icon "Move forward to switch to the next month." at bounding box center [766, 348] width 20 height 23
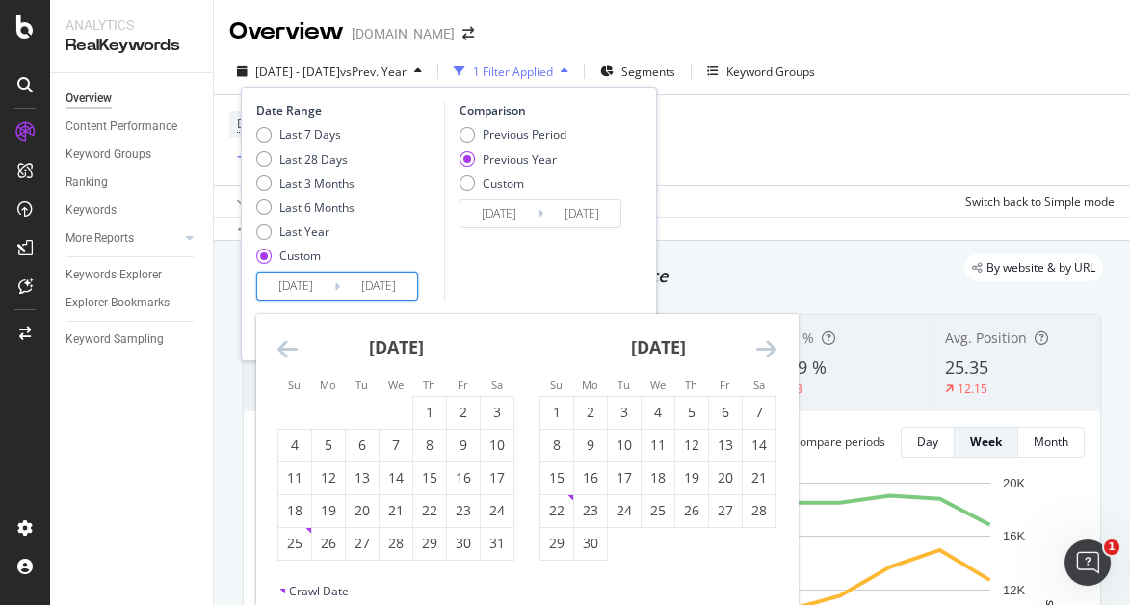
click at [759, 341] on icon "Move forward to switch to the next month." at bounding box center [766, 348] width 20 height 23
click at [760, 408] on div "5" at bounding box center [759, 412] width 33 height 19
type input "[DATE]"
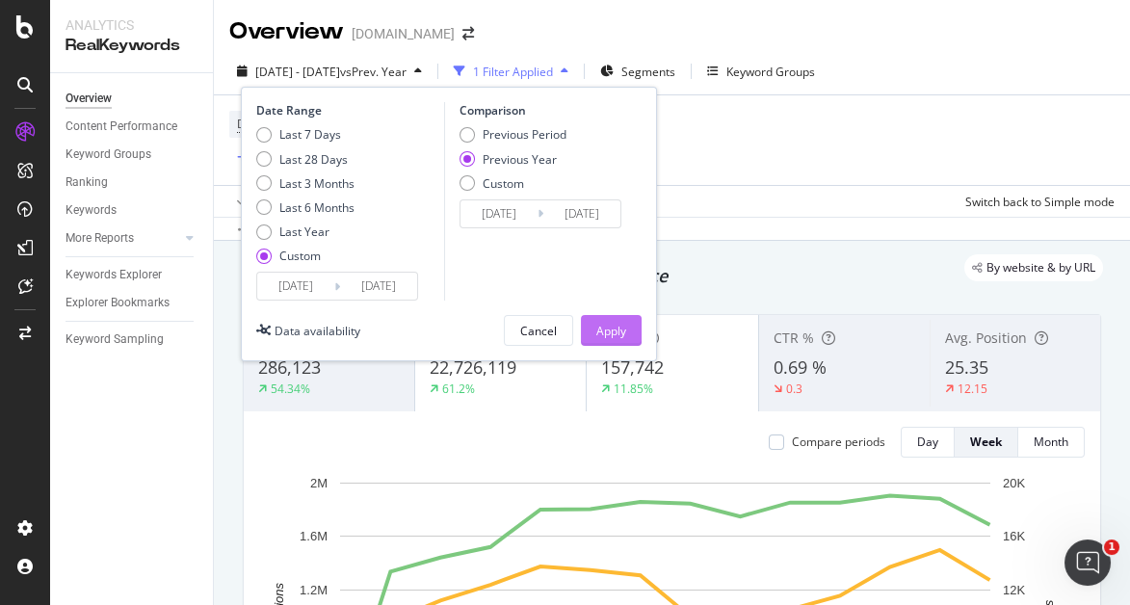
click at [612, 331] on div "Apply" at bounding box center [611, 331] width 30 height 16
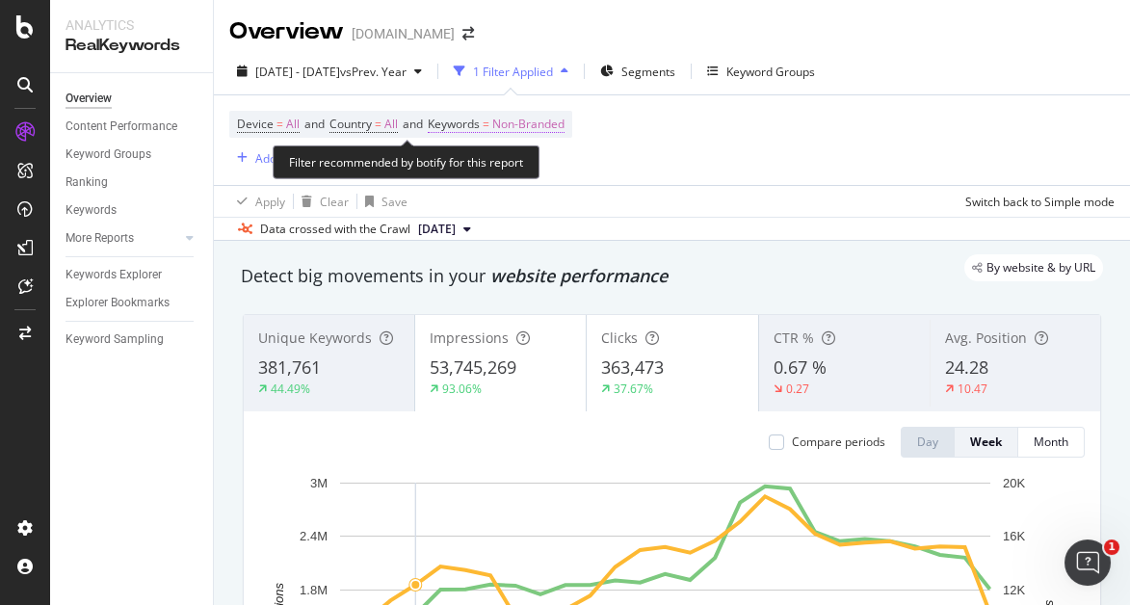
click at [558, 127] on span "Non-Branded" at bounding box center [528, 124] width 72 height 27
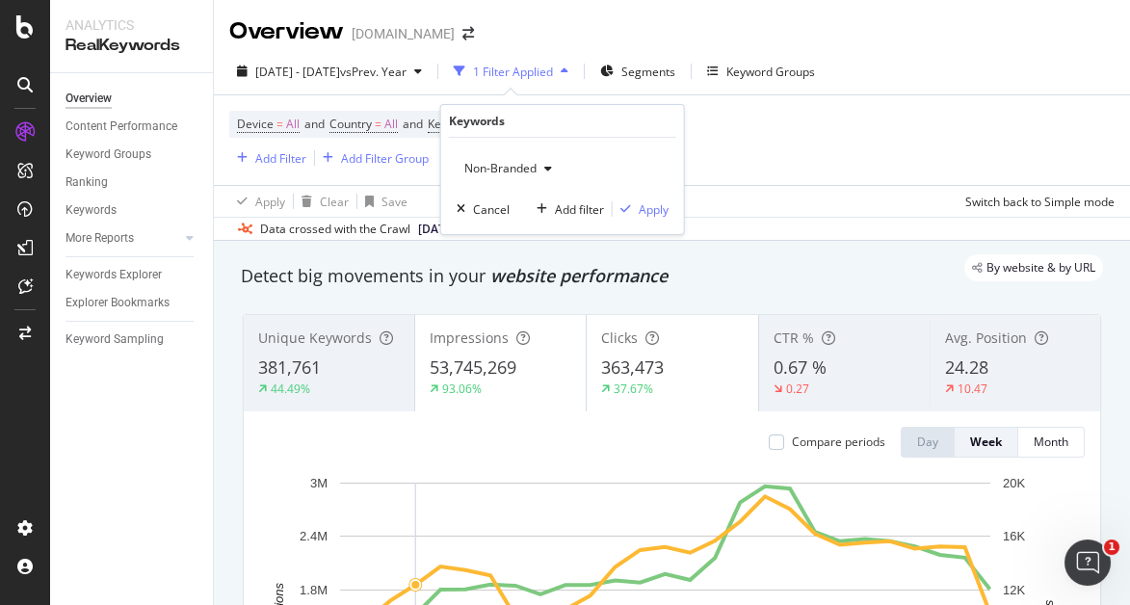
click at [530, 177] on div "Non-Branded" at bounding box center [508, 168] width 103 height 29
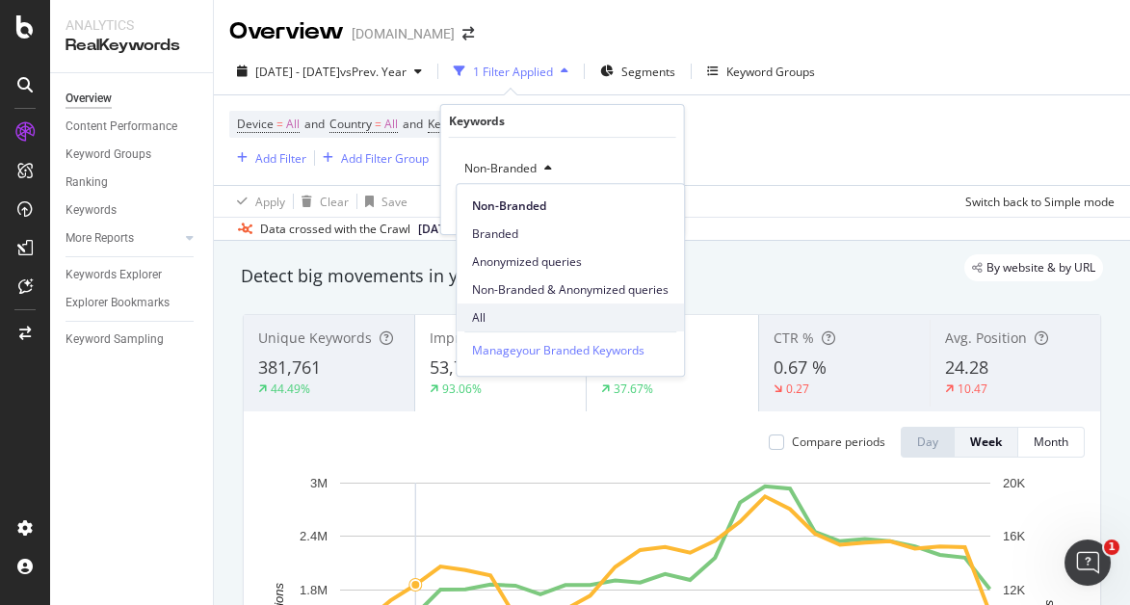
click at [525, 329] on div "All" at bounding box center [570, 318] width 227 height 28
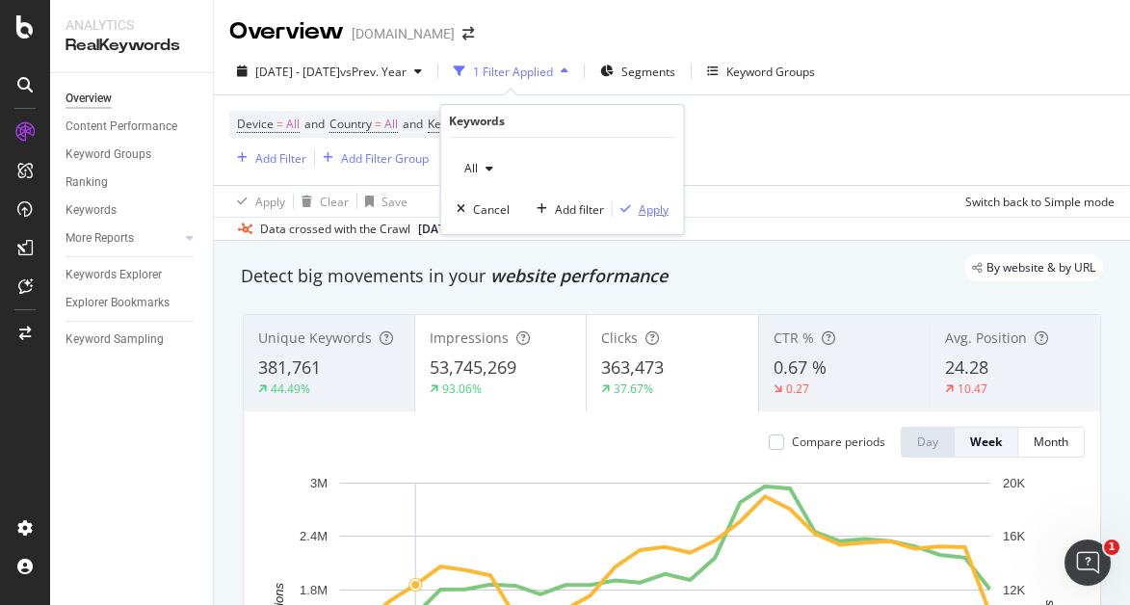
click at [647, 213] on div "Apply" at bounding box center [654, 209] width 30 height 16
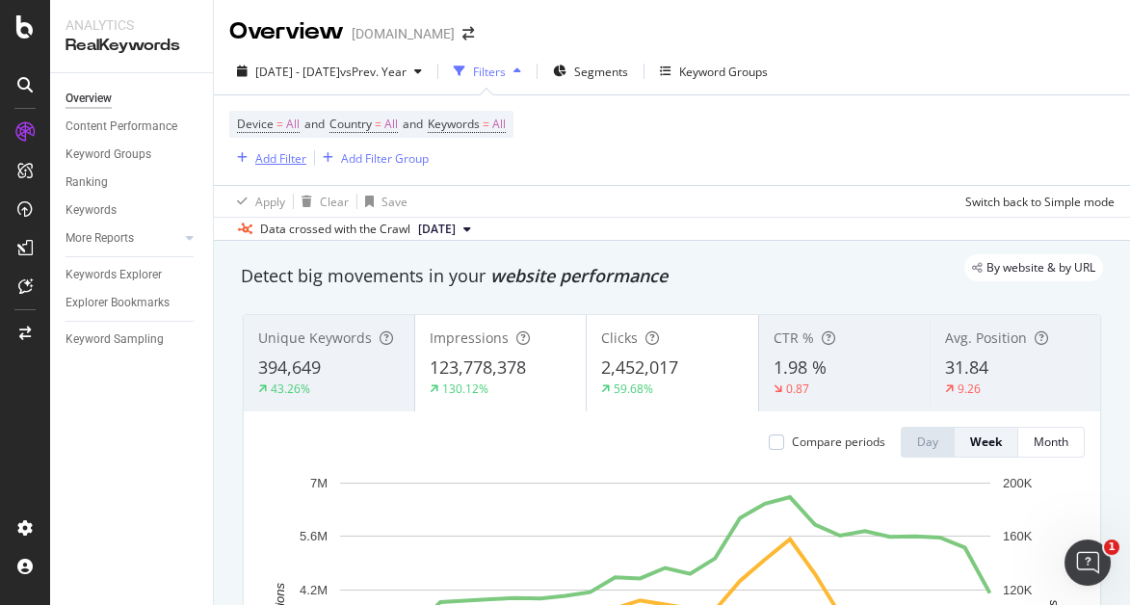
click at [300, 162] on div "Add Filter" at bounding box center [280, 158] width 51 height 16
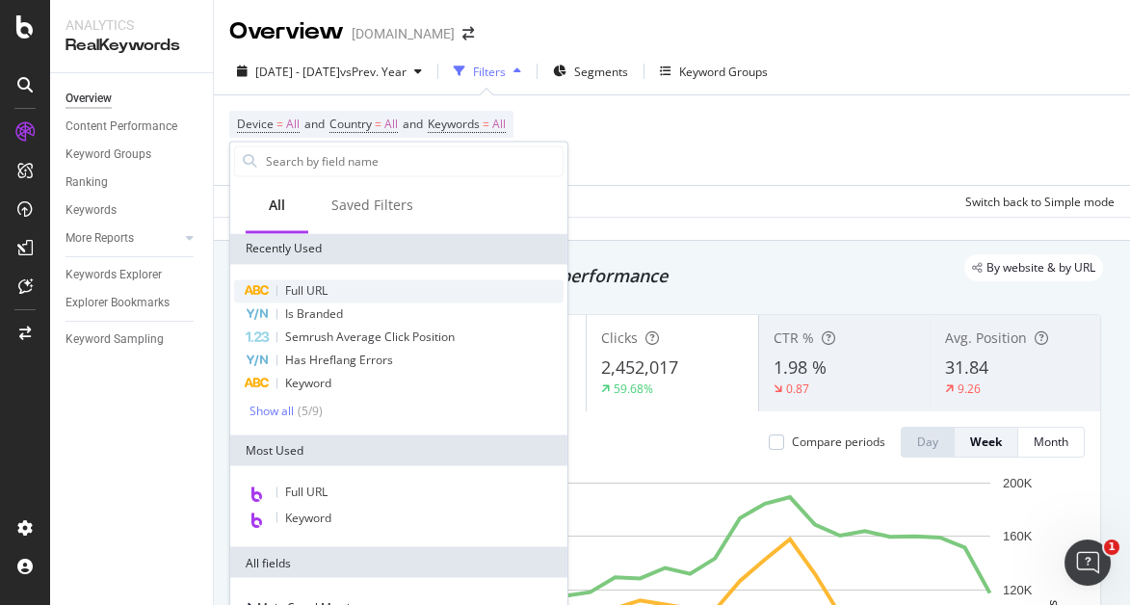
click at [310, 288] on span "Full URL" at bounding box center [306, 290] width 42 height 16
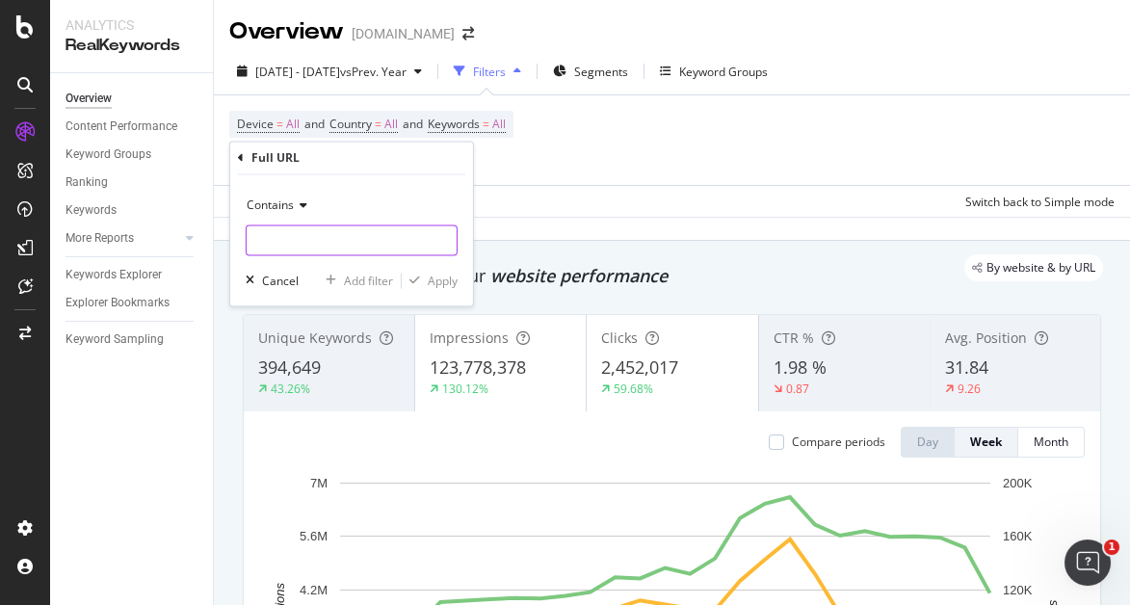
click at [323, 242] on input "text" at bounding box center [352, 240] width 210 height 31
type input "-in-"
click at [448, 281] on div "Apply" at bounding box center [443, 281] width 30 height 16
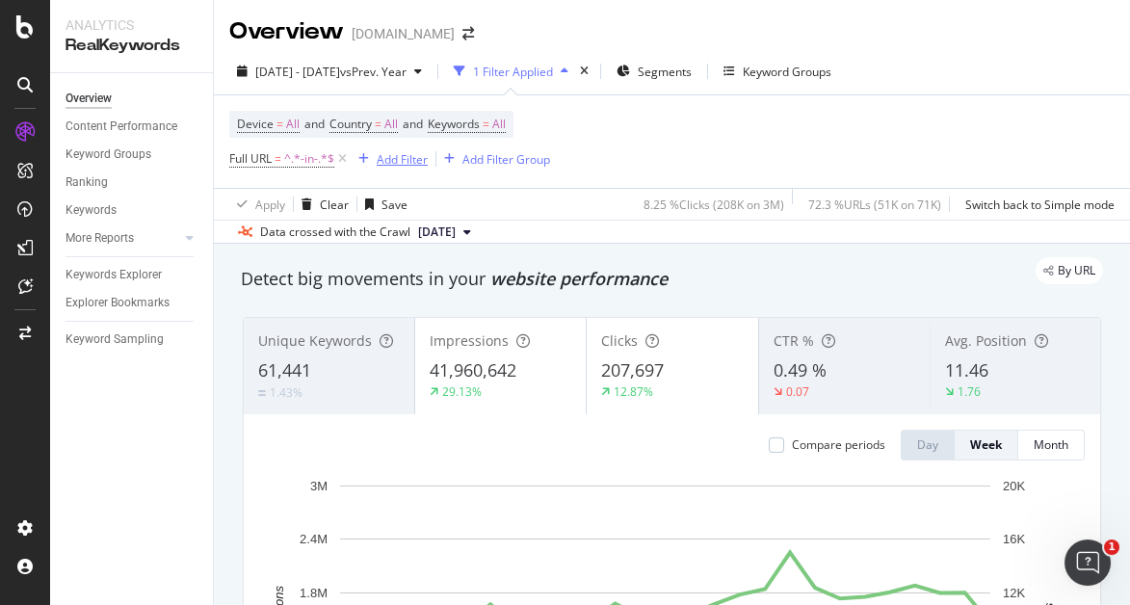
click at [425, 153] on div "Add Filter" at bounding box center [402, 159] width 51 height 16
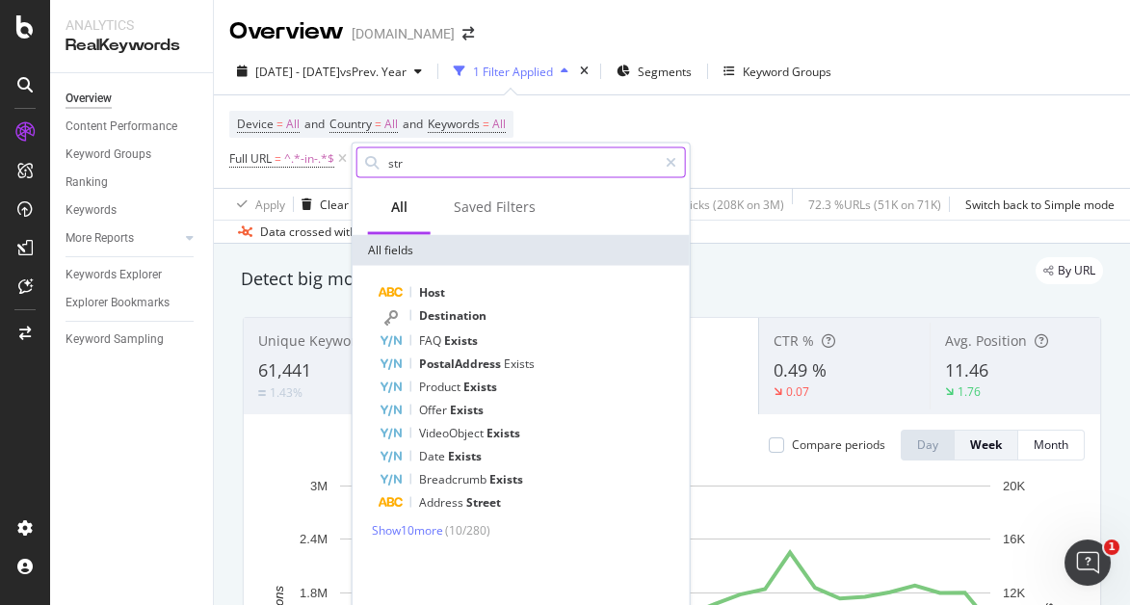
type input "stru"
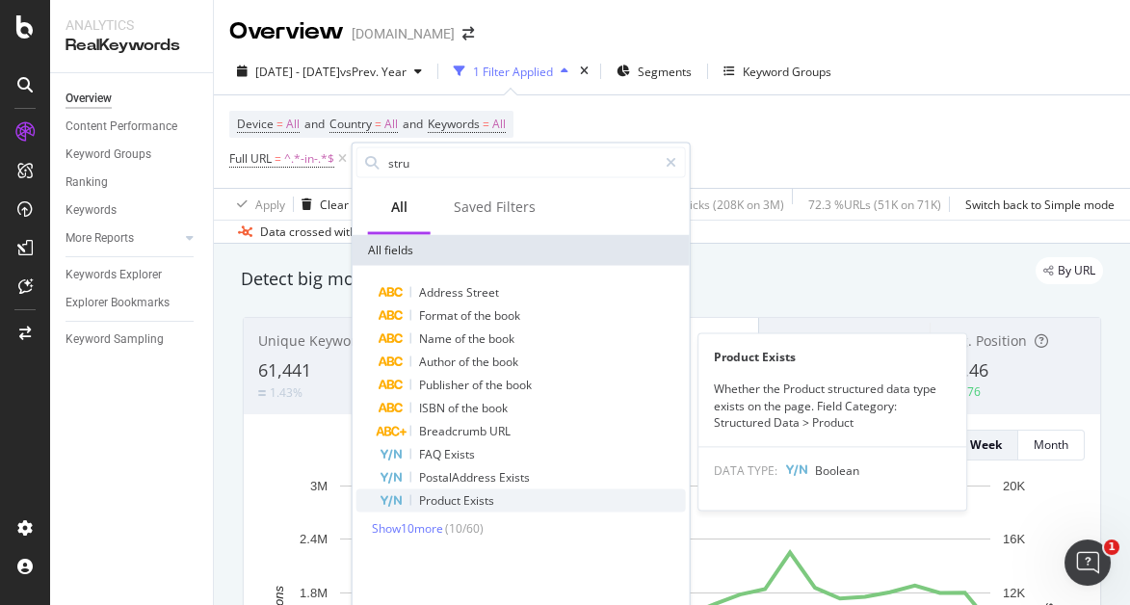
click at [541, 490] on div "Product Exists" at bounding box center [533, 501] width 306 height 23
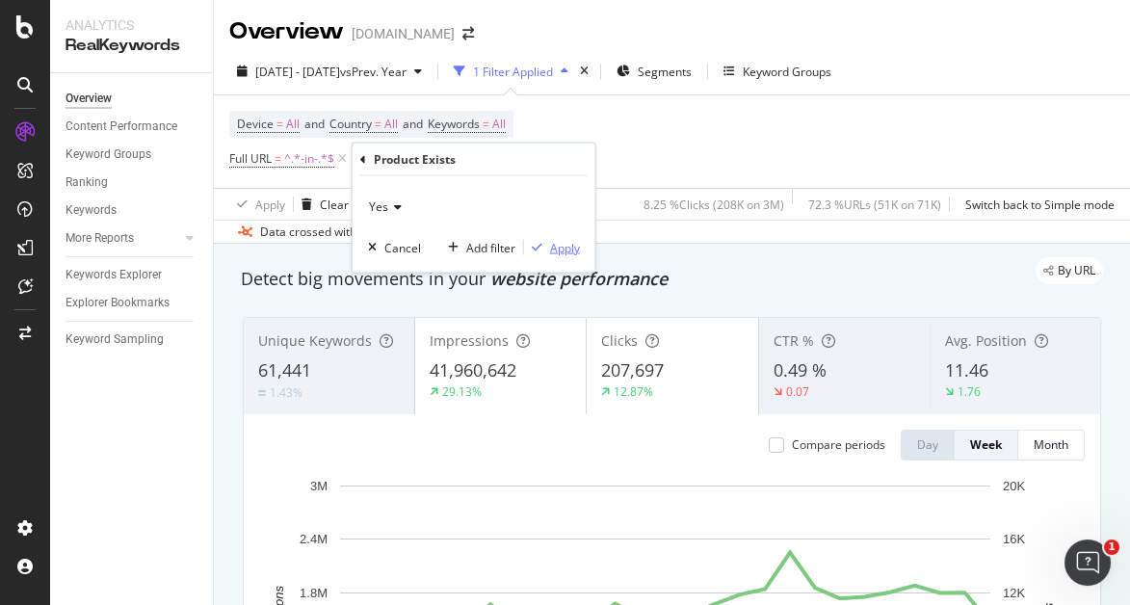
click at [574, 244] on div "Apply" at bounding box center [565, 247] width 30 height 16
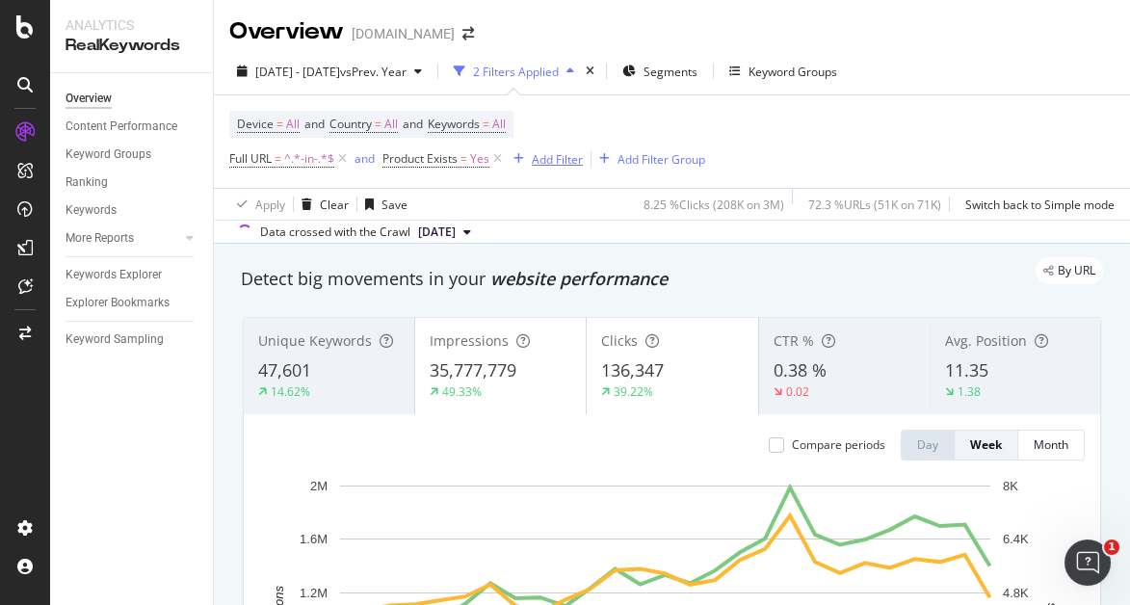
click at [547, 152] on div "Add Filter" at bounding box center [557, 159] width 51 height 16
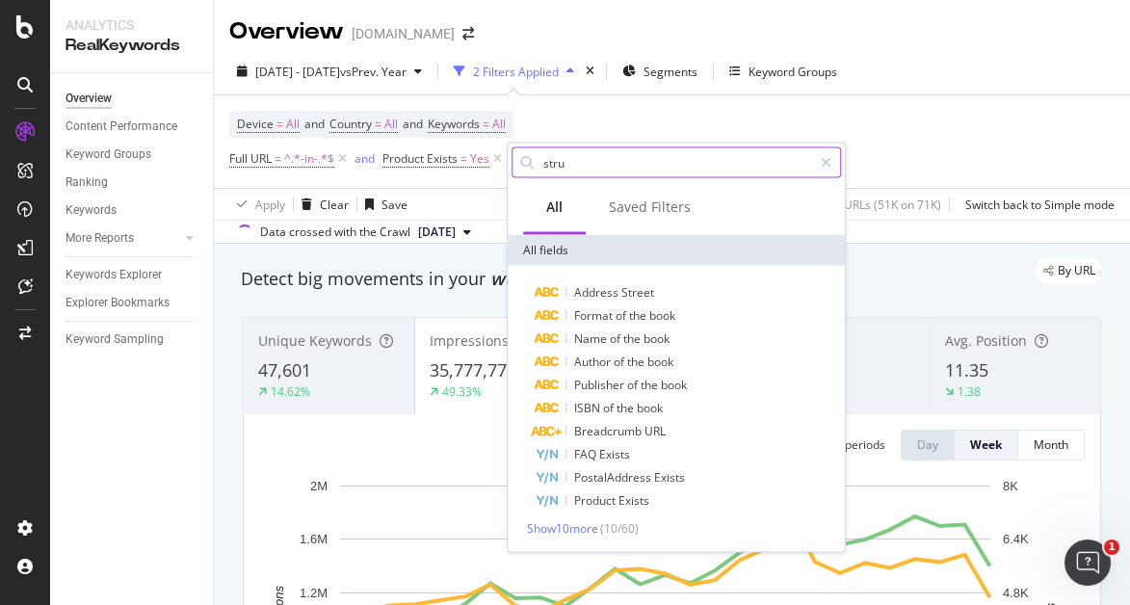
click at [585, 160] on input "stru" at bounding box center [677, 162] width 271 height 29
click at [831, 165] on icon at bounding box center [826, 162] width 11 height 13
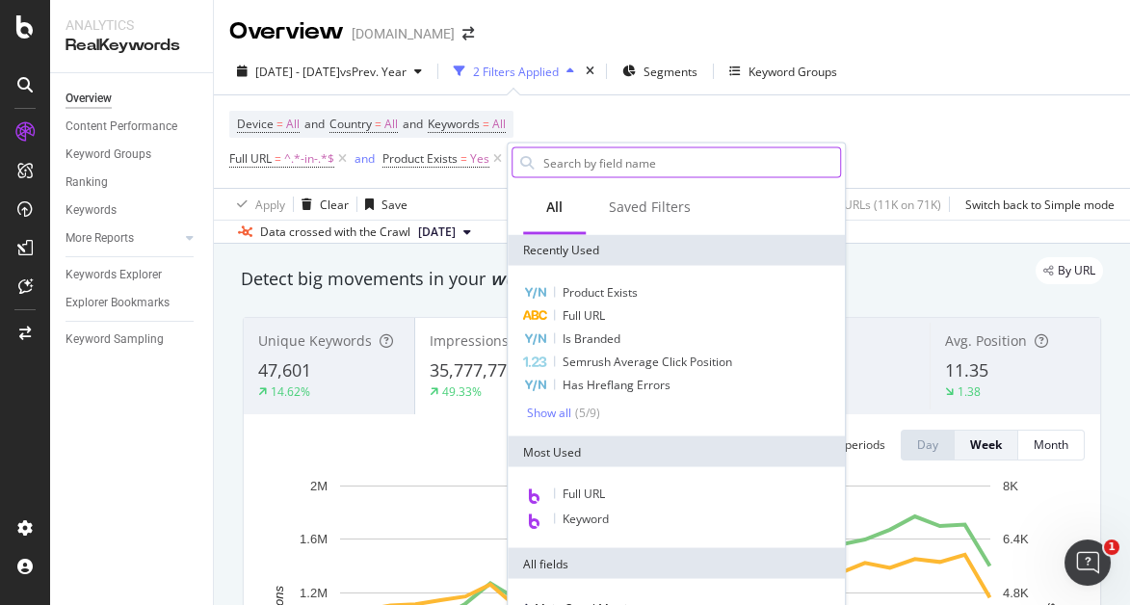
click at [648, 165] on input "text" at bounding box center [691, 162] width 299 height 29
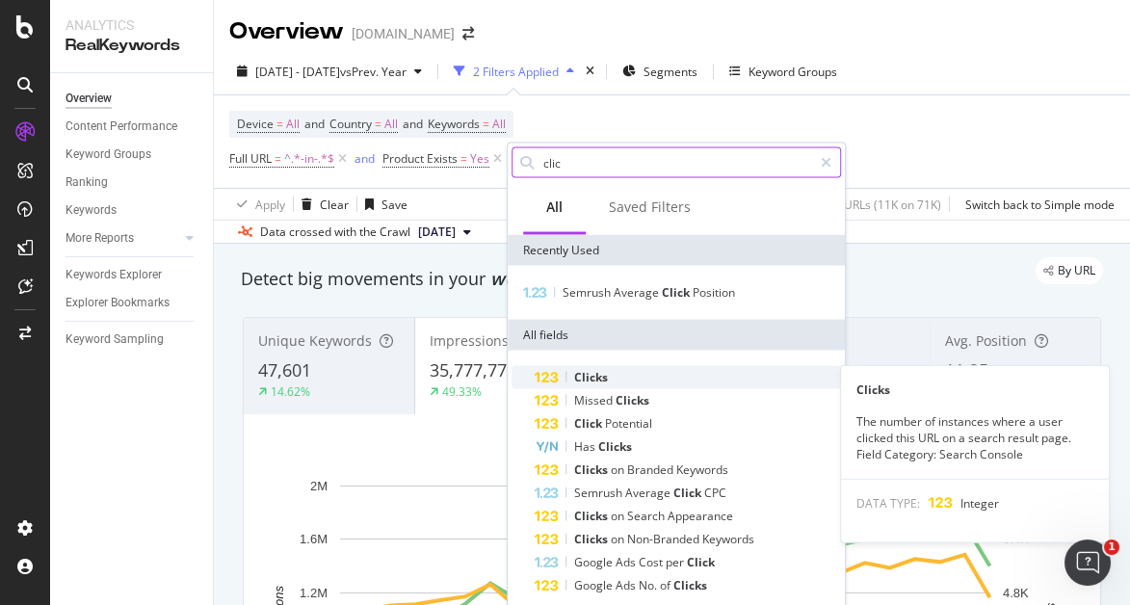
type input "clic"
click at [641, 379] on div "Clicks" at bounding box center [688, 377] width 306 height 23
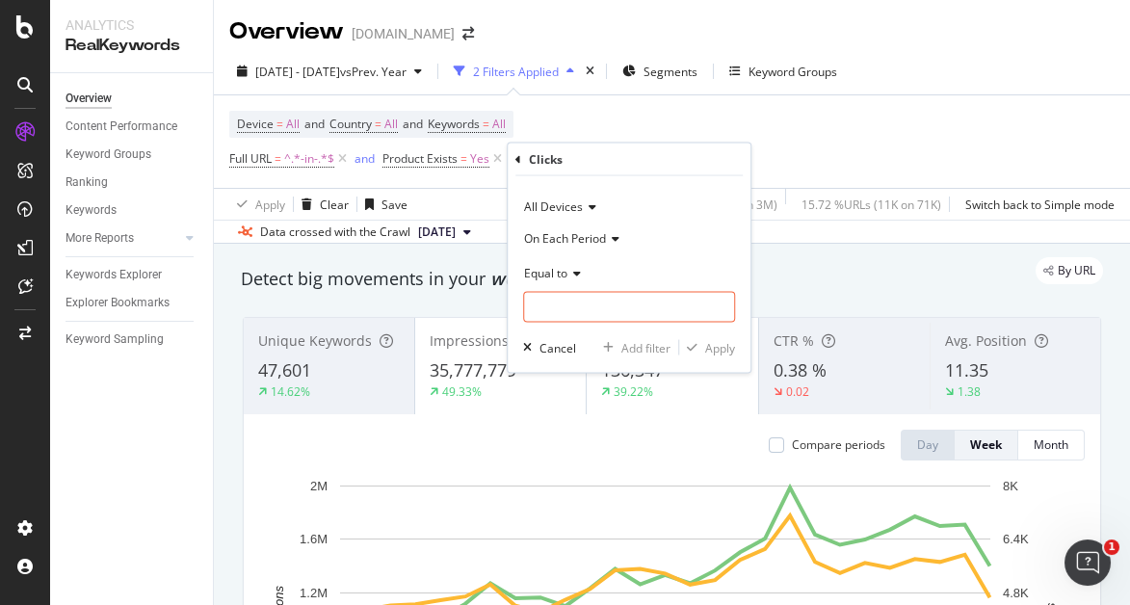
click at [573, 236] on span "On Each Period" at bounding box center [565, 237] width 82 height 16
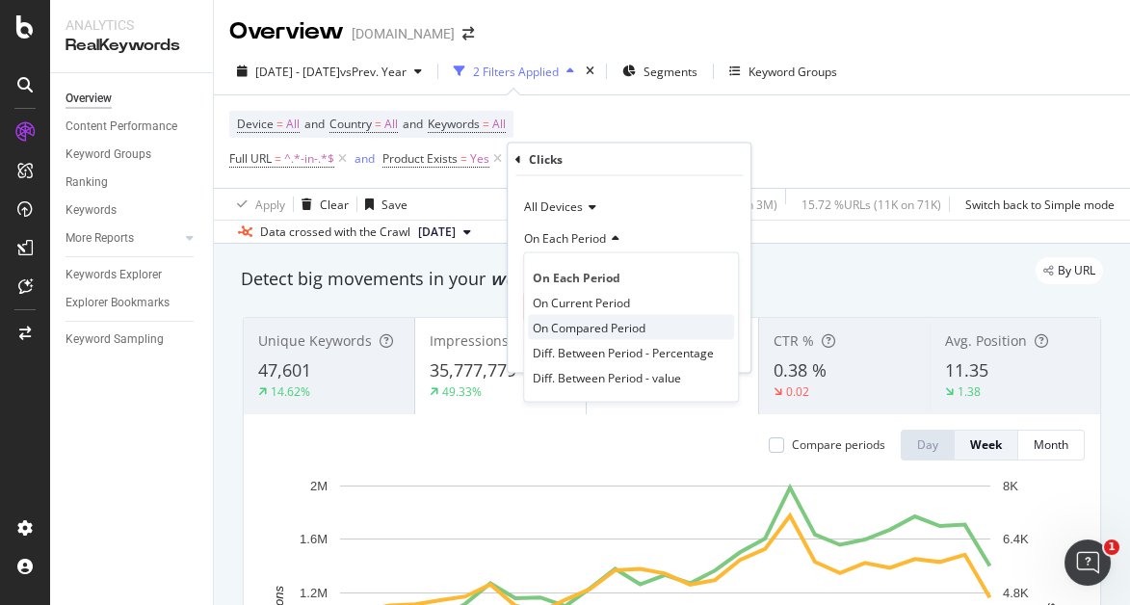
click at [603, 330] on span "On Compared Period" at bounding box center [589, 327] width 113 height 16
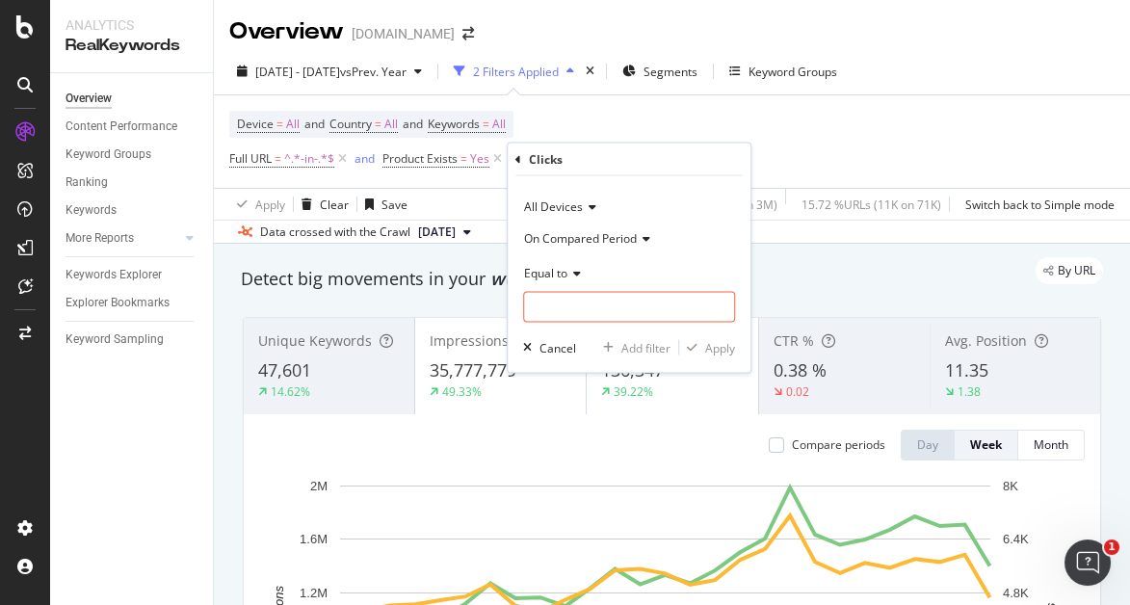
click at [575, 279] on div "Equal to" at bounding box center [629, 272] width 212 height 31
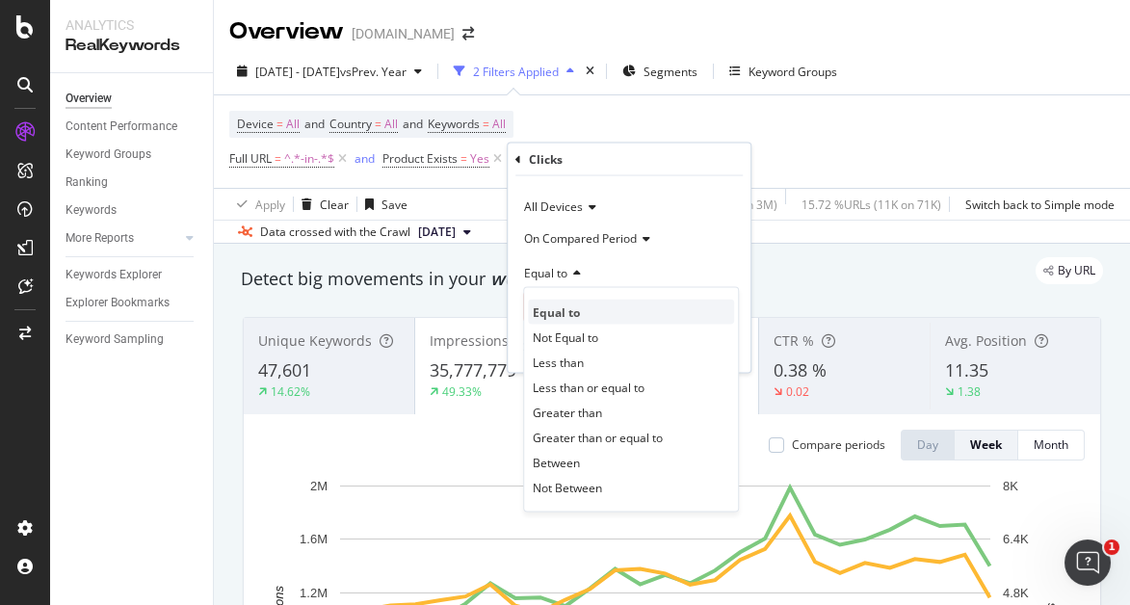
click at [601, 304] on div "Equal to" at bounding box center [631, 312] width 206 height 25
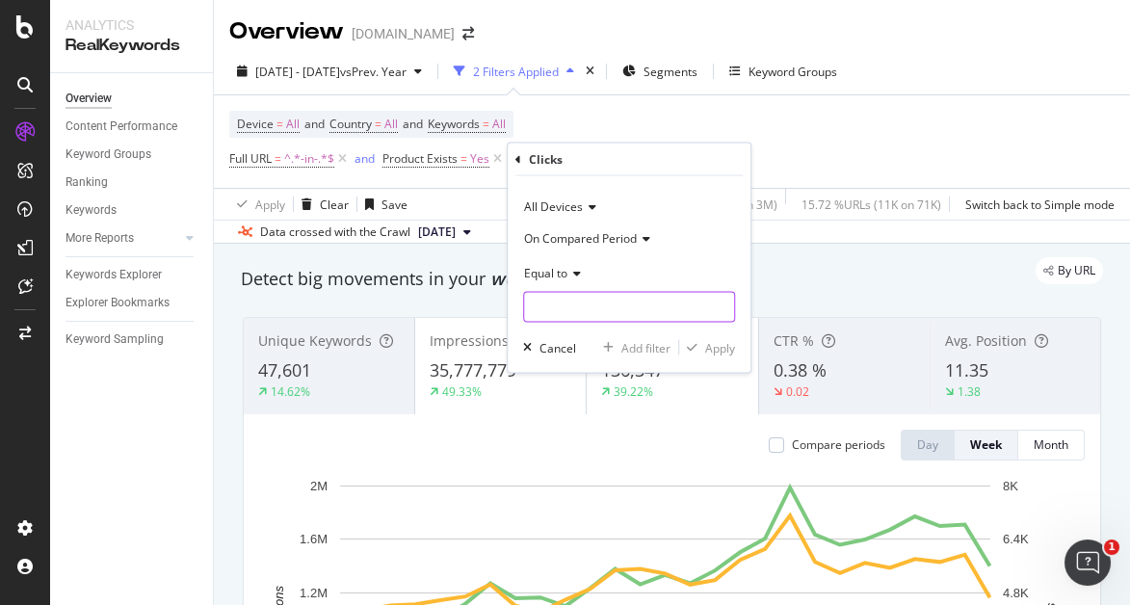
click at [598, 303] on input "number" at bounding box center [629, 307] width 212 height 31
type input "0"
click at [712, 350] on div "Apply" at bounding box center [720, 347] width 30 height 16
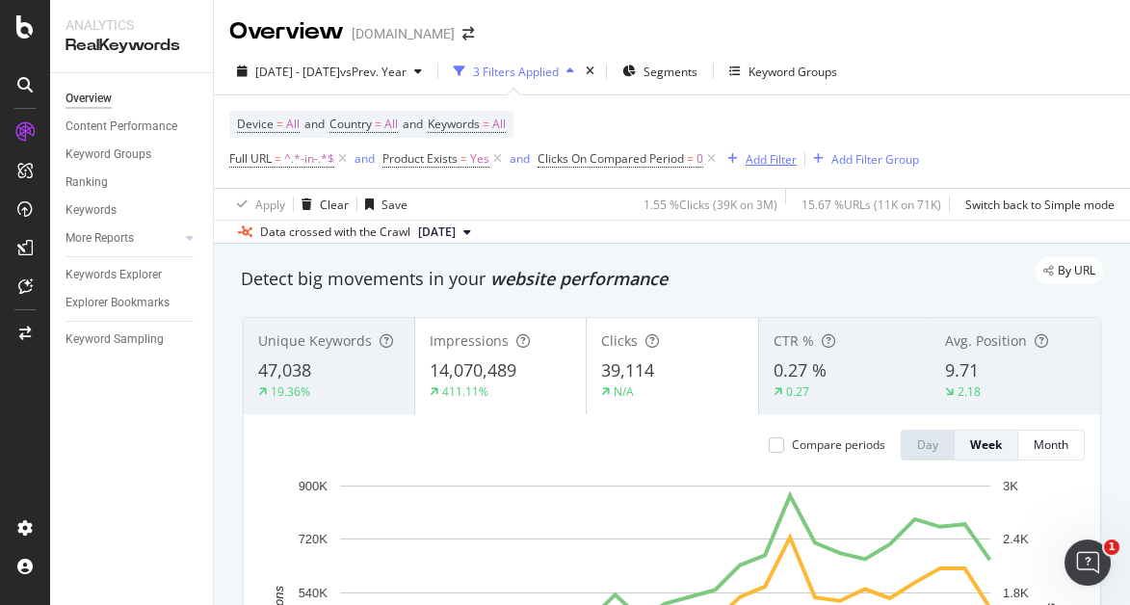
click at [773, 160] on div "Add Filter" at bounding box center [771, 159] width 51 height 16
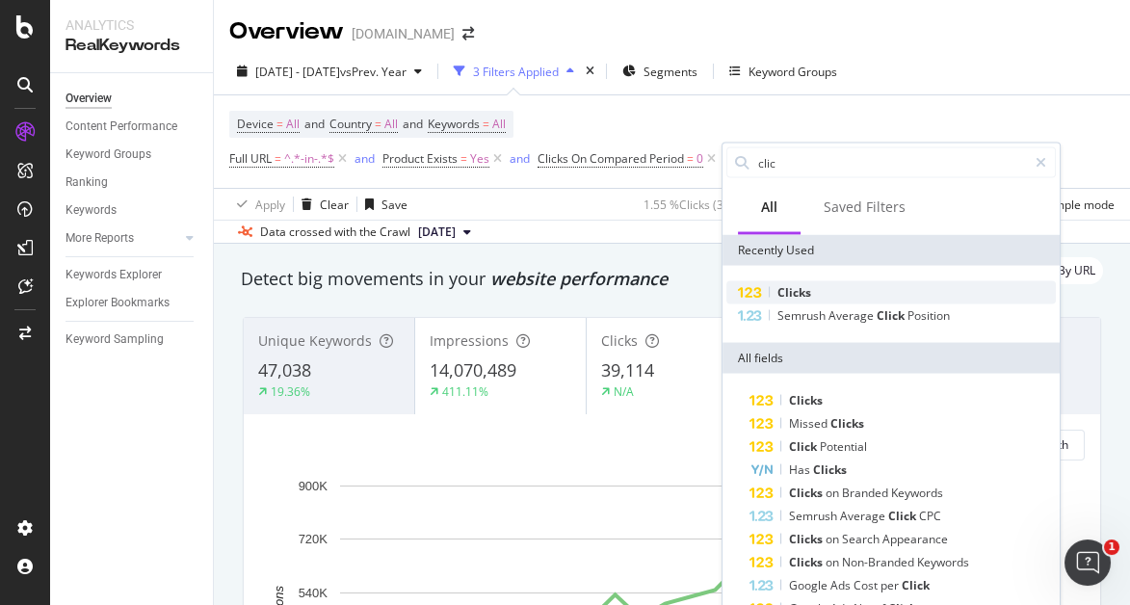
click at [805, 281] on div "Clicks" at bounding box center [892, 292] width 330 height 23
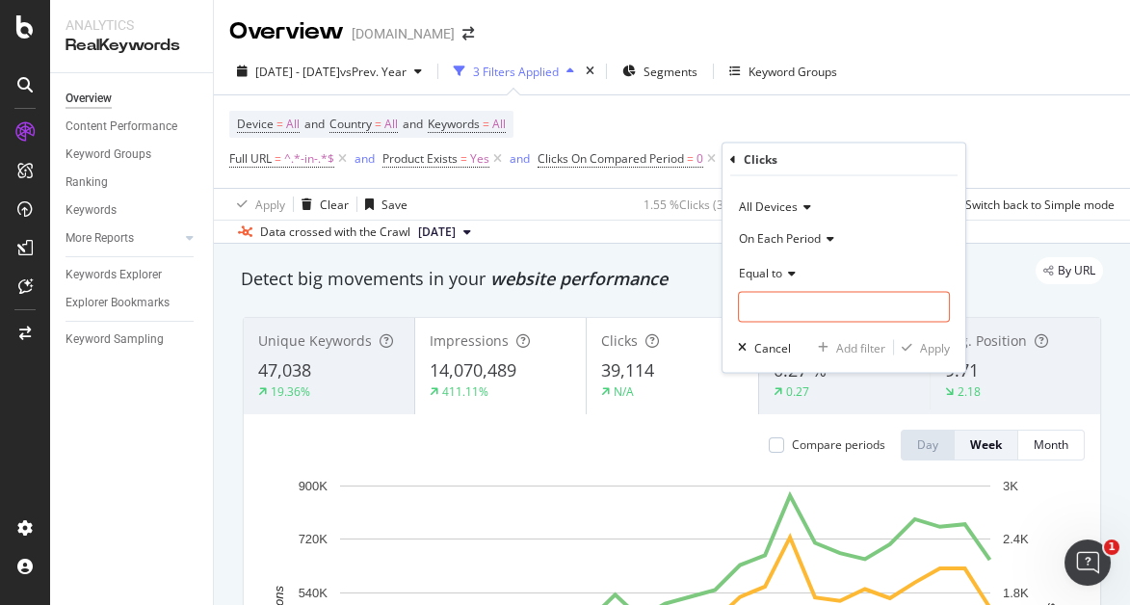
click at [798, 229] on span "On Each Period" at bounding box center [780, 237] width 82 height 16
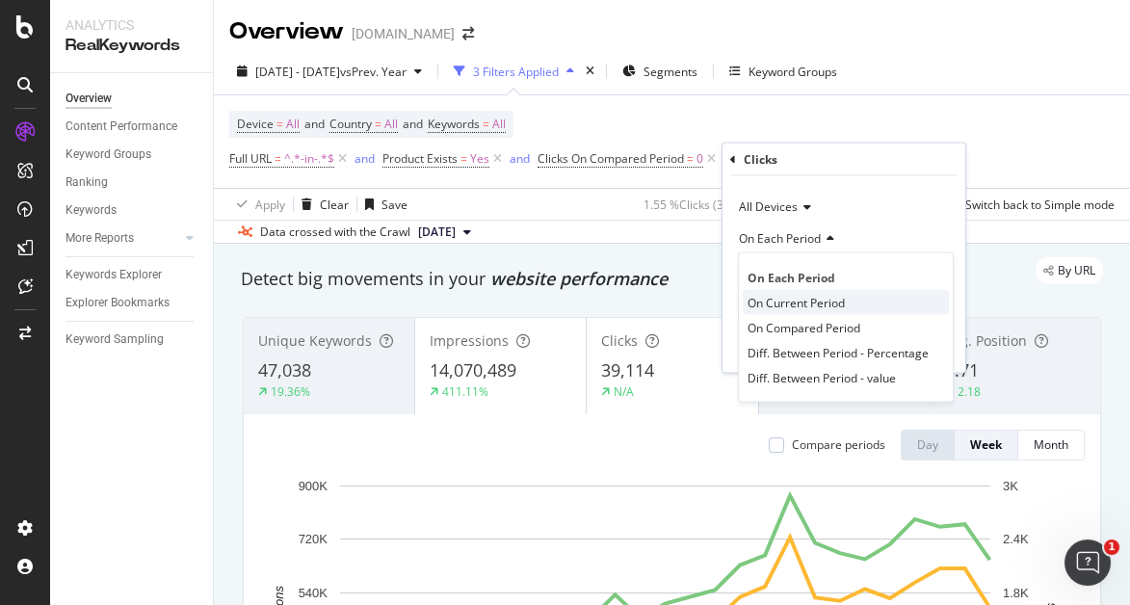
click at [828, 291] on div "On Current Period" at bounding box center [846, 302] width 206 height 25
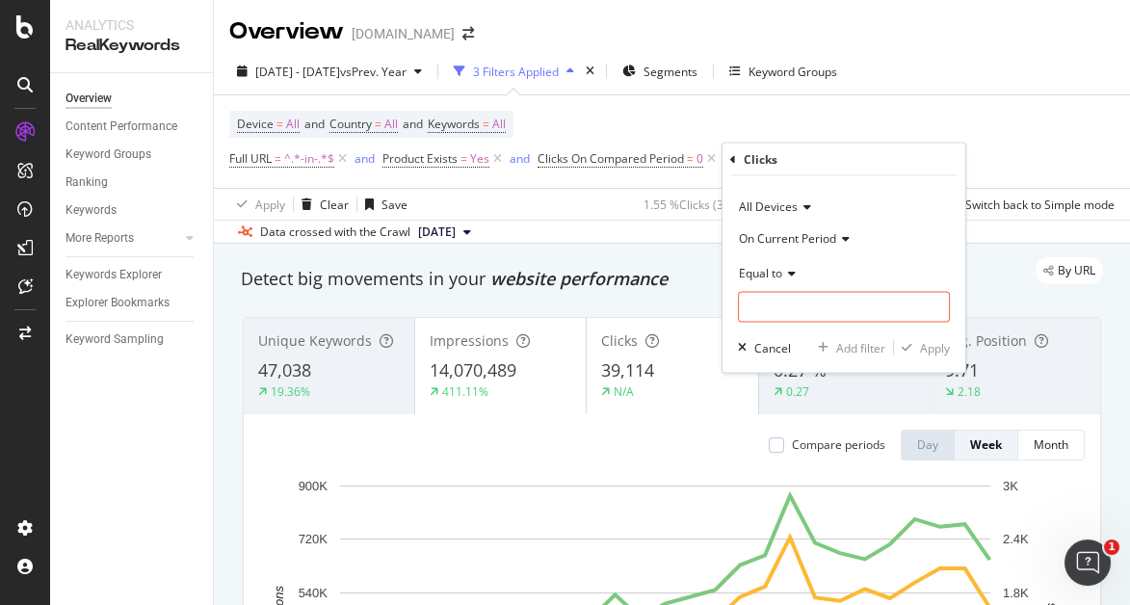
click at [773, 268] on span "Equal to" at bounding box center [760, 272] width 43 height 16
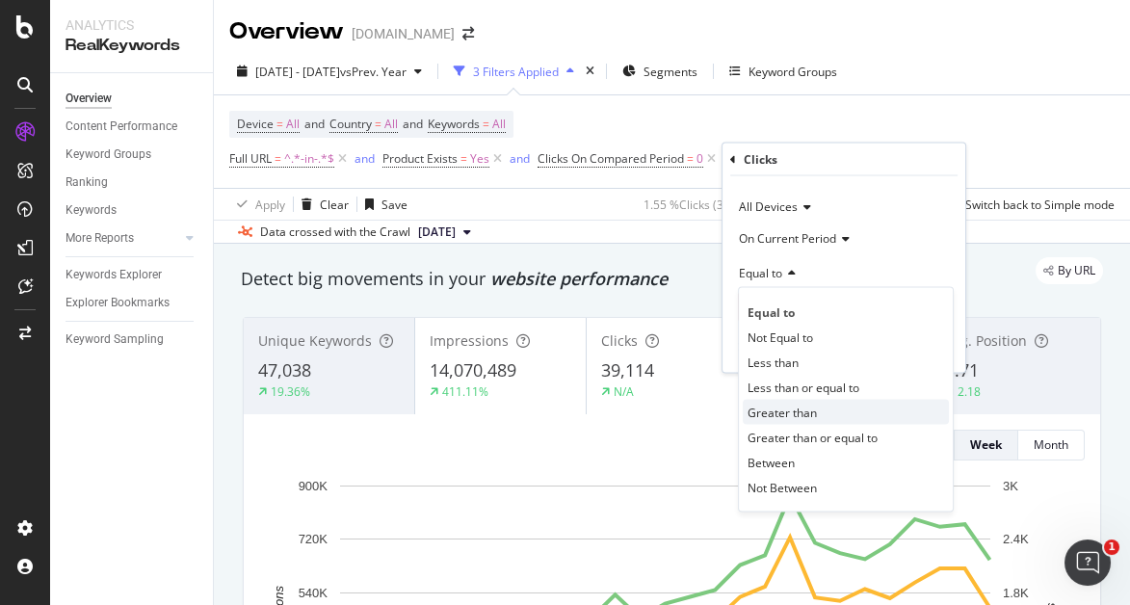
click at [818, 413] on div "Greater than" at bounding box center [846, 412] width 206 height 25
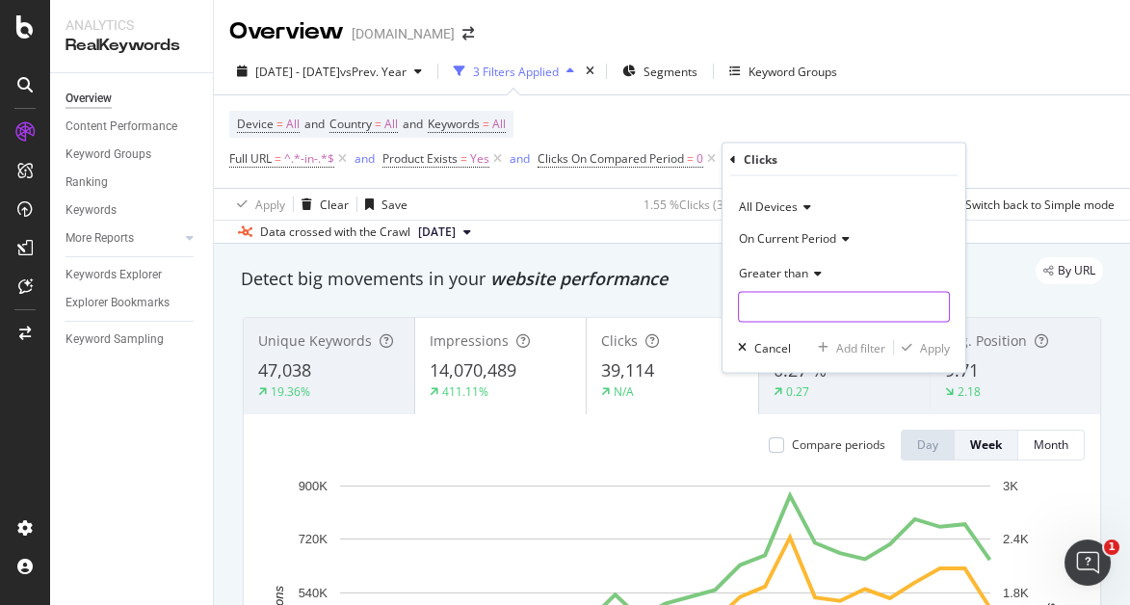
click at [762, 309] on input "number" at bounding box center [844, 307] width 212 height 31
type input "1"
click at [934, 347] on div "Apply" at bounding box center [935, 347] width 30 height 16
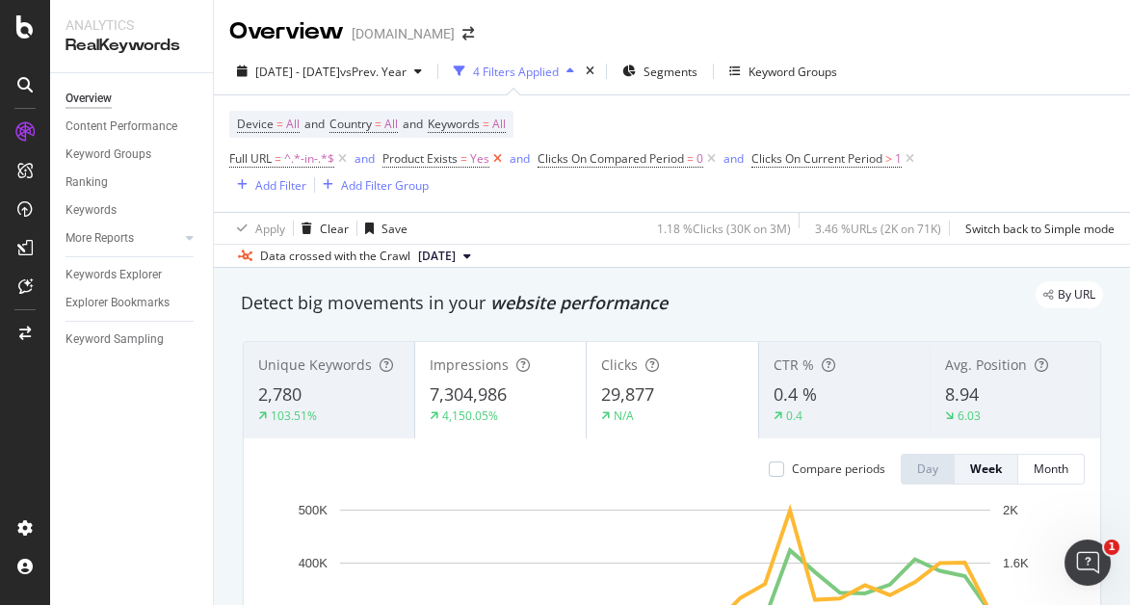
click at [494, 160] on icon at bounding box center [498, 158] width 16 height 19
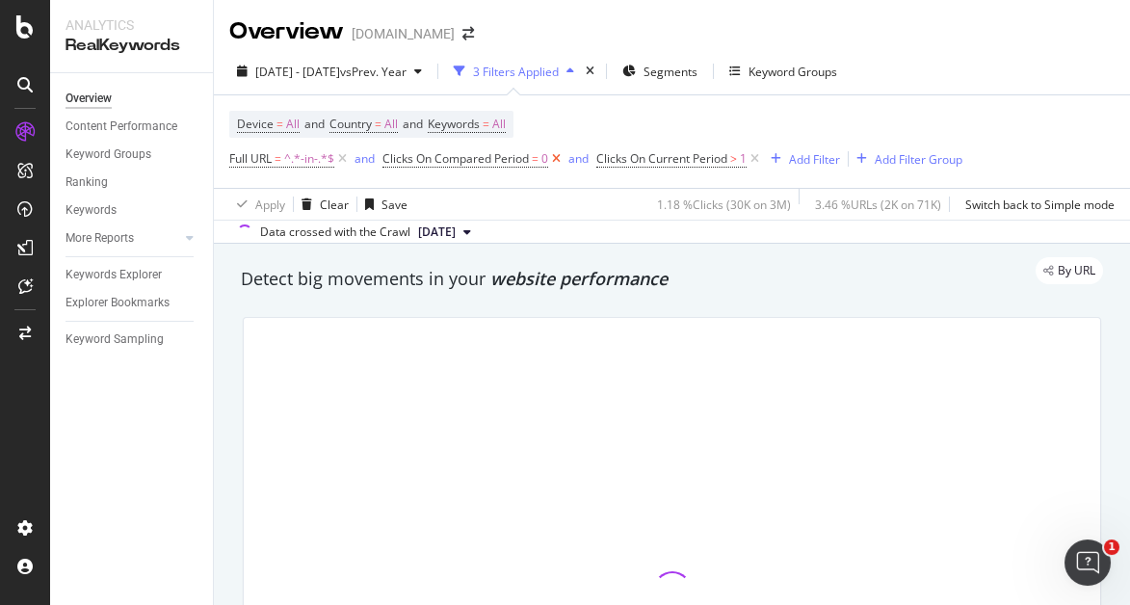
click at [549, 158] on icon at bounding box center [556, 158] width 16 height 19
click at [260, 164] on span "Full URL" at bounding box center [250, 158] width 42 height 16
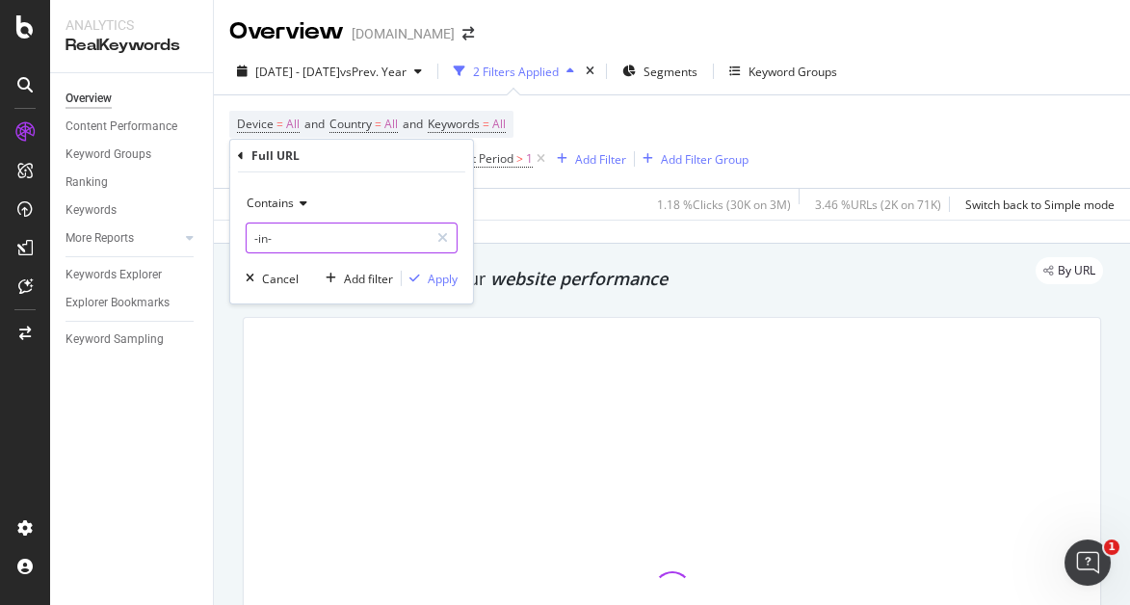
click at [284, 225] on input "-in-" at bounding box center [338, 238] width 182 height 31
type input "stores"
click at [453, 279] on div "Apply" at bounding box center [443, 278] width 30 height 16
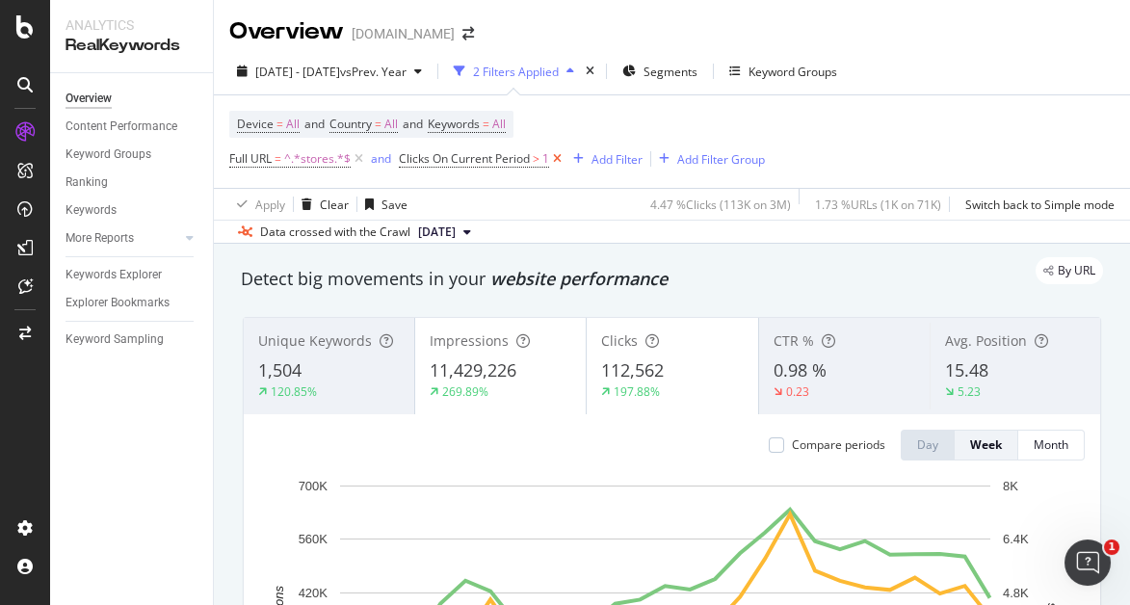
click at [555, 154] on icon at bounding box center [557, 158] width 16 height 19
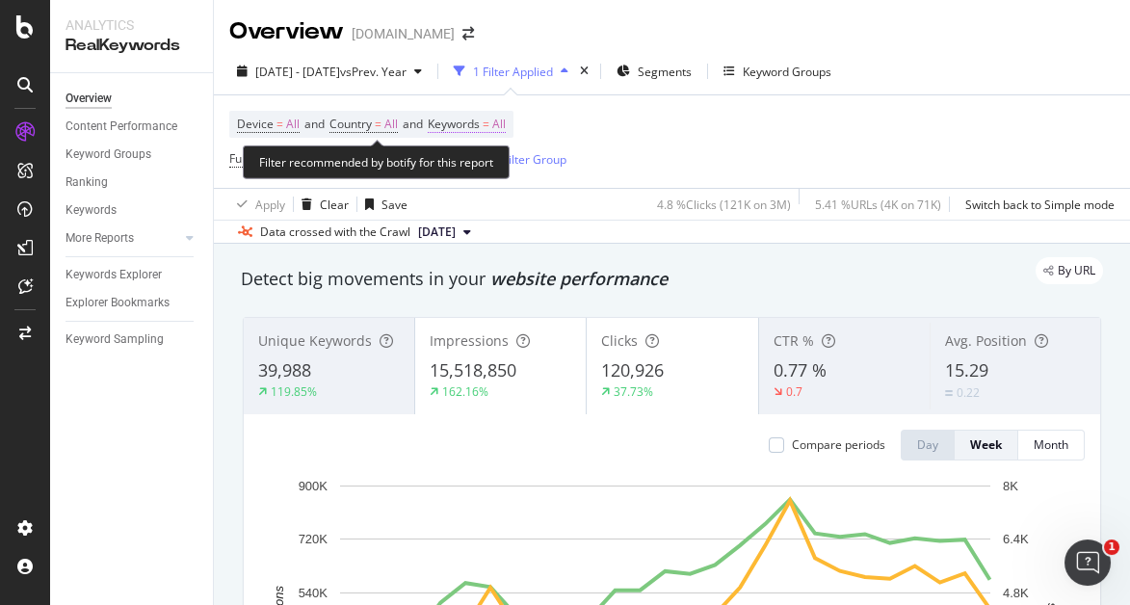
click at [506, 121] on span "All" at bounding box center [498, 124] width 13 height 27
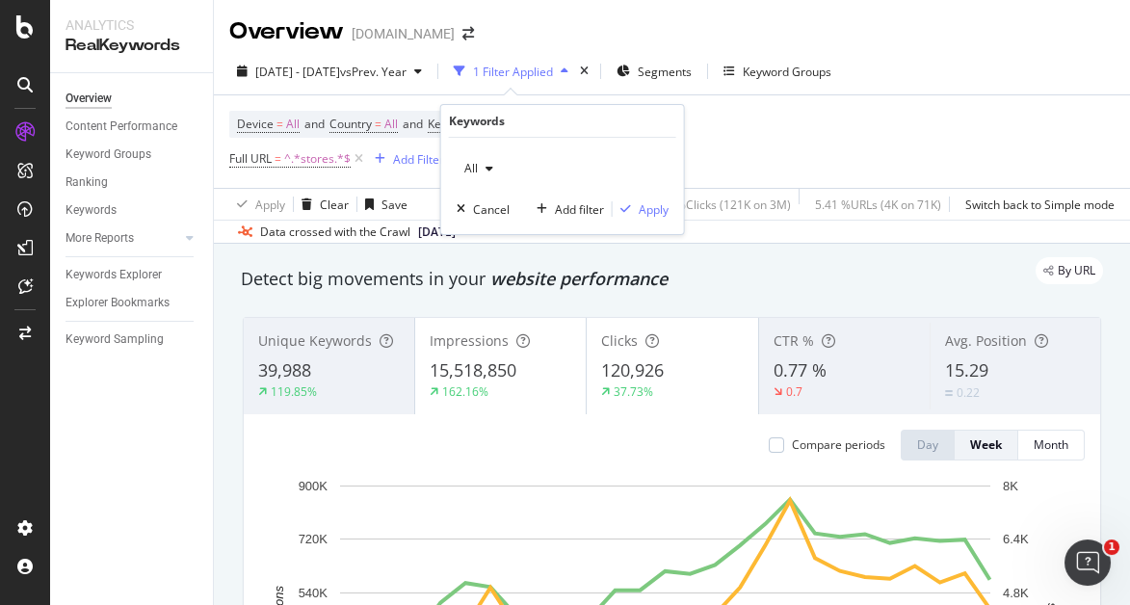
click at [474, 171] on span "All" at bounding box center [467, 168] width 21 height 16
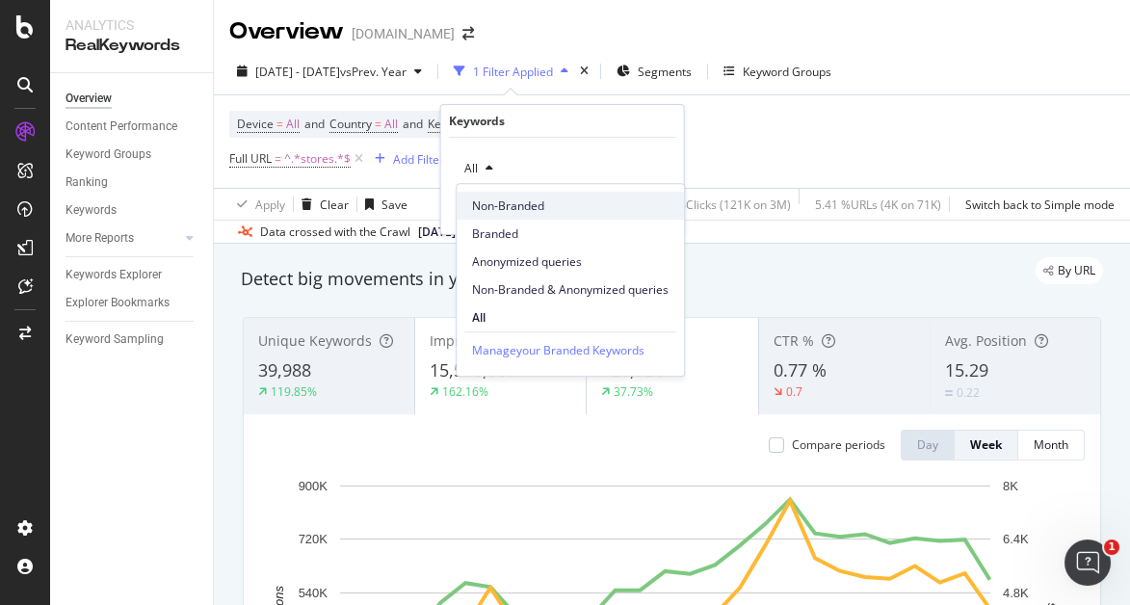
click at [484, 199] on span "Non-Branded" at bounding box center [570, 206] width 197 height 17
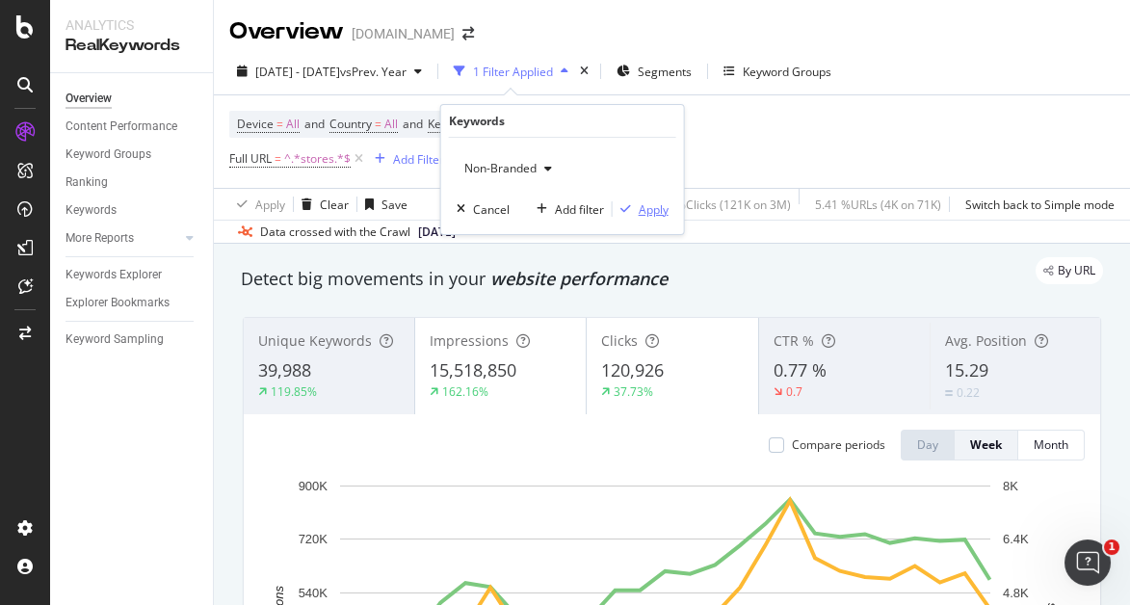
click at [660, 211] on div "Apply" at bounding box center [654, 209] width 30 height 16
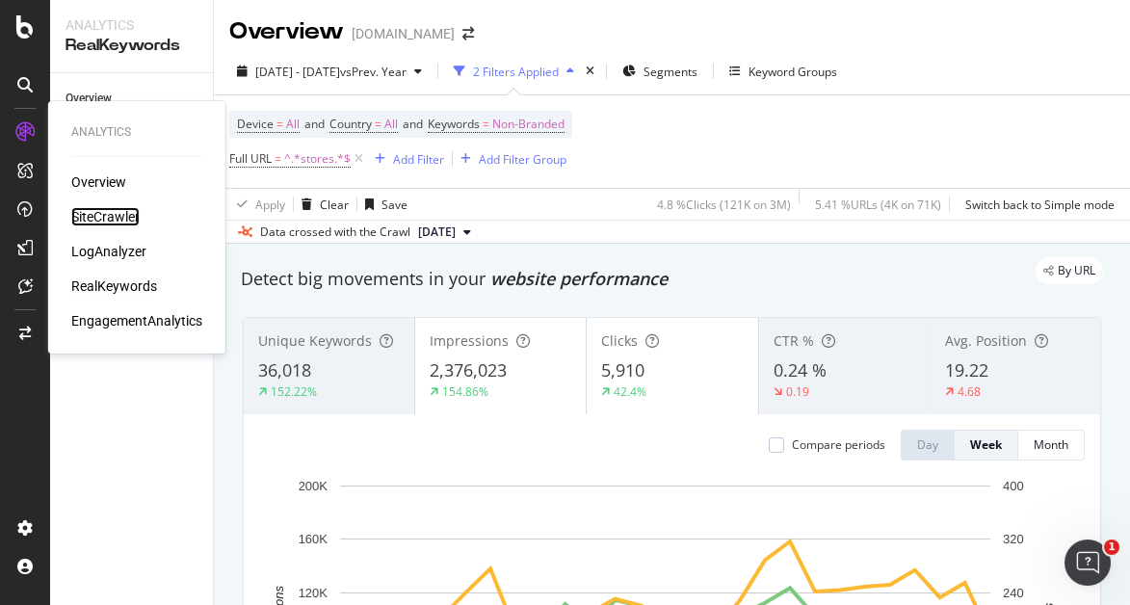
click at [117, 217] on div "SiteCrawler" at bounding box center [105, 216] width 68 height 19
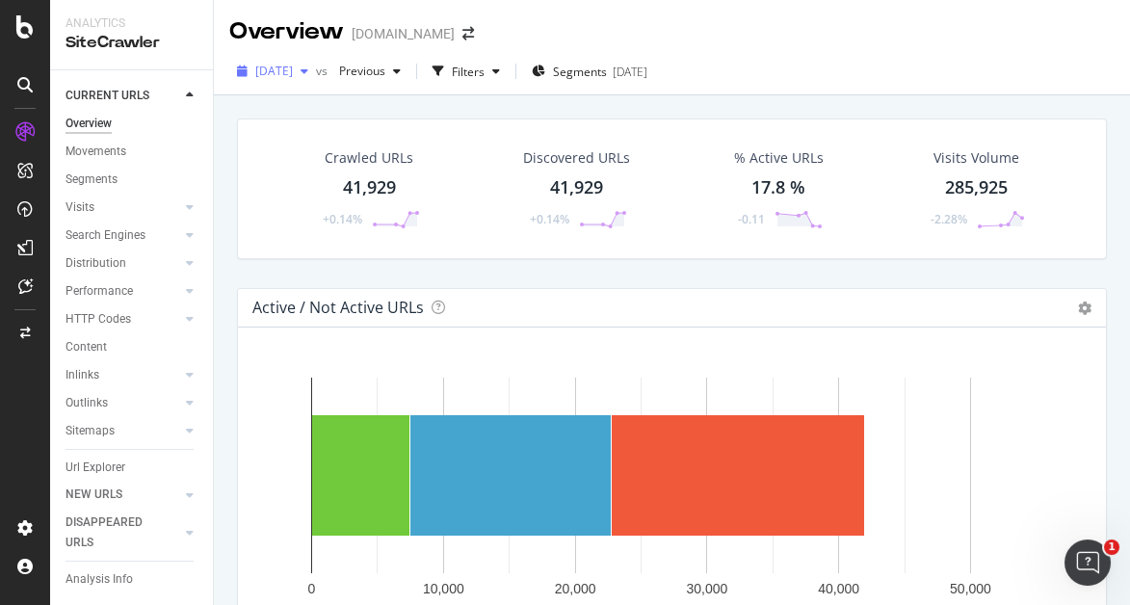
click at [293, 72] on span "[DATE]" at bounding box center [274, 71] width 38 height 16
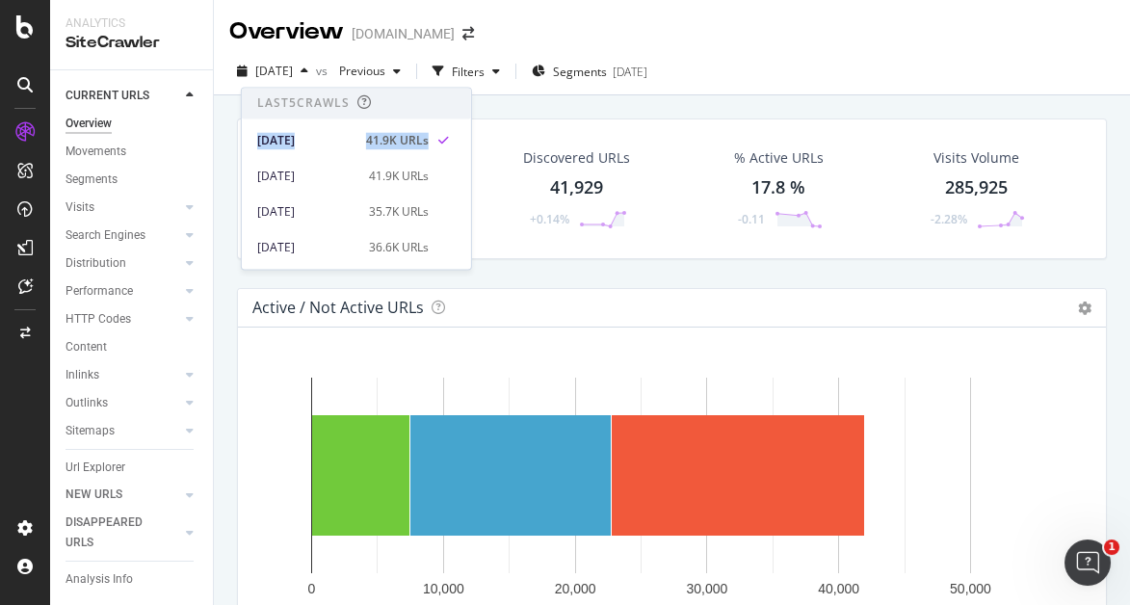
drag, startPoint x: 471, startPoint y: 117, endPoint x: 470, endPoint y: 131, distance: 14.5
click at [470, 131] on div "Last 5 Crawls [DATE] 41.9K URLs [DATE] 41.9K URLs [DATE] 35.7K URLs [DATE] 36.6…" at bounding box center [356, 178] width 231 height 183
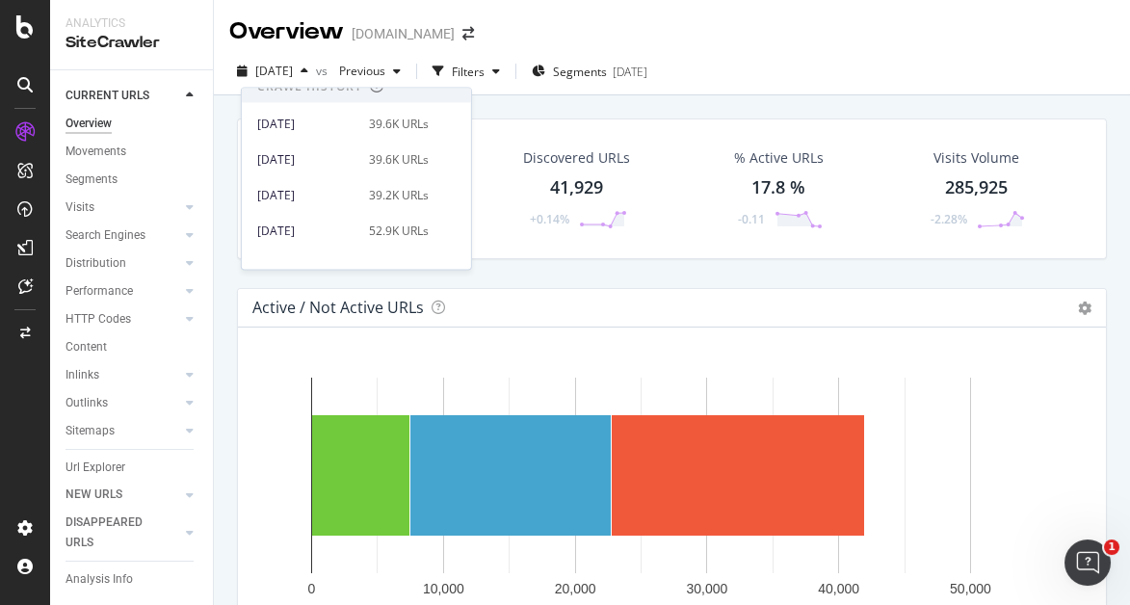
scroll to position [199, 0]
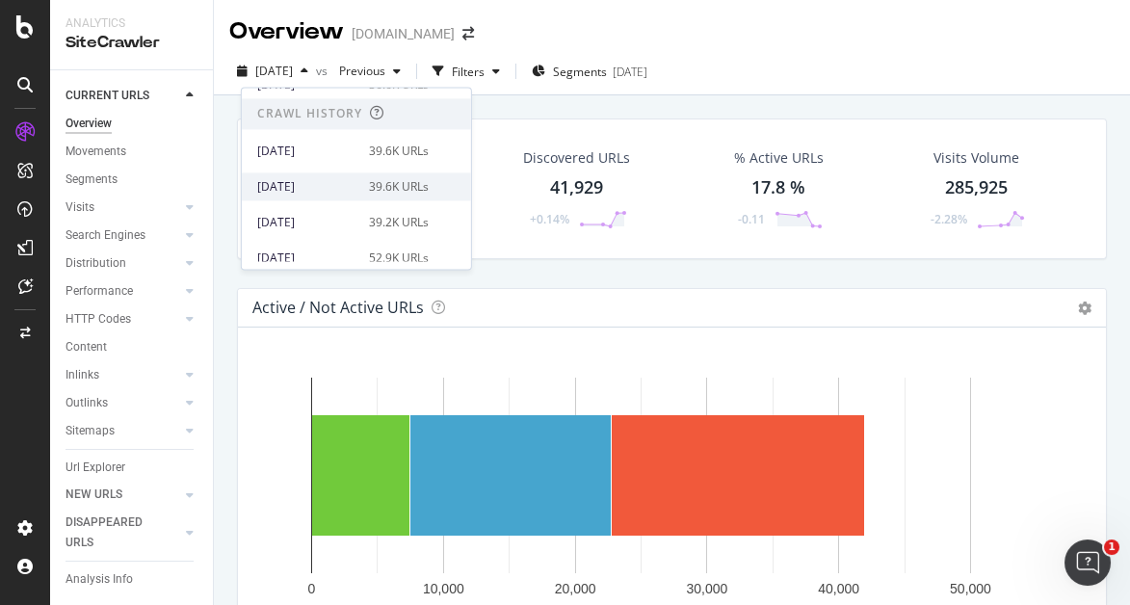
click at [403, 183] on div "39.6K URLs" at bounding box center [399, 186] width 60 height 17
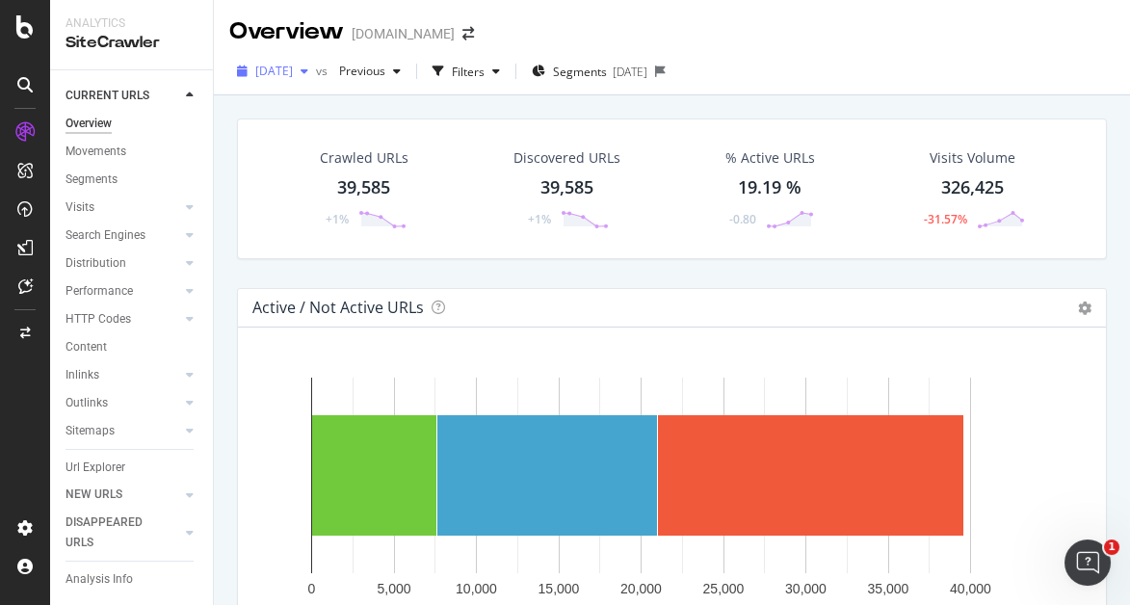
click at [293, 78] on span "[DATE]" at bounding box center [274, 71] width 38 height 16
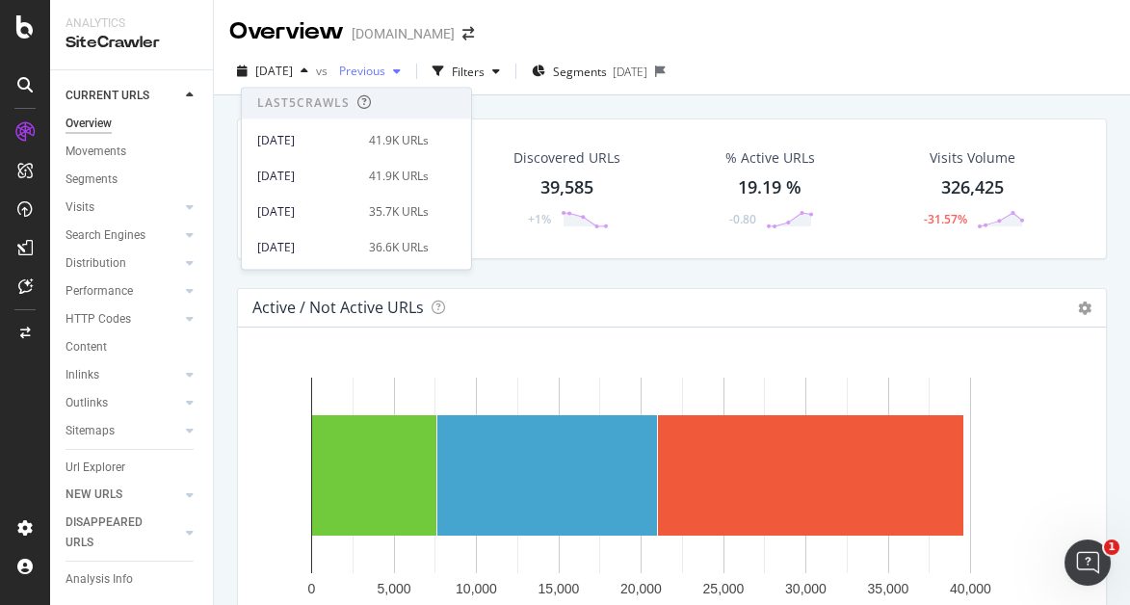
click at [401, 66] on icon "button" at bounding box center [397, 72] width 8 height 12
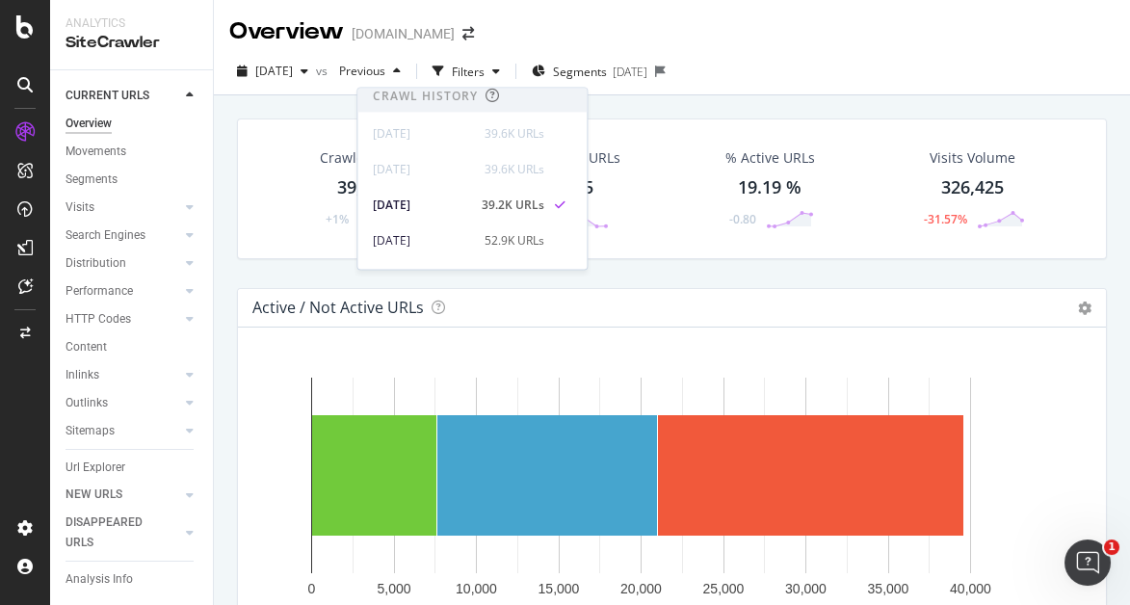
scroll to position [264, 0]
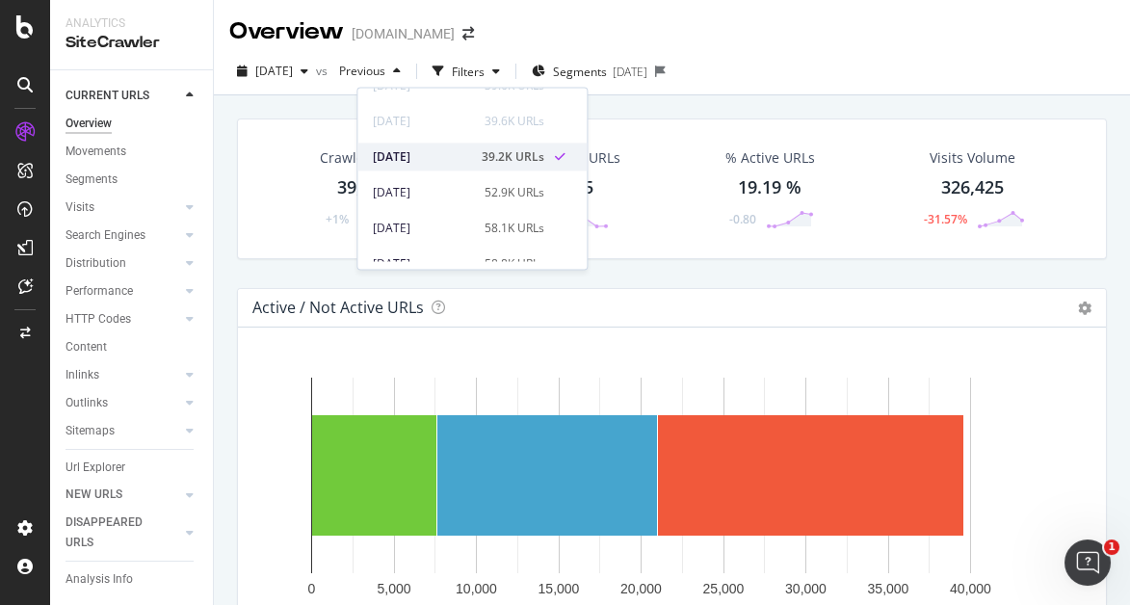
click at [490, 159] on div "39.2K URLs" at bounding box center [513, 156] width 63 height 17
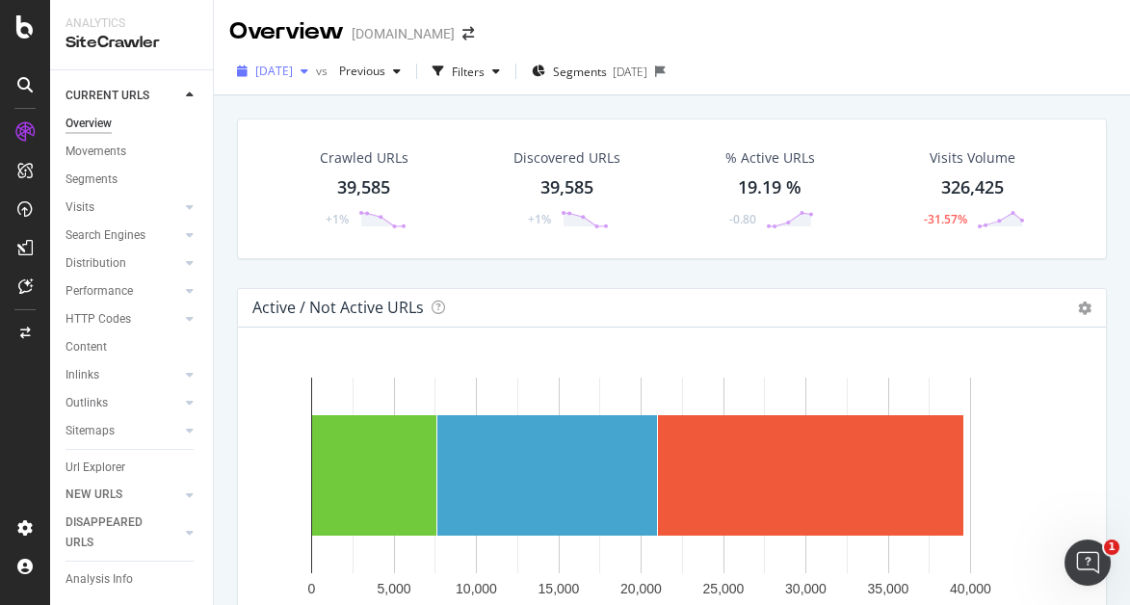
click at [316, 71] on div "button" at bounding box center [304, 72] width 23 height 12
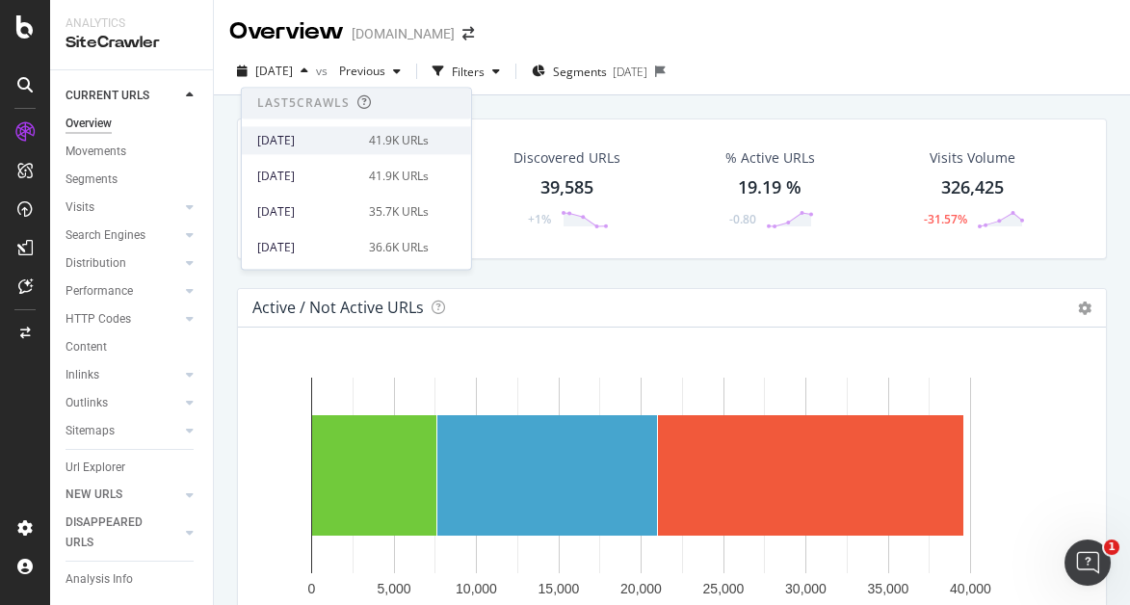
click at [335, 140] on div "[DATE]" at bounding box center [307, 140] width 100 height 17
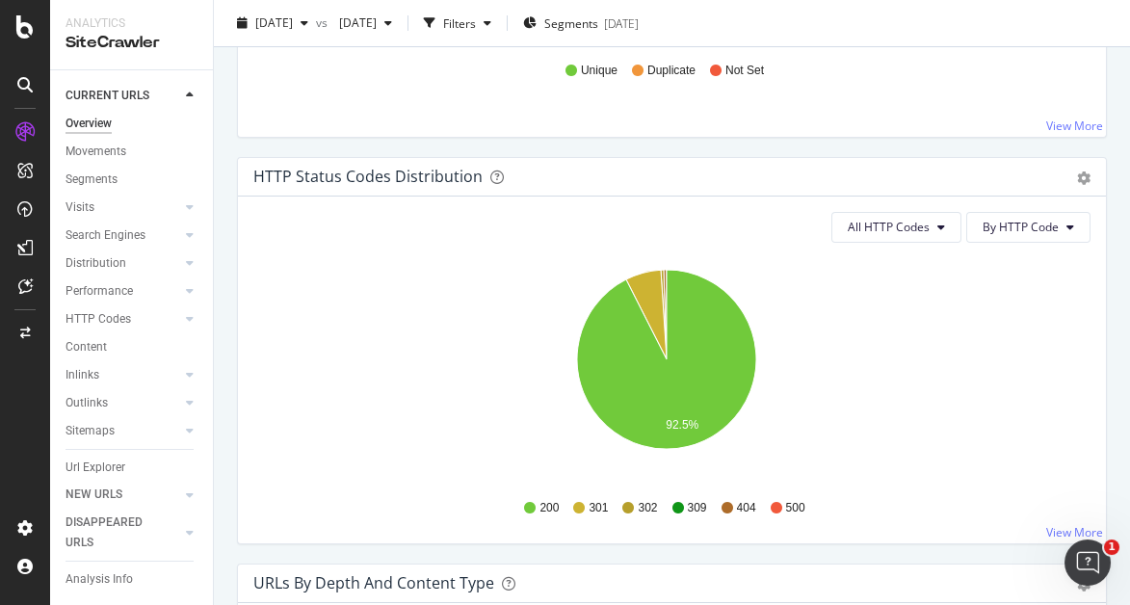
scroll to position [1926, 0]
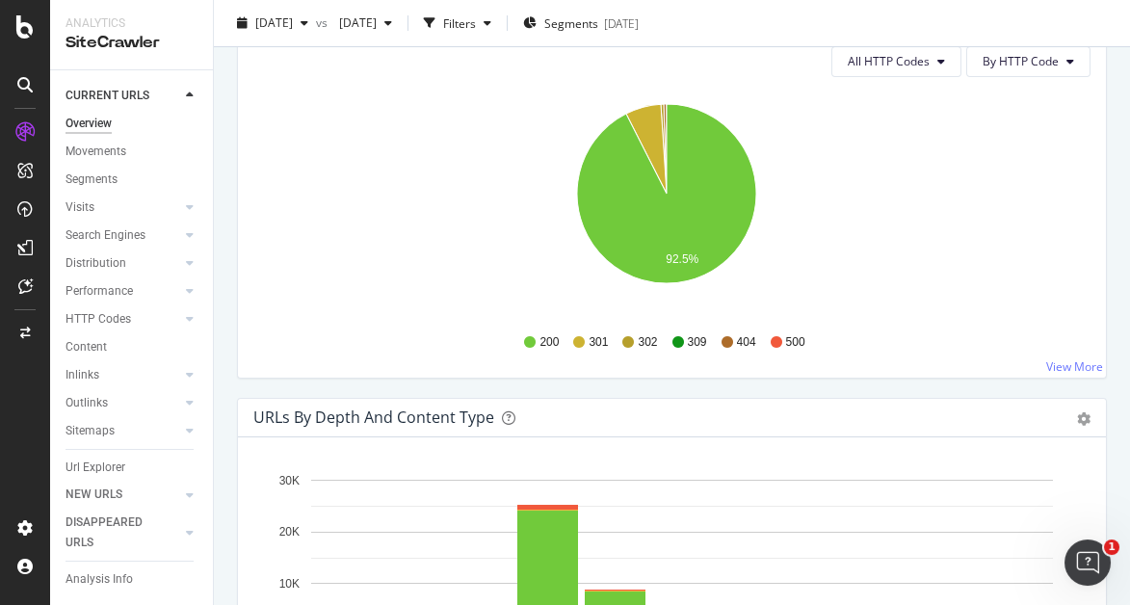
click at [169, 298] on div "Performance" at bounding box center [139, 292] width 147 height 28
click at [180, 284] on div at bounding box center [189, 290] width 19 height 19
click at [180, 263] on div at bounding box center [189, 262] width 19 height 19
click at [180, 238] on div at bounding box center [189, 234] width 19 height 19
click at [186, 205] on icon at bounding box center [190, 207] width 8 height 12
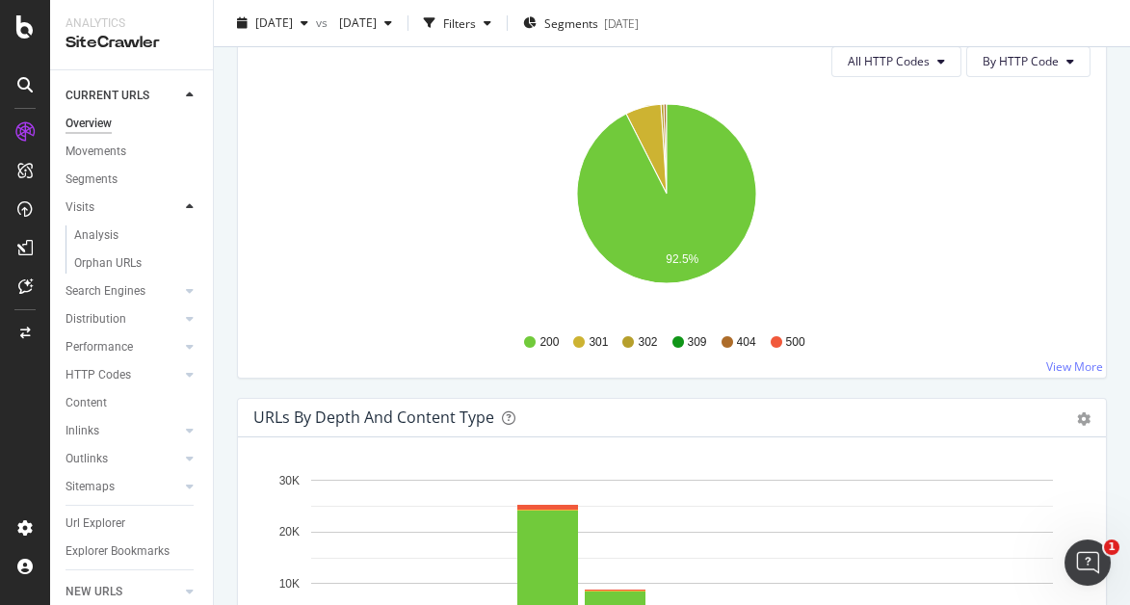
scroll to position [0, 0]
click at [119, 154] on div "Movements" at bounding box center [96, 152] width 61 height 20
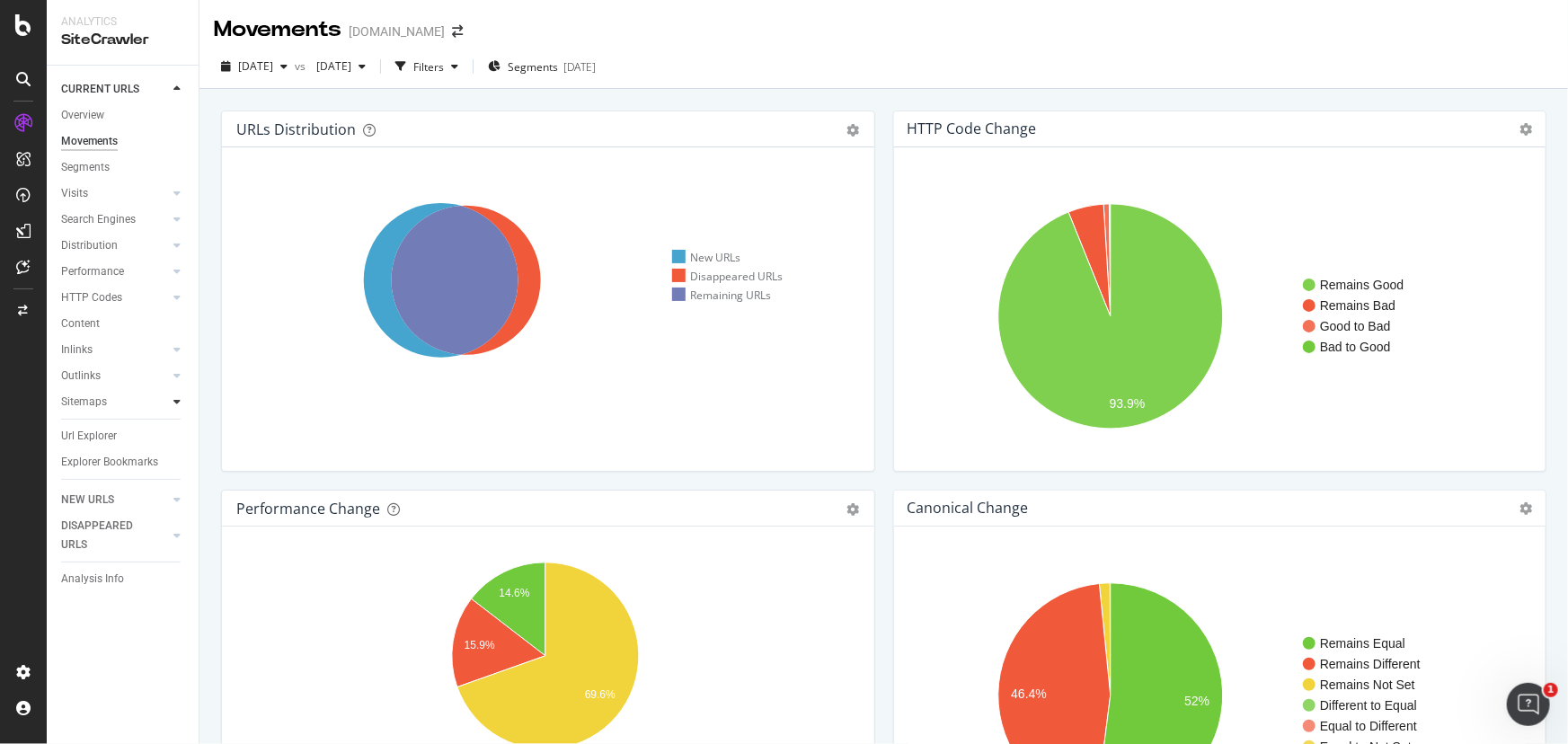
click at [173, 401] on icon at bounding box center [177, 402] width 7 height 11
click at [176, 347] on icon at bounding box center [177, 350] width 7 height 11
click at [172, 576] on div at bounding box center [176, 577] width 18 height 18
click at [181, 219] on div at bounding box center [176, 218] width 18 height 18
click at [126, 380] on link "Performance" at bounding box center [115, 376] width 107 height 19
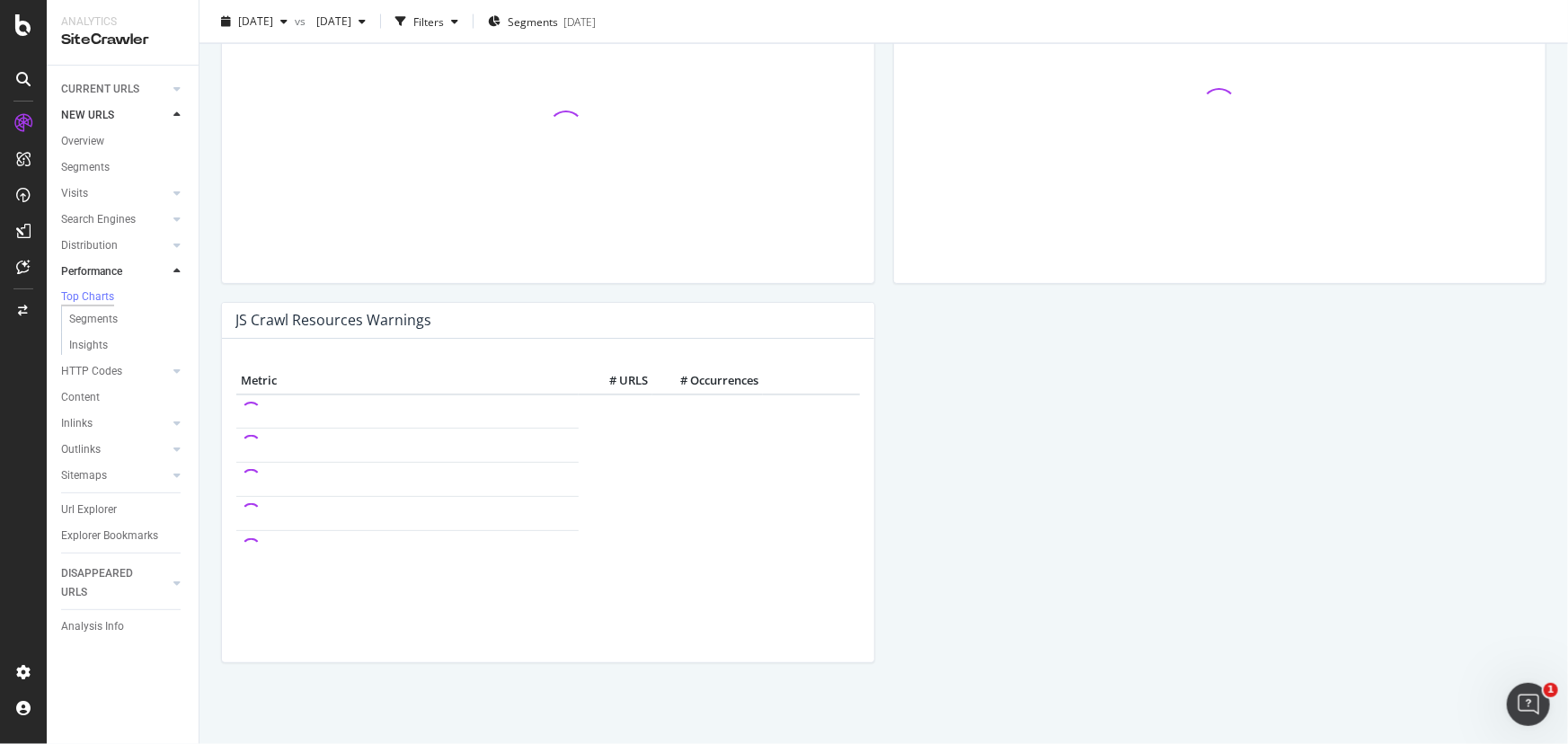
scroll to position [1511, 0]
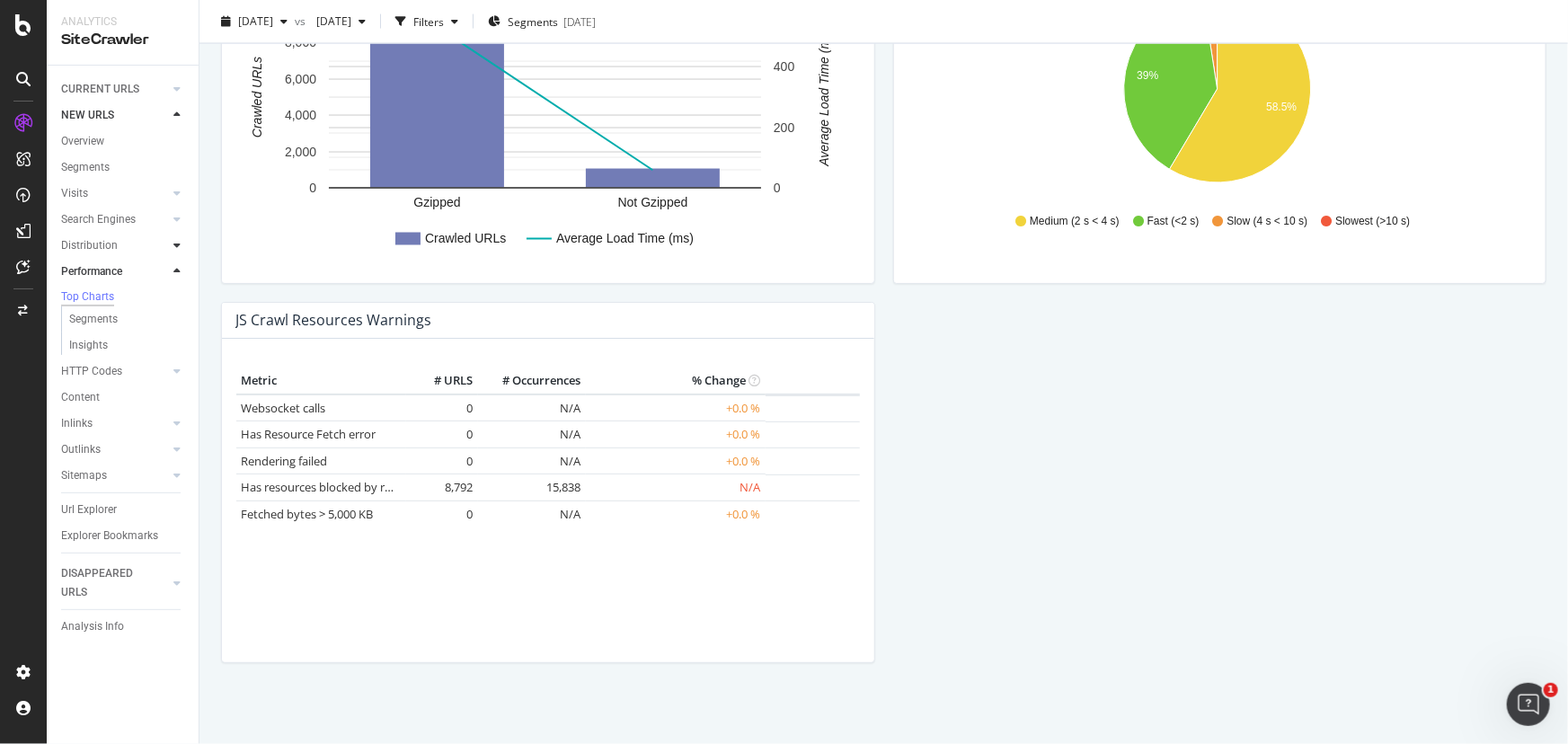
click at [175, 243] on icon at bounding box center [177, 245] width 7 height 11
click at [171, 222] on div at bounding box center [176, 218] width 18 height 18
click at [166, 194] on div at bounding box center [159, 193] width 18 height 18
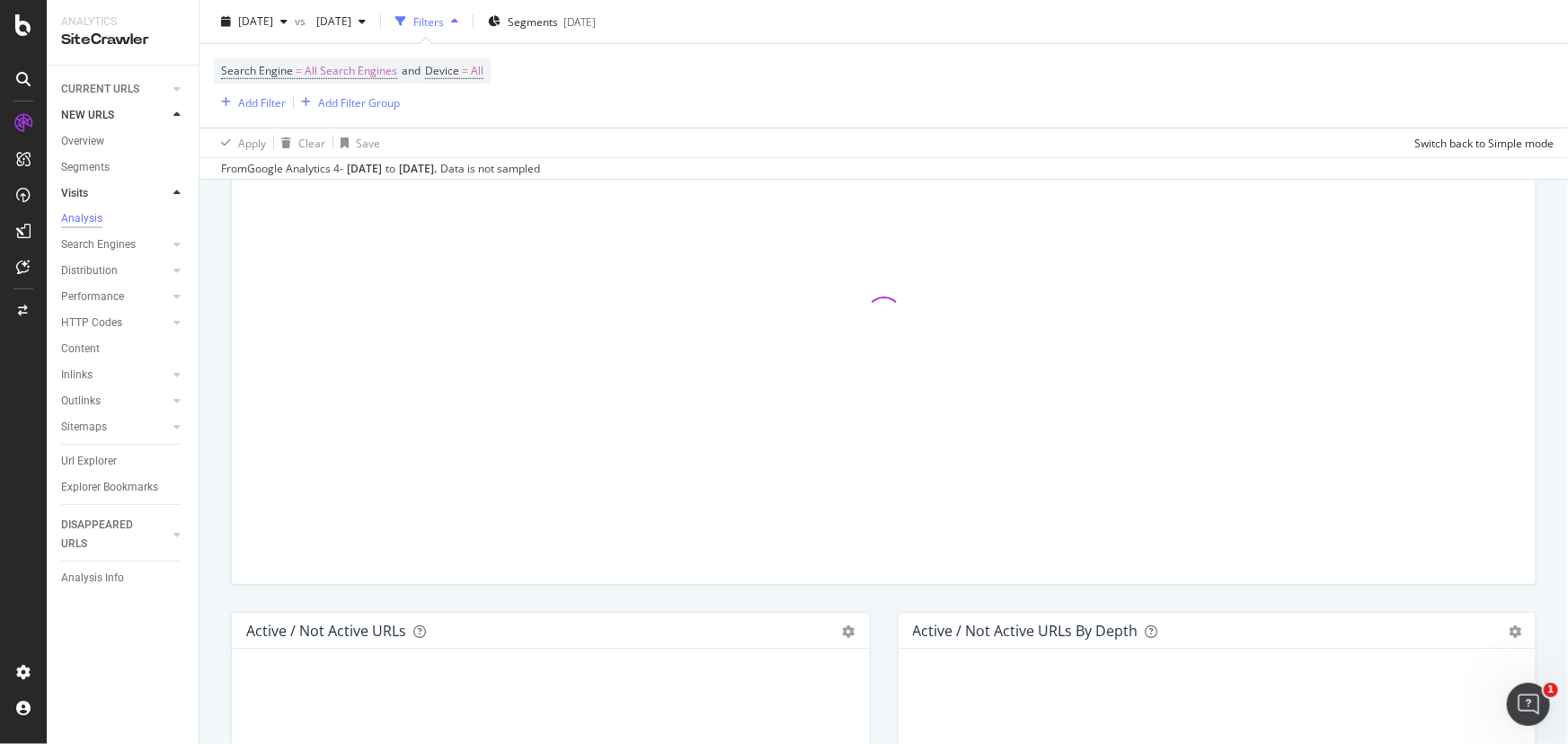
scroll to position [572, 0]
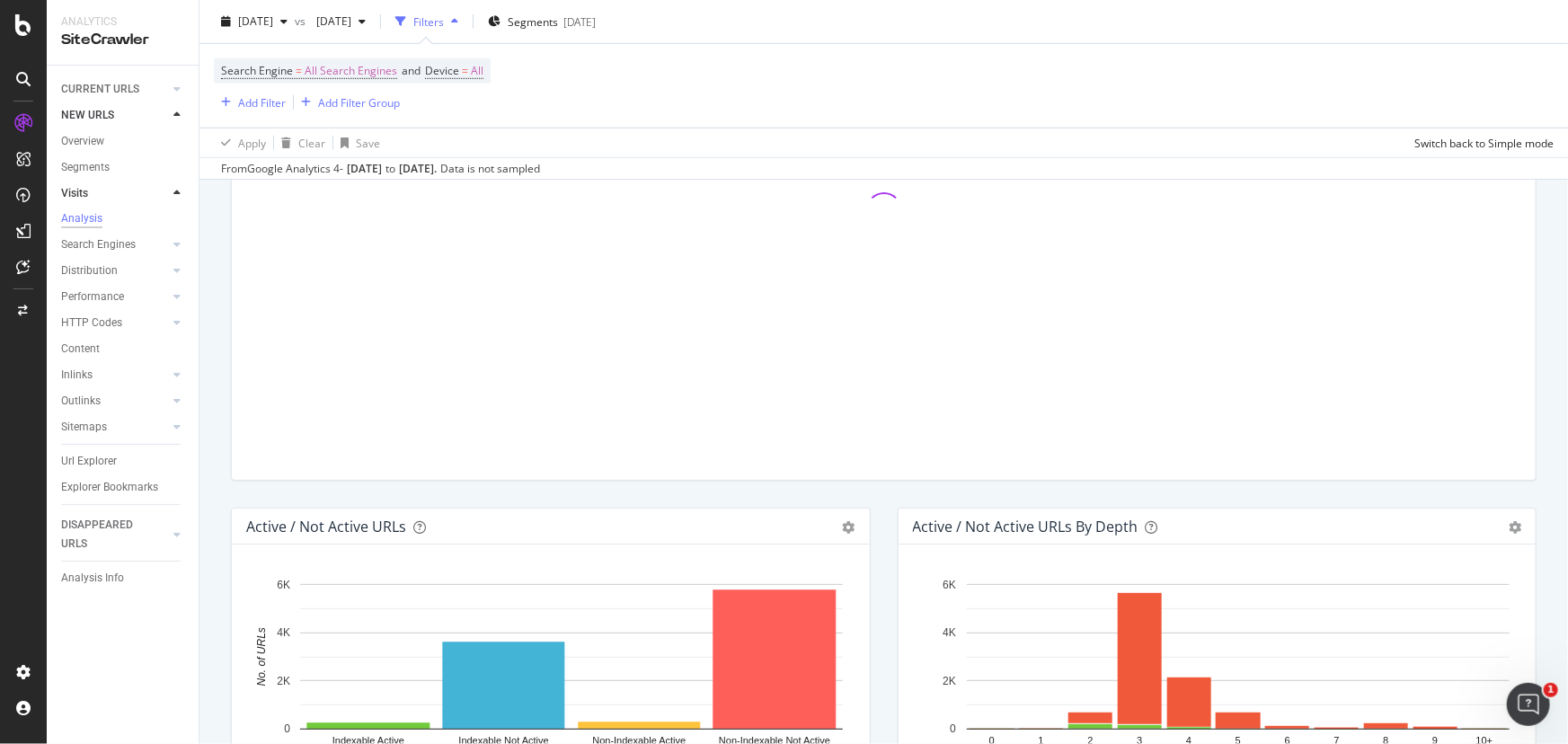
click at [87, 131] on div "Overview Segments Visits Analysis Search Engines Top Charts Segments Conversion…" at bounding box center [130, 320] width 137 height 383
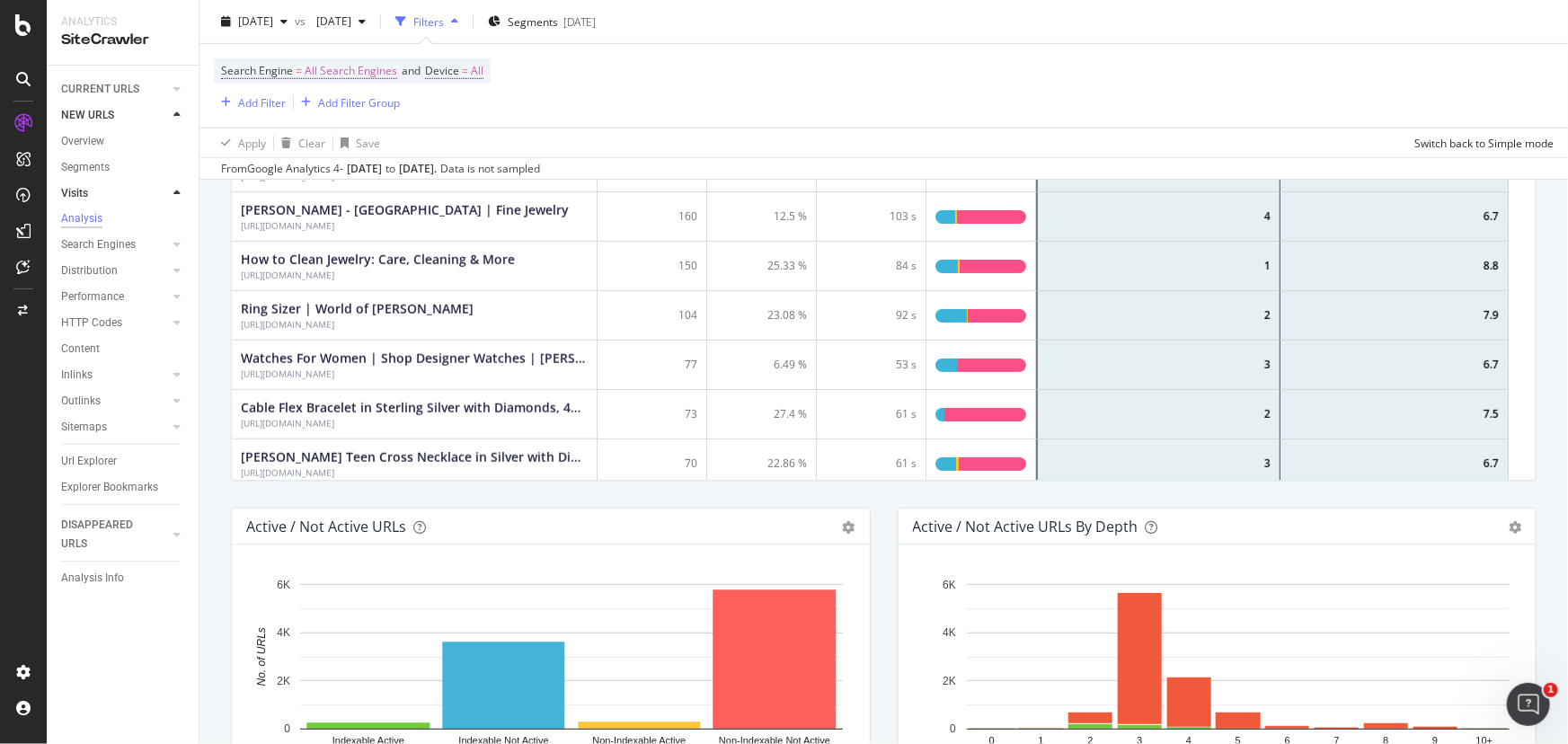
scroll to position [527, 1280]
click at [81, 147] on div "Overview" at bounding box center [83, 142] width 43 height 19
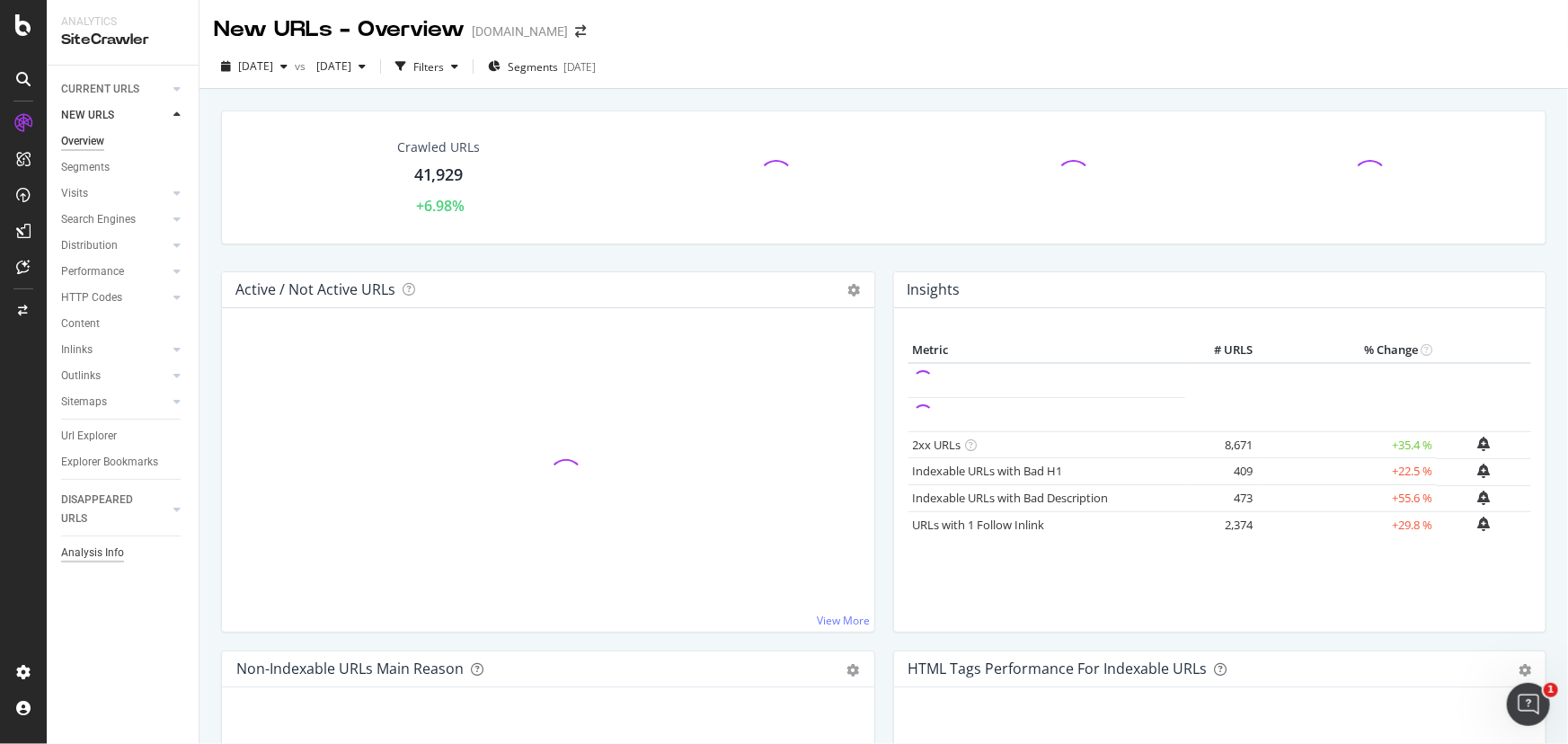
click at [111, 556] on div "Analysis Info" at bounding box center [92, 553] width 62 height 19
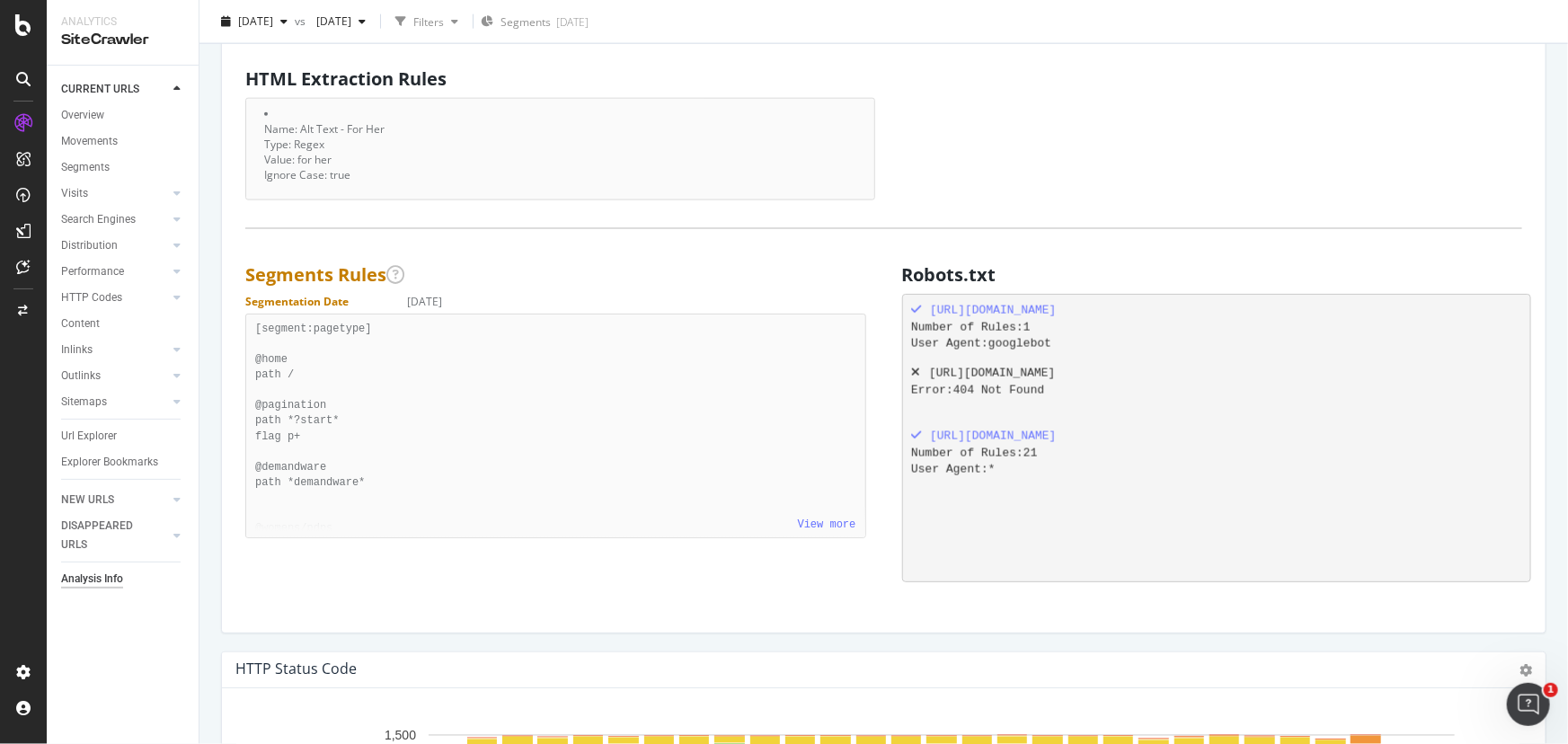
scroll to position [274, 610]
drag, startPoint x: 201, startPoint y: 294, endPoint x: 184, endPoint y: 299, distance: 17.7
click at [184, 299] on div at bounding box center [176, 296] width 18 height 18
click at [183, 299] on div at bounding box center [176, 296] width 18 height 18
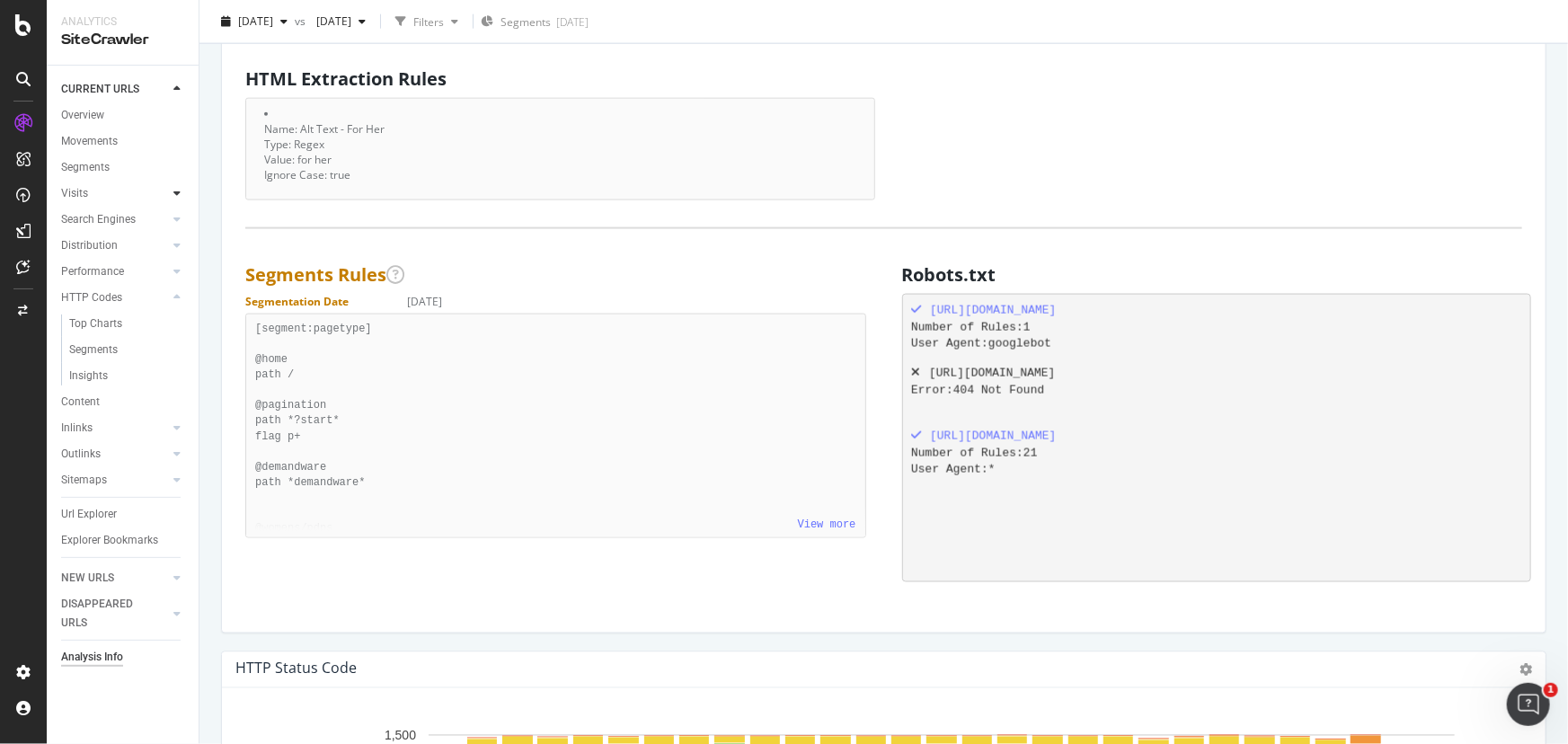
click at [177, 188] on icon at bounding box center [177, 193] width 7 height 11
click at [104, 211] on div "Analysis" at bounding box center [90, 219] width 41 height 19
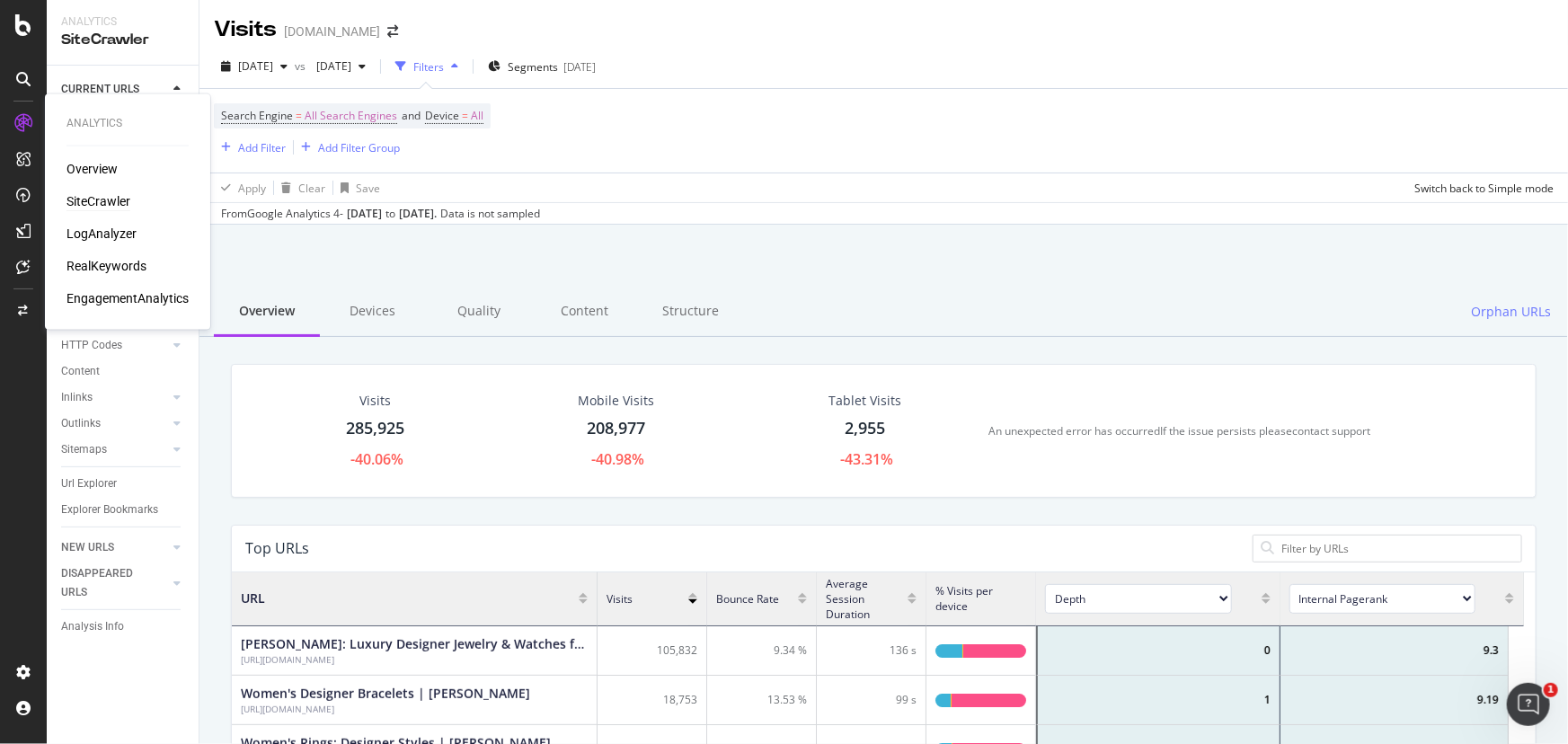
scroll to position [12, 12]
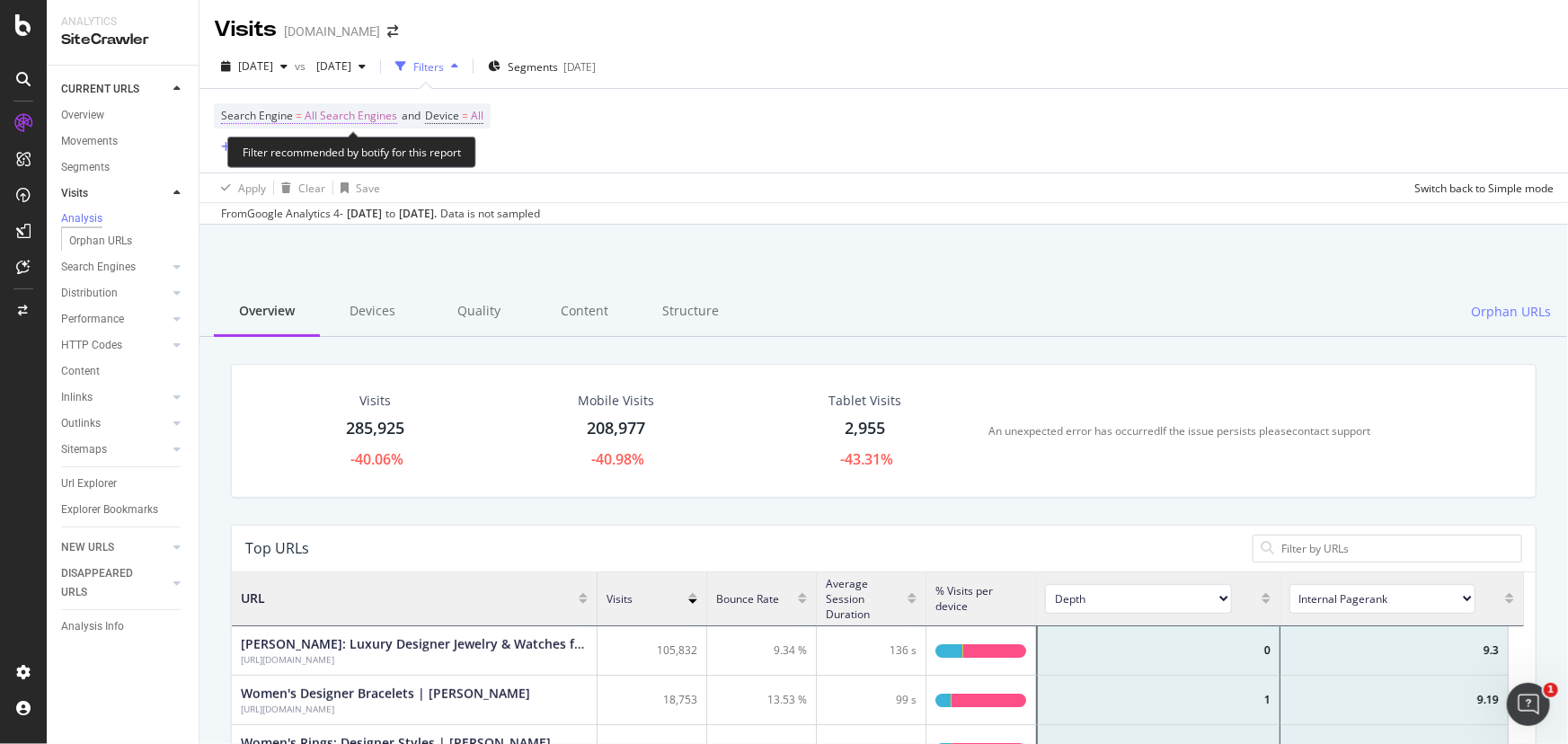
click at [322, 112] on span "All Search Engines" at bounding box center [351, 116] width 92 height 25
click at [171, 318] on div at bounding box center [176, 318] width 18 height 18
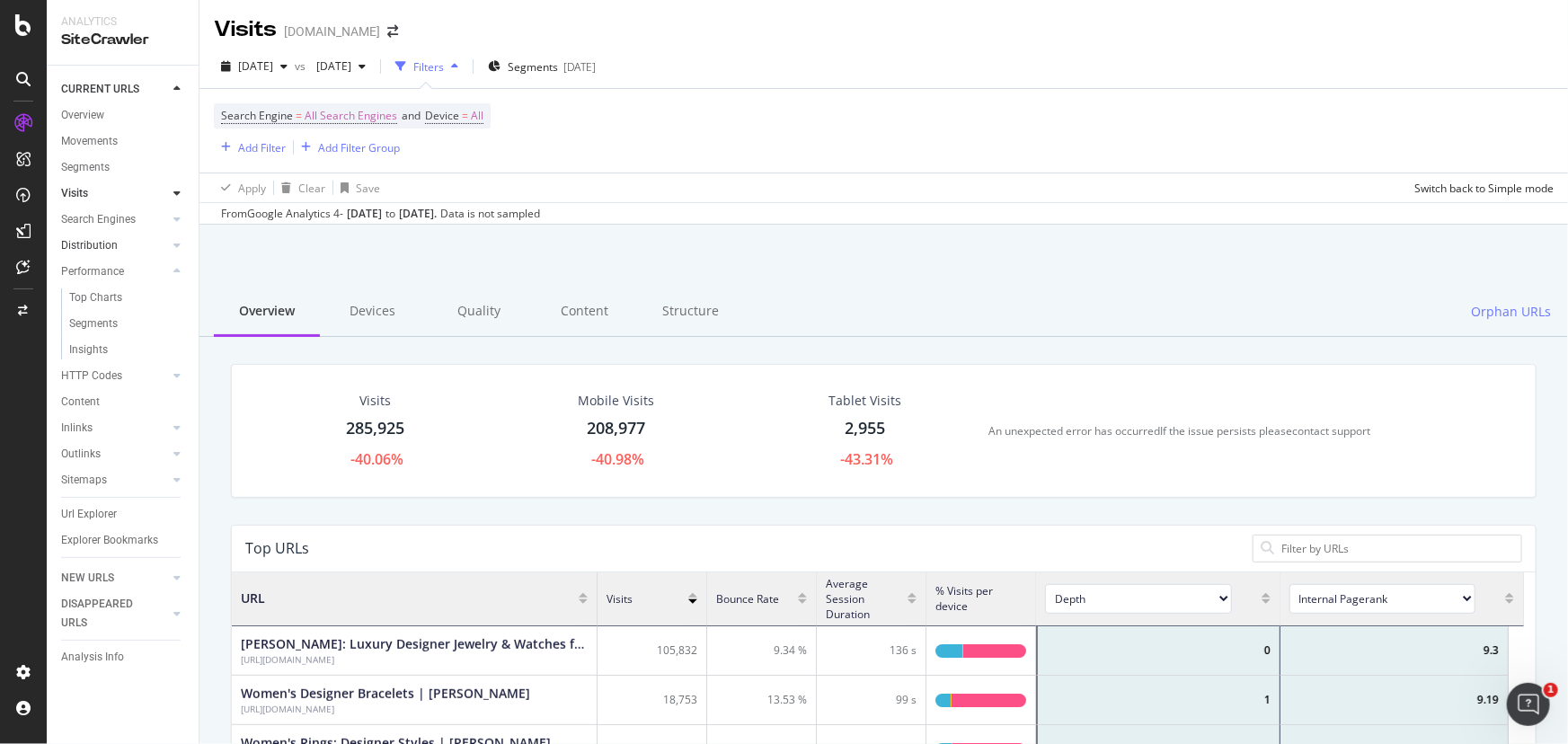
click at [157, 236] on div at bounding box center [159, 244] width 18 height 18
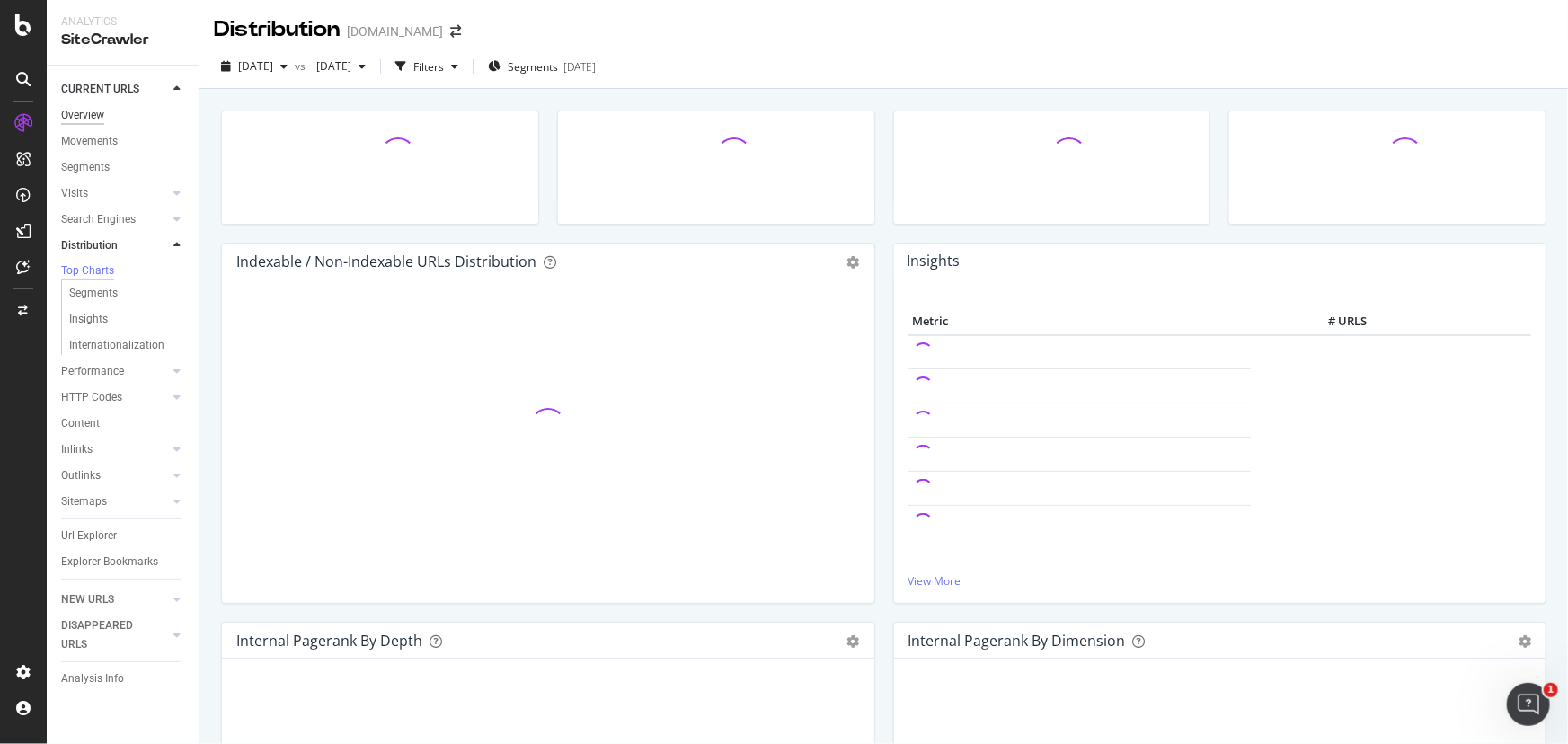
click at [89, 111] on div "Overview" at bounding box center [83, 116] width 43 height 19
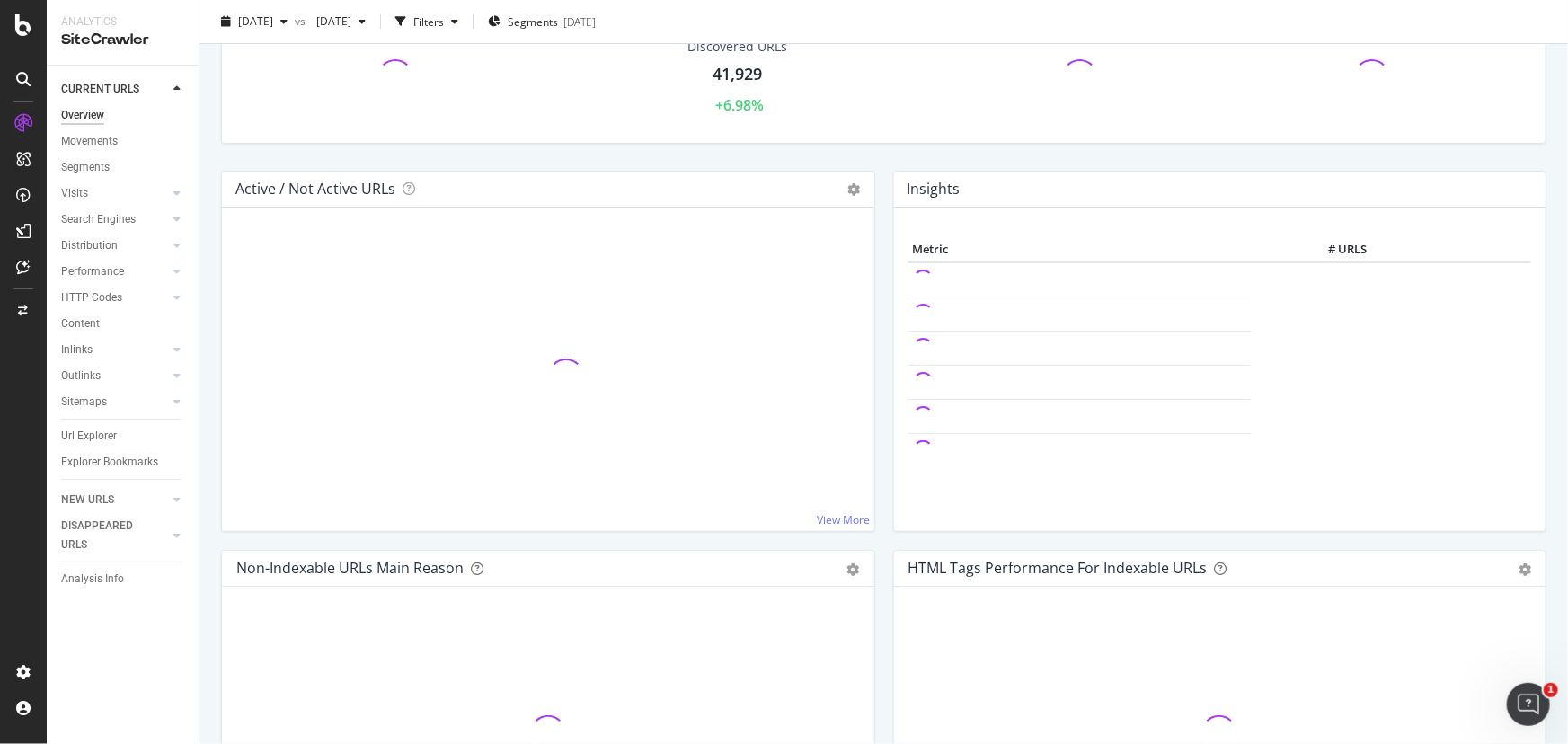
scroll to position [81, 0]
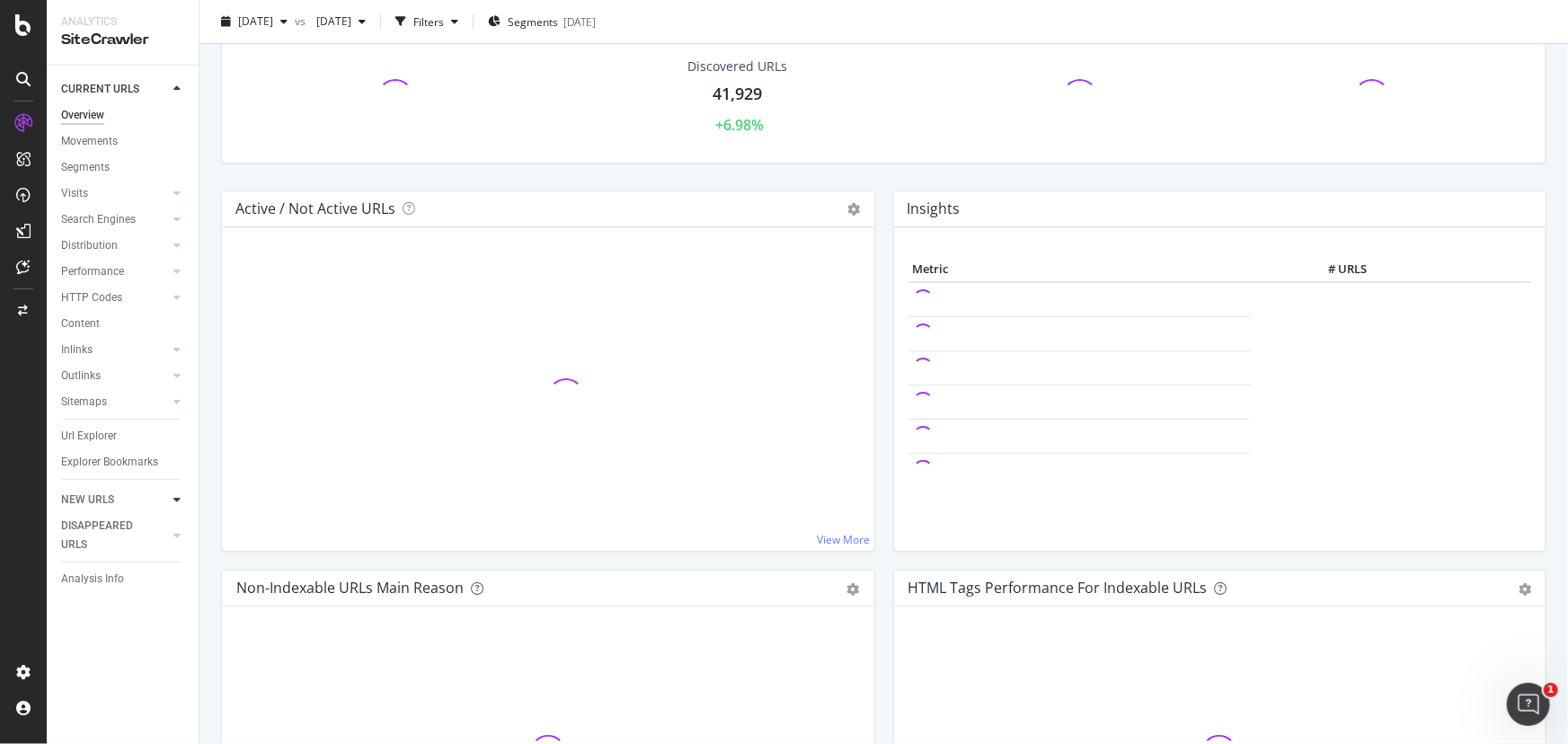
click at [175, 500] on icon at bounding box center [177, 500] width 7 height 11
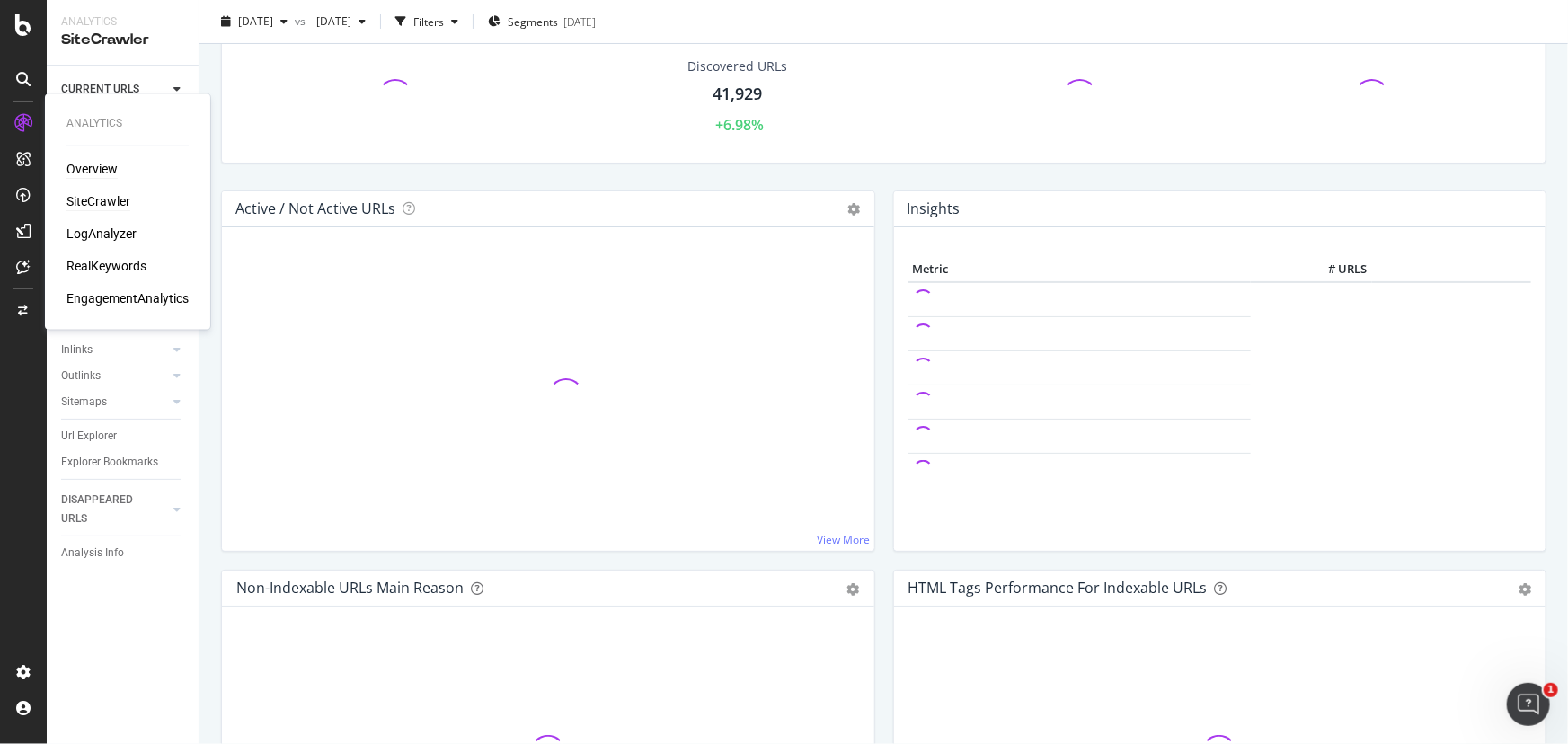
click at [103, 174] on div "Overview" at bounding box center [91, 169] width 51 height 18
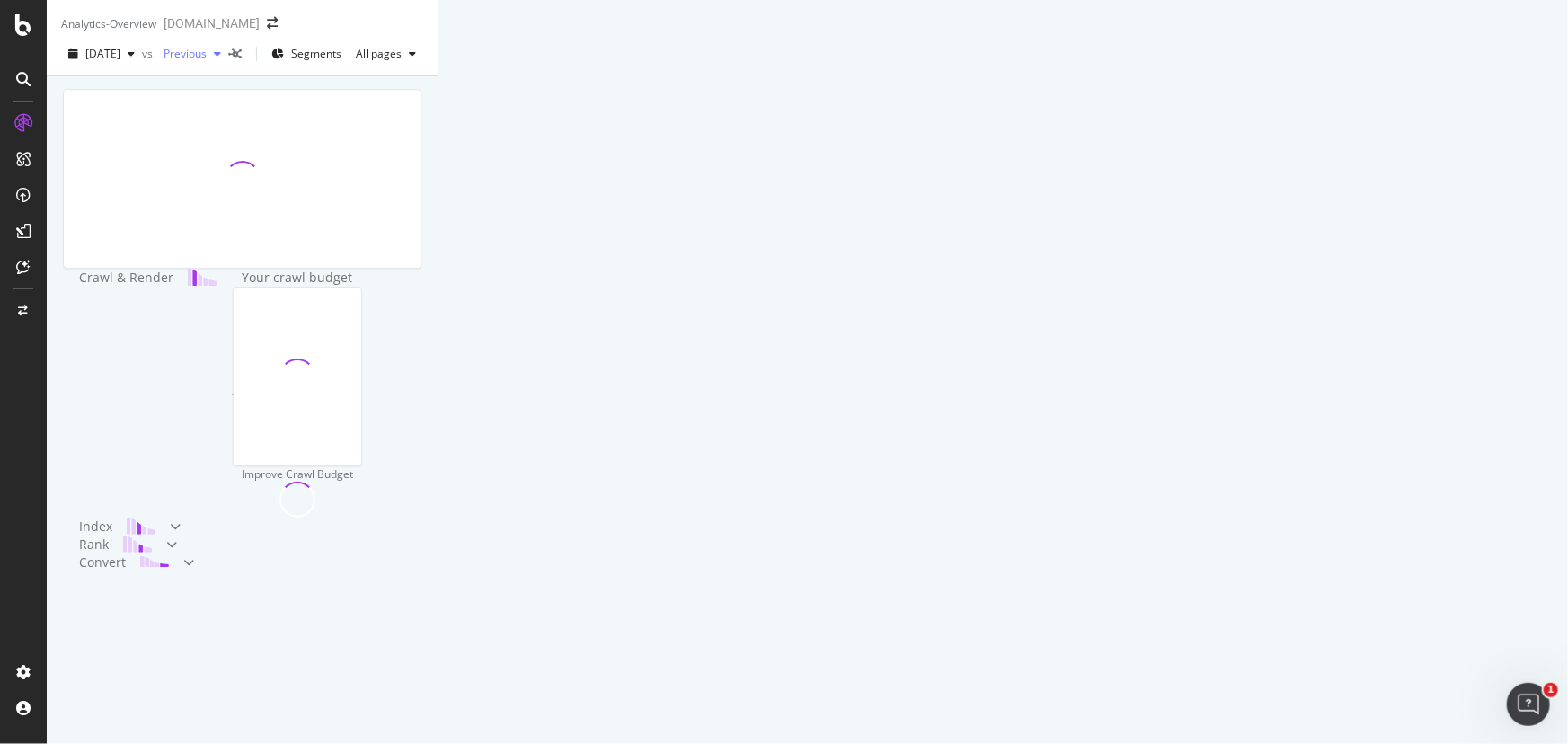
click at [207, 62] on span "Previous" at bounding box center [182, 53] width 50 height 15
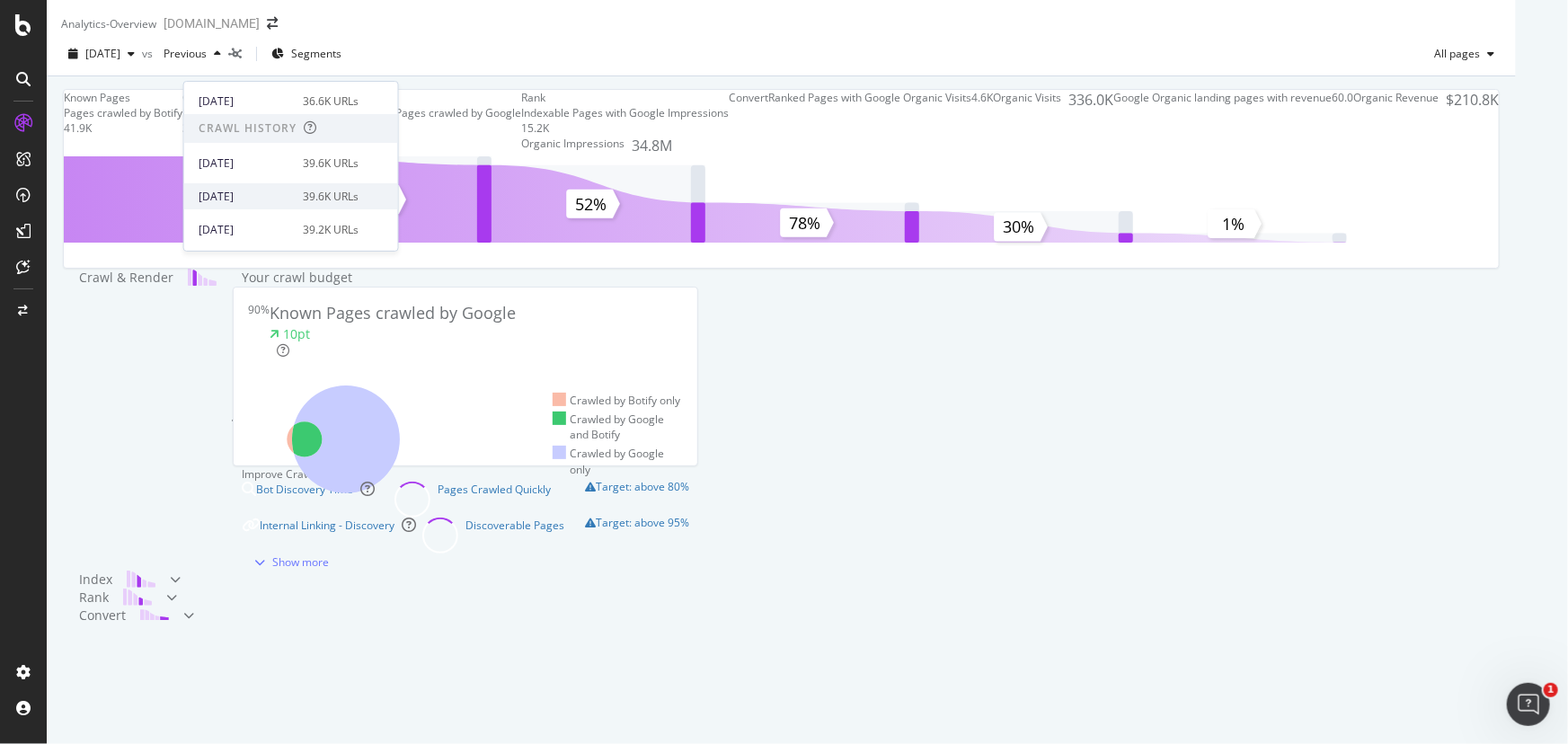
click at [287, 206] on div "[DATE] 39.6K URLs" at bounding box center [291, 197] width 214 height 26
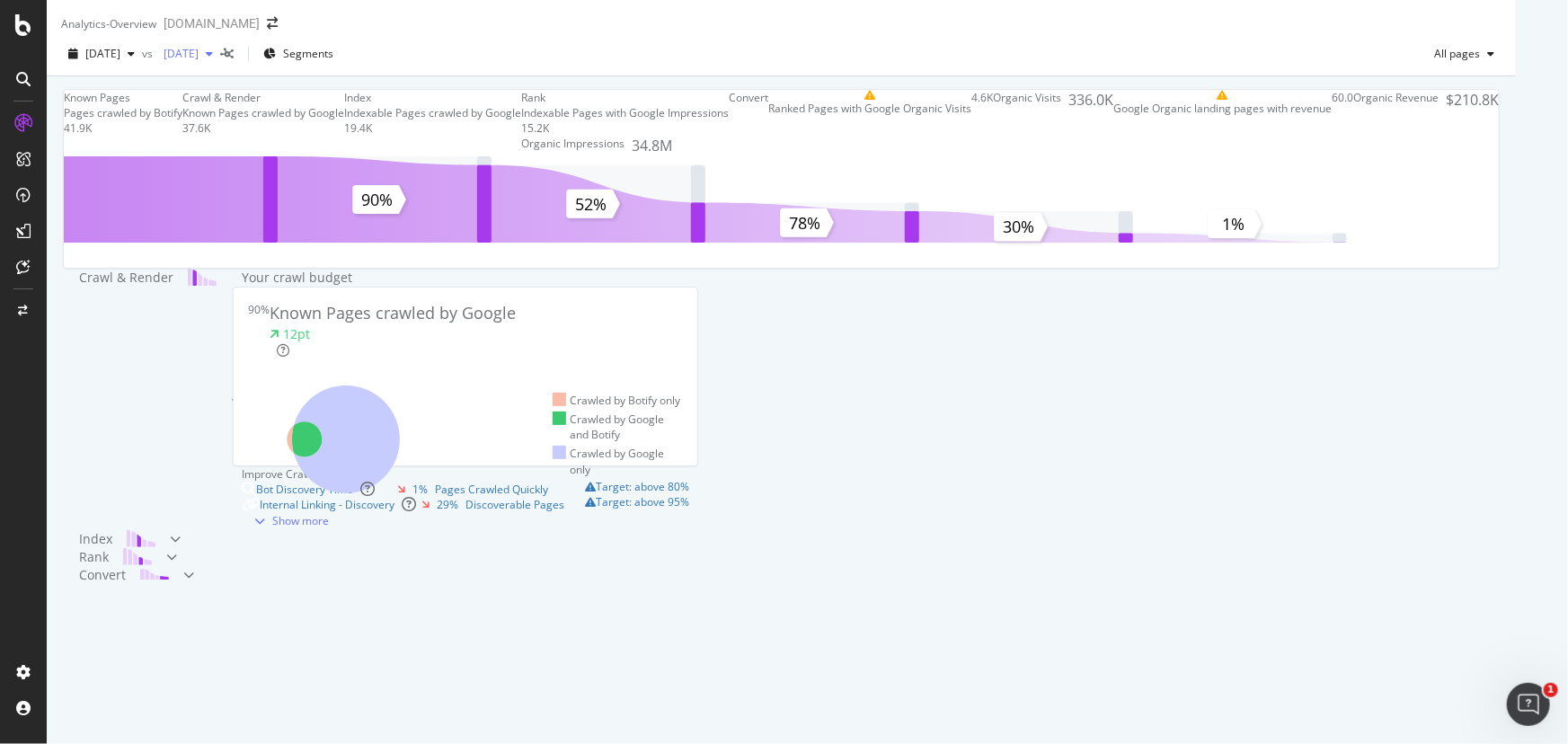
click at [199, 62] on span "[DATE]" at bounding box center [177, 53] width 42 height 15
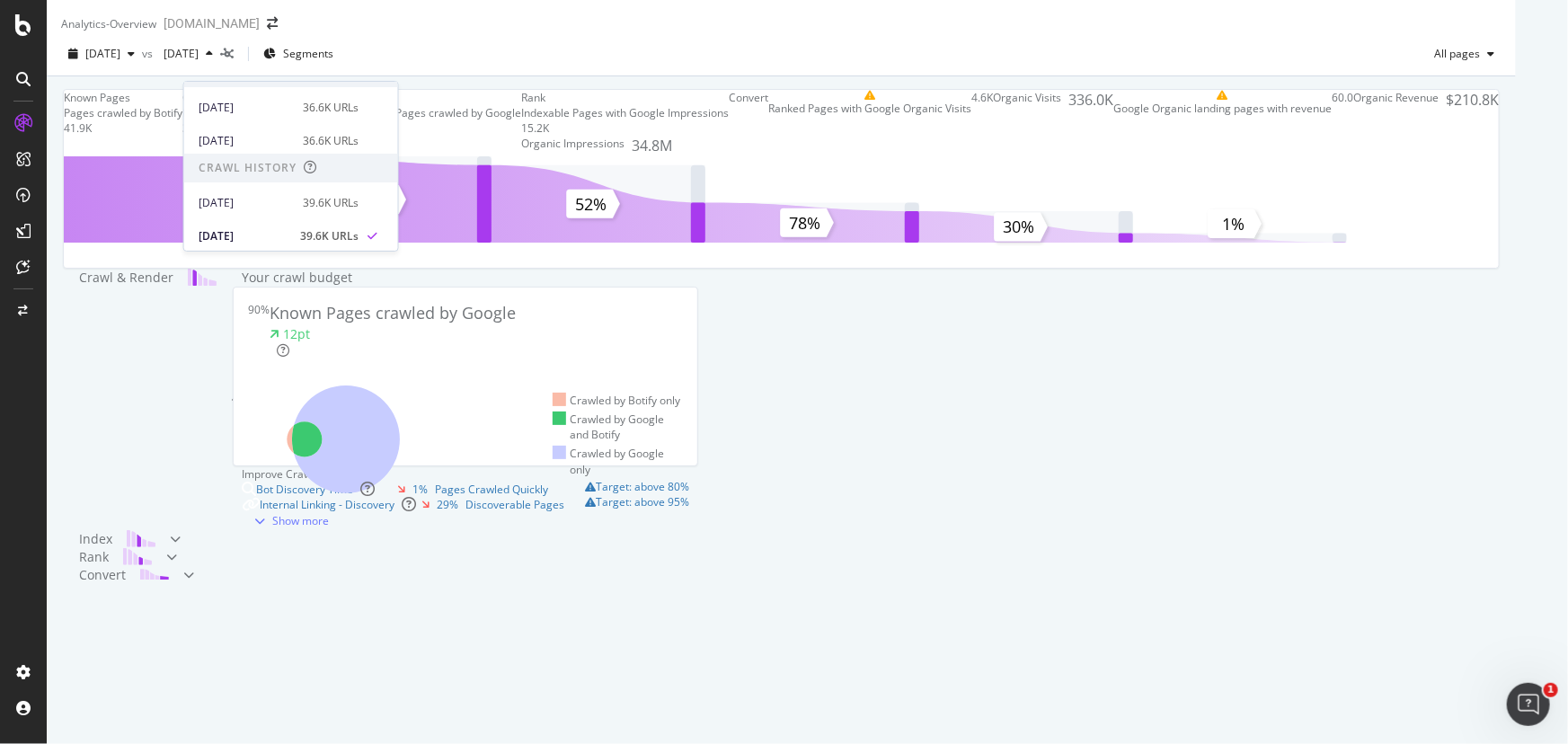
scroll to position [162, 0]
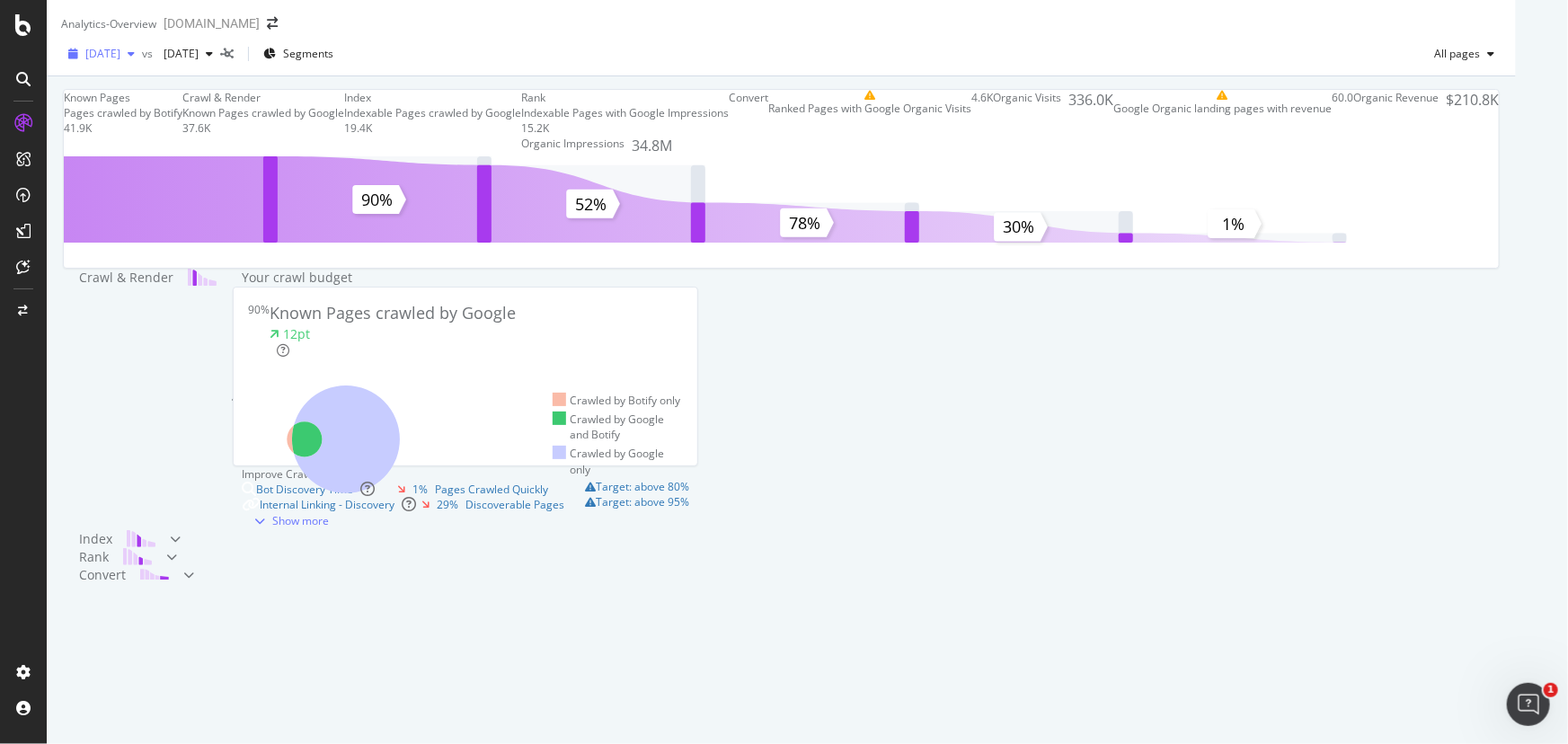
click at [120, 62] on span "[DATE]" at bounding box center [104, 53] width 35 height 15
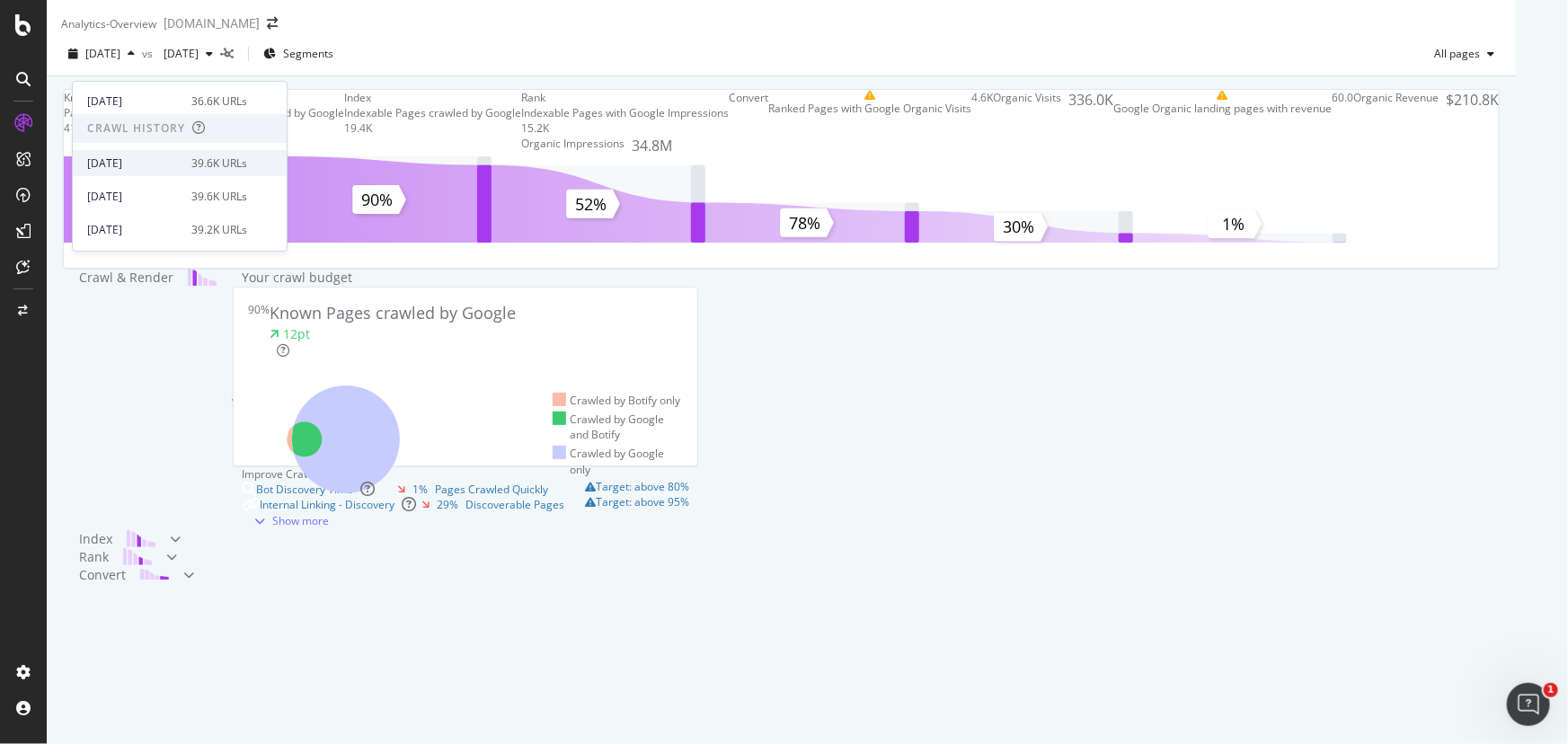
click at [188, 171] on div "[DATE] 39.6K URLs" at bounding box center [179, 163] width 214 height 26
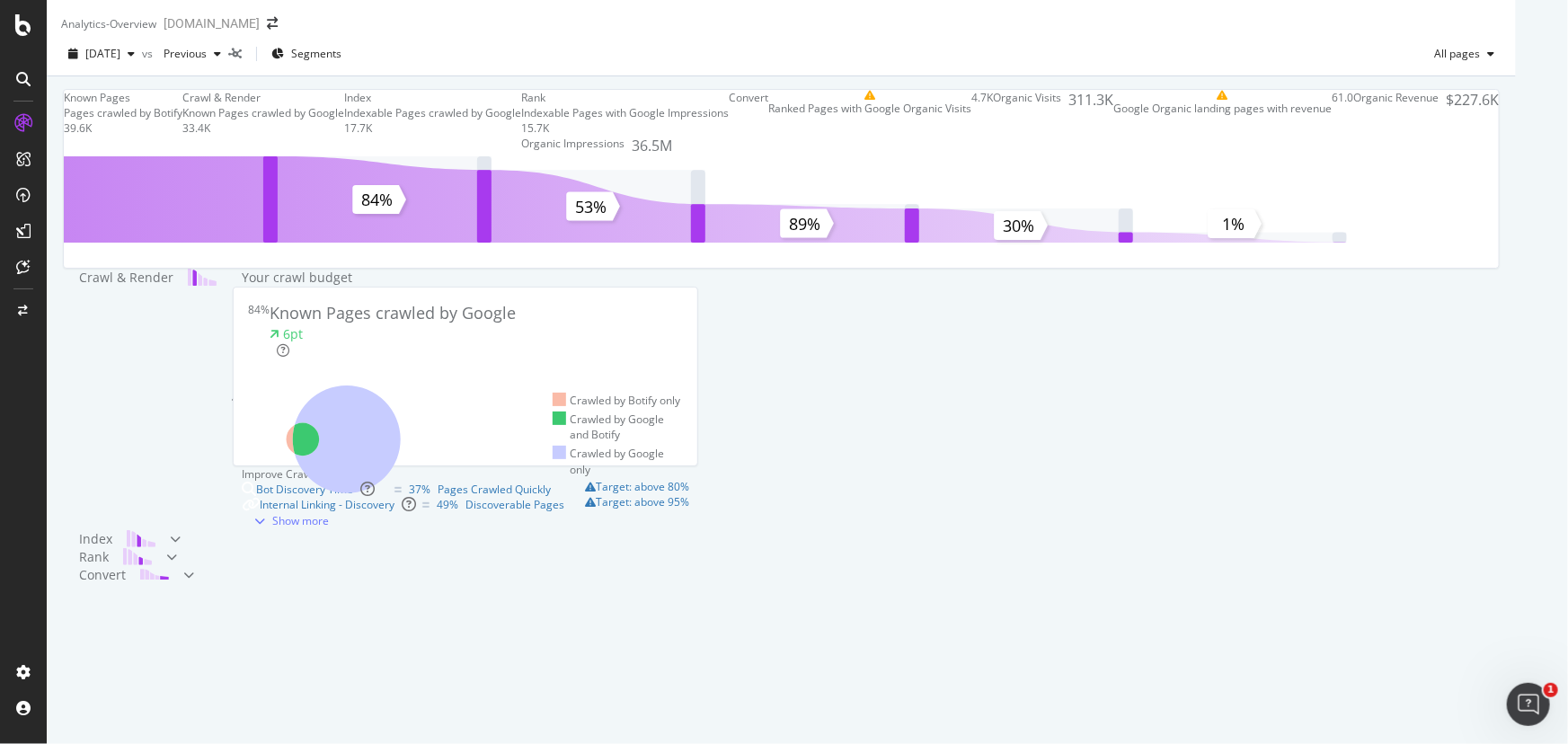
scroll to position [650, 0]
click at [181, 530] on div at bounding box center [175, 539] width 11 height 18
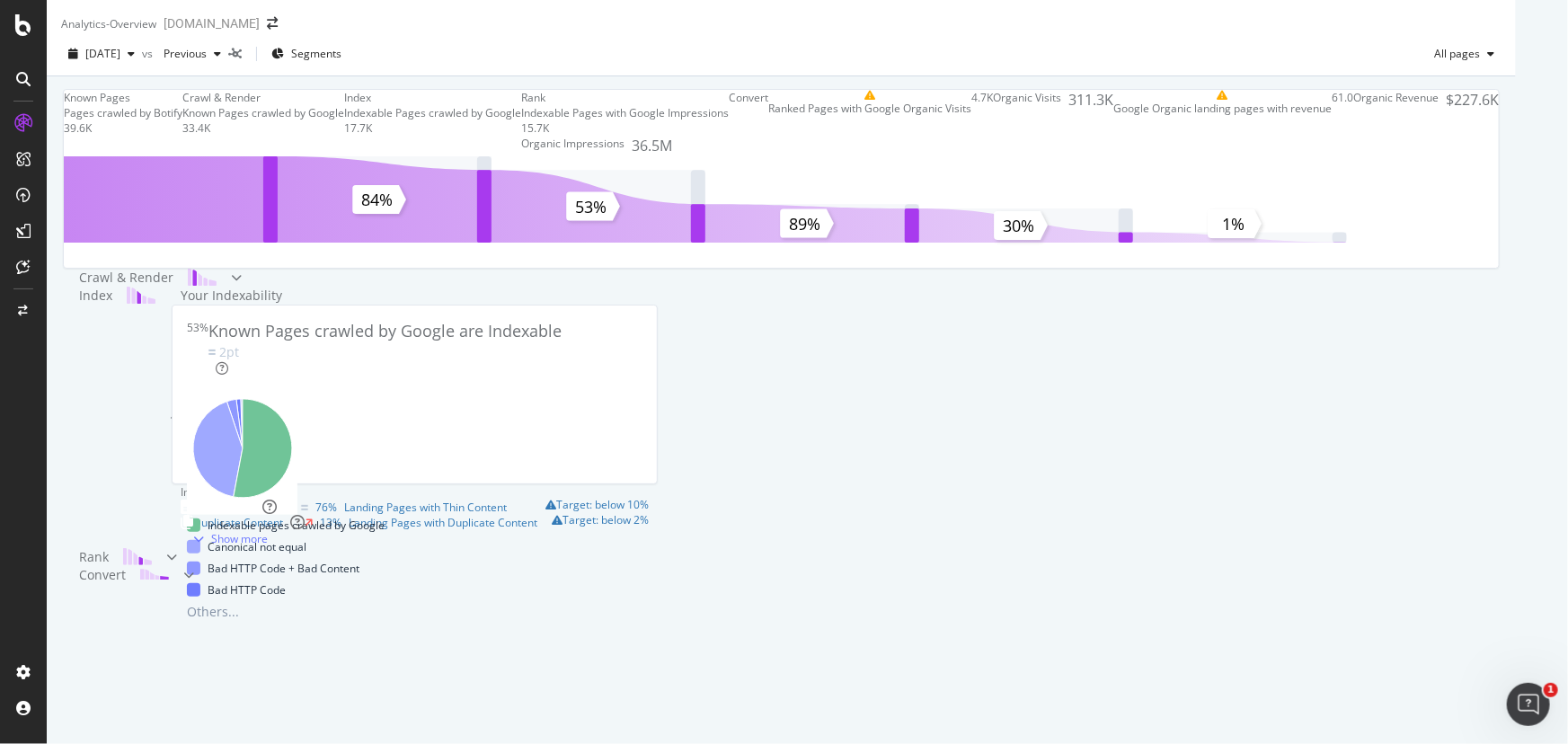
scroll to position [0, 0]
click at [207, 62] on span "Previous" at bounding box center [182, 53] width 50 height 15
click at [111, 58] on div "[DATE]" at bounding box center [102, 53] width 81 height 27
click at [231, 286] on div "Crawl & Render" at bounding box center [151, 277] width 160 height 18
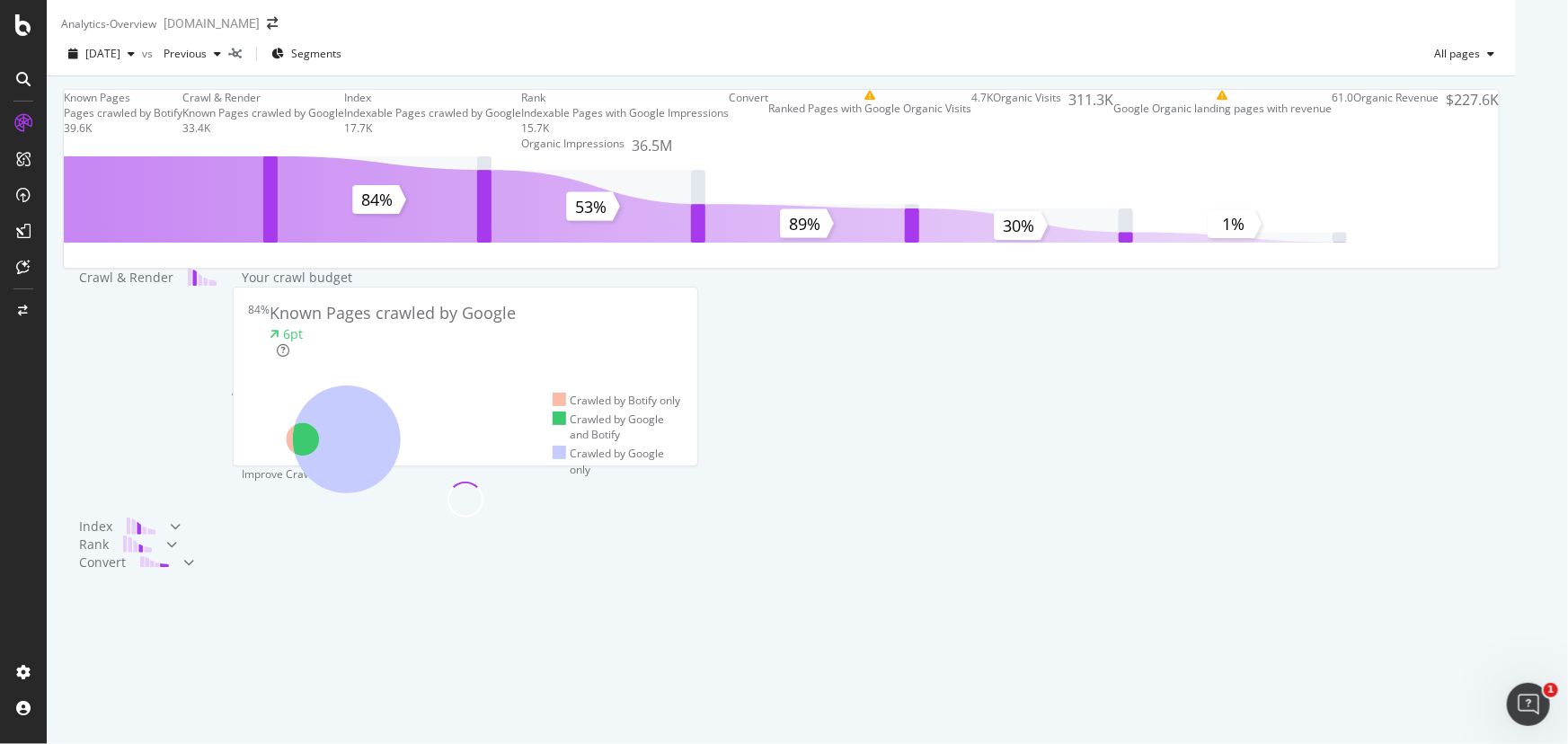
scroll to position [432, 0]
click at [64, 406] on div "Known Pages Pages crawled by Botify 39.6K Crawl & Render Known Pages crawled by…" at bounding box center [782, 362] width 1470 height 571
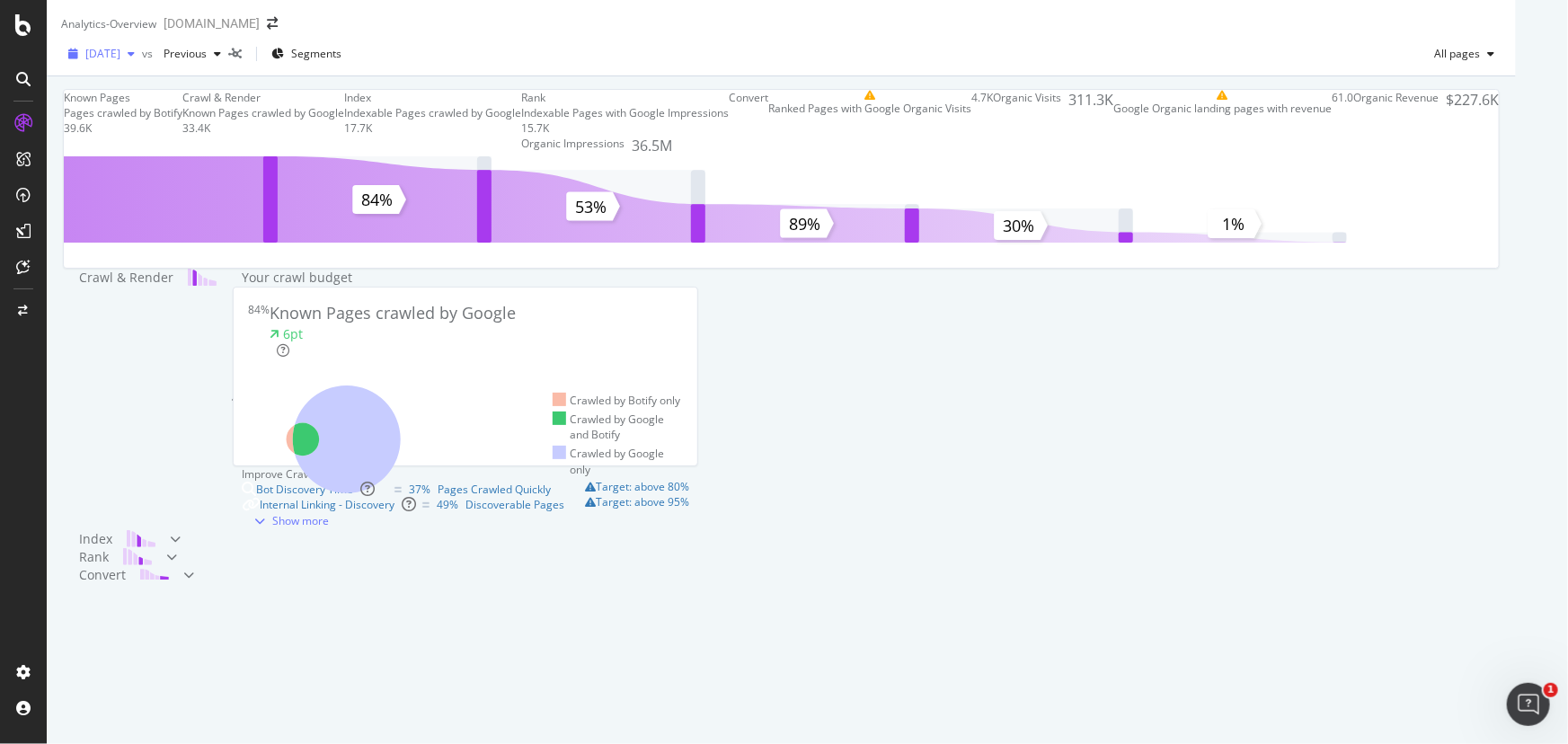
click at [120, 62] on span "[DATE]" at bounding box center [104, 53] width 35 height 15
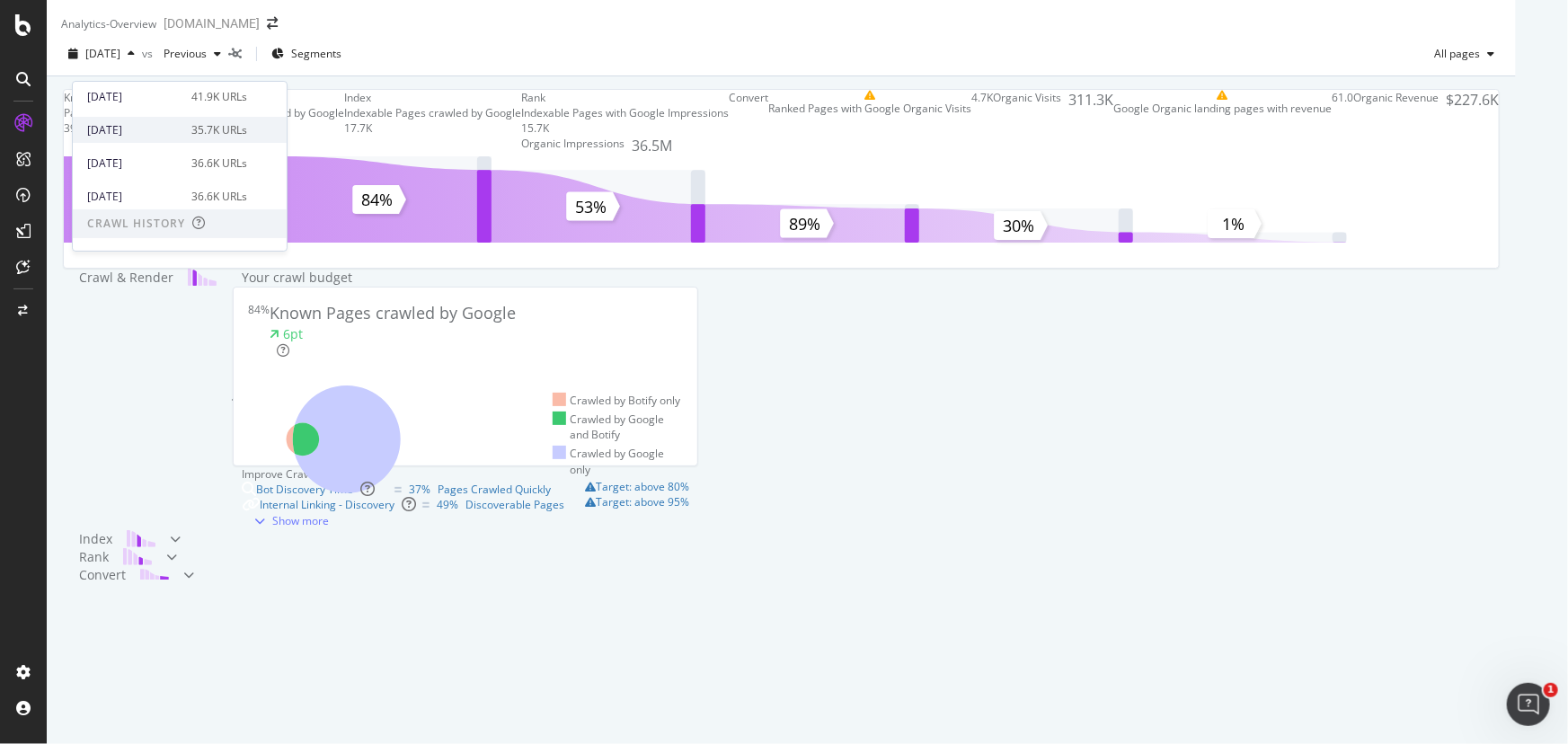
scroll to position [162, 0]
click at [192, 186] on div "[DATE] 39.6K URLs" at bounding box center [179, 197] width 214 height 26
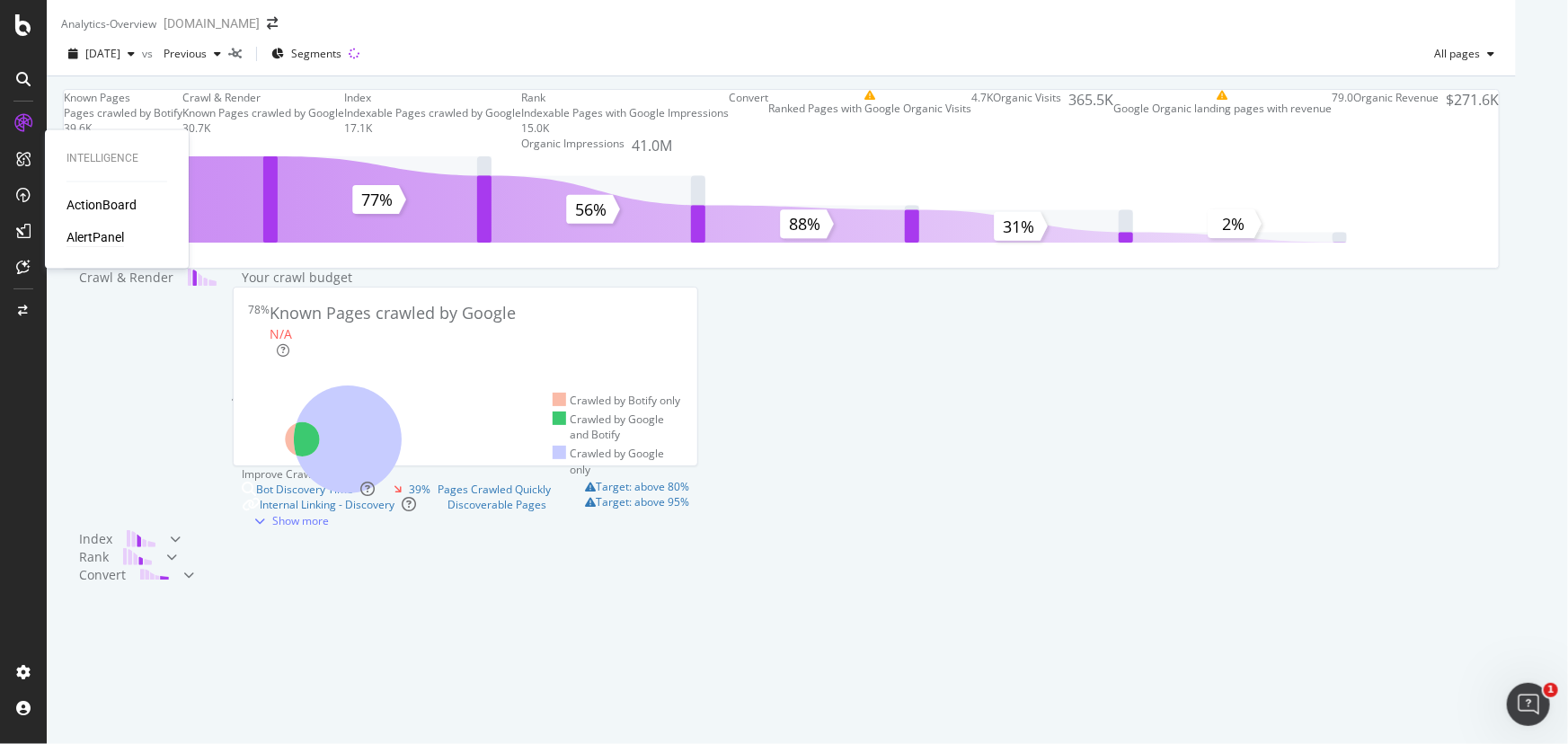
click at [73, 235] on div "AlertPanel" at bounding box center [95, 238] width 58 height 18
